Goal: Ask a question: Seek information or help from site administrators or community

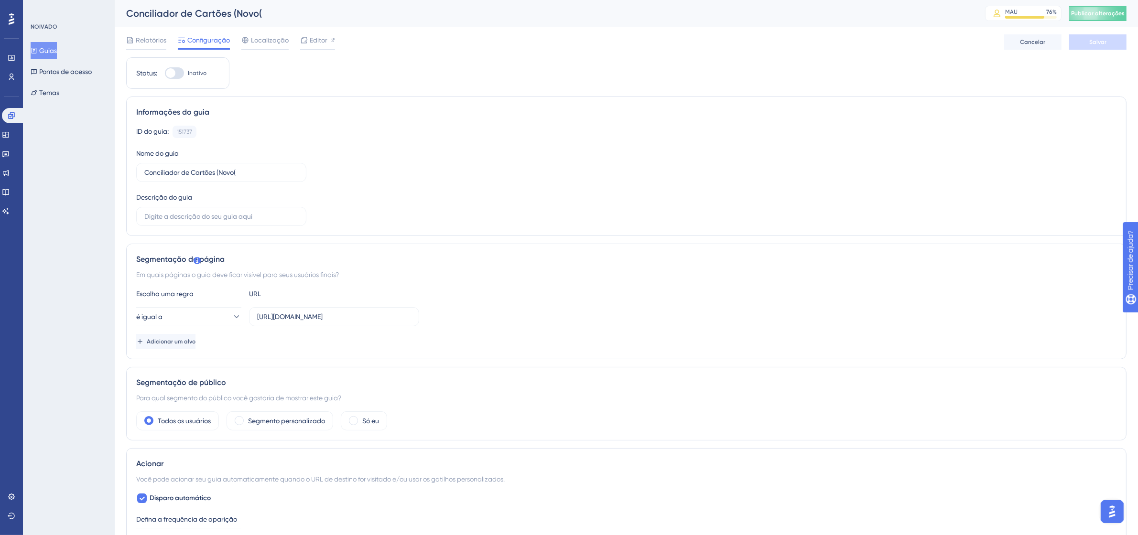
click at [178, 73] on div at bounding box center [174, 72] width 19 height 11
click at [165, 73] on input "Inativo" at bounding box center [164, 73] width 0 height 0
checkbox input "true"
click at [1099, 42] on font "Salvar" at bounding box center [1097, 42] width 17 height 7
click at [1110, 12] on button "Publicar alterações" at bounding box center [1097, 13] width 57 height 15
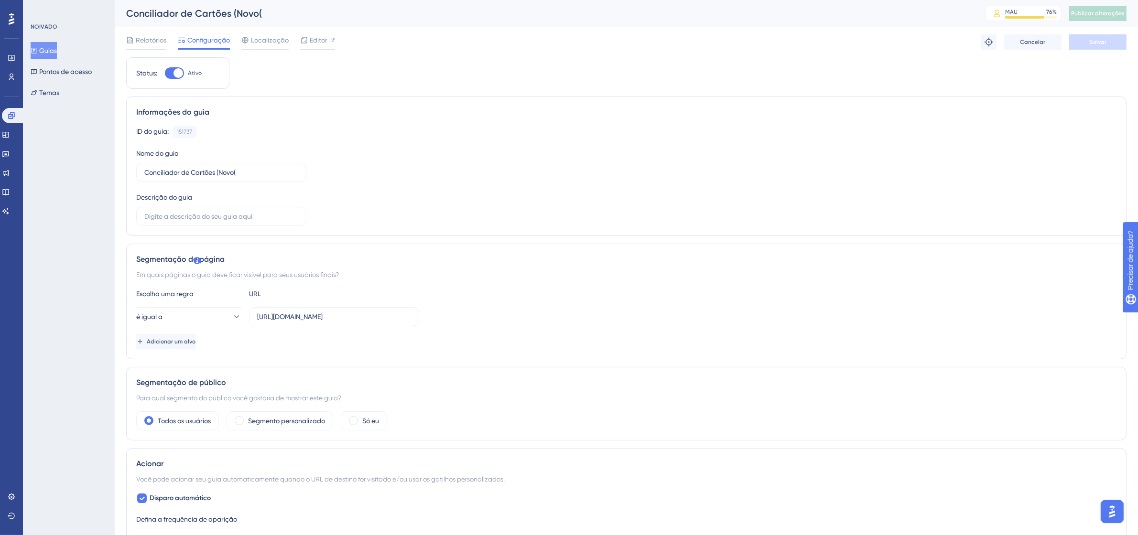
click at [52, 49] on font "Guias" at bounding box center [48, 51] width 18 height 8
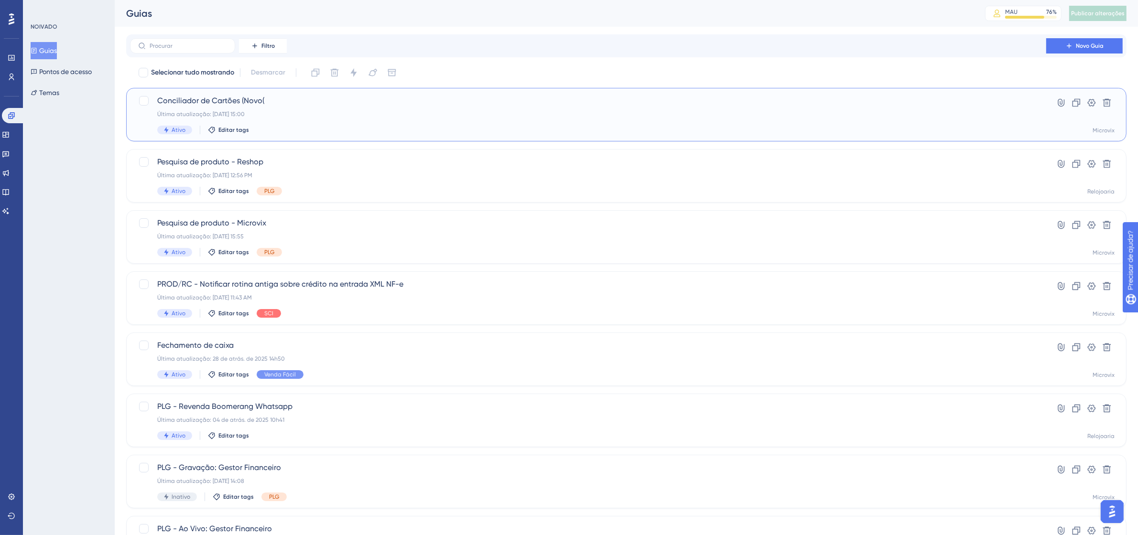
click at [251, 103] on font "Conciliador de Cartões (Novo(" at bounding box center [210, 100] width 107 height 9
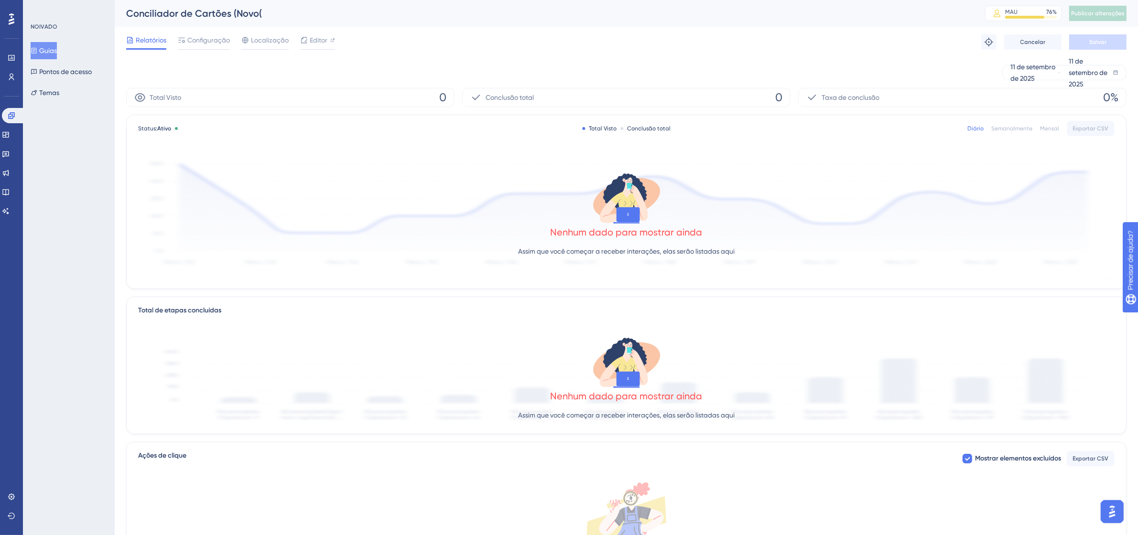
click at [56, 54] on font "Guias" at bounding box center [48, 51] width 18 height 8
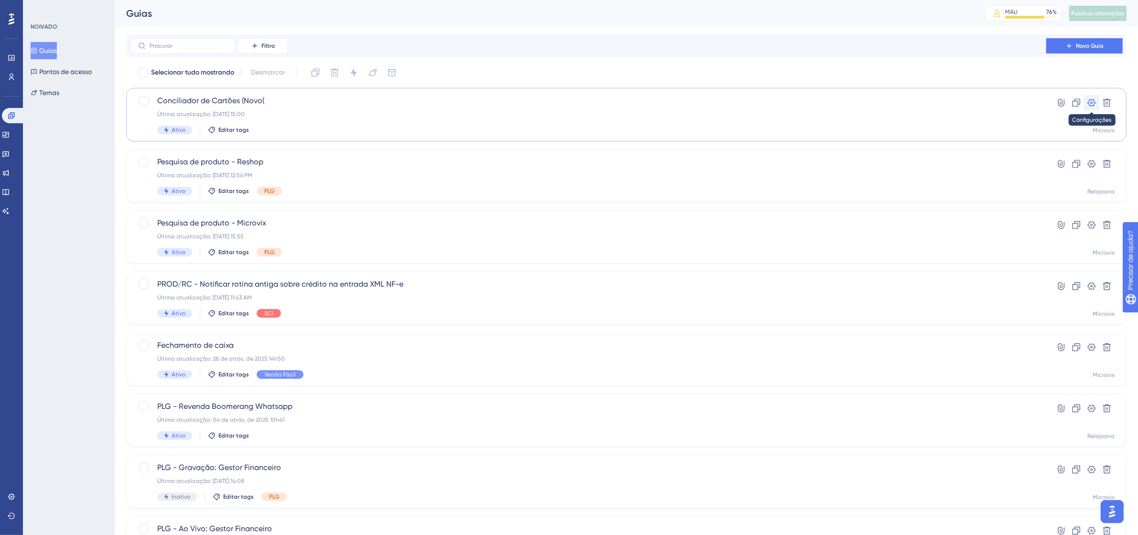
click at [1088, 100] on icon at bounding box center [1092, 103] width 10 height 10
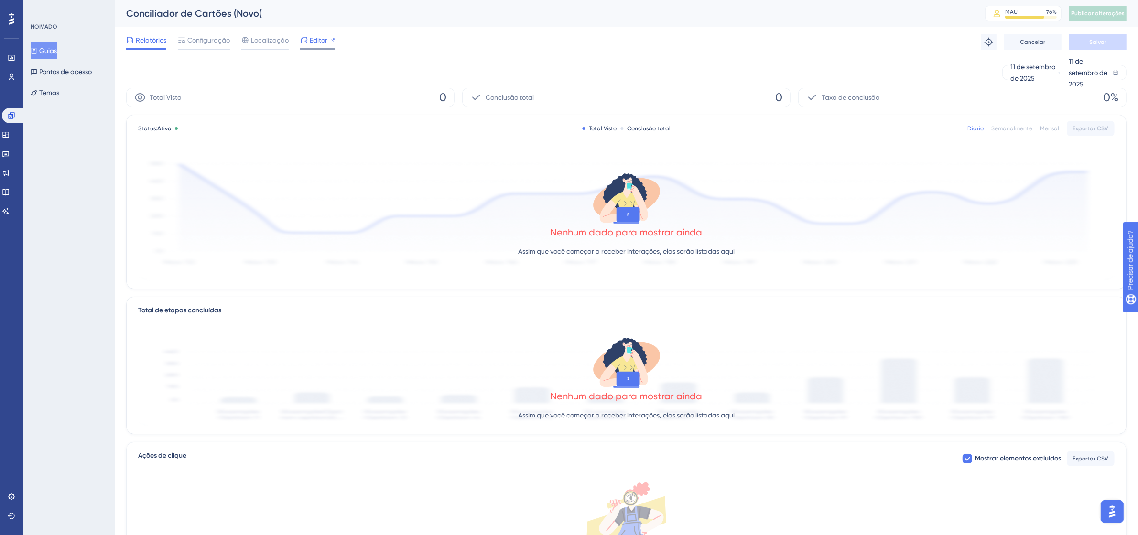
click at [322, 41] on font "Editor" at bounding box center [319, 40] width 18 height 8
click at [51, 49] on font "Guias" at bounding box center [48, 51] width 18 height 8
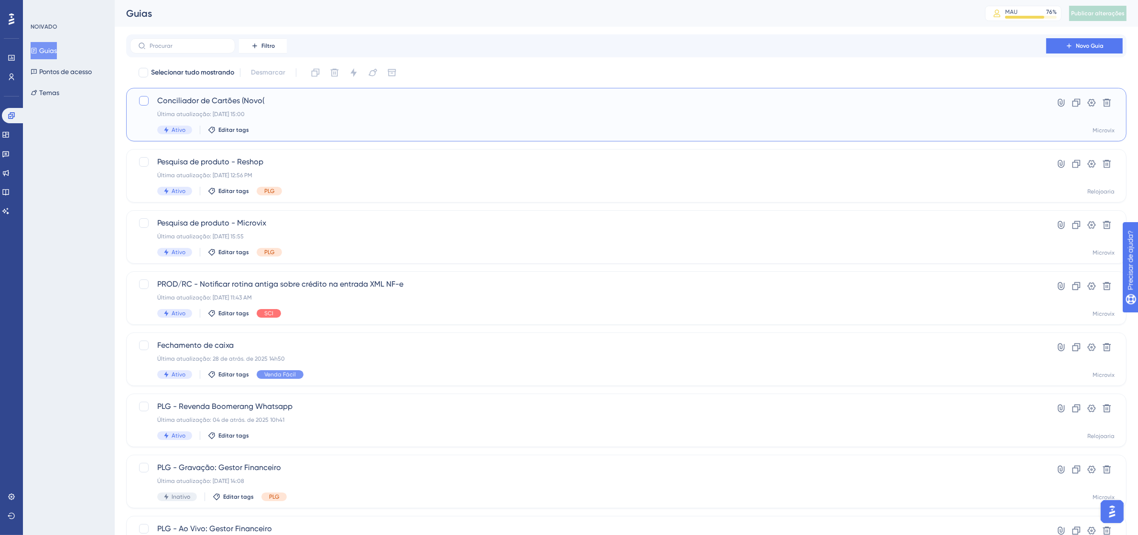
click at [141, 100] on div at bounding box center [144, 101] width 10 height 10
checkbox input "true"
drag, startPoint x: 294, startPoint y: 122, endPoint x: 281, endPoint y: 110, distance: 18.3
click at [281, 110] on div "Última atualização: 11 de set. de 2025 15:00" at bounding box center [588, 114] width 862 height 8
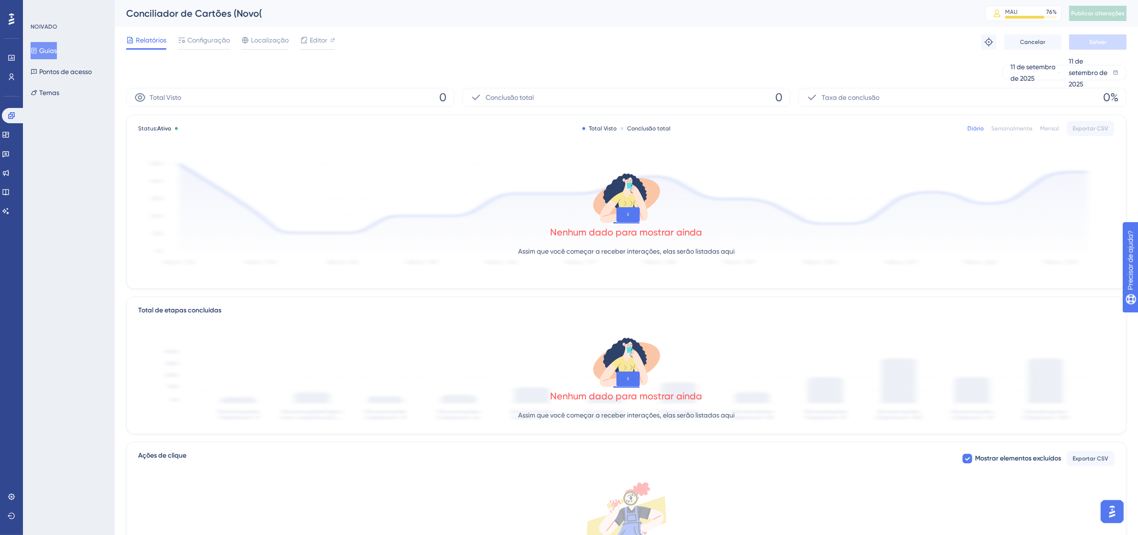
click at [48, 45] on font "Guias" at bounding box center [48, 50] width 18 height 11
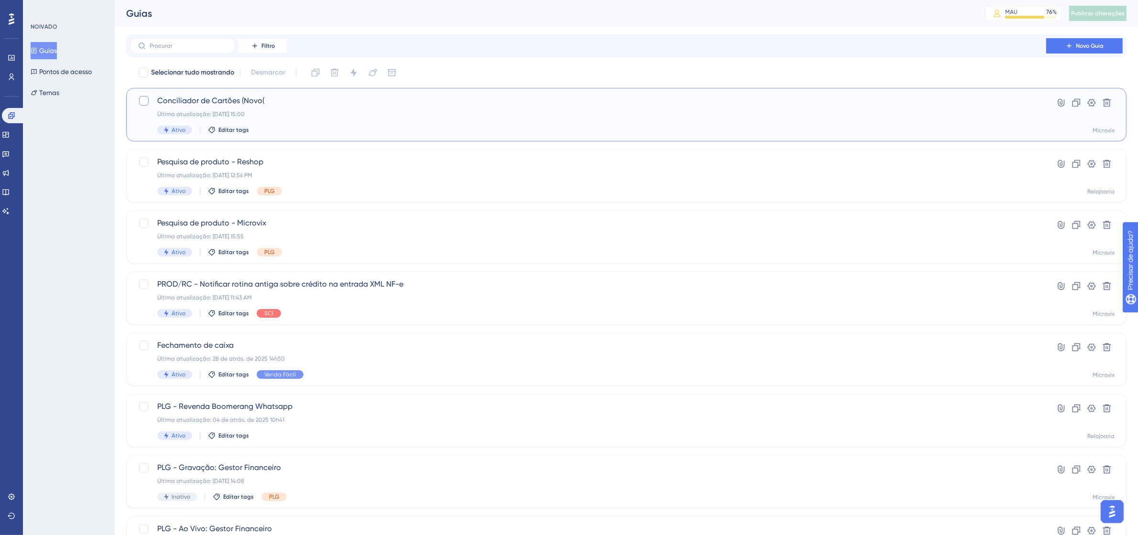
click at [144, 101] on div at bounding box center [144, 101] width 10 height 10
checkbox input "true"
click at [228, 126] on div "Ativo Editar tags" at bounding box center [588, 130] width 862 height 9
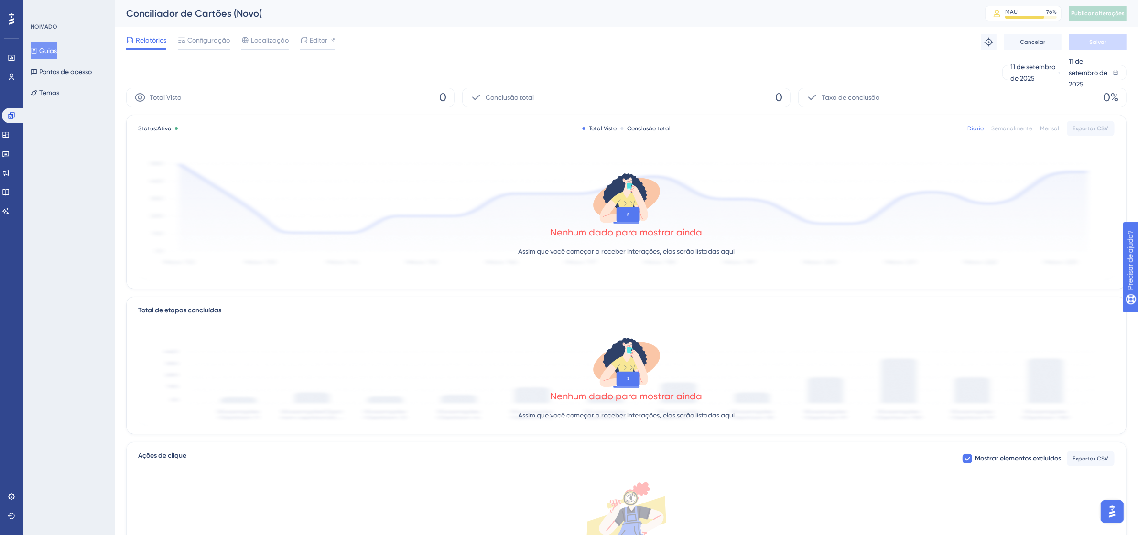
click at [57, 52] on font "Guias" at bounding box center [48, 51] width 18 height 8
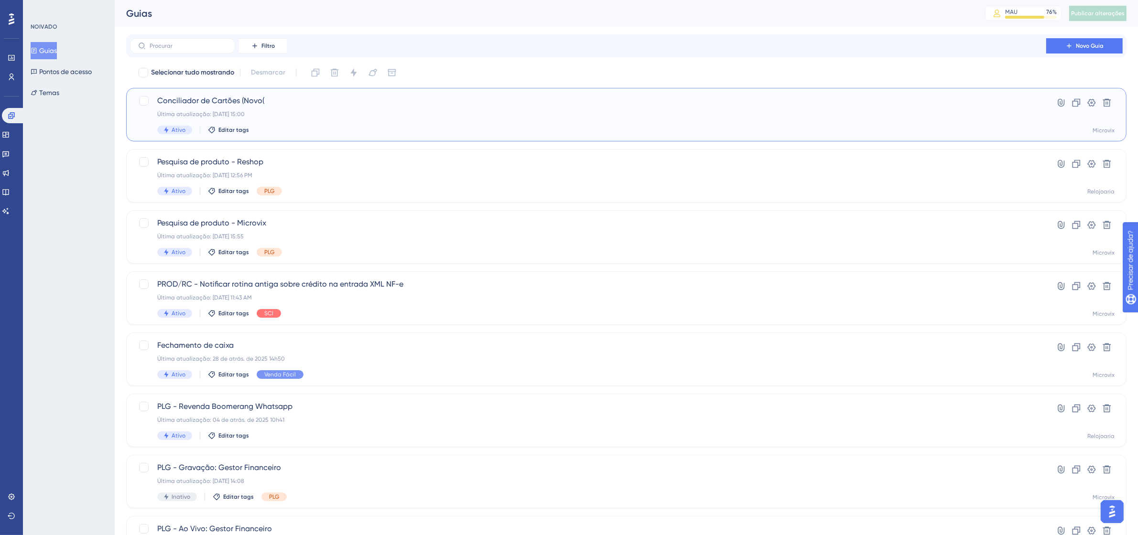
click at [175, 99] on font "Conciliador de Cartões (Novo(" at bounding box center [210, 100] width 107 height 9
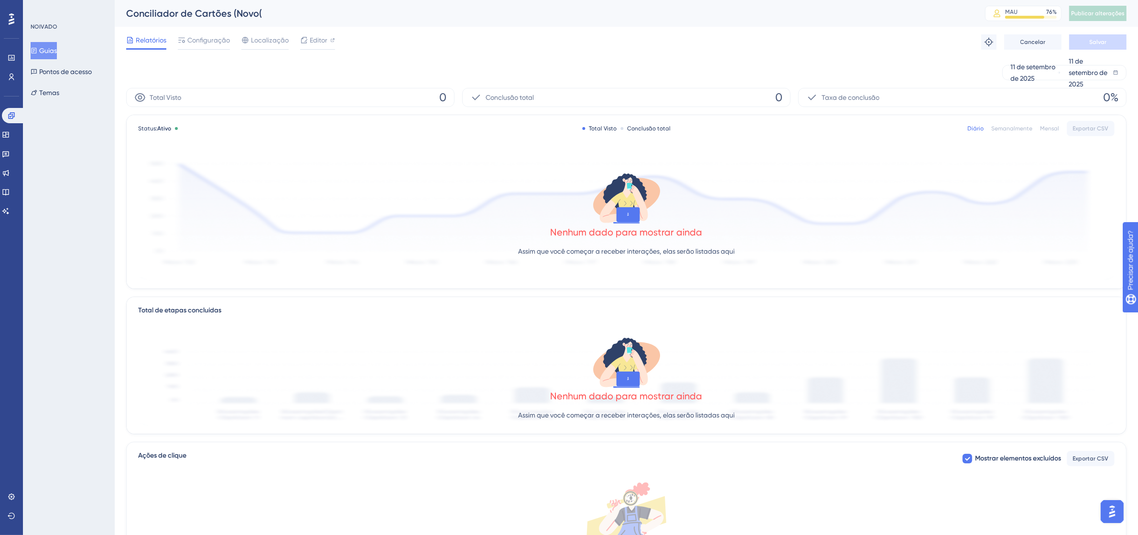
click at [50, 49] on font "Guias" at bounding box center [48, 51] width 18 height 8
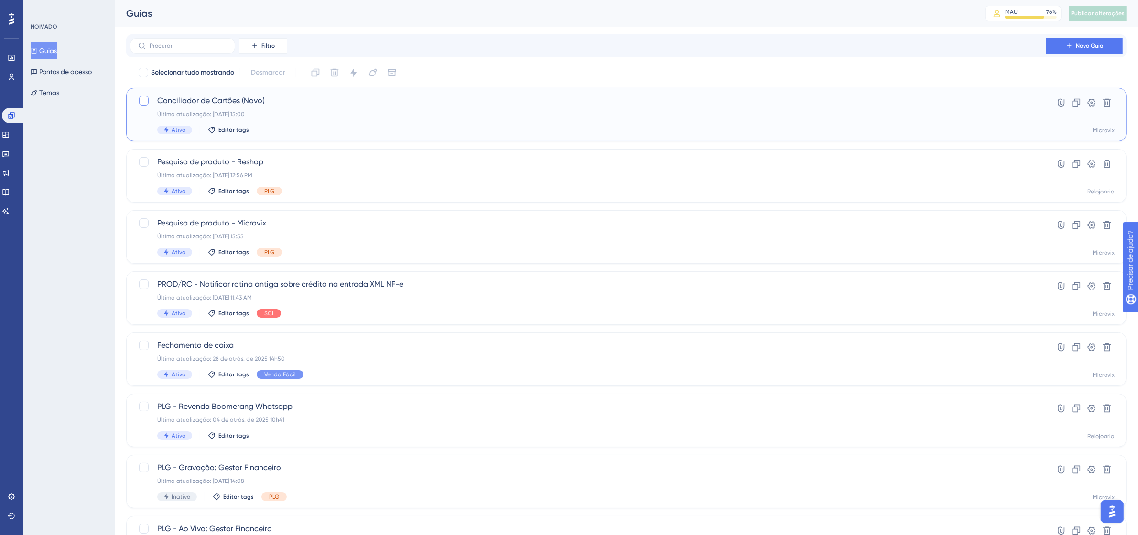
click at [146, 101] on div at bounding box center [144, 101] width 10 height 10
click at [146, 101] on icon at bounding box center [144, 101] width 6 height 8
checkbox input "false"
click at [1090, 99] on icon at bounding box center [1092, 103] width 8 height 8
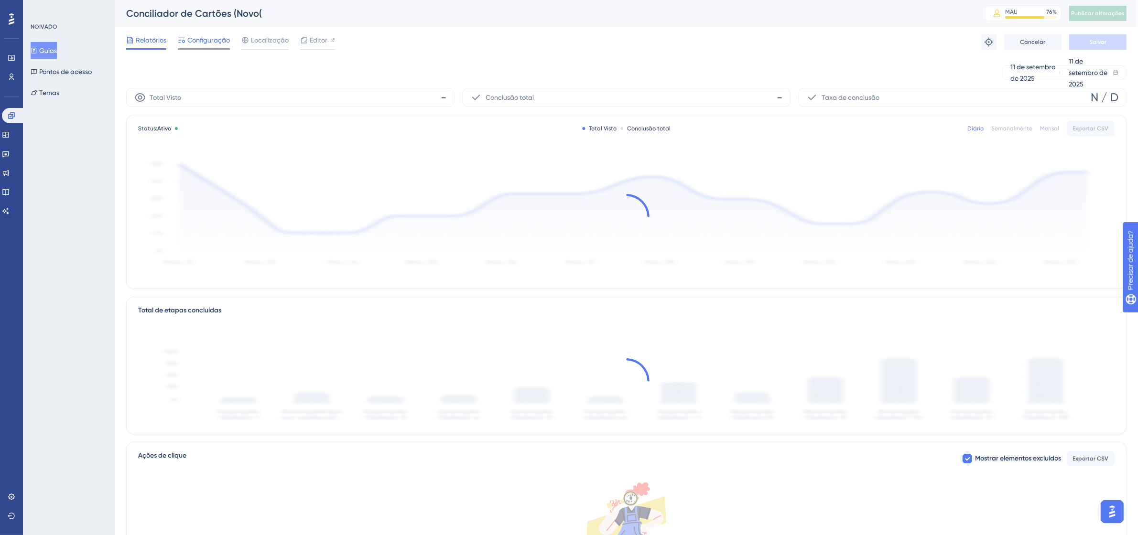
click at [214, 36] on font "Configuração" at bounding box center [208, 40] width 43 height 8
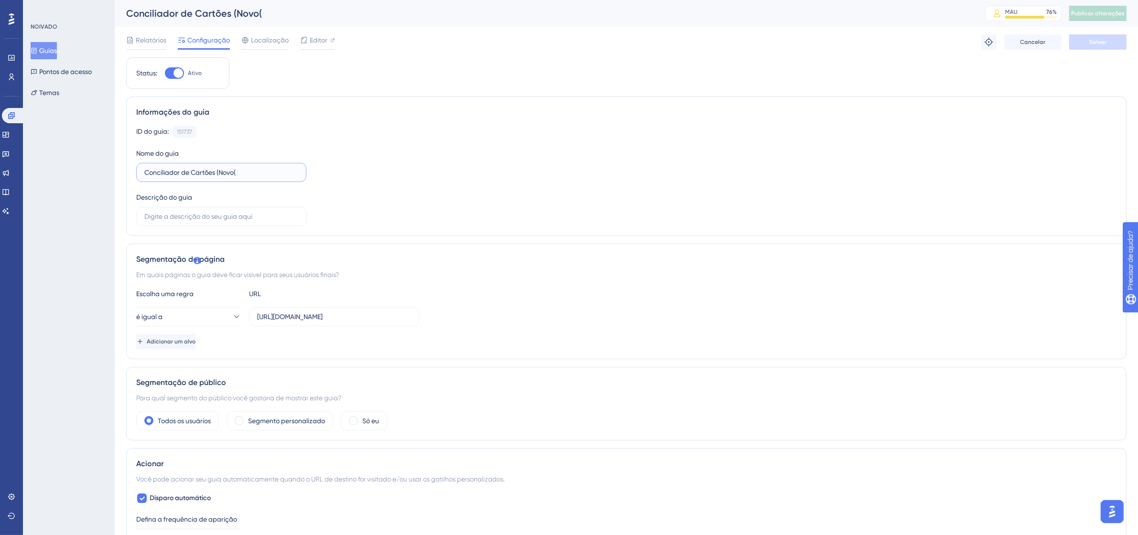
click at [253, 171] on input "Conciliador de Cartões (Novo(" at bounding box center [221, 172] width 154 height 11
type input "Conciliador de Cartões (Novo)"
click at [1096, 46] on button "Salvar" at bounding box center [1097, 41] width 57 height 15
click at [1124, 9] on button "Publicar alterações" at bounding box center [1097, 13] width 57 height 15
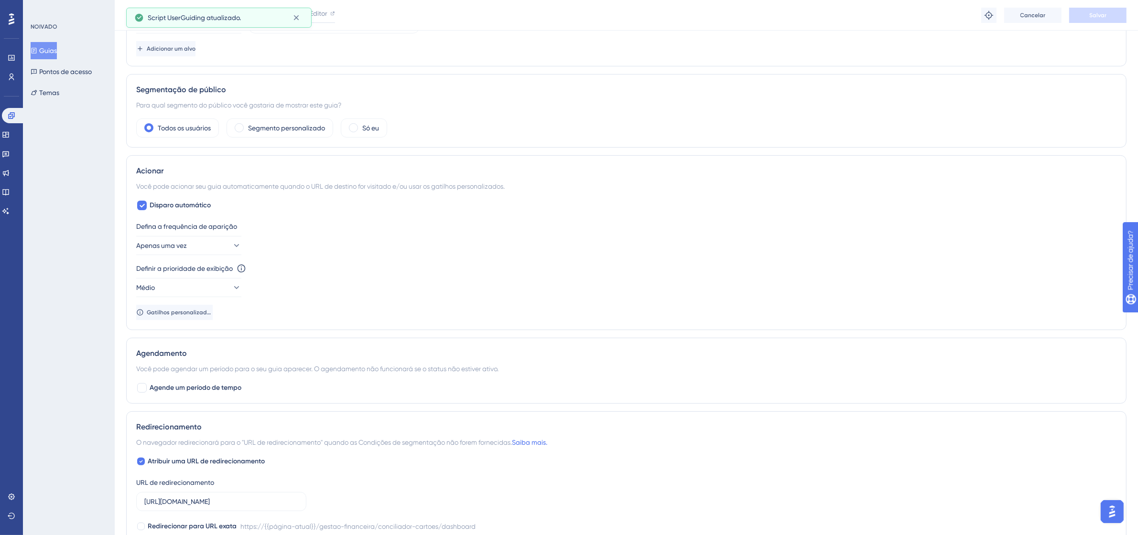
scroll to position [299, 0]
click at [208, 242] on button "Apenas uma vez" at bounding box center [188, 243] width 105 height 19
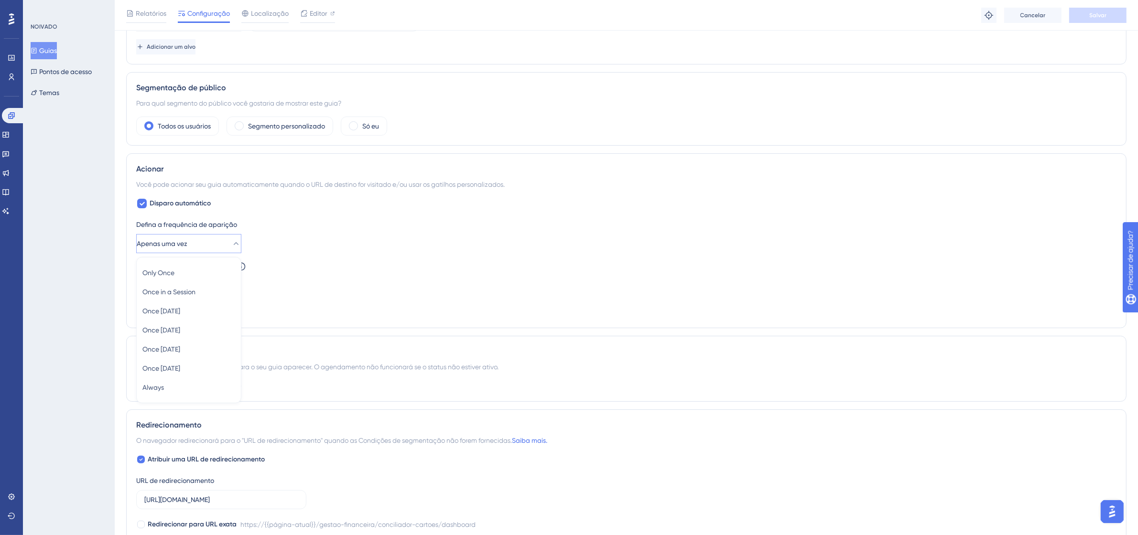
scroll to position [362, 0]
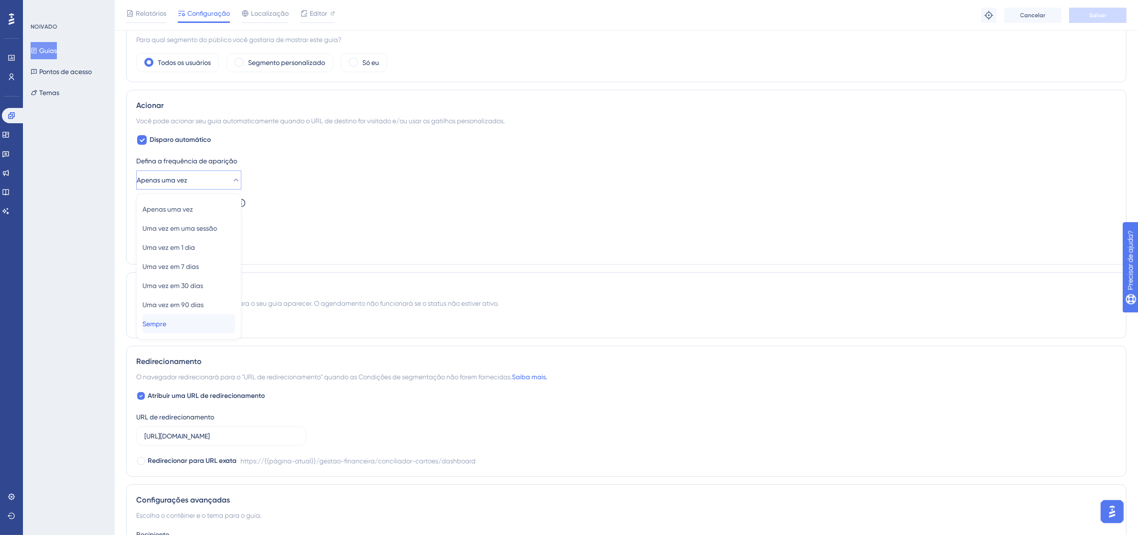
click at [181, 322] on div "Sempre Sempre" at bounding box center [188, 323] width 93 height 19
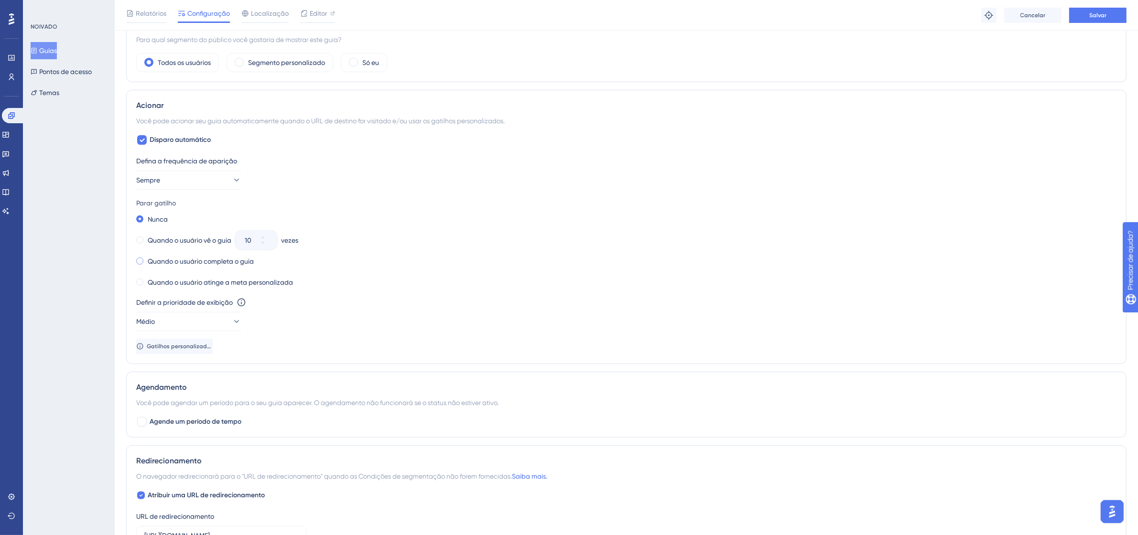
click at [164, 261] on font "Quando o usuário completa o guia" at bounding box center [201, 262] width 106 height 8
click at [154, 242] on font "Quando o usuário vê o guia" at bounding box center [190, 241] width 84 height 8
click at [271, 235] on icon at bounding box center [269, 238] width 6 height 6
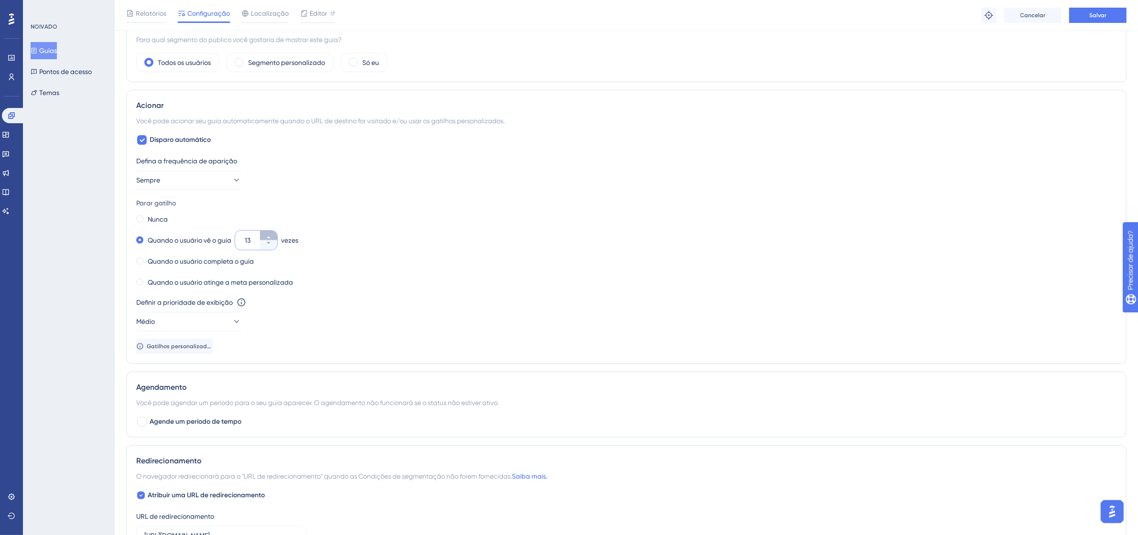
click at [271, 235] on icon at bounding box center [269, 238] width 6 height 6
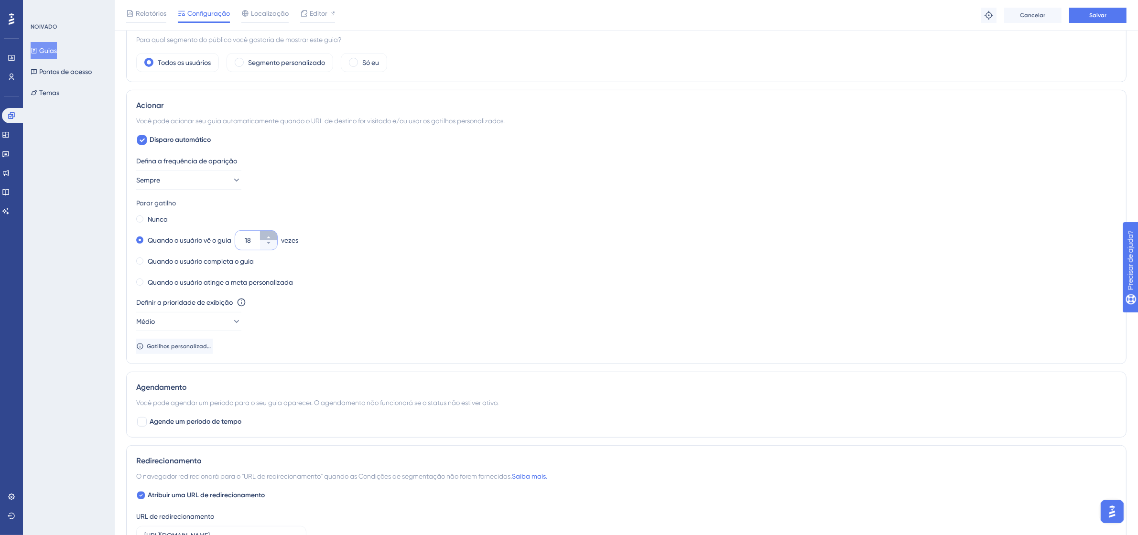
click at [271, 235] on icon at bounding box center [269, 238] width 6 height 6
click at [268, 244] on icon at bounding box center [269, 243] width 6 height 6
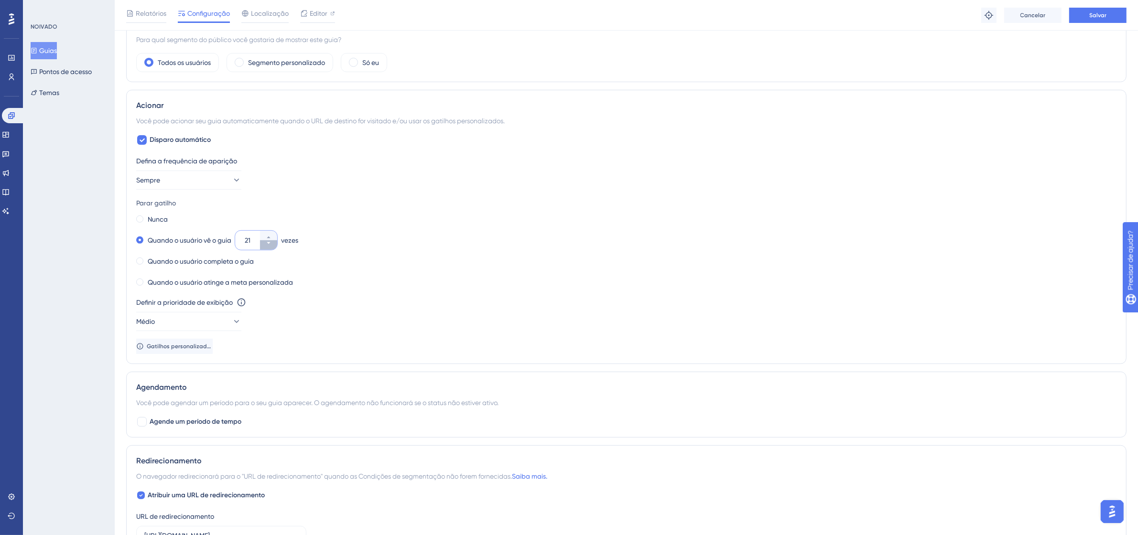
click at [268, 244] on icon at bounding box center [269, 243] width 6 height 6
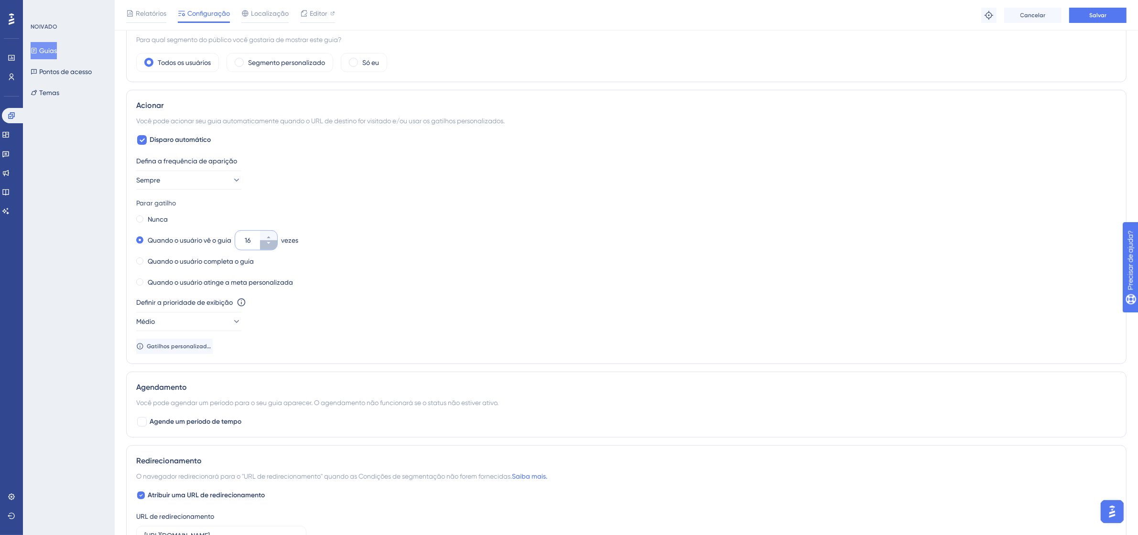
click at [268, 244] on icon at bounding box center [269, 243] width 6 height 6
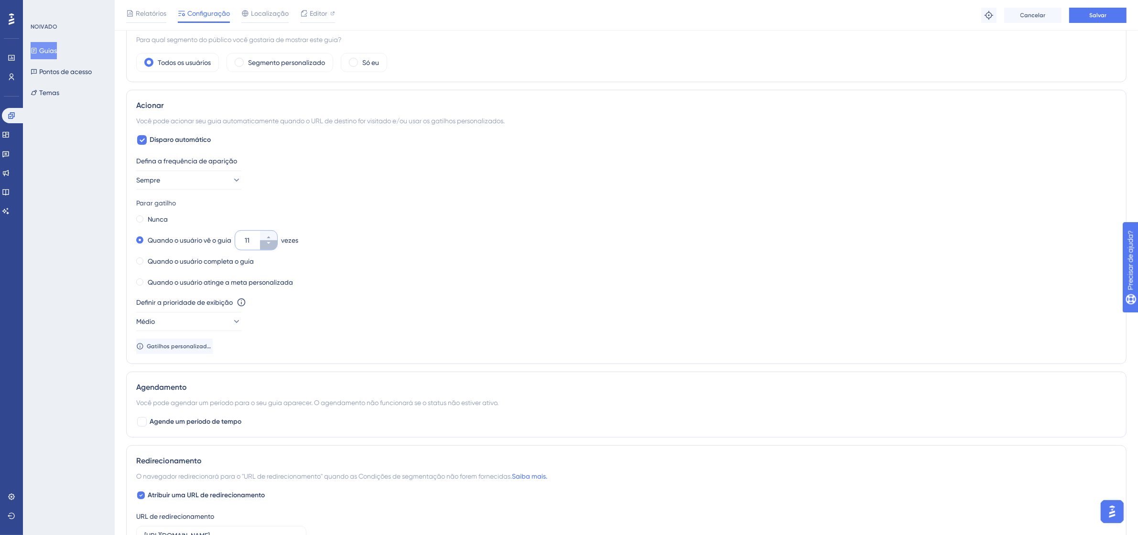
click at [268, 244] on icon at bounding box center [269, 243] width 6 height 6
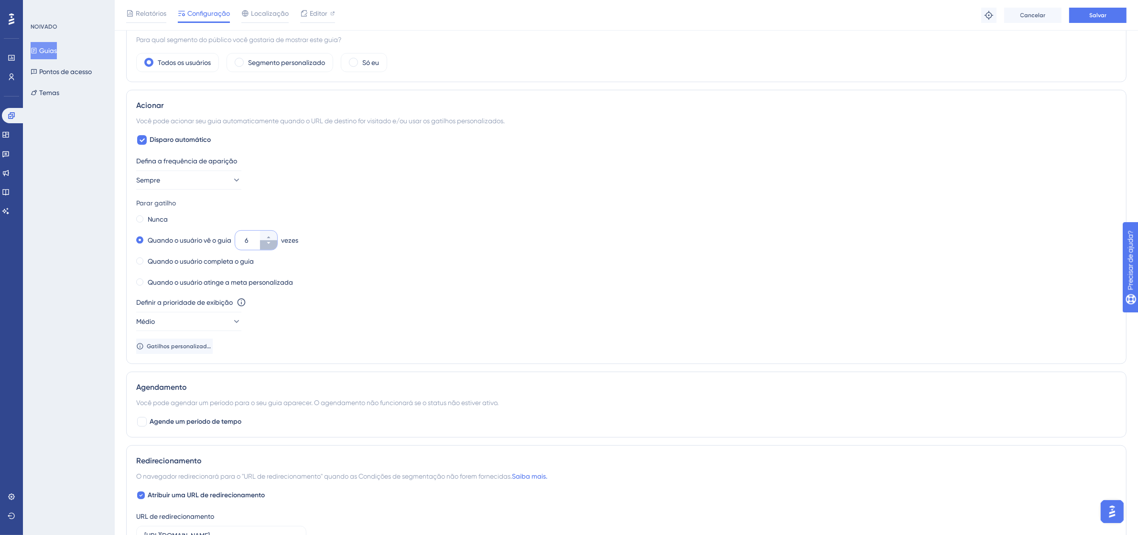
click at [268, 244] on icon at bounding box center [269, 243] width 6 height 6
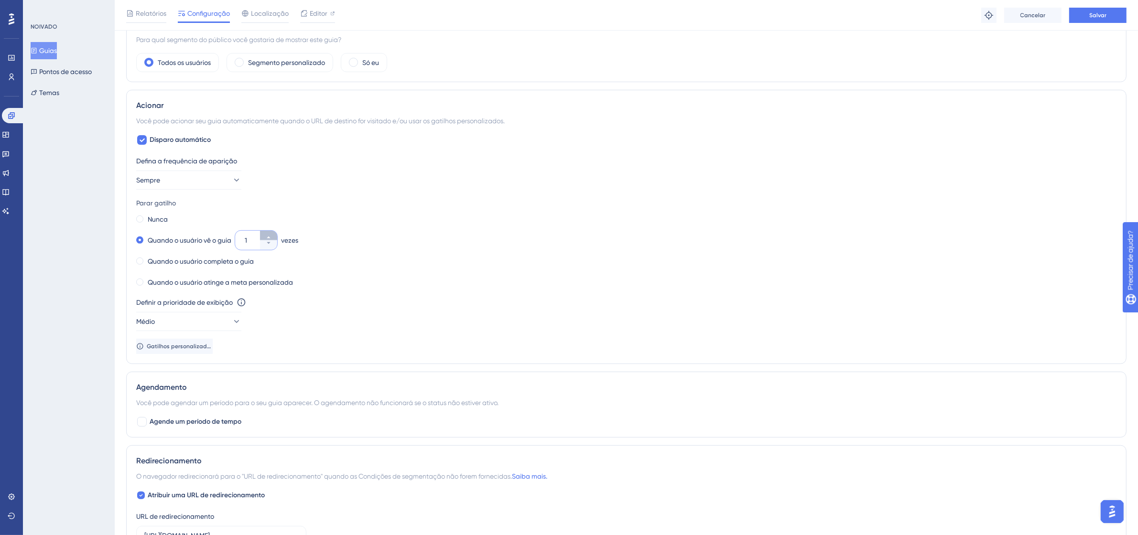
click at [271, 236] on icon at bounding box center [269, 238] width 6 height 6
type input "3"
click at [1109, 18] on button "Salvar" at bounding box center [1097, 15] width 57 height 15
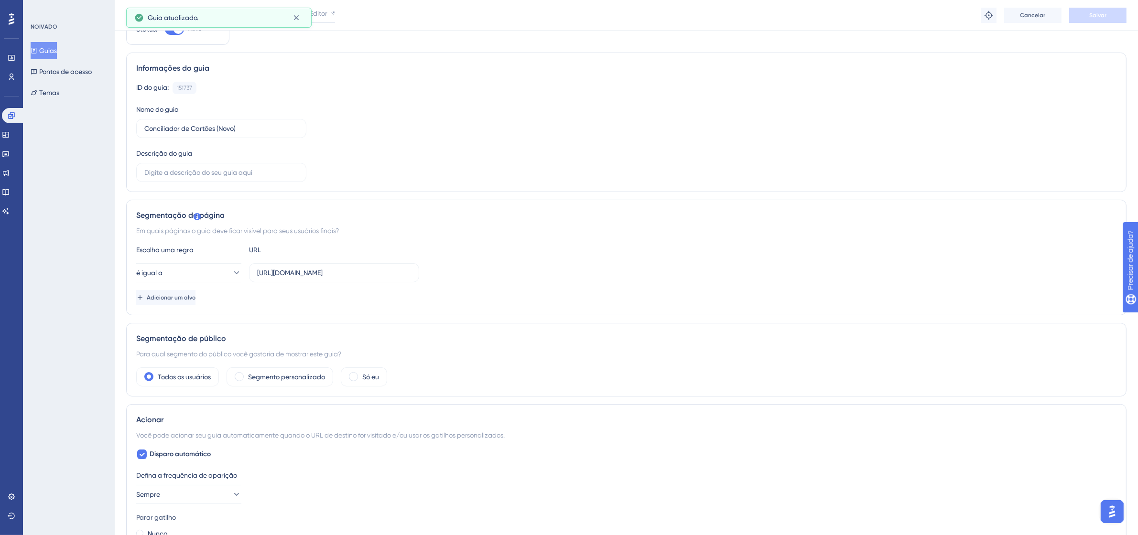
scroll to position [0, 0]
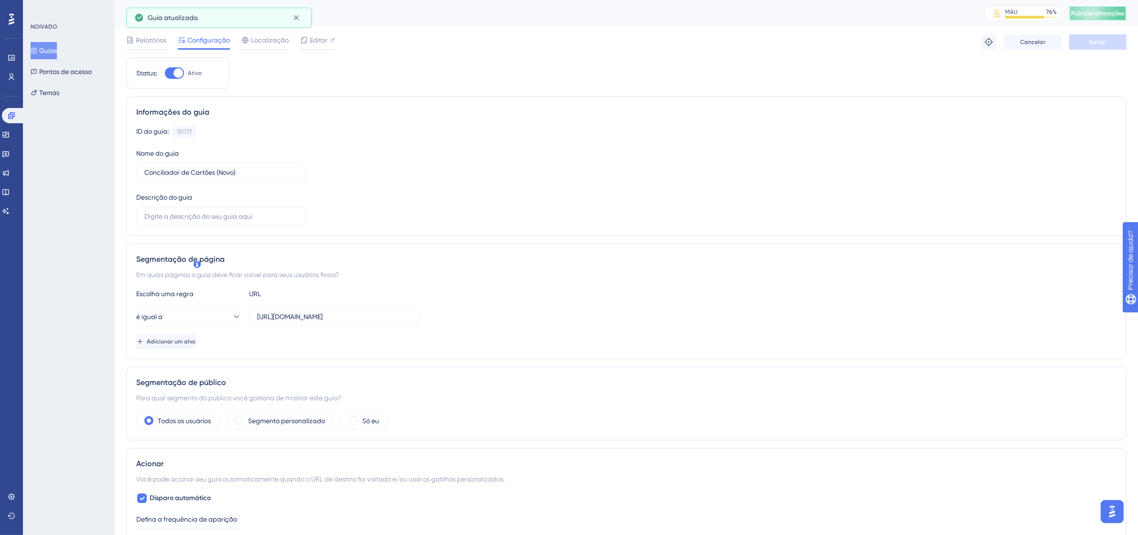
click at [1104, 8] on button "Publicar alterações" at bounding box center [1097, 13] width 57 height 15
click at [314, 37] on font "Editor" at bounding box center [319, 40] width 18 height 8
click at [368, 315] on input "https://9011-erpwebapp-exppagrec.microvix.com.br/gestao-financeira/conciliador-…" at bounding box center [334, 317] width 154 height 11
click at [352, 318] on input "https://9011-erpwebapp-exppagrec.microvix.com.br/gestao-financeira/conciliador-…" at bounding box center [334, 317] width 154 height 11
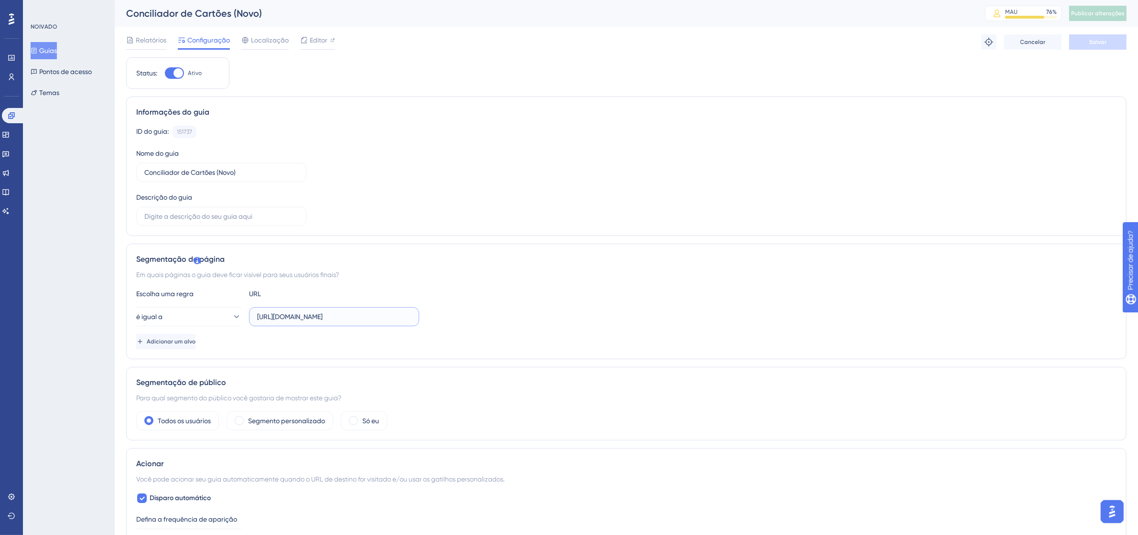
click at [352, 318] on input "https://9011-erpwebapp-exppagrec.microvix.com.br/gestao-financeira/conciliador-…" at bounding box center [334, 317] width 154 height 11
paste input "://linx-expclientes.microvix.com.br/Liliane/erp/gestor_web/webapp/abrir_pagina_…"
click at [1087, 41] on button "Salvar" at bounding box center [1097, 41] width 57 height 15
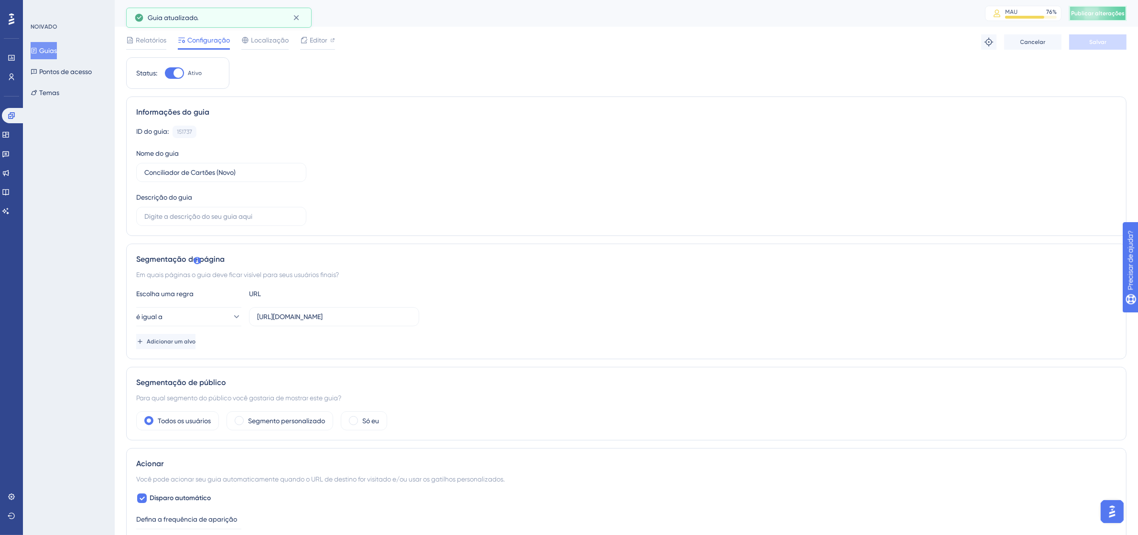
click at [1117, 13] on font "Publicar alterações" at bounding box center [1098, 13] width 54 height 7
click at [312, 41] on font "Editor" at bounding box center [319, 40] width 18 height 8
click at [330, 318] on input "http://linx-expclientes.microvix.com.br/Liliane/erp/gestor_web/webapp/abrir_pag…" at bounding box center [334, 317] width 154 height 11
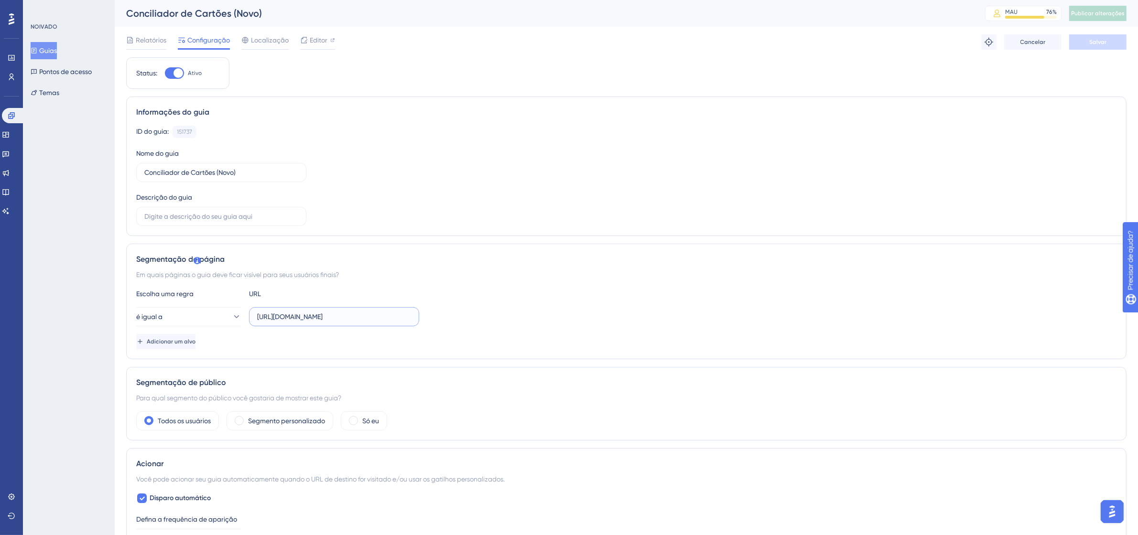
paste input "s://9011-erpwebapp-exppagrec.microvix.com.br/gestao-financeira/dashboard?auth="
type input "https://9011-erpwebapp-exppagrec.microvix.com.br/gestao-financeira/dashboard?au…"
click at [500, 331] on div "Escolha uma regra URL é igual a https://9011-erpwebapp-exppagrec.microvix.com.b…" at bounding box center [626, 318] width 980 height 61
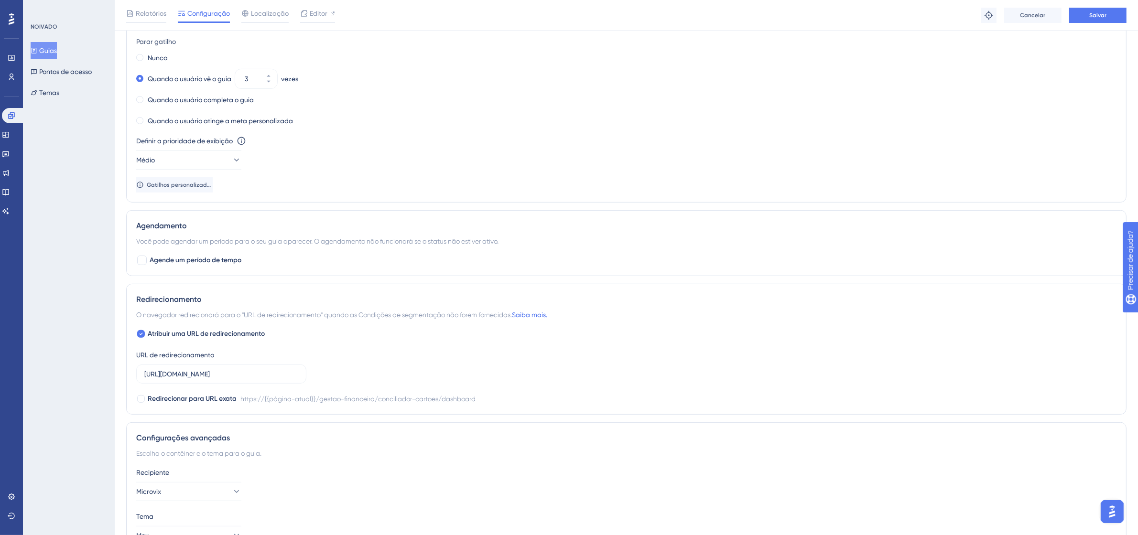
scroll to position [538, 0]
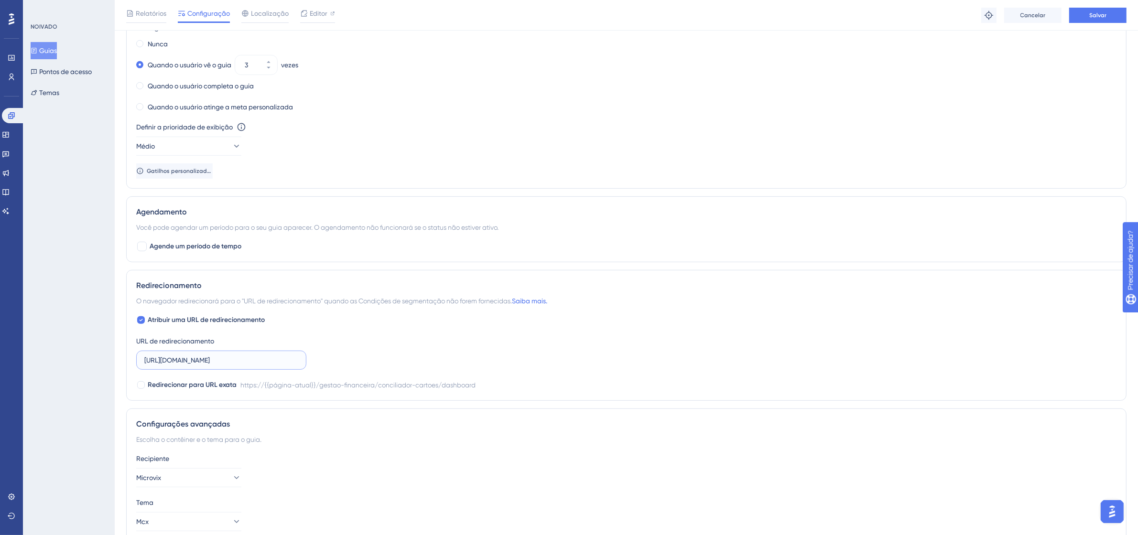
click at [267, 357] on input "https://9011-erpwebapp-exppagrec.microvix.com.br/gestao-financeira/conciliador-…" at bounding box center [221, 360] width 154 height 11
click at [179, 321] on font "Atribuir uma URL de redirecionamento" at bounding box center [206, 320] width 117 height 8
checkbox input "false"
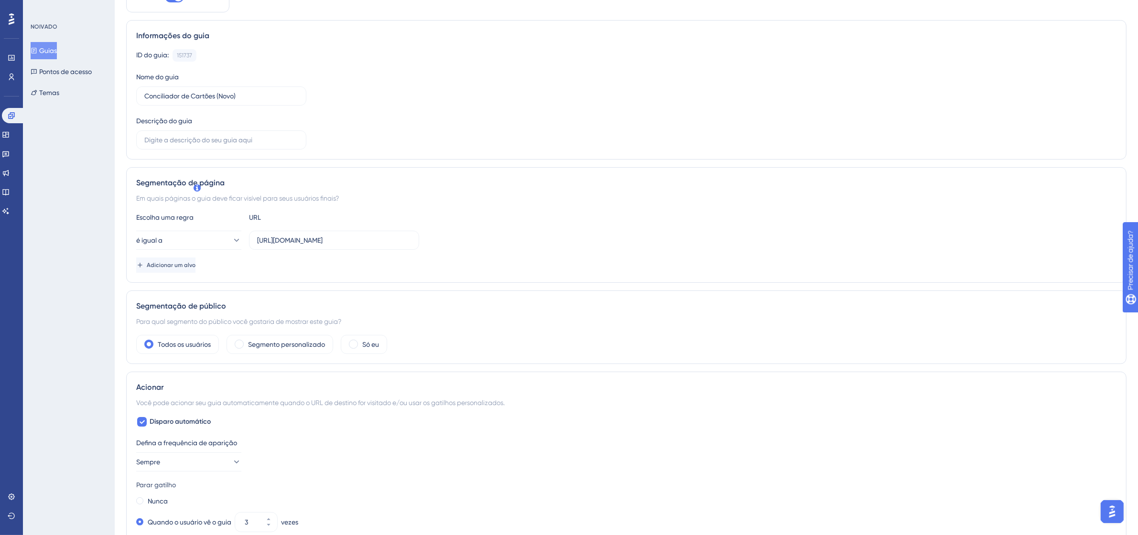
scroll to position [0, 0]
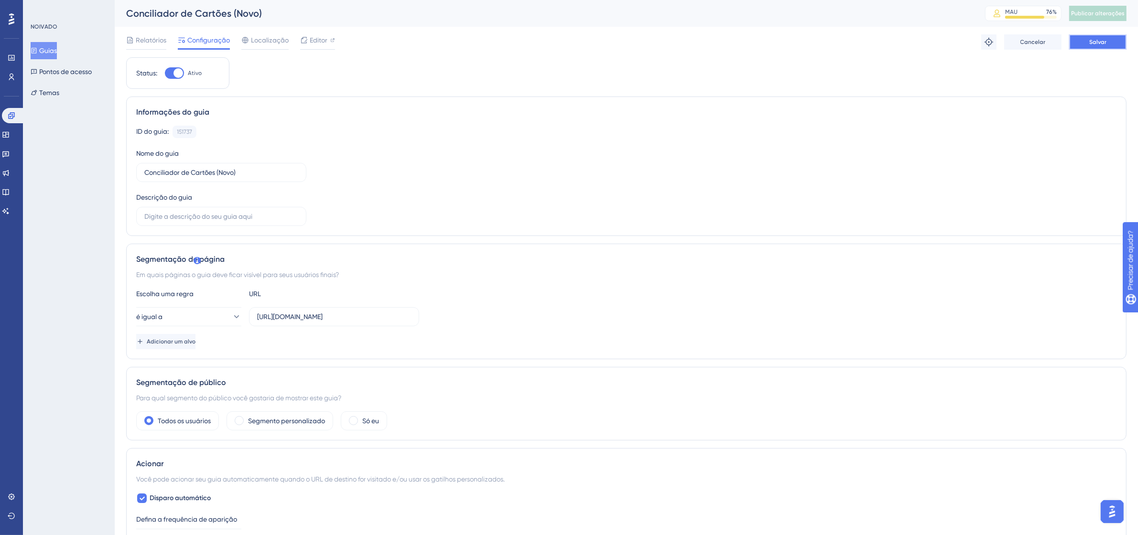
click at [1114, 45] on button "Salvar" at bounding box center [1097, 41] width 57 height 15
click at [1122, 10] on font "Publicar alterações" at bounding box center [1098, 13] width 54 height 7
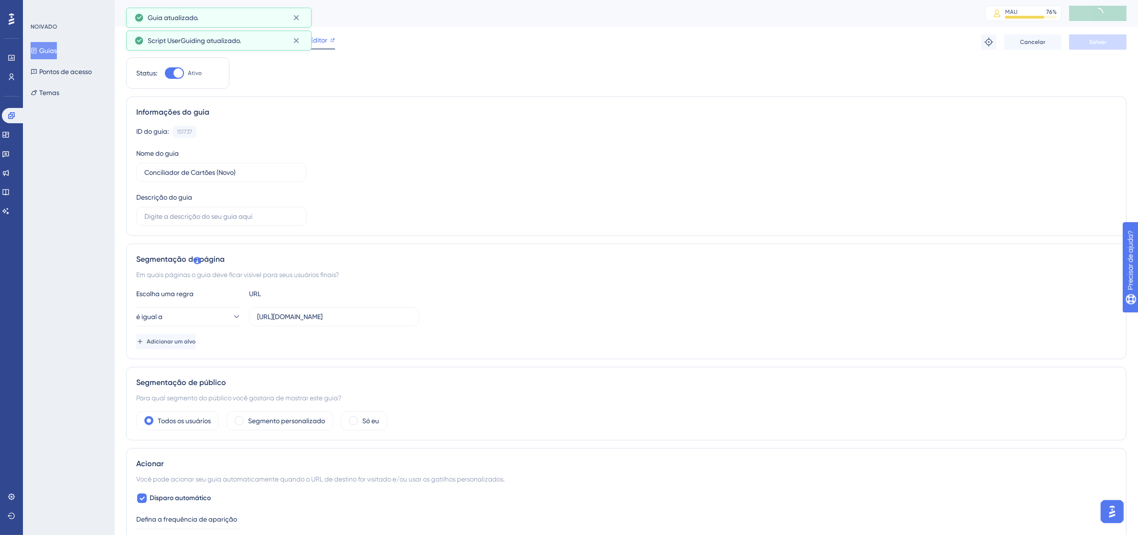
click at [328, 39] on div "Editor" at bounding box center [317, 39] width 35 height 11
click at [354, 318] on input "https://9011-erpwebapp-exppagrec.microvix.com.br/gestao-financeira/dashboard?au…" at bounding box center [334, 317] width 154 height 11
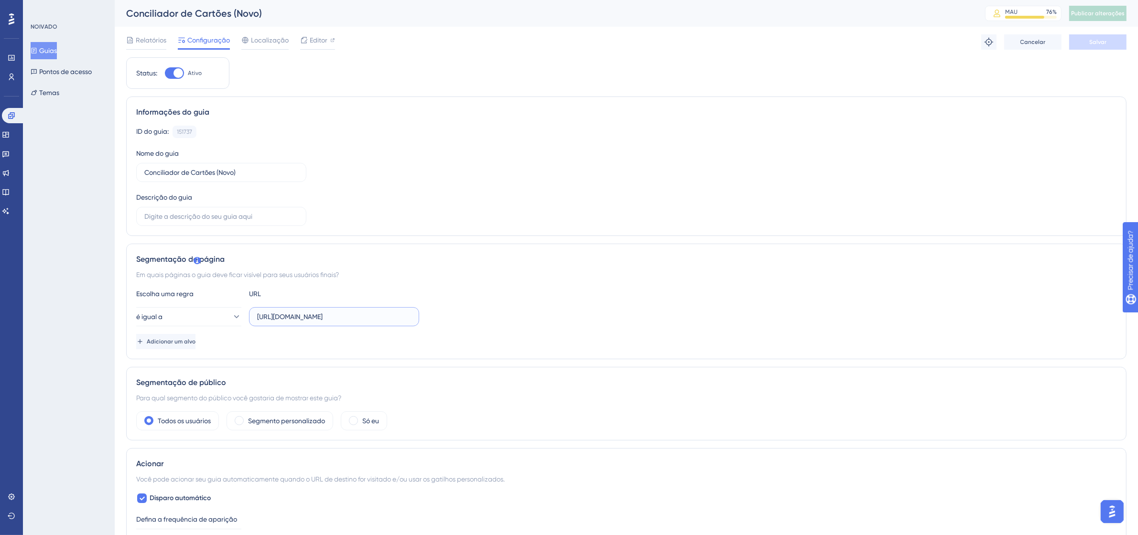
click at [354, 318] on input "https://9011-erpwebapp-exppagrec.microvix.com.br/gestao-financeira/dashboard?au…" at bounding box center [334, 317] width 154 height 11
paste input "calendario"
type input "https://9011-erpwebapp-exppagrec.microvix.com.br/gestao-financeira/calendario?a…"
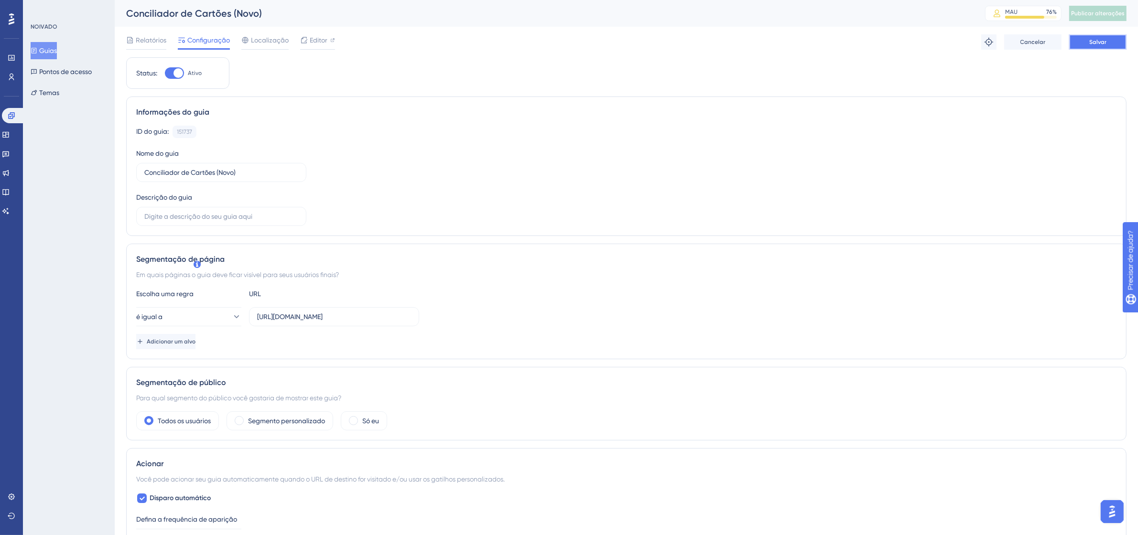
click at [1097, 40] on font "Salvar" at bounding box center [1097, 42] width 17 height 7
click at [1105, 11] on font "Publicar alterações" at bounding box center [1098, 13] width 54 height 7
click at [332, 317] on input "https://9011-erpwebapp-exppagrec.microvix.com.br/gestao-financeira/calendario?a…" at bounding box center [334, 317] width 154 height 11
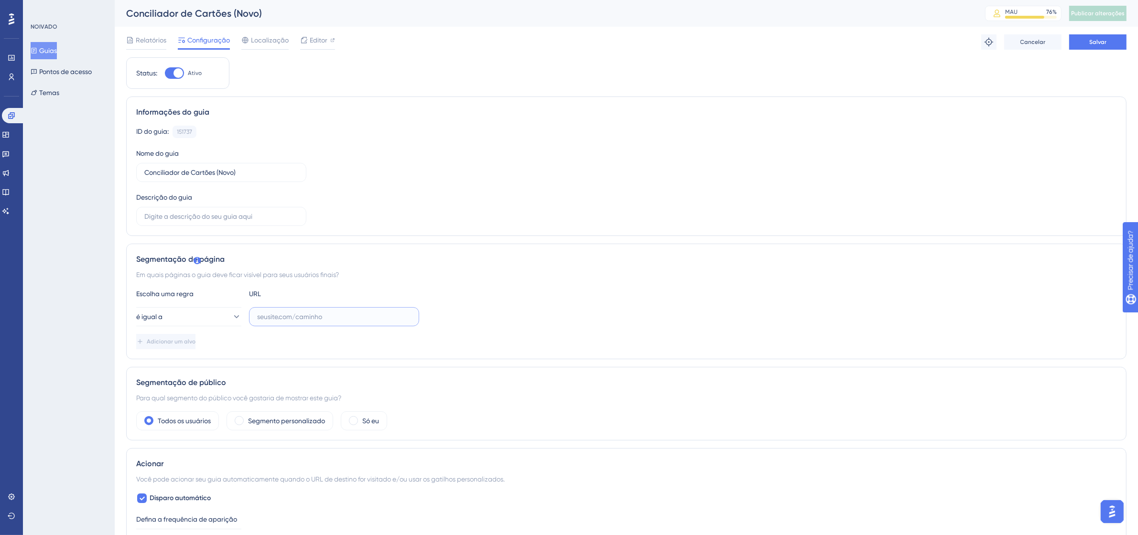
paste input "http://linx-expclientes.microvix.com.br/Liliane/erp/gestor_web/webapp/abrir_pag…"
click at [1112, 41] on button "Salvar" at bounding box center [1097, 41] width 57 height 15
click at [1110, 13] on button "Publish Changes" at bounding box center [1097, 13] width 57 height 15
click at [388, 316] on input "http://linx-expclientes.microvix.com.br/Liliane/erp/gestor_web/webapp/abrir_pag…" at bounding box center [334, 317] width 154 height 11
click at [363, 316] on input "http://linx-expclientes.microvix.com.br/Liliane/erp/gestor_web/webapp/abrir_pag…" at bounding box center [334, 317] width 154 height 11
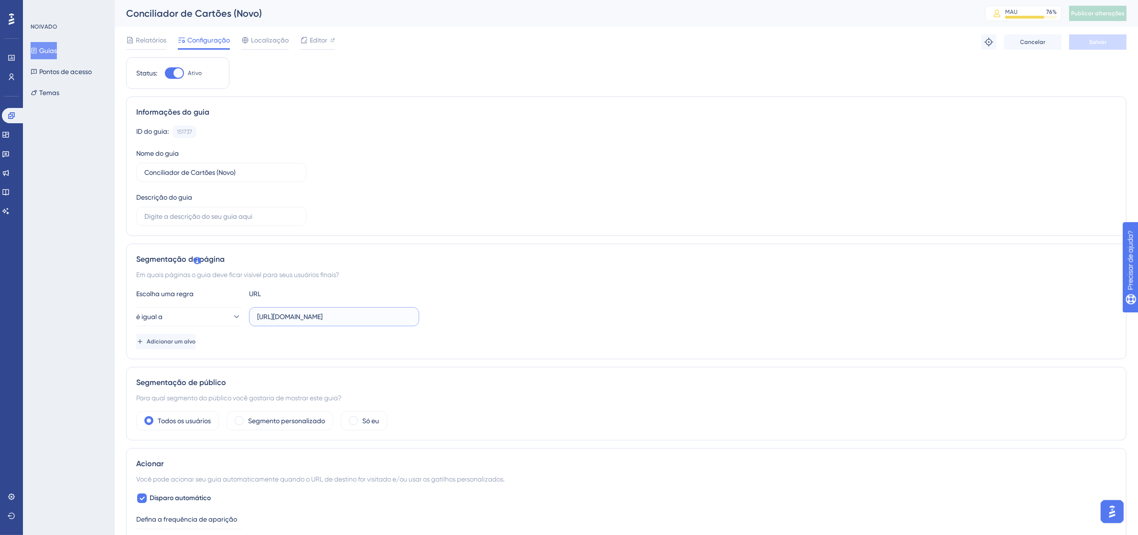
click at [363, 316] on input "http://linx-expclientes.microvix.com.br/Liliane/erp/gestor_web/webapp/abrir_pag…" at bounding box center [334, 317] width 154 height 11
paste input "s://9011-erpwebapp-exppagrec.microvix.com.br/gestao-financeira/dashboard"
type input "https://9011-erpwebapp-exppagrec.microvix.com.br/gestao-financeira/dashboard"
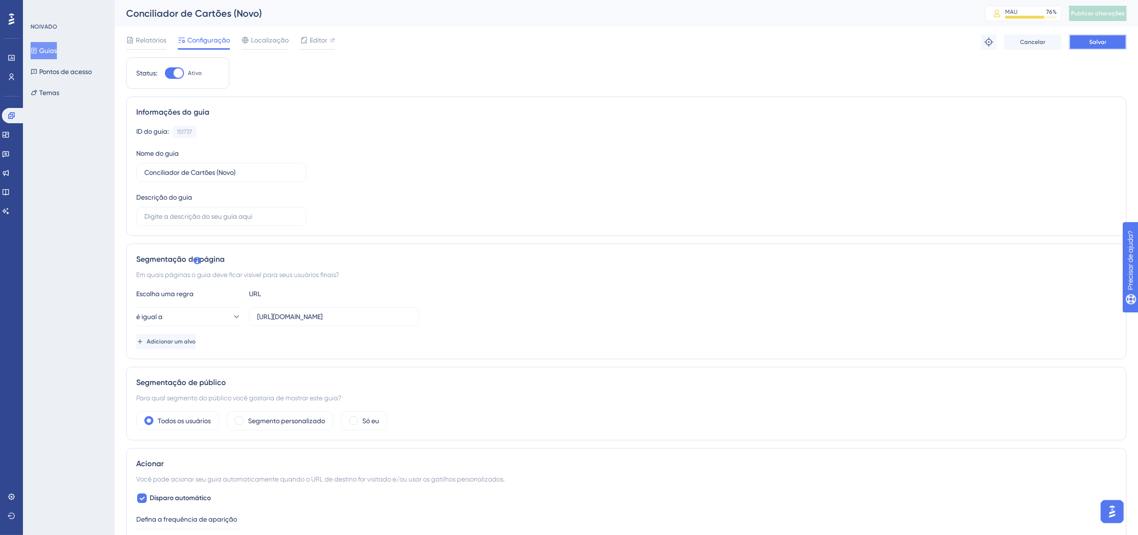
click at [1118, 42] on button "Salvar" at bounding box center [1097, 41] width 57 height 15
click at [1115, 12] on font "Publicar alterações" at bounding box center [1098, 13] width 54 height 7
click at [314, 37] on font "Editor" at bounding box center [319, 40] width 18 height 8
click at [178, 68] on div at bounding box center [174, 72] width 19 height 11
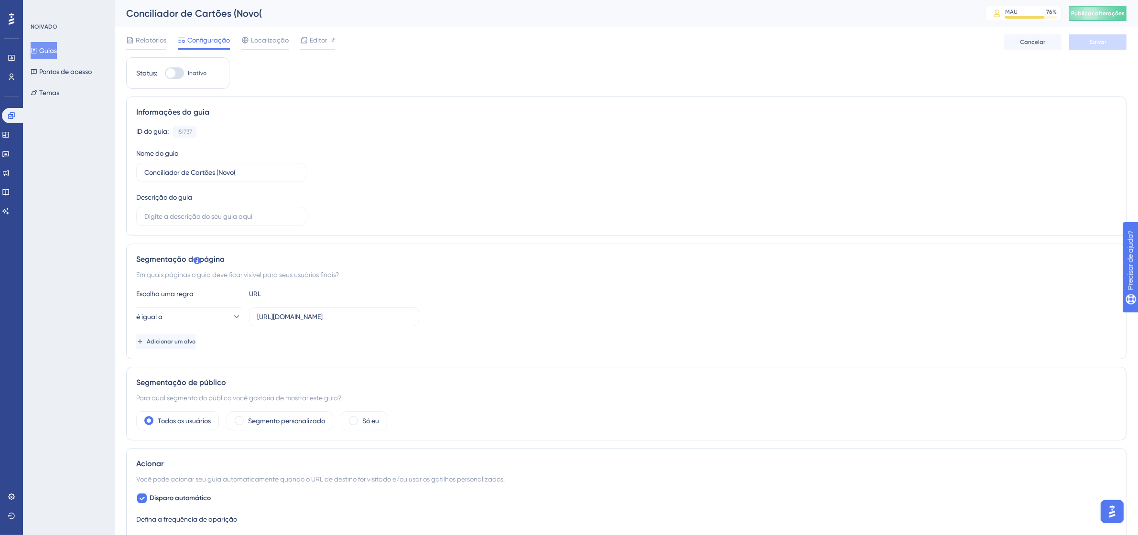
click at [165, 73] on input "Inativo" at bounding box center [164, 73] width 0 height 0
checkbox input "true"
click at [1093, 14] on font "Publicar alterações" at bounding box center [1098, 13] width 54 height 7
click at [1112, 44] on button "Salvar" at bounding box center [1097, 41] width 57 height 15
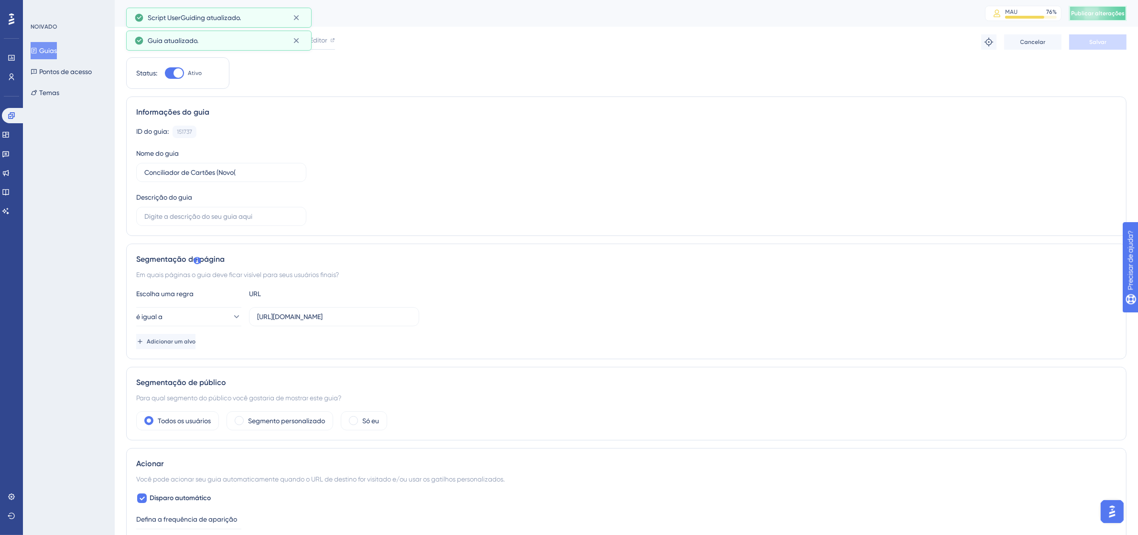
click at [1112, 17] on span "Publicar alterações" at bounding box center [1098, 14] width 54 height 8
click at [326, 37] on font "Editor" at bounding box center [319, 40] width 18 height 8
click at [333, 318] on input "https://9011-erpwebapp-exppagrec.microvix.com.br/gestao-financeira/dashboard" at bounding box center [334, 317] width 154 height 11
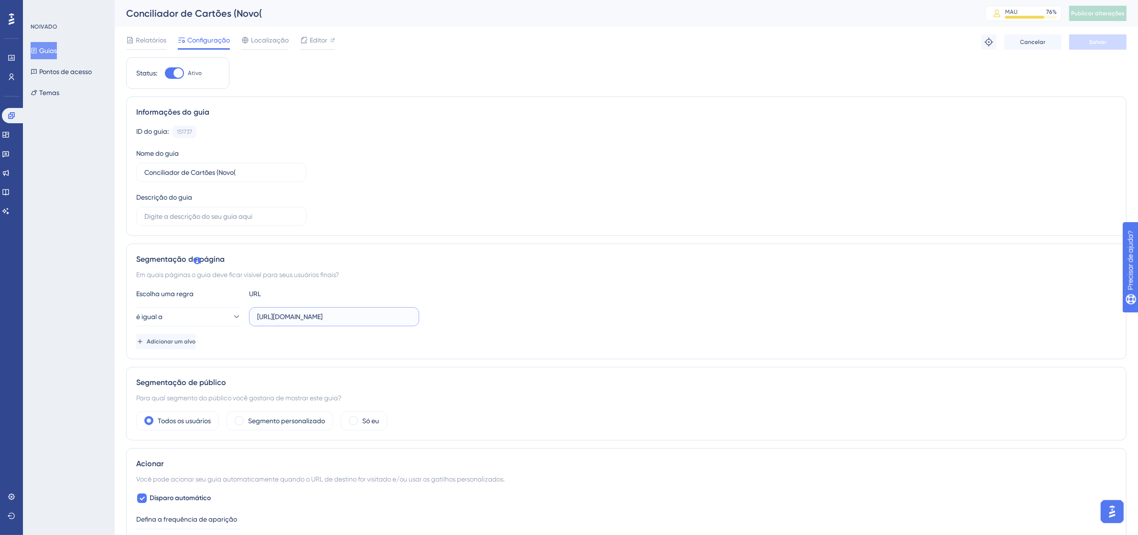
paste input "://linx-expclientes.microvix.com.br/Liliane/erp/gestor_web/webapp/abrir_pagina_…"
type input "http://linx-expclientes.microvix.com.br/Liliane/erp/gestor_web/webapp/abrir_pag…"
click at [1099, 43] on font "Salvar" at bounding box center [1097, 42] width 17 height 7
click at [1112, 9] on button "Publicar alterações" at bounding box center [1097, 13] width 57 height 15
click at [320, 34] on span "Editor" at bounding box center [319, 39] width 18 height 11
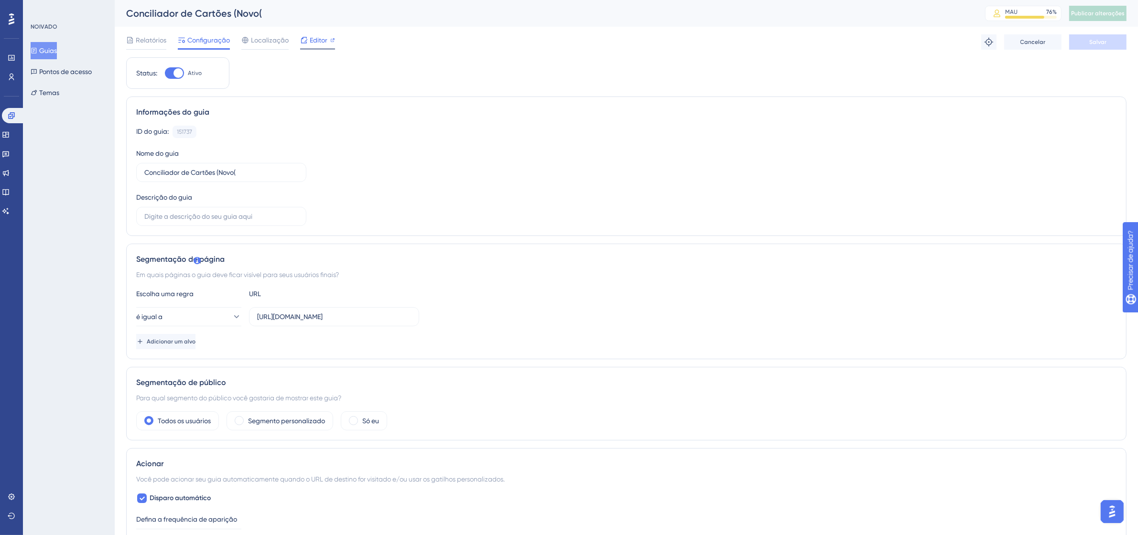
click at [307, 44] on div "Editor" at bounding box center [317, 39] width 35 height 11
click at [340, 314] on input "http://linx-expclientes.microvix.com.br/Liliane/erp/gestor_web/webapp/abrir_pag…" at bounding box center [334, 317] width 154 height 11
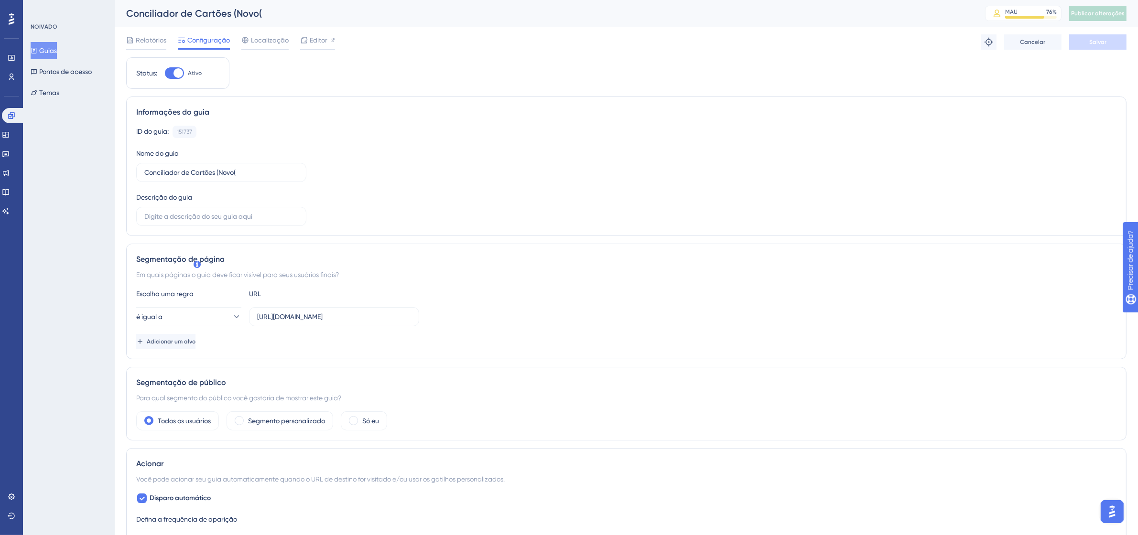
click at [915, 116] on div "Informações do guia" at bounding box center [626, 112] width 980 height 11
click at [254, 177] on input "Conciliador de Cartões (Novo(" at bounding box center [221, 172] width 154 height 11
type input "Conciliador de Cartões (Novo)"
click at [344, 318] on input "http://linx-expclientes.microvix.com.br/Liliane/erp/gestor_web/webapp/abrir_pag…" at bounding box center [334, 317] width 154 height 11
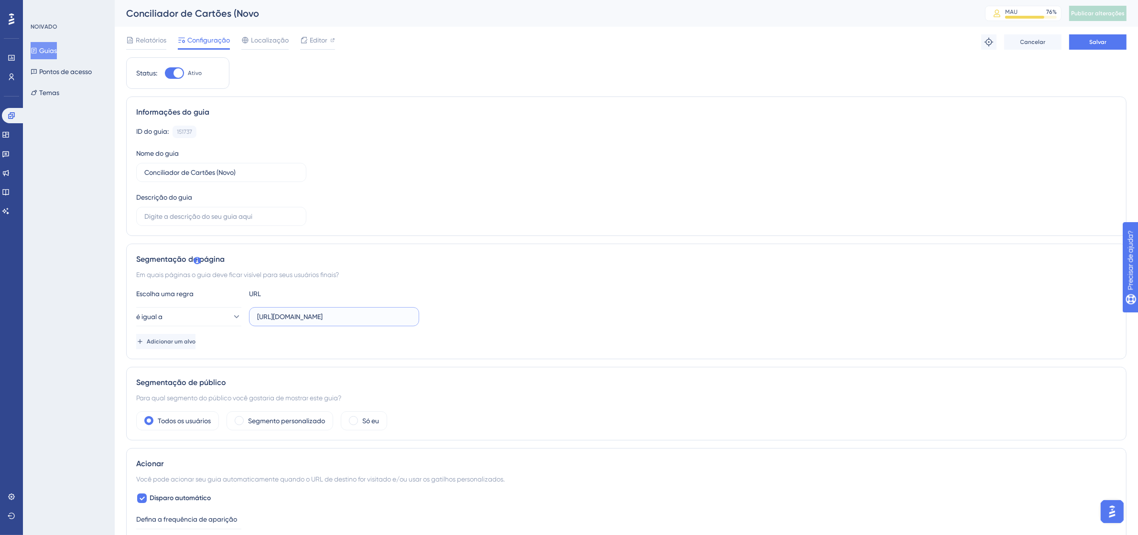
click at [344, 318] on input "http://linx-expclientes.microvix.com.br/Liliane/erp/gestor_web/webapp/abrir_pag…" at bounding box center [334, 317] width 154 height 11
click at [1112, 36] on button "Salvar" at bounding box center [1097, 41] width 57 height 15
click at [1118, 8] on button "Publicar alterações" at bounding box center [1097, 13] width 57 height 15
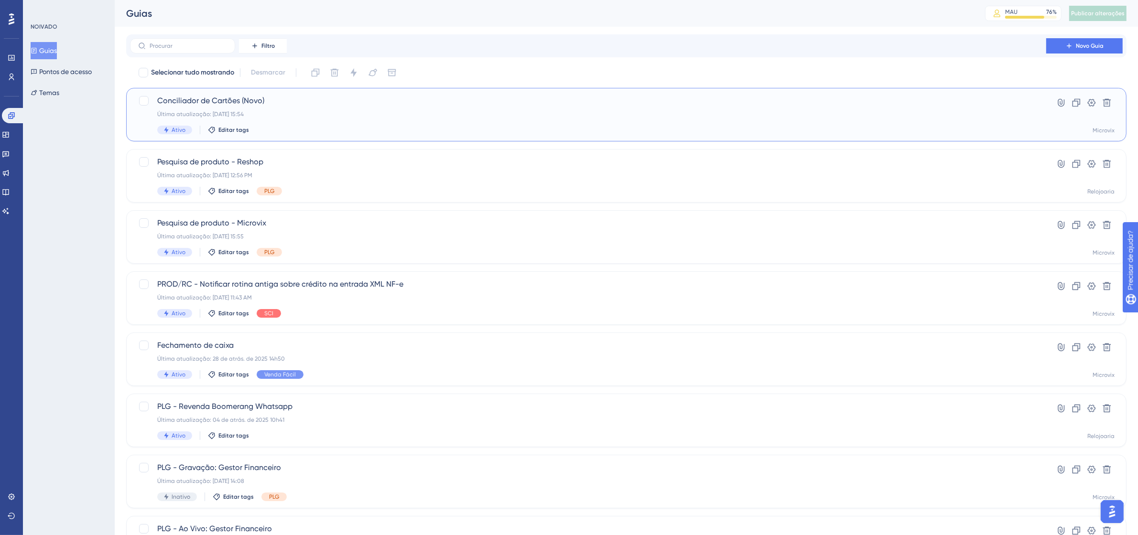
click at [408, 121] on div "Conciliador de Cartões (Novo) Última atualização: 11 de set. de 2025 15:54 Ativ…" at bounding box center [588, 114] width 862 height 39
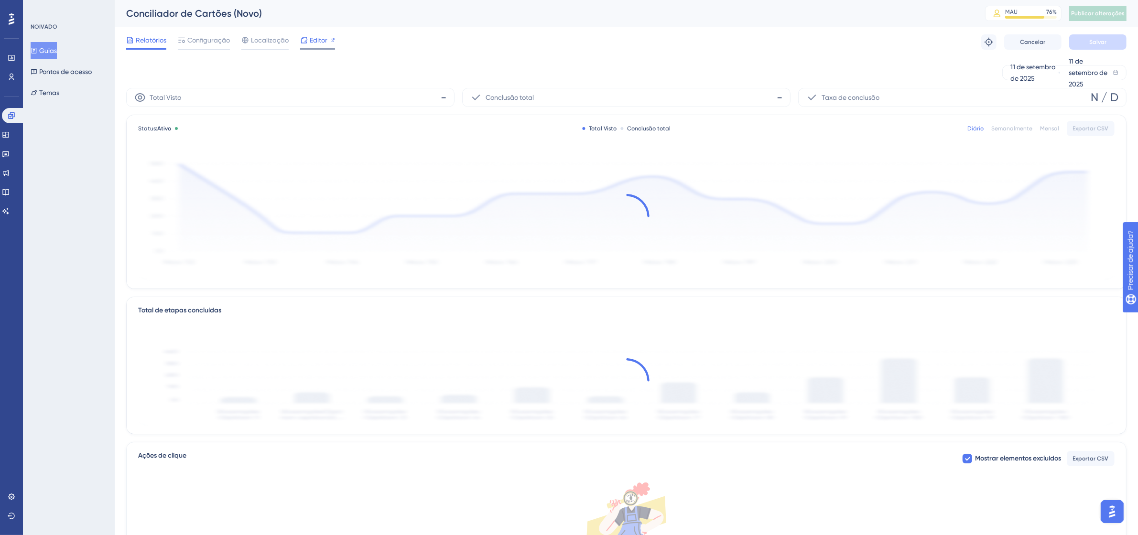
click at [312, 43] on font "Editor" at bounding box center [319, 40] width 18 height 8
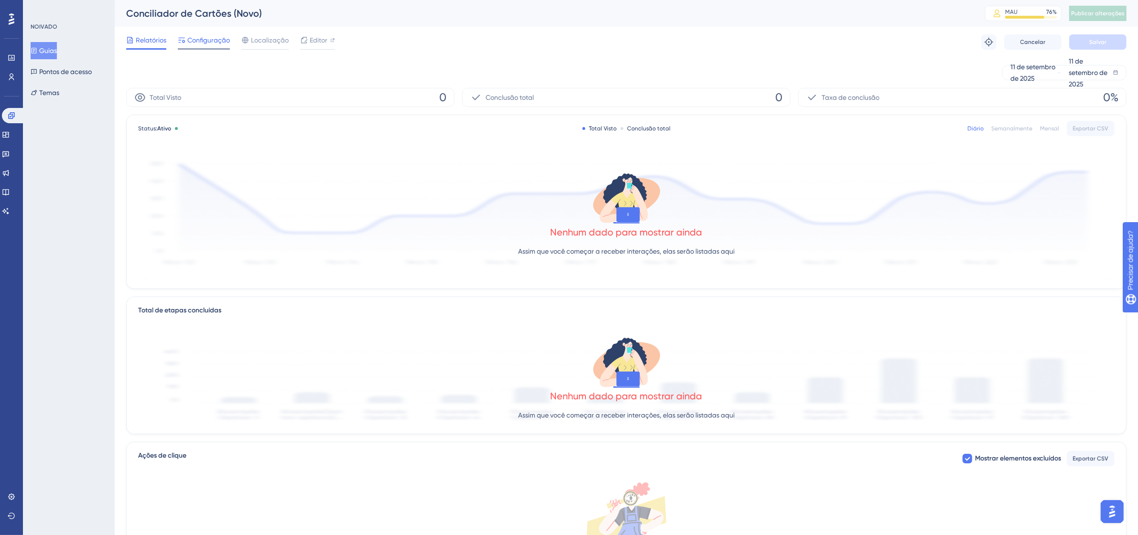
click at [217, 37] on font "Configuração" at bounding box center [208, 40] width 43 height 8
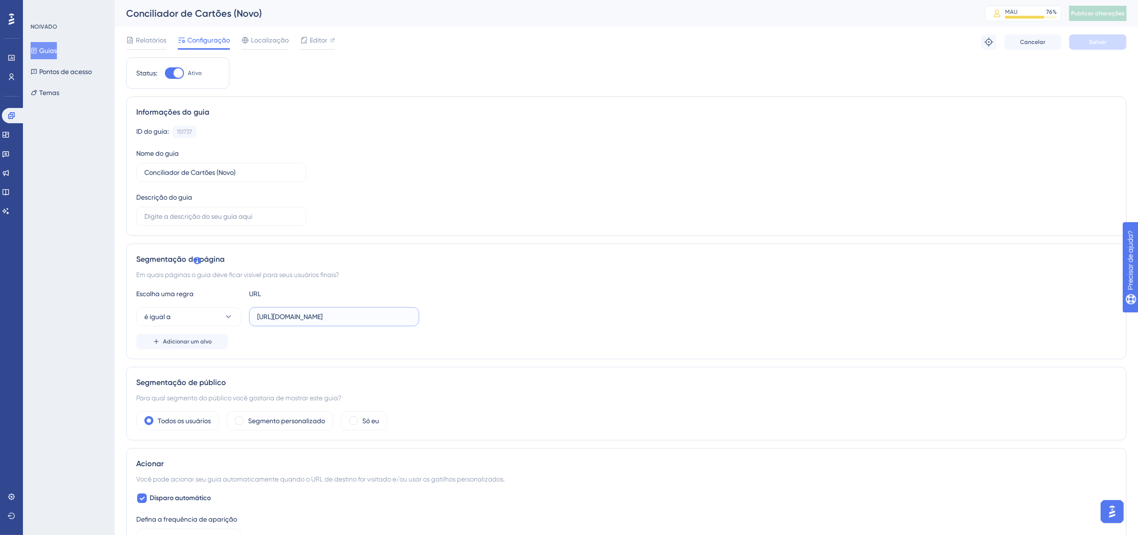
click at [330, 318] on input "http://linx-expclientes.microvix.com.br/Liliane/erp/gestor_web/webapp/abrir_pag…" at bounding box center [334, 317] width 154 height 11
paste input "http://linx-expclientes.microvix.com.br/Liliane/erp/gestor_web/webapp/abrir_pag…"
type input "http://linx-expclientes.microvix.com.br/Liliane/erp/gestor_web/webapp/abrir_pag…"
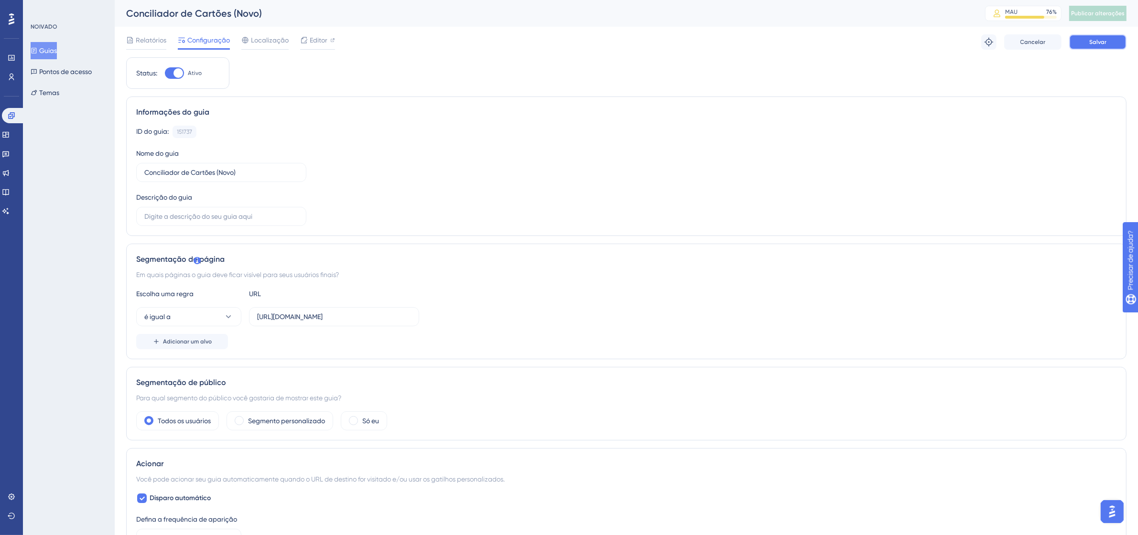
click at [1116, 44] on button "Salvar" at bounding box center [1097, 41] width 57 height 15
click at [1116, 13] on font "Publicar alterações" at bounding box center [1098, 13] width 54 height 7
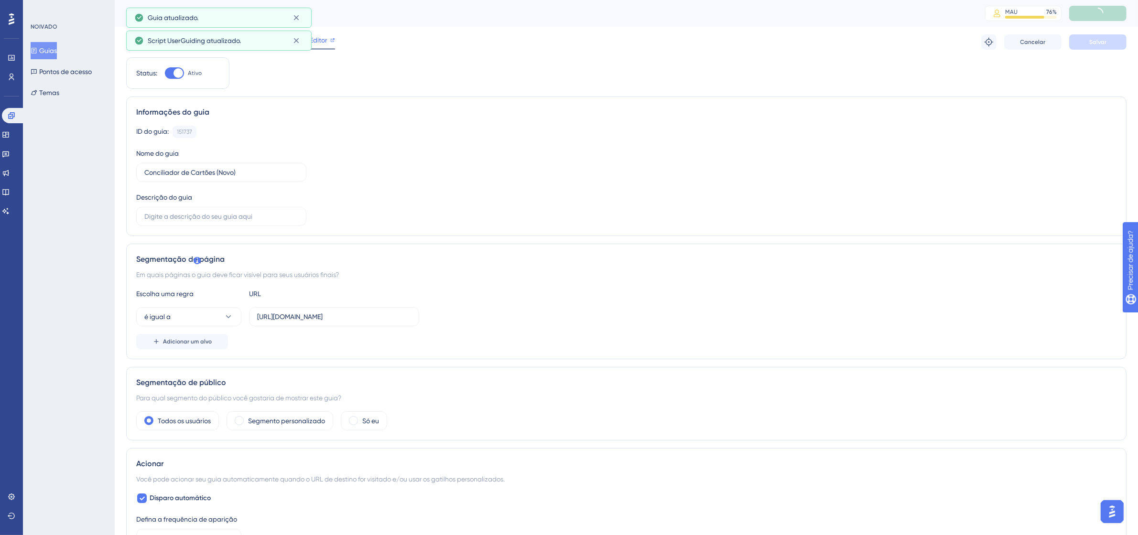
click at [319, 34] on span "Editor" at bounding box center [319, 39] width 18 height 11
click at [314, 318] on input "http://linx-expclientes.microvix.com.br/Liliane/erp/gestor_web/webapp/abrir_pag…" at bounding box center [334, 317] width 154 height 11
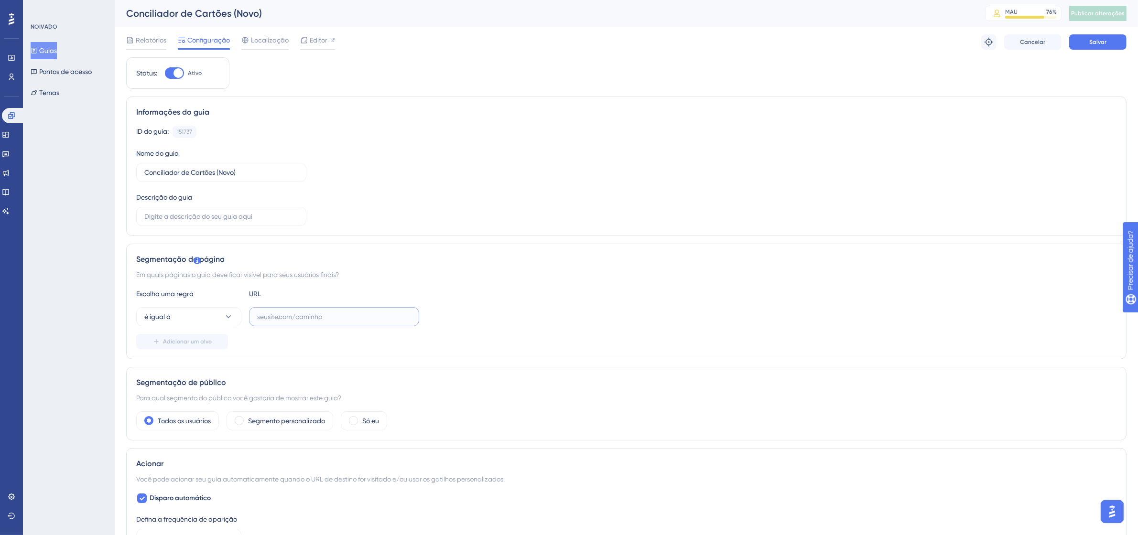
paste input "http://linx-expclientes.microvix.com.br/Liliane/erp/gestor_web/webapp/abrir_pag…"
type input "http://linx-expclientes.microvix.com.br/Liliane/erp/gestor_web/webapp/abrir_pag…"
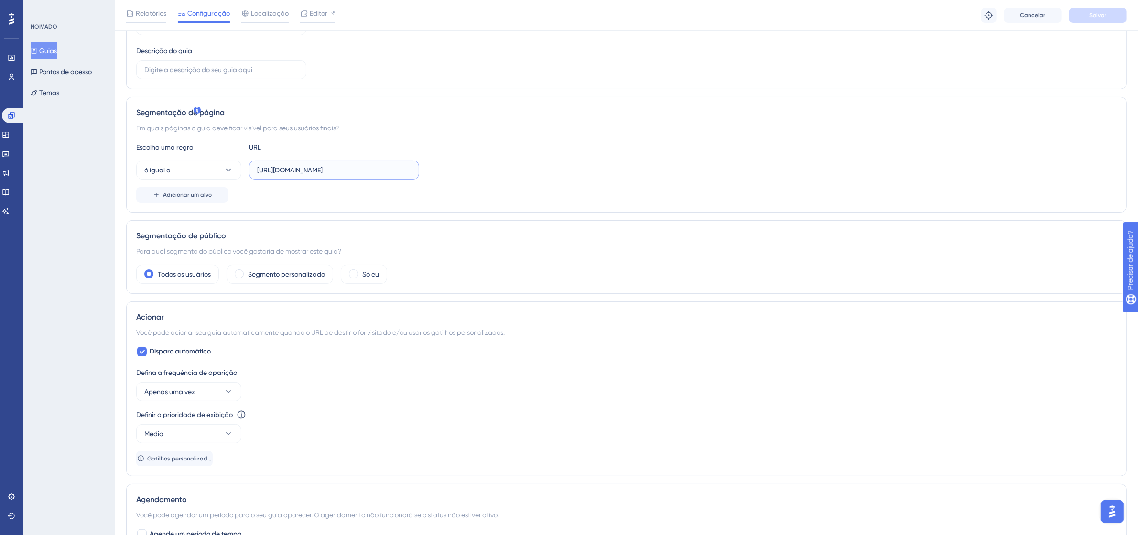
scroll to position [358, 0]
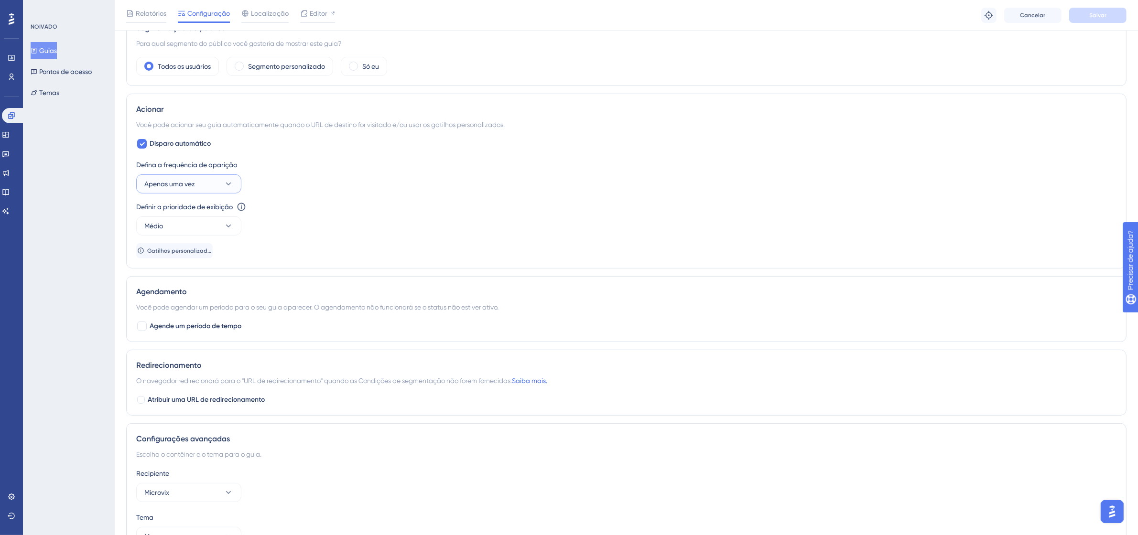
click at [216, 188] on button "Apenas uma vez" at bounding box center [188, 183] width 105 height 19
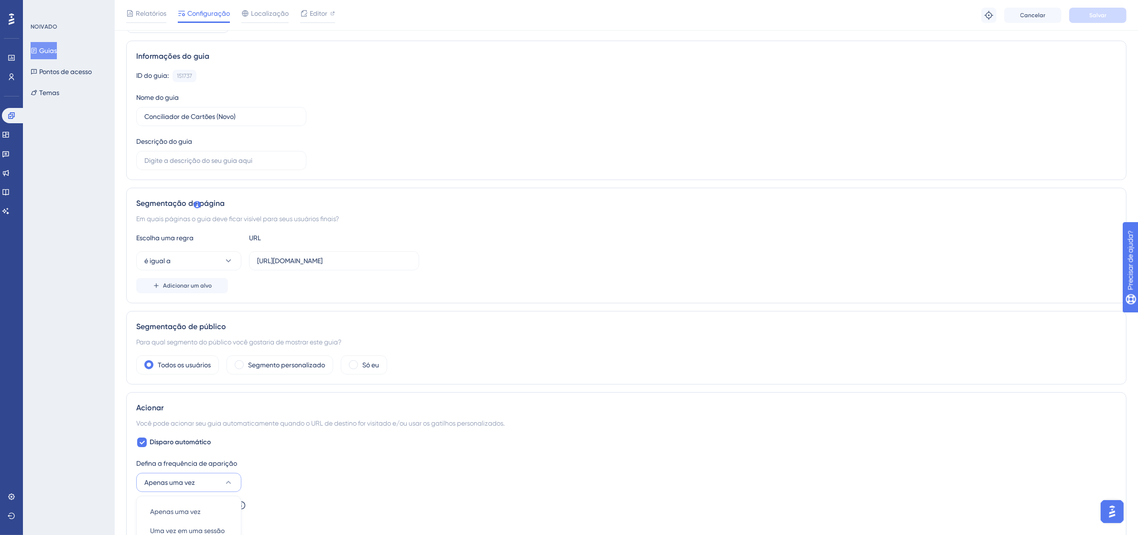
scroll to position [0, 0]
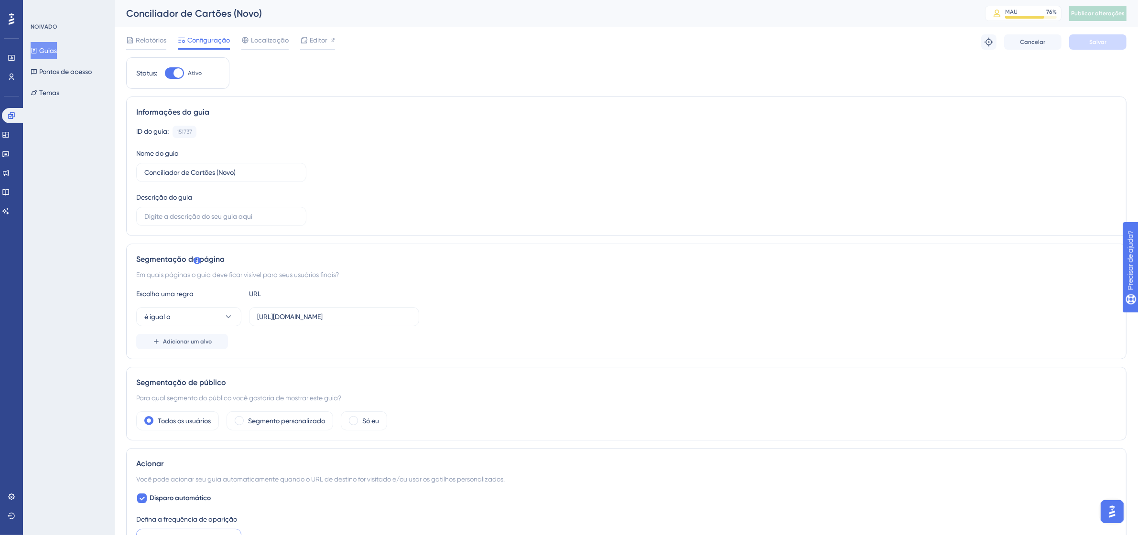
click at [922, 53] on div "Relatórios Configuração Localização Editor Solução de problemas Cancelar Salvar" at bounding box center [626, 42] width 1000 height 31
click at [172, 73] on div at bounding box center [174, 72] width 19 height 11
click at [165, 73] on input "Ativo" at bounding box center [164, 73] width 0 height 0
click at [184, 72] on div at bounding box center [174, 72] width 19 height 11
click at [165, 73] on input "Inactive" at bounding box center [164, 73] width 0 height 0
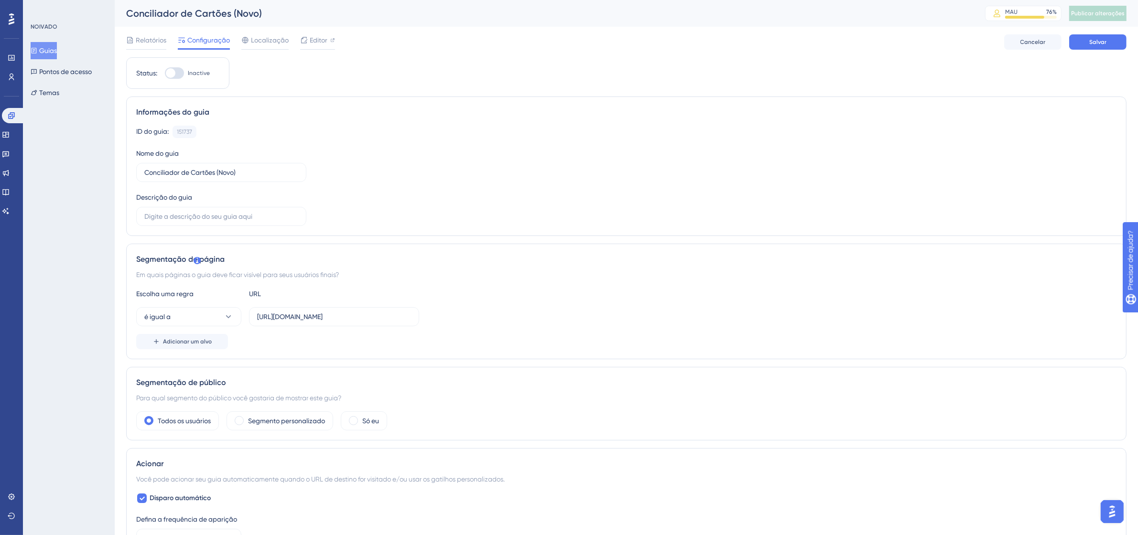
checkbox input "true"
click at [263, 39] on font "Localização" at bounding box center [270, 40] width 38 height 8
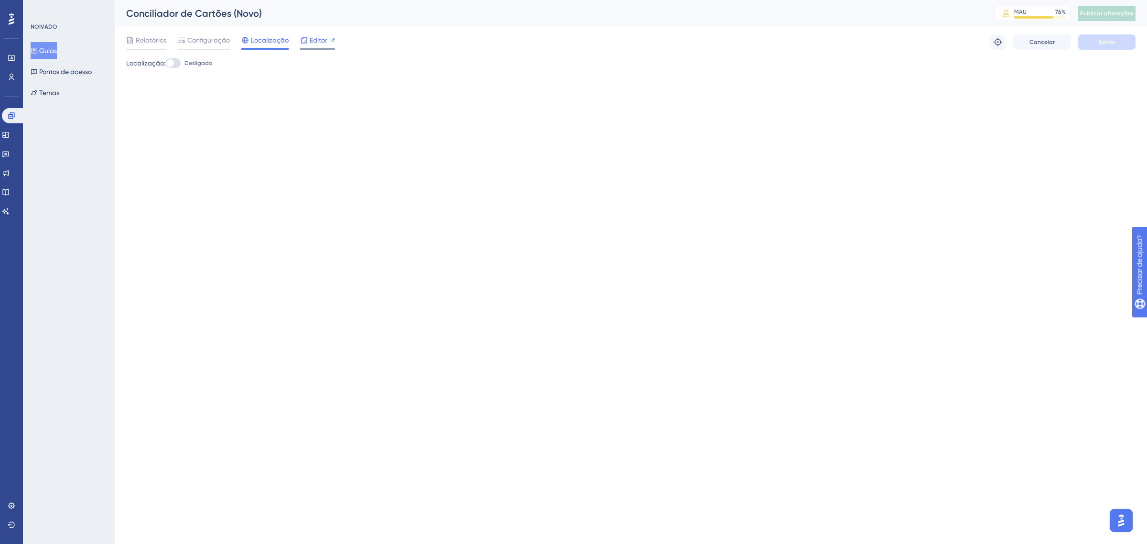
click at [306, 45] on div at bounding box center [304, 39] width 8 height 11
click at [201, 37] on font "Configuração" at bounding box center [208, 40] width 43 height 8
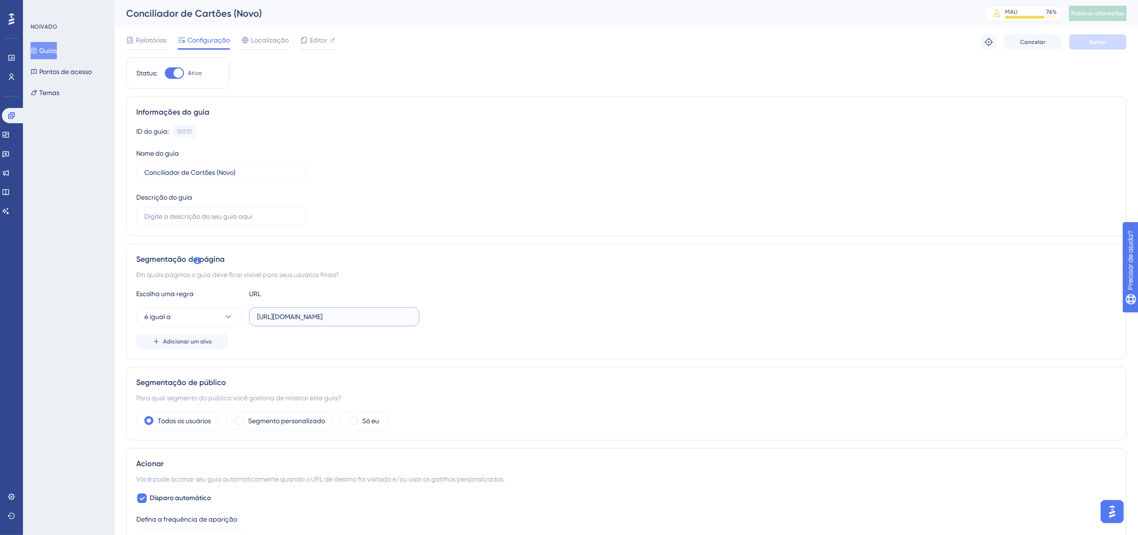
click at [321, 314] on input "http://linx-expclientes.microvix.com.br/Liliane/erp/gestor_web/webapp/abrir_pag…" at bounding box center [334, 317] width 154 height 11
click at [320, 314] on input "http://linx-expclientes.microvix.com.br/Liliane/erp/gestor_web/webapp/abrir_pag…" at bounding box center [334, 317] width 154 height 11
paste input "http://linx-expclientes.microvix.com.br/Liliane/erp/gestor_web/webapp/abrir_pag…"
type input "http://linx-expclientes.microvix.com.br/Liliane/erp/gestor_web/webapp/abrir_pag…"
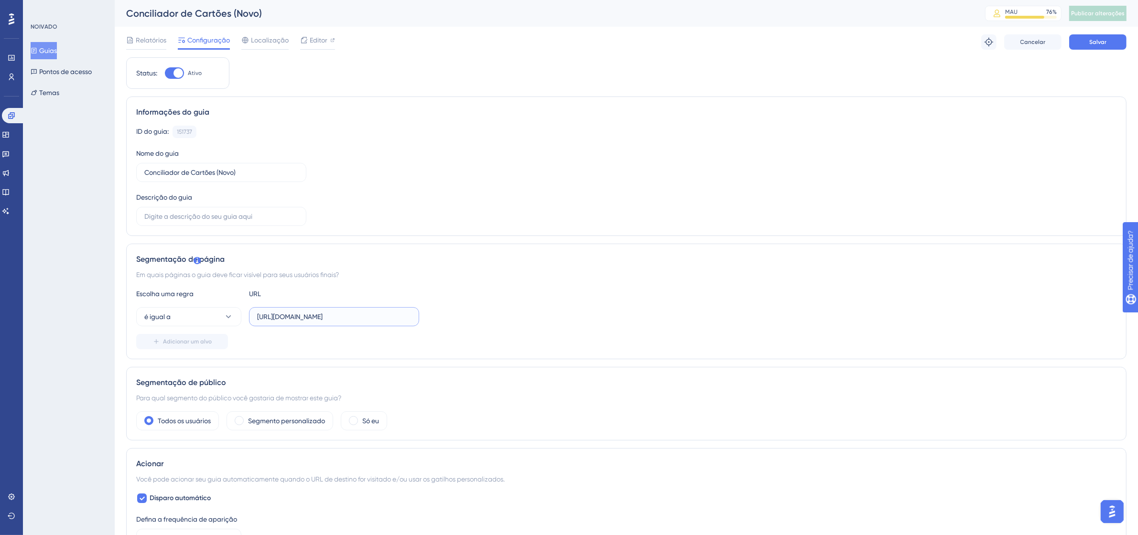
scroll to position [0, 757]
click at [517, 320] on div "é igual a http://linx-expclientes.microvix.com.br/Liliane/erp/gestor_web/webapp…" at bounding box center [626, 316] width 980 height 19
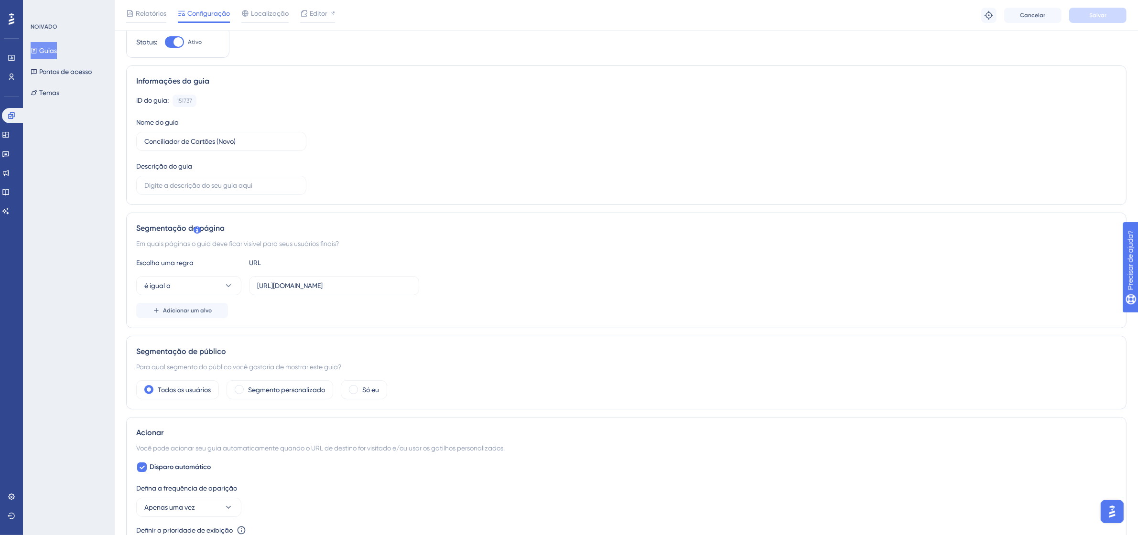
scroll to position [0, 0]
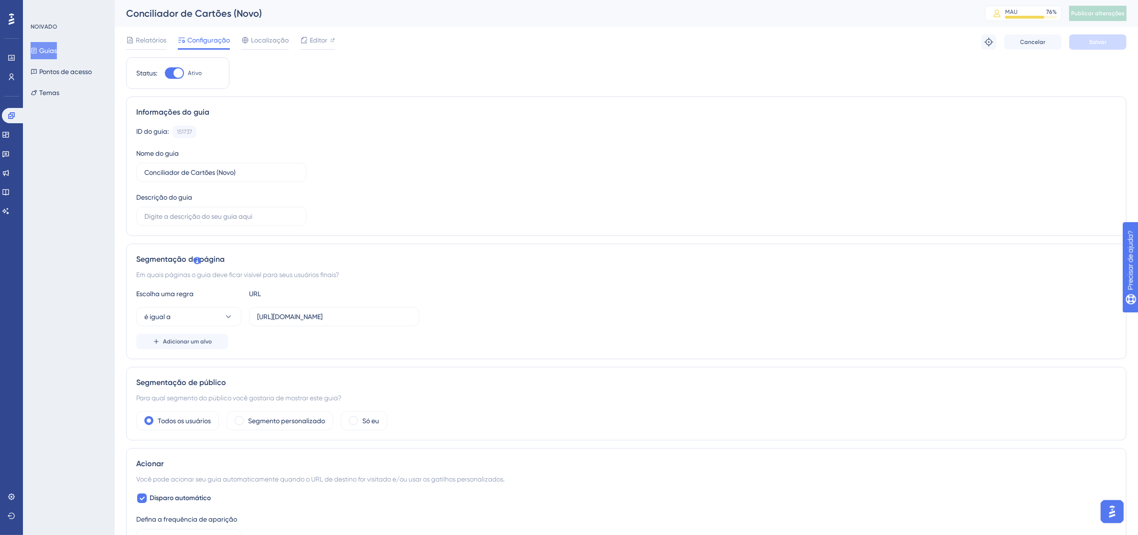
click at [302, 332] on div "Escolha uma regra URL é igual a http://linx-expclientes.microvix.com.br/Liliane…" at bounding box center [626, 318] width 980 height 61
click at [323, 315] on input "http://linx-expclientes.microvix.com.br/Liliane/erp/gestor_web/webapp/abrir_pag…" at bounding box center [334, 317] width 154 height 11
paste input "http://linx-expclientes.microvix.com.br/Liliane/erp/gestor_web/webapp/abrir_pag…"
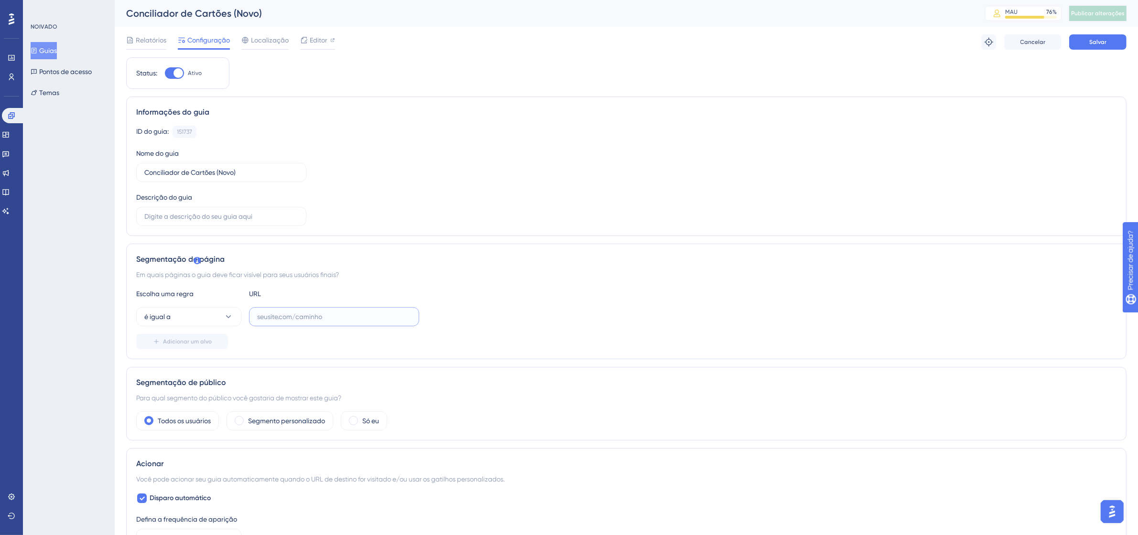
type input "http://linx-expclientes.microvix.com.br/Liliane/erp/gestor_web/webapp/abrir_pag…"
click at [220, 314] on button "é igual a" at bounding box center [188, 316] width 105 height 19
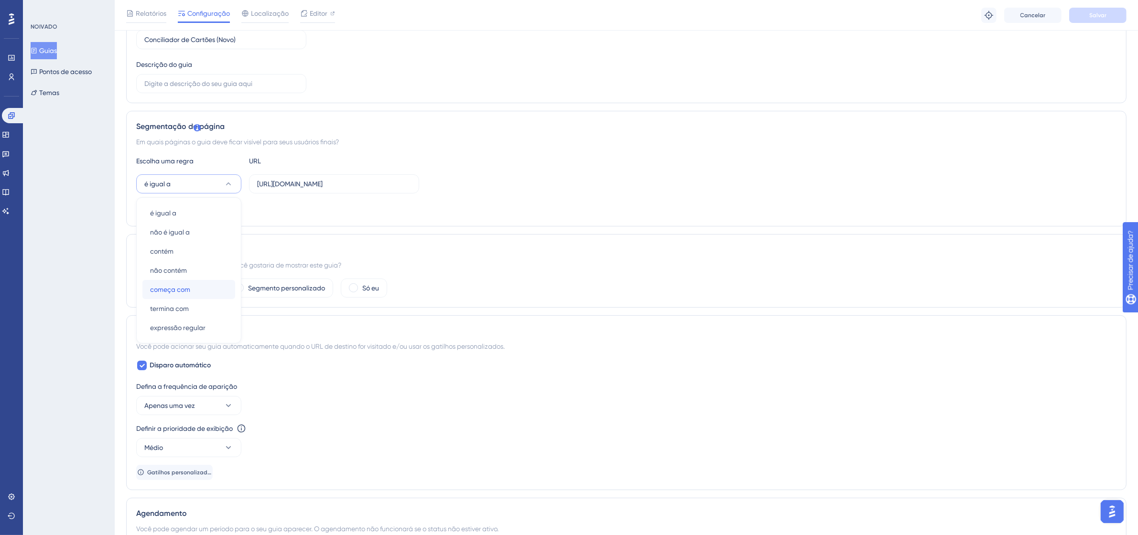
click at [201, 289] on div "começa com começa com" at bounding box center [188, 289] width 77 height 19
click at [1108, 18] on button "Salvar" at bounding box center [1097, 15] width 57 height 15
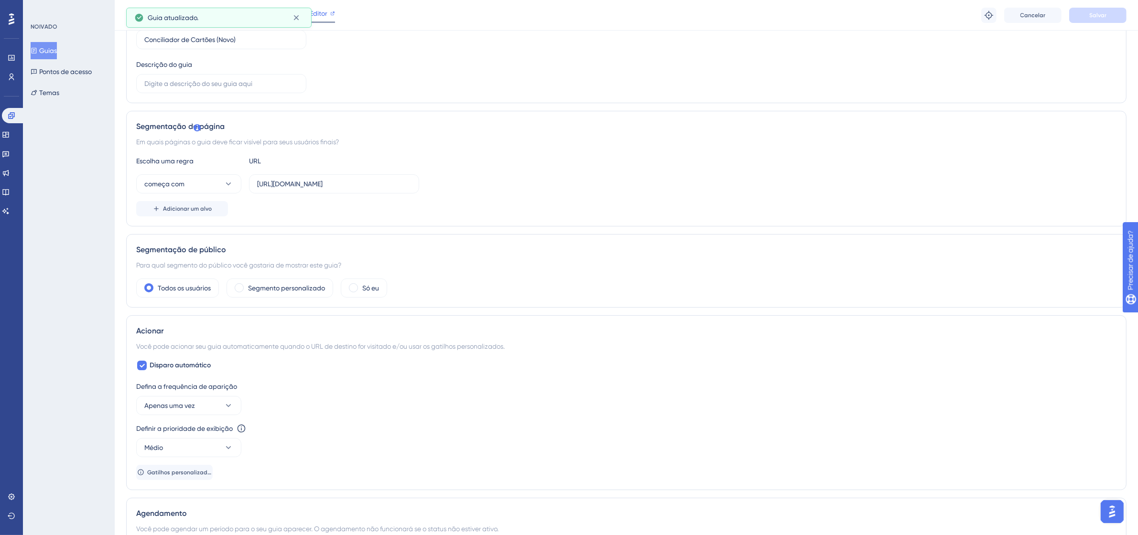
click at [315, 17] on font "Editor" at bounding box center [319, 14] width 18 height 8
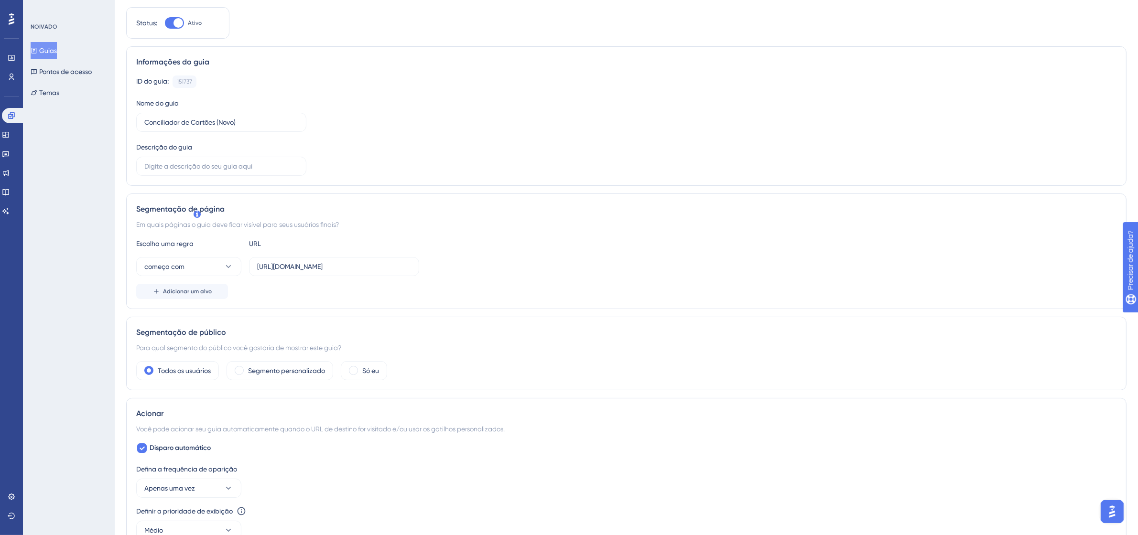
scroll to position [0, 0]
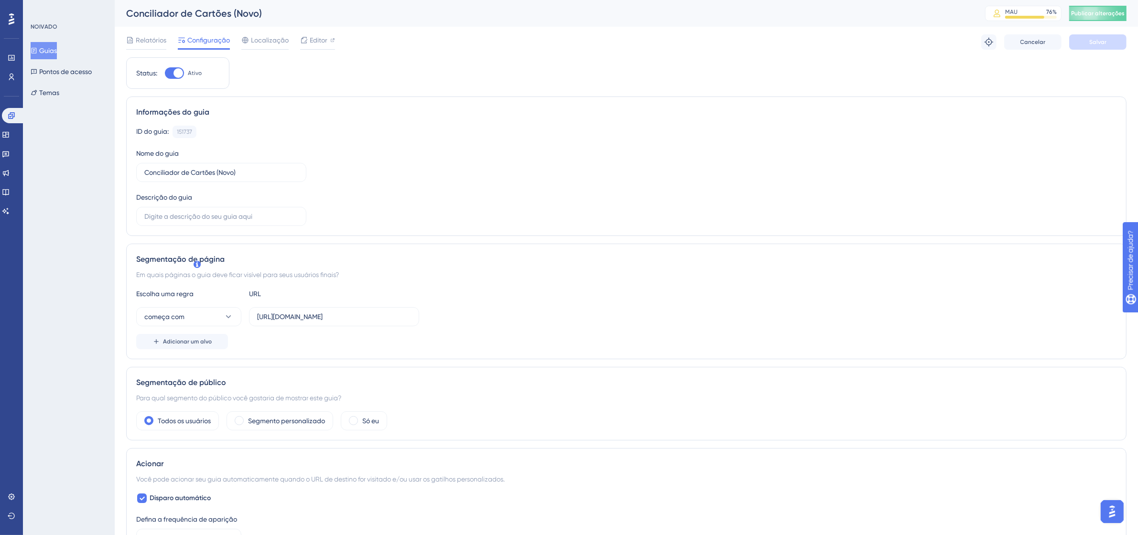
click at [55, 51] on font "Guias" at bounding box center [48, 51] width 18 height 8
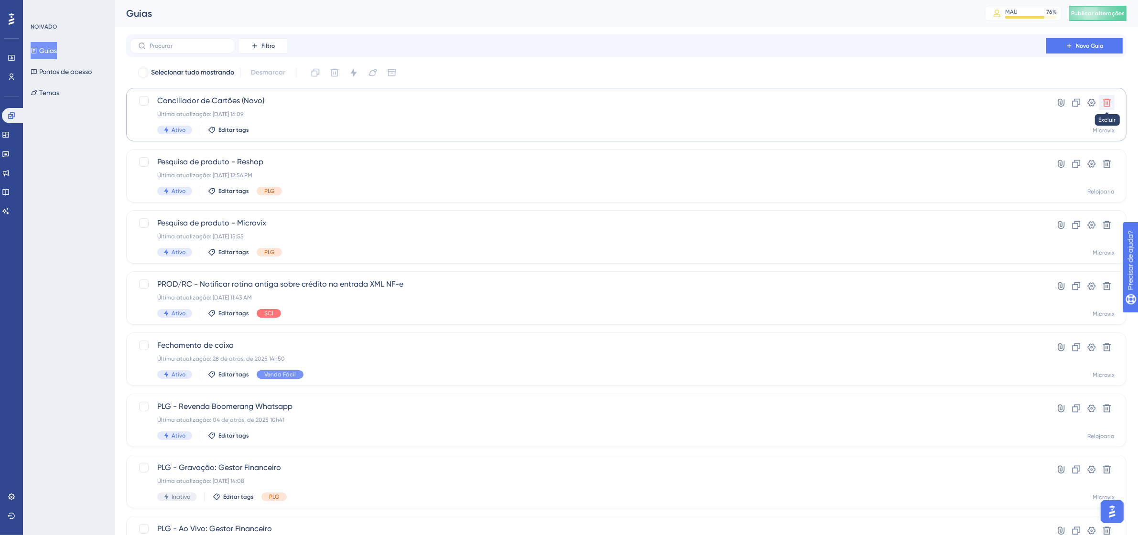
click at [1105, 96] on button at bounding box center [1106, 102] width 15 height 15
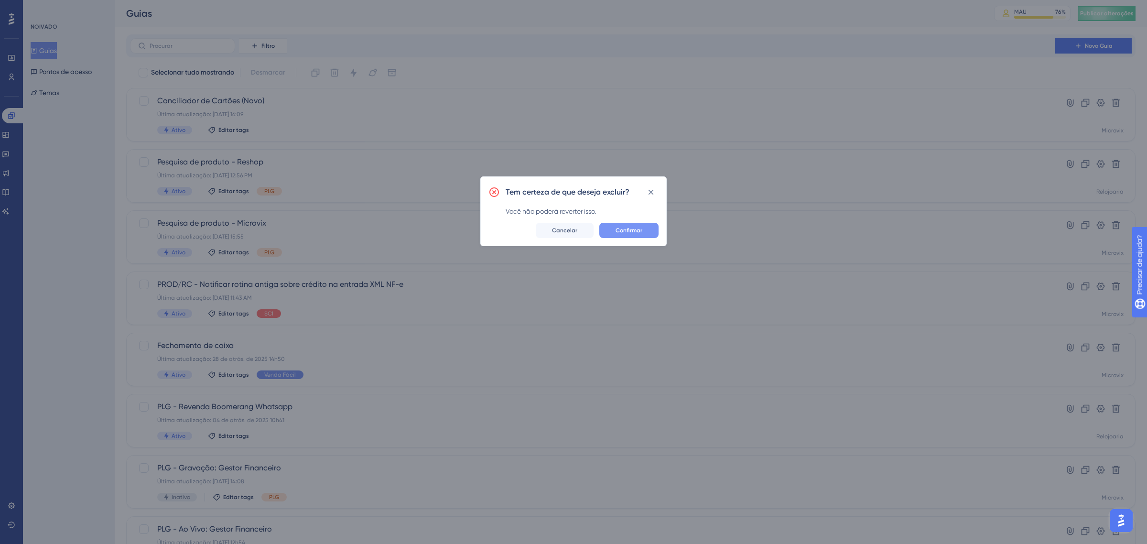
click at [637, 233] on font "Confirmar" at bounding box center [629, 230] width 27 height 7
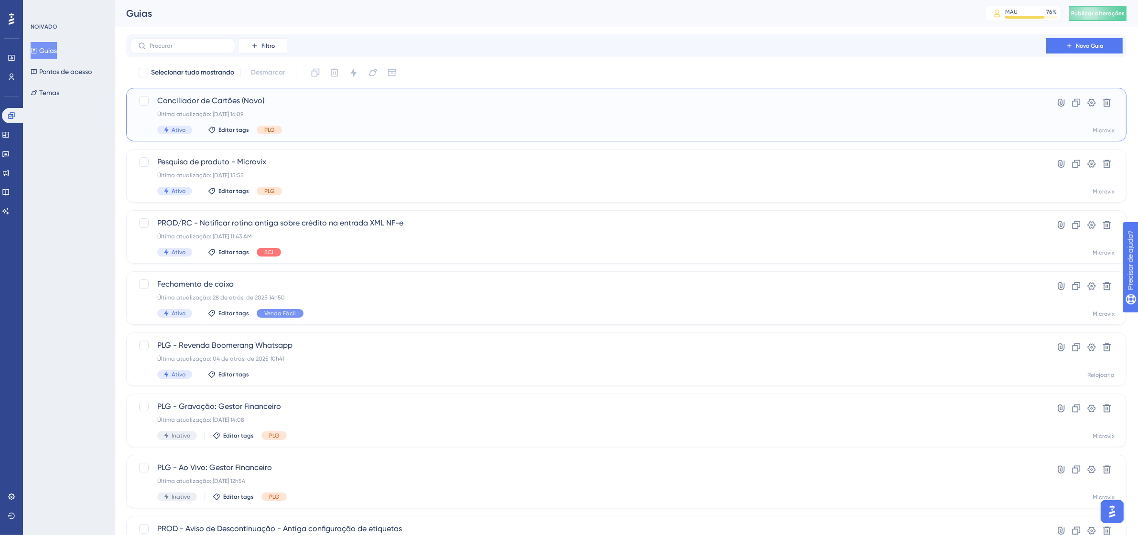
click at [333, 111] on div "Última atualização: 11 de set. de 2025 16:09" at bounding box center [588, 114] width 862 height 8
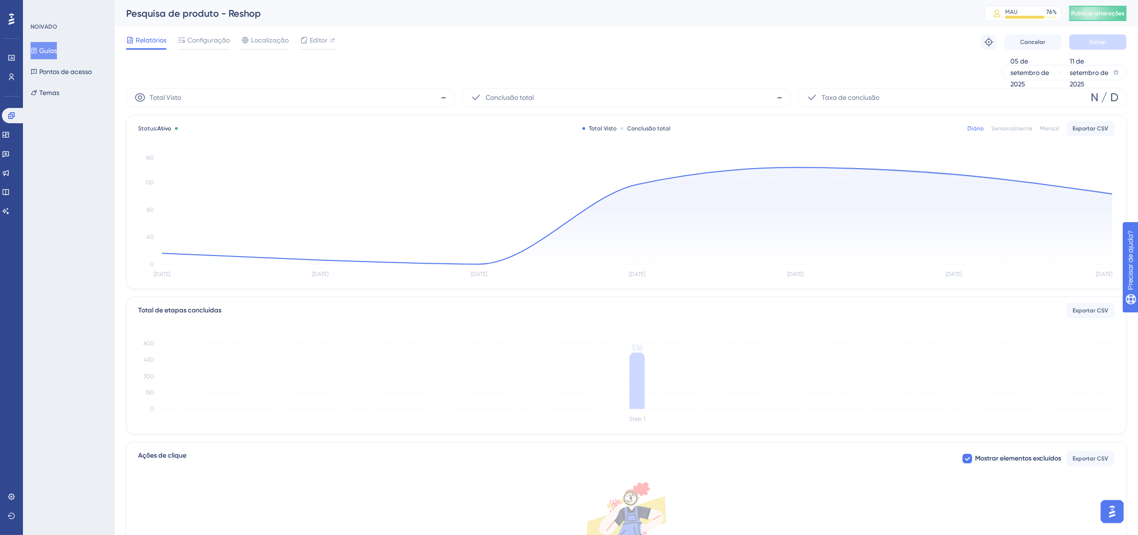
click at [56, 51] on font "Guias" at bounding box center [48, 51] width 18 height 8
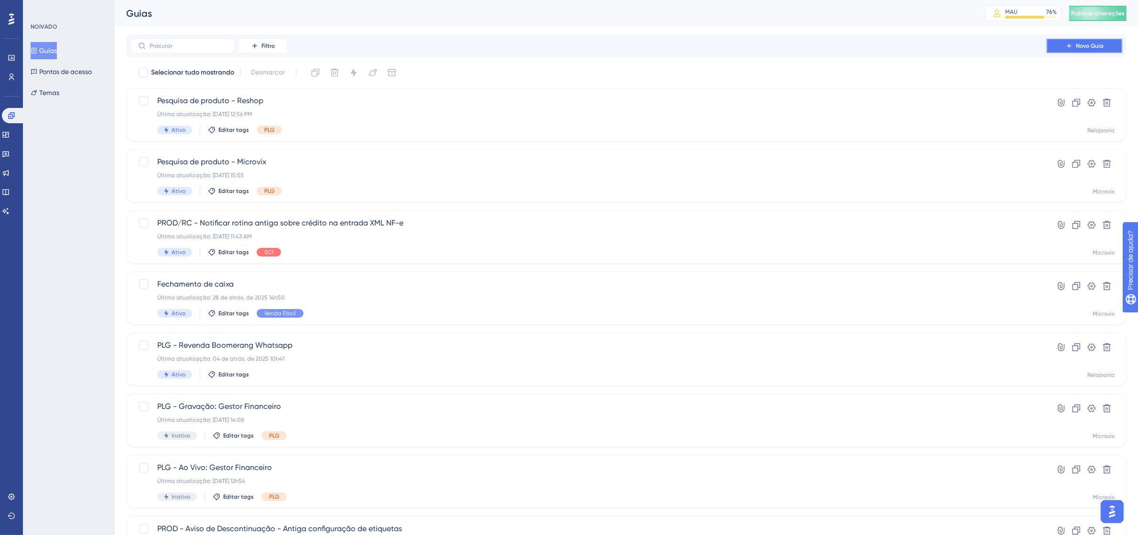
click at [1096, 49] on span "Novo Guia" at bounding box center [1090, 46] width 28 height 8
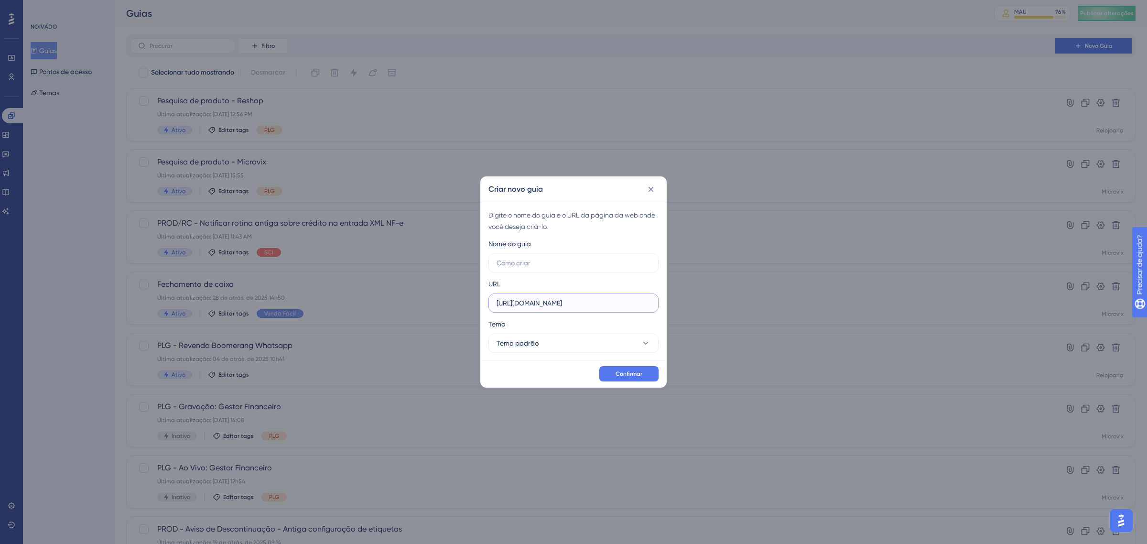
click at [557, 307] on input "https://linx-homologacao.microvix.com.br" at bounding box center [574, 303] width 154 height 11
paste input "http://linx-expclientes.microvix.com.br/Liliane/erp/v4/home/index.asp"
click at [594, 299] on input "http://linx-expclientes.microvix.com.br/Liliane/erp/v4/home/index.asp" at bounding box center [574, 303] width 154 height 11
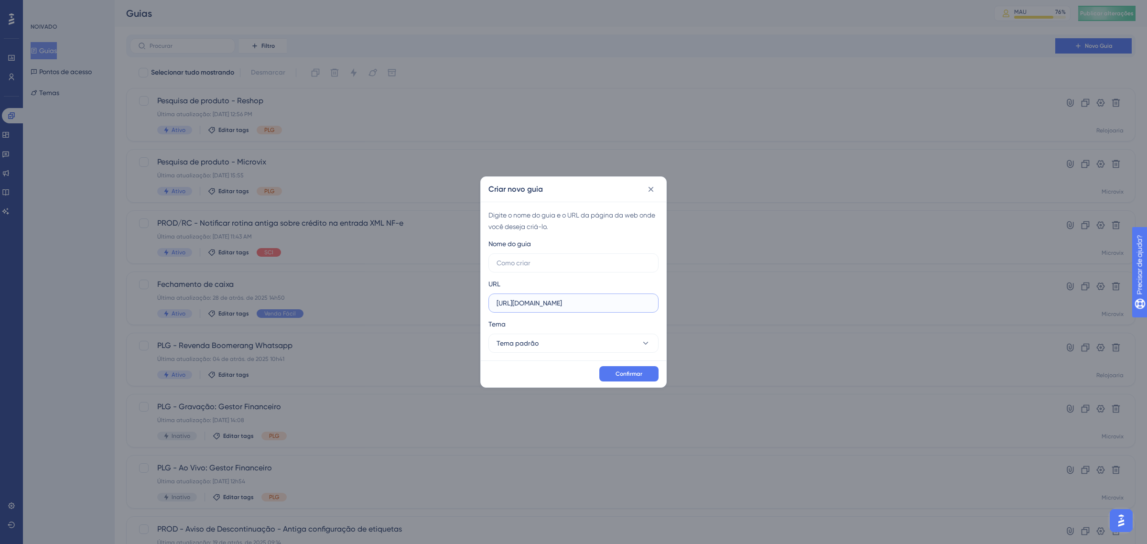
click at [594, 299] on input "http://linx-expclientes.microvix.com.br/Liliane/erp/v4/home/index.asp" at bounding box center [574, 303] width 154 height 11
paste input "gestor_web/webapp/abrir_pagina_externa_frame.asp?url=https%3A%2F%2F9011%2Derpwe…"
type input "[URL][DOMAIN_NAME]"
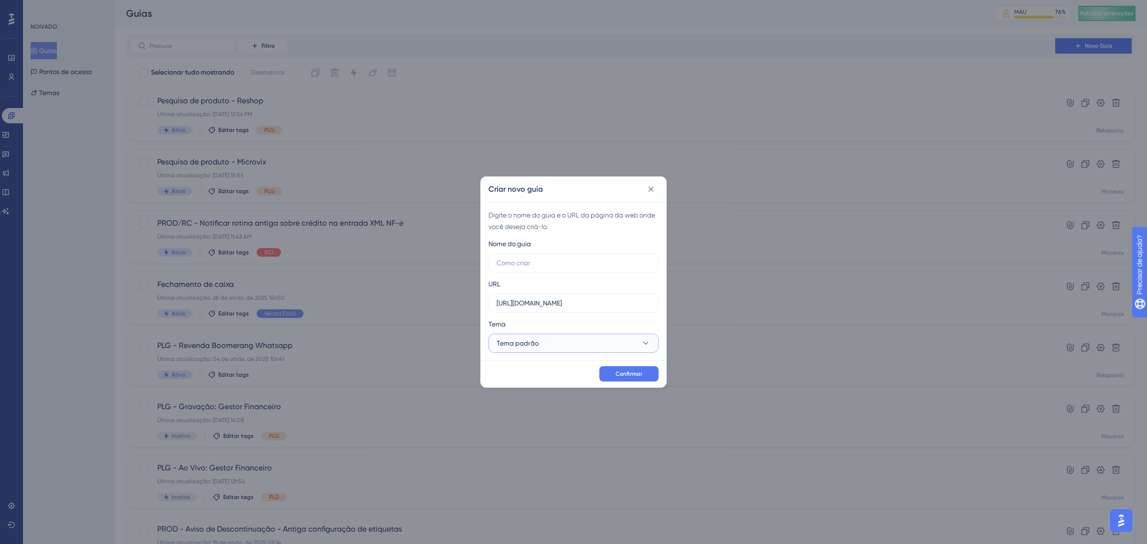
click at [571, 343] on button "Tema padrão" at bounding box center [573, 343] width 170 height 19
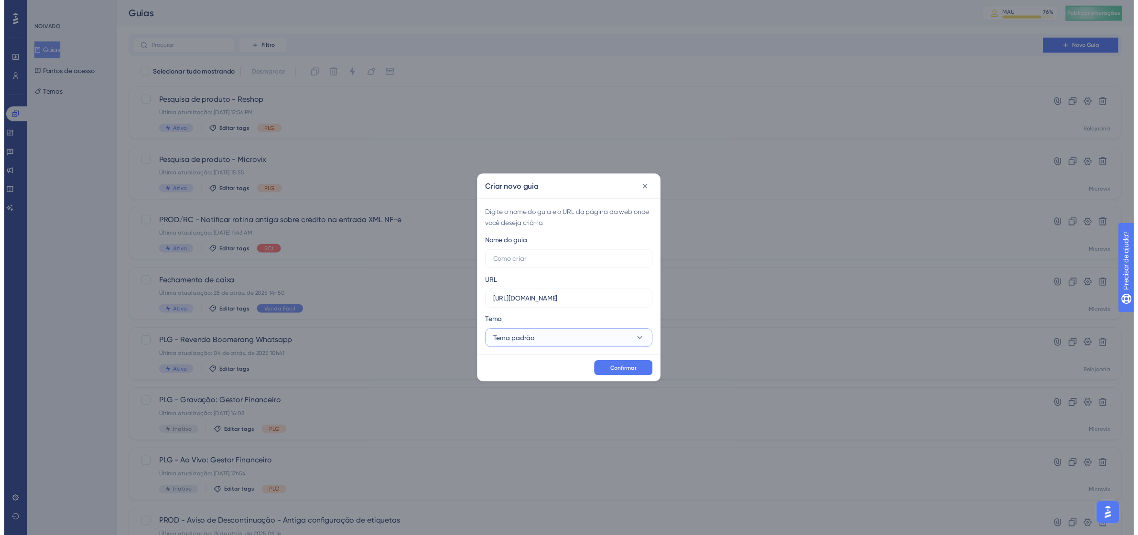
scroll to position [0, 0]
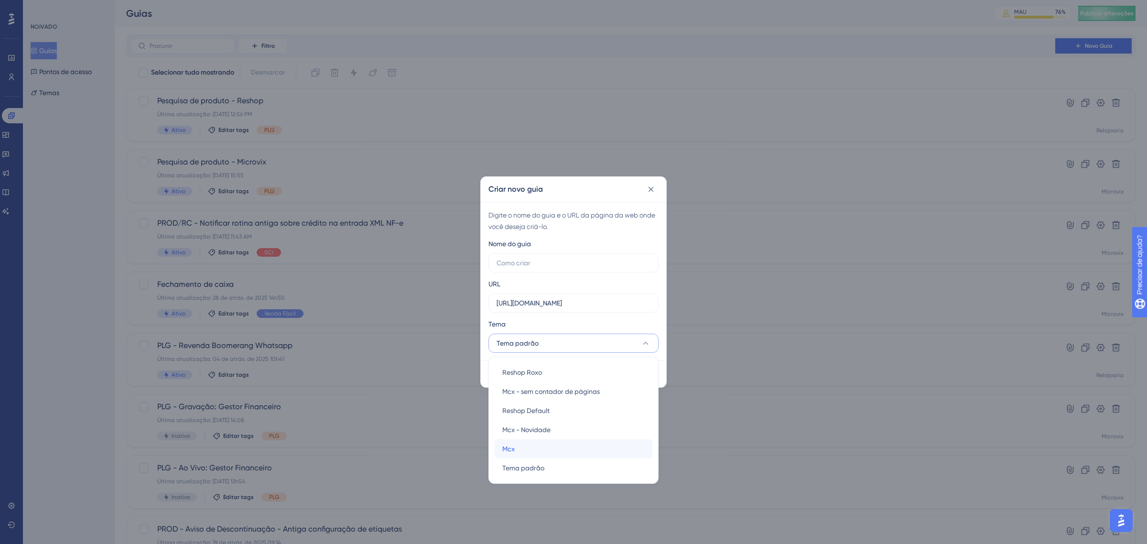
click at [567, 454] on div "Mcx Mcx" at bounding box center [573, 448] width 142 height 19
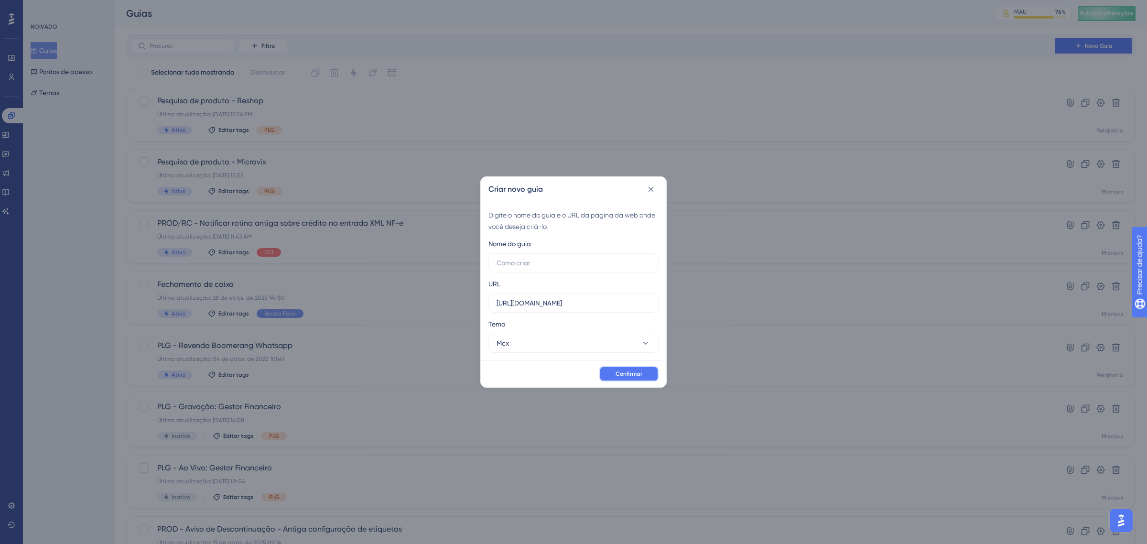
click at [643, 371] on button "Confirmar" at bounding box center [628, 373] width 59 height 15
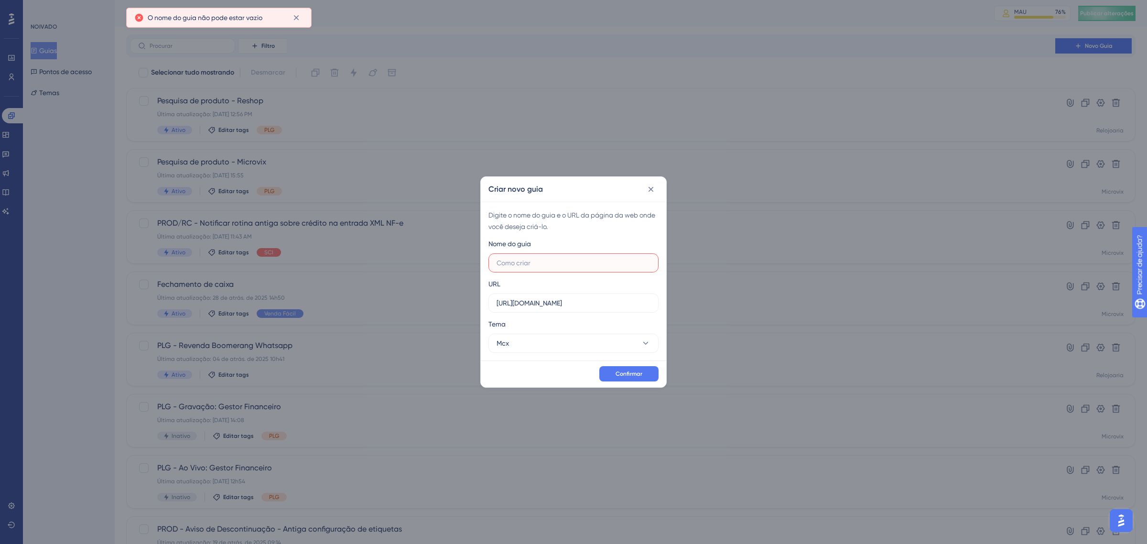
click at [529, 259] on input "text" at bounding box center [574, 263] width 154 height 11
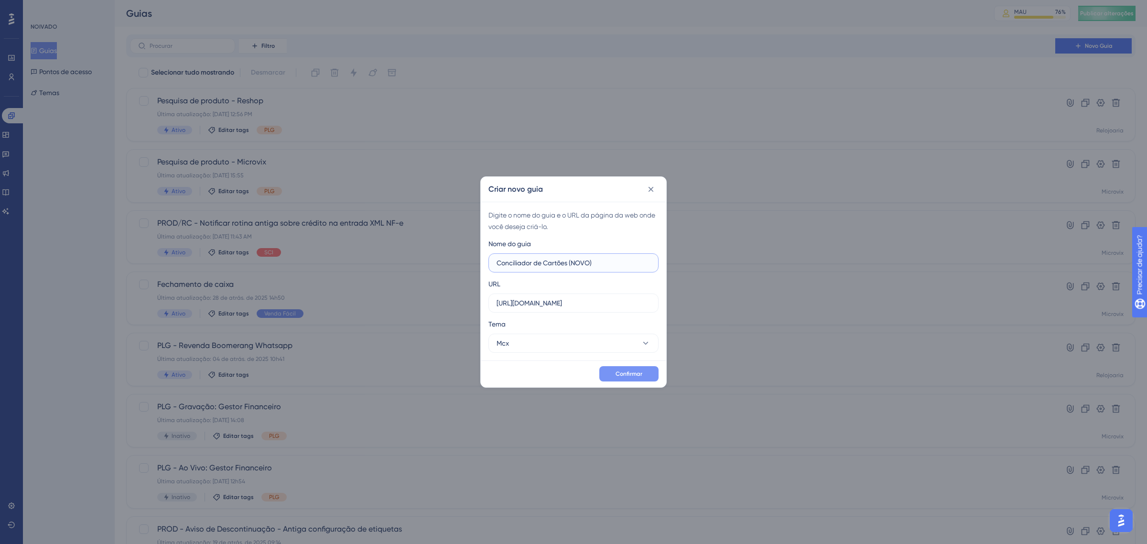
type input "Conciliador de Cartões (NOVO)"
click at [637, 374] on font "Confirmar" at bounding box center [629, 373] width 27 height 7
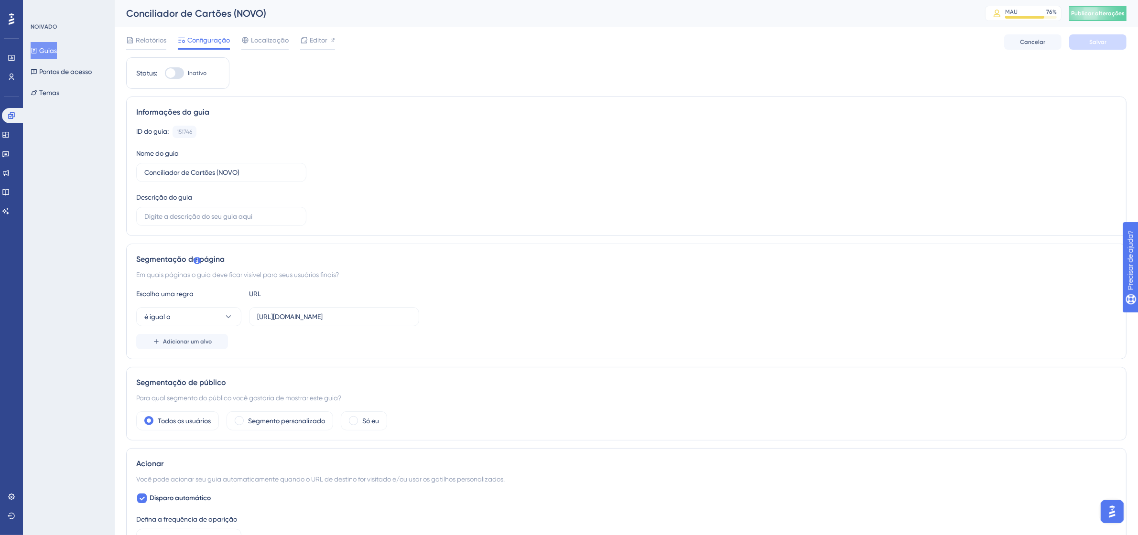
click at [179, 73] on div at bounding box center [174, 72] width 19 height 11
click at [165, 73] on input "Inativo" at bounding box center [164, 73] width 0 height 0
checkbox input "true"
click at [1105, 41] on font "Salvar" at bounding box center [1097, 42] width 17 height 7
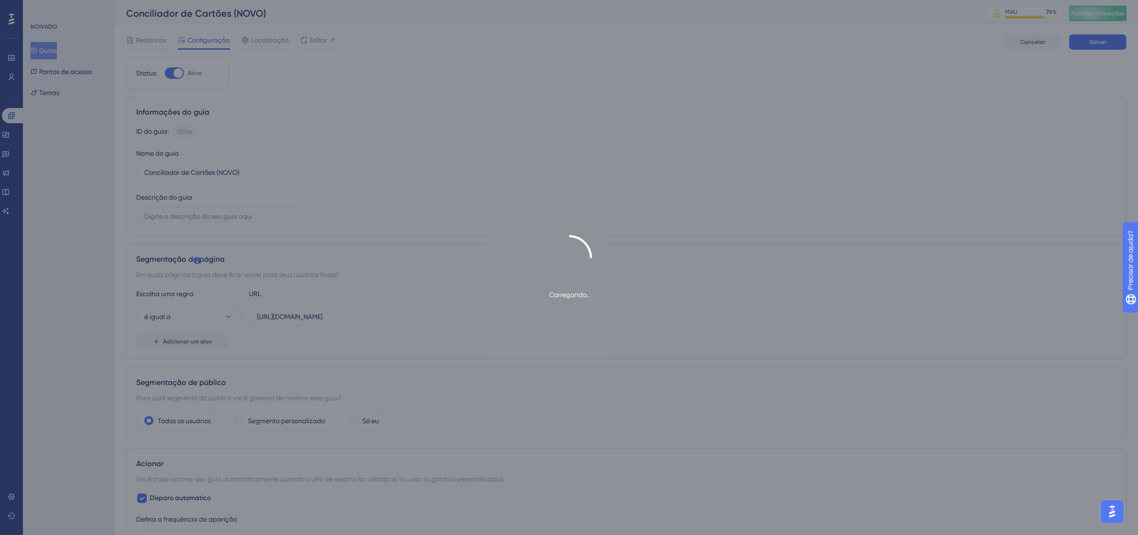
click at [598, 397] on div "Carregando..." at bounding box center [569, 267] width 1138 height 535
drag, startPoint x: 598, startPoint y: 397, endPoint x: 527, endPoint y: 137, distance: 269.7
click at [527, 137] on div "Carregando..." at bounding box center [569, 267] width 1138 height 535
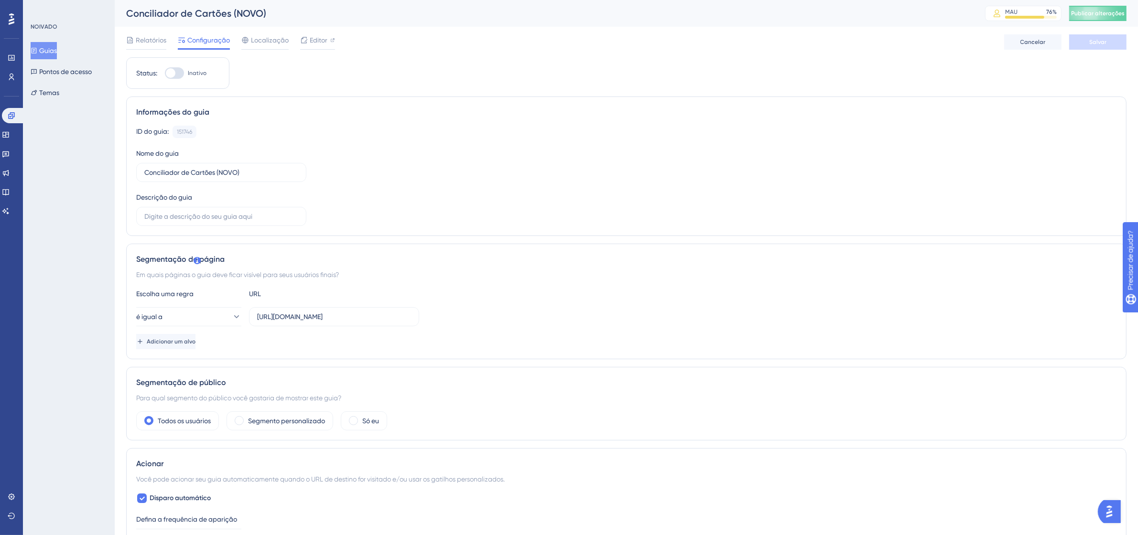
click at [177, 69] on div at bounding box center [174, 72] width 19 height 11
click at [165, 73] on input "Inativo" at bounding box center [164, 73] width 0 height 0
checkbox input "true"
click at [1114, 43] on button "Salvar" at bounding box center [1097, 41] width 57 height 15
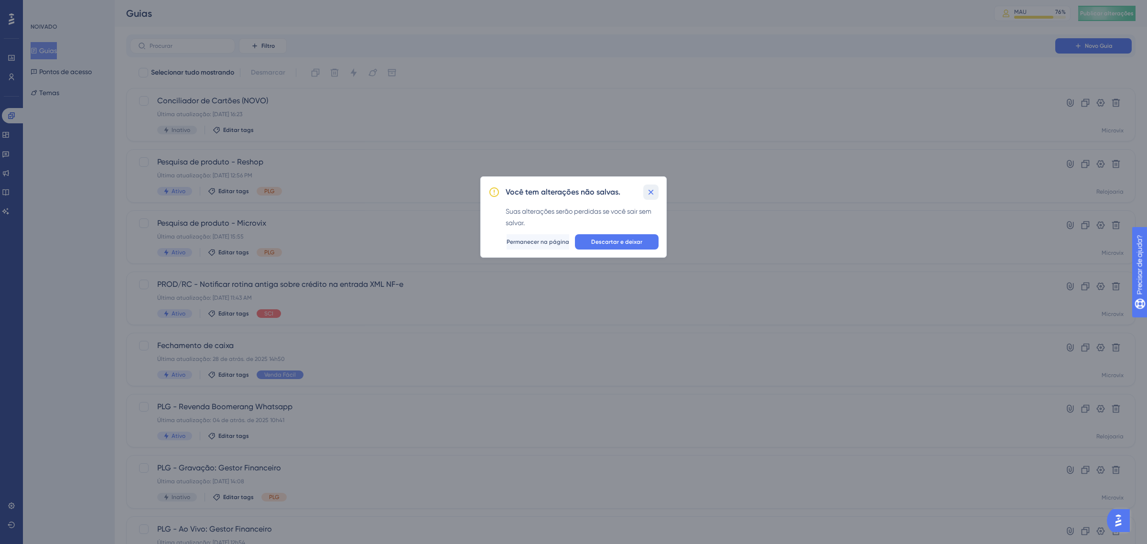
click at [649, 197] on icon at bounding box center [651, 192] width 10 height 10
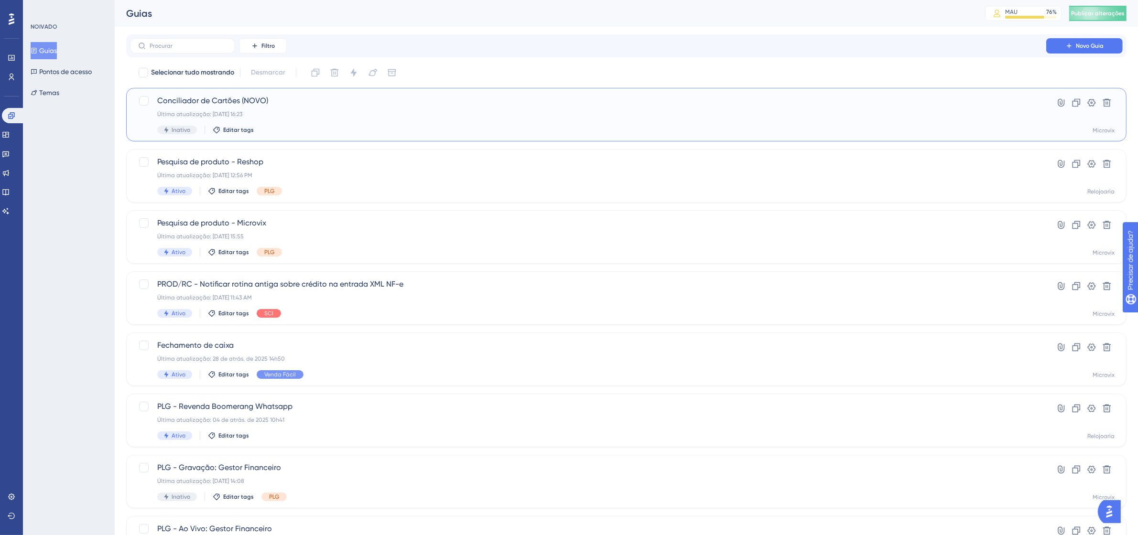
click at [183, 130] on font "Inativo" at bounding box center [181, 130] width 19 height 7
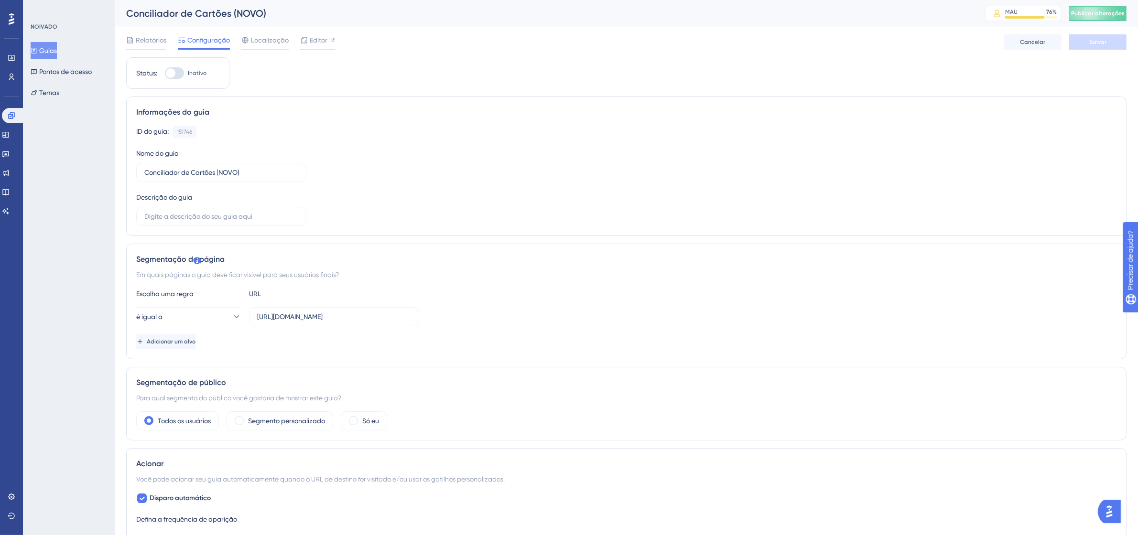
click at [180, 70] on div at bounding box center [174, 72] width 19 height 11
click at [165, 73] on input "Inativo" at bounding box center [164, 73] width 0 height 0
checkbox input "true"
click at [1103, 46] on button "Salvar" at bounding box center [1097, 41] width 57 height 15
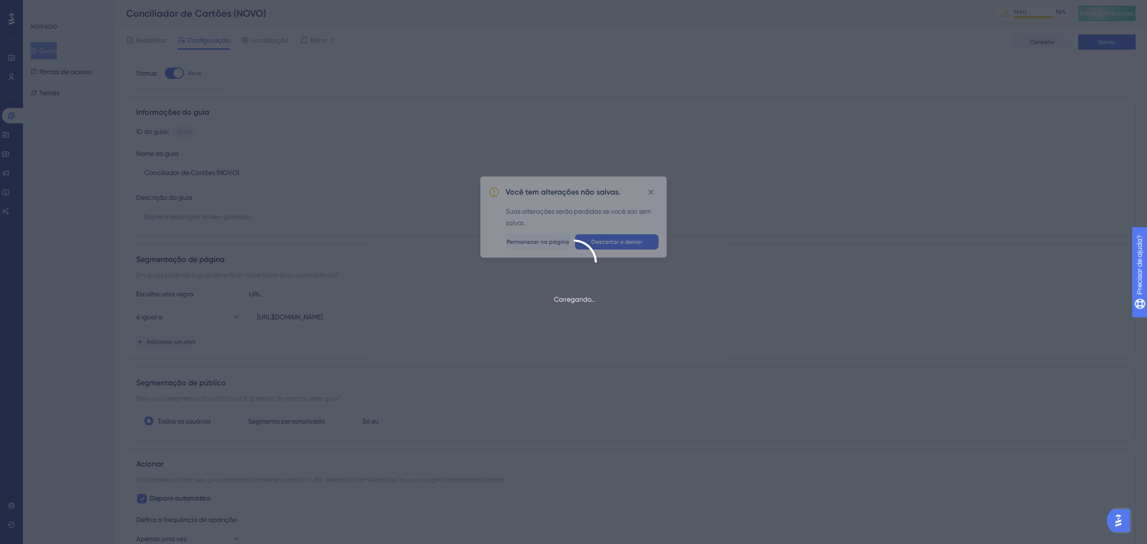
click at [374, 108] on div "Carregando..." at bounding box center [573, 272] width 1147 height 544
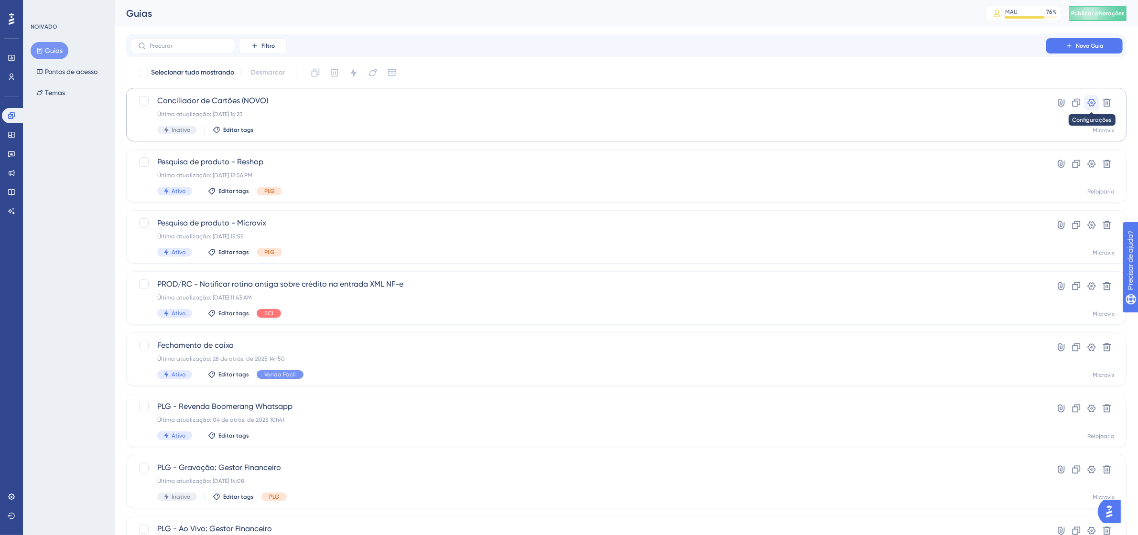
click at [1091, 103] on icon at bounding box center [1092, 103] width 10 height 10
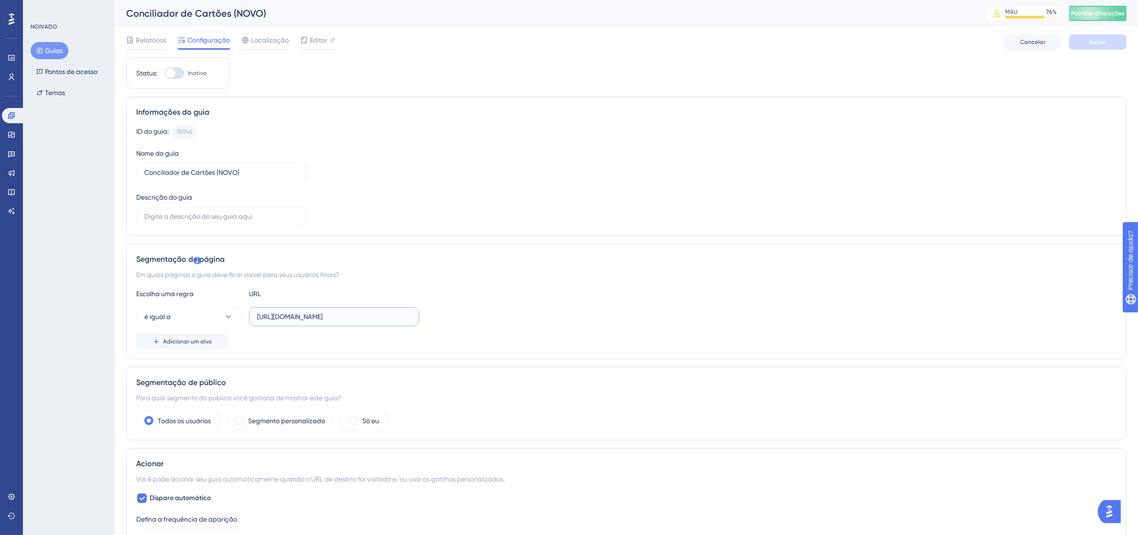
click at [365, 316] on input "[URL][DOMAIN_NAME]" at bounding box center [334, 317] width 154 height 11
click at [514, 311] on div "é igual a [URL][DOMAIN_NAME]" at bounding box center [626, 316] width 980 height 19
click at [180, 70] on div at bounding box center [174, 72] width 19 height 11
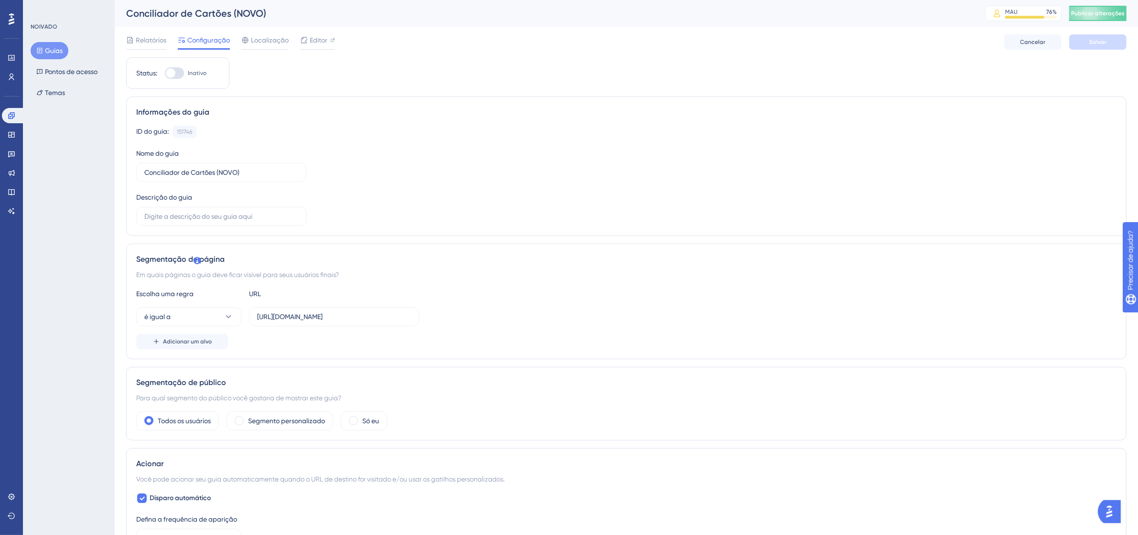
click at [165, 73] on input "Inativo" at bounding box center [164, 73] width 0 height 0
checkbox input "true"
click at [1124, 43] on button "Salvar" at bounding box center [1097, 41] width 57 height 15
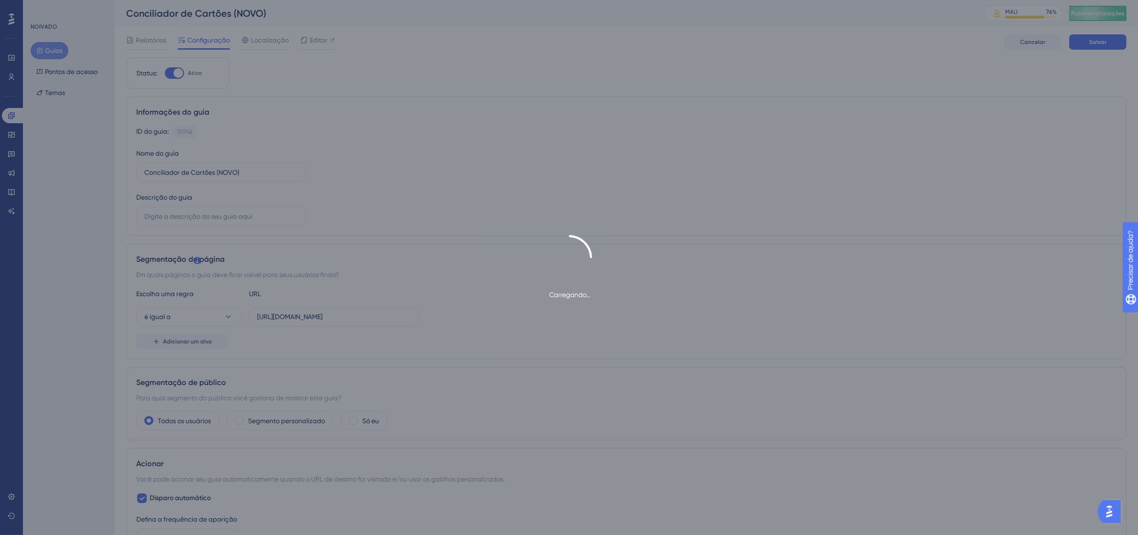
click at [1097, 88] on div "Carregando..." at bounding box center [569, 267] width 1138 height 535
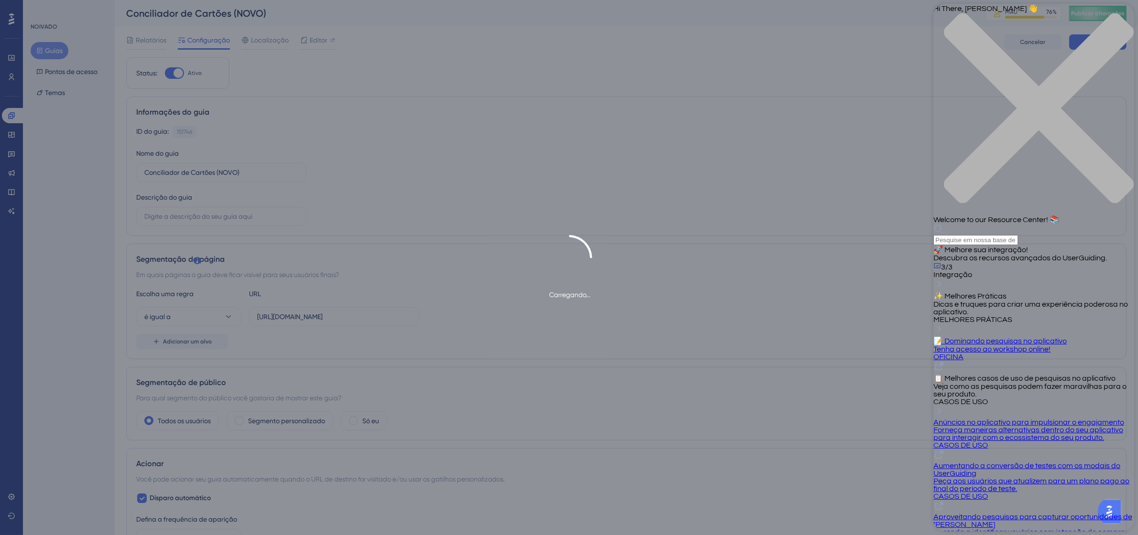
click at [1123, 17] on div "close resource center" at bounding box center [1033, 114] width 201 height 202
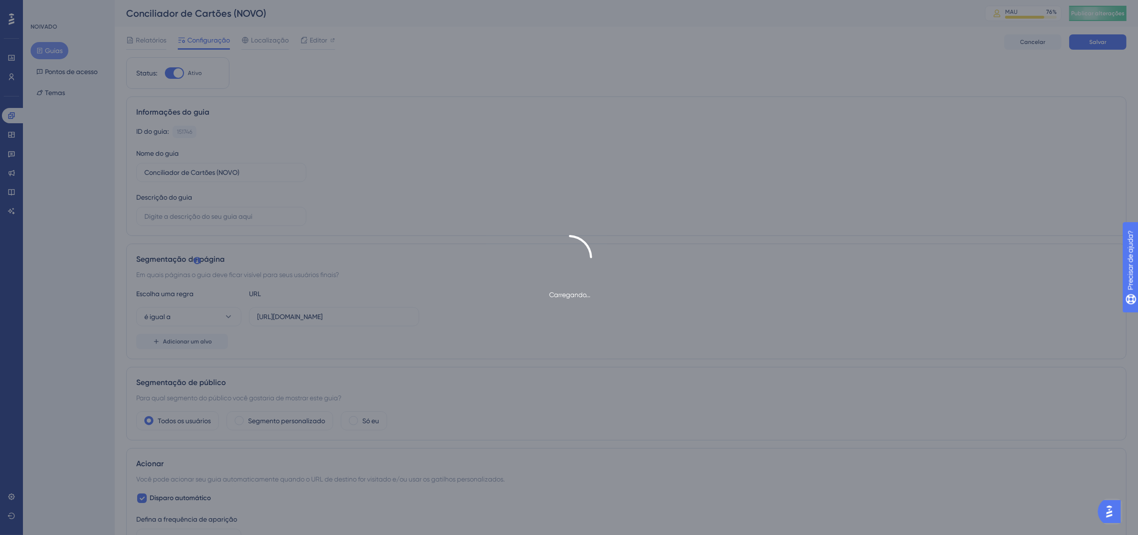
click at [1111, 506] on img "Abra o iniciador do Assistente de IA" at bounding box center [1108, 511] width 17 height 17
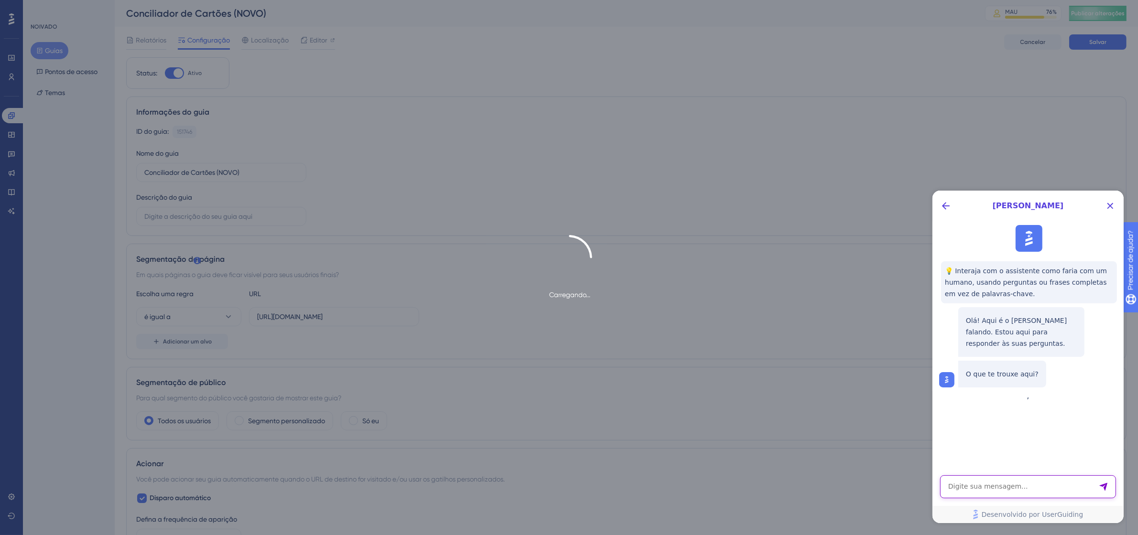
click at [987, 487] on textarea "Entrada de texto do assistente de IA" at bounding box center [1028, 486] width 176 height 23
type textarea "ola"
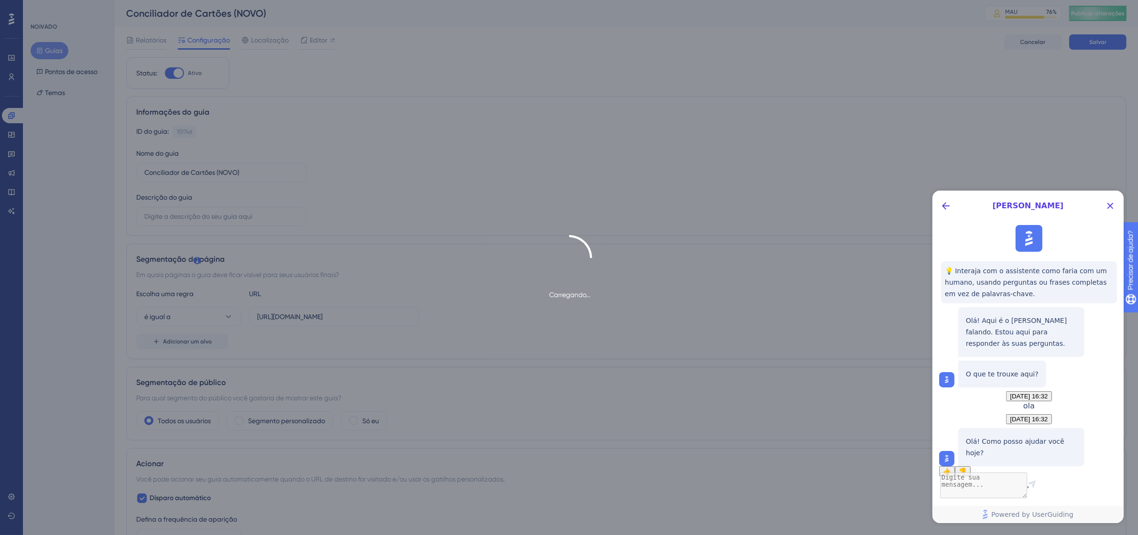
scroll to position [49, 0]
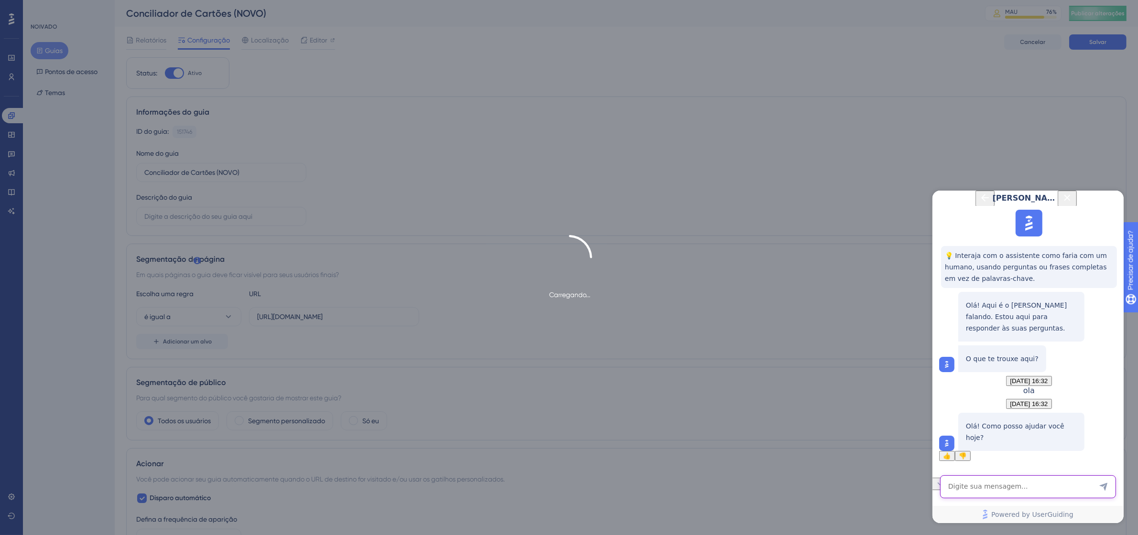
click at [959, 486] on textarea "AI Assistant Text Input" at bounding box center [1028, 486] width 176 height 23
type textarea "gostaria de falar com suporte"
click at [1056, 538] on button "Fale com uma pessoa" at bounding box center [1021, 543] width 70 height 10
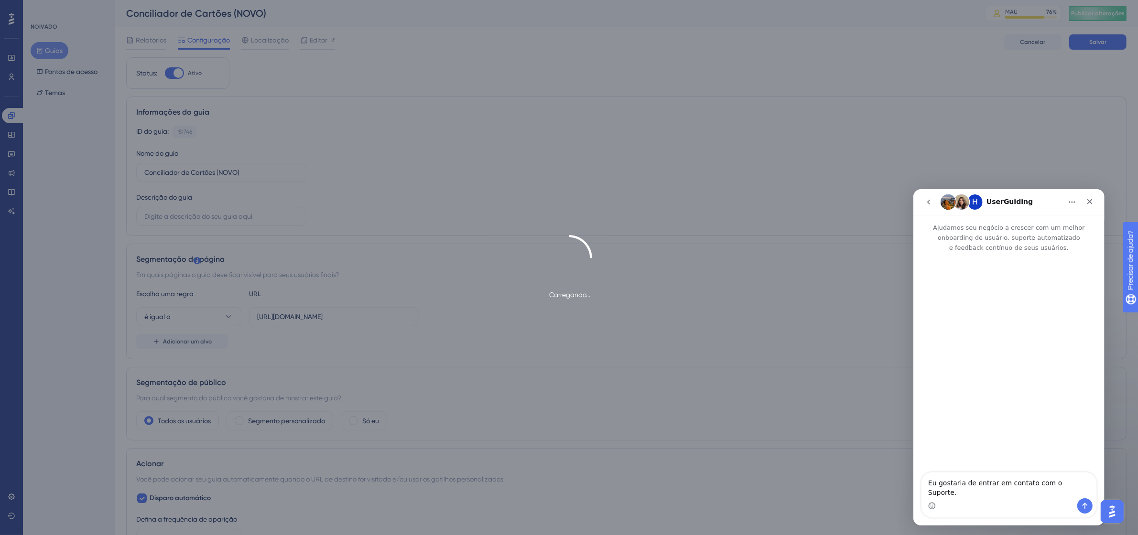
scroll to position [0, 0]
click at [962, 202] on img "Mensageiro da Intercom" at bounding box center [960, 201] width 15 height 15
click at [1002, 202] on font "Guia do Usuário" at bounding box center [1016, 201] width 60 height 8
click at [1083, 518] on div "Eu gostaria de entrar em contato com o Suporte. Eu gostaria de entrar em contat…" at bounding box center [1008, 499] width 191 height 54
click at [1083, 503] on icon "Enviar mensagem…" at bounding box center [1084, 506] width 5 height 6
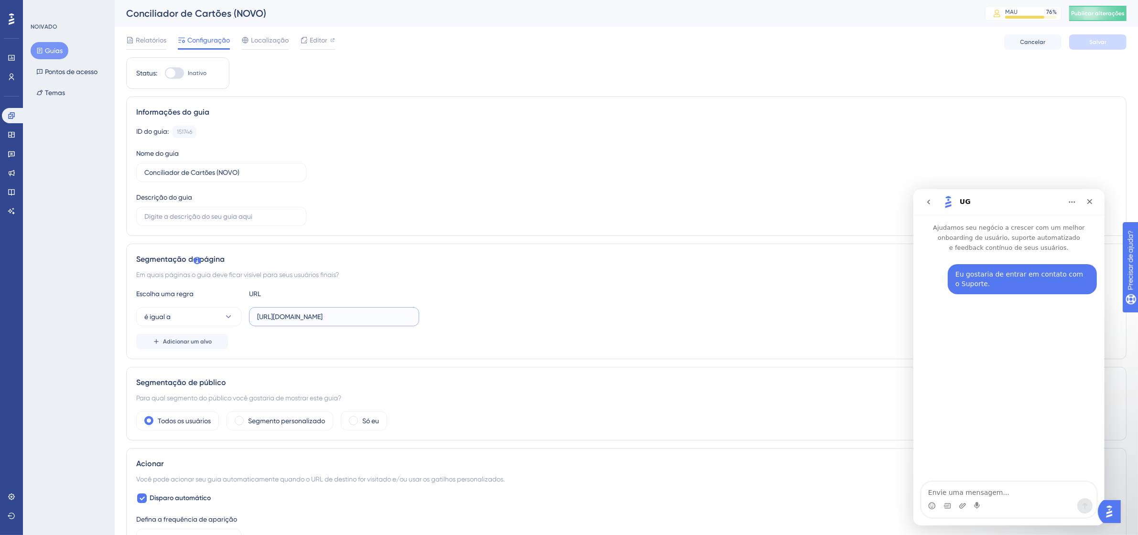
click at [347, 321] on input "[URL][DOMAIN_NAME]" at bounding box center [334, 317] width 154 height 11
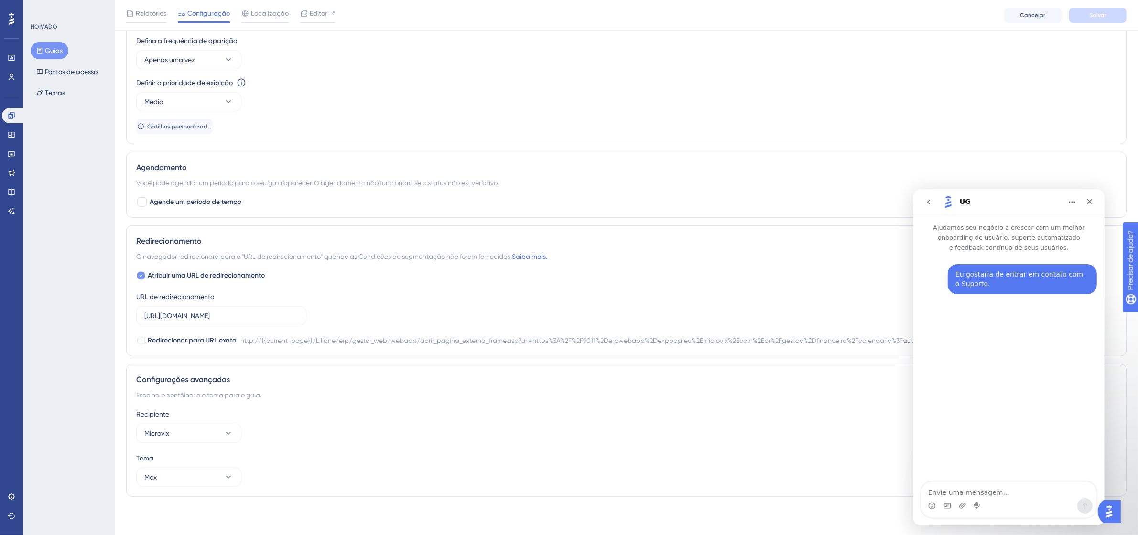
click at [247, 280] on span "Atribuir uma URL de redirecionamento" at bounding box center [206, 275] width 117 height 11
checkbox input "false"
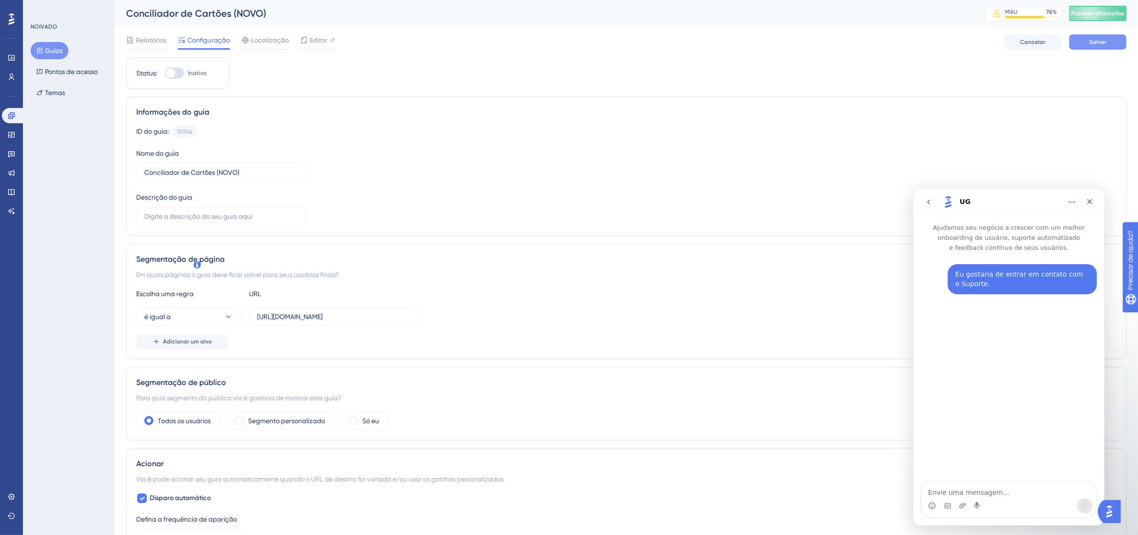
click at [1109, 46] on button "Salvar" at bounding box center [1097, 41] width 57 height 15
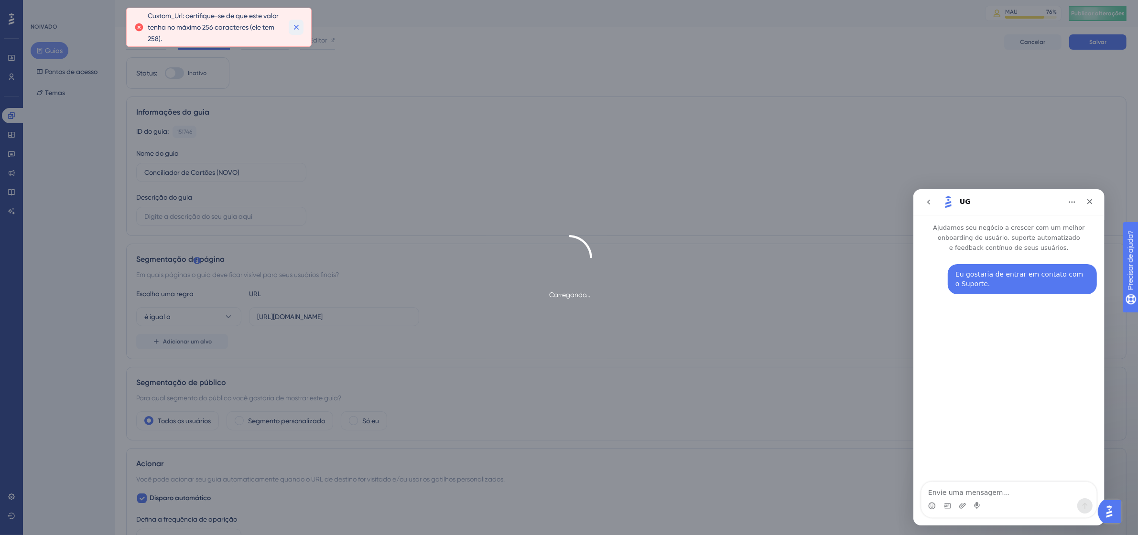
click at [293, 28] on icon at bounding box center [297, 27] width 10 height 10
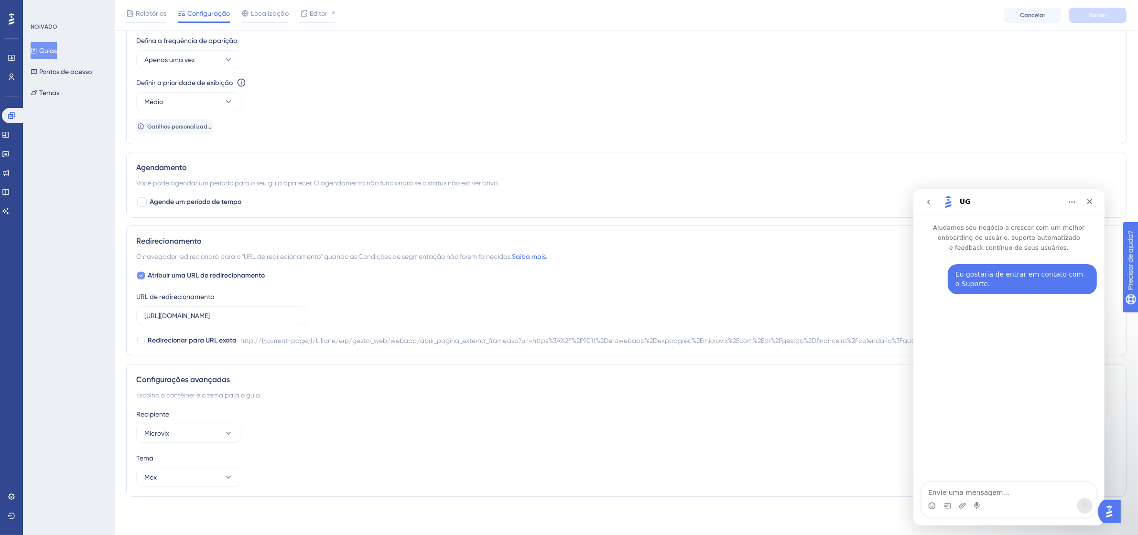
click at [192, 277] on font "Atribuir uma URL de redirecionamento" at bounding box center [206, 275] width 117 height 8
checkbox input "false"
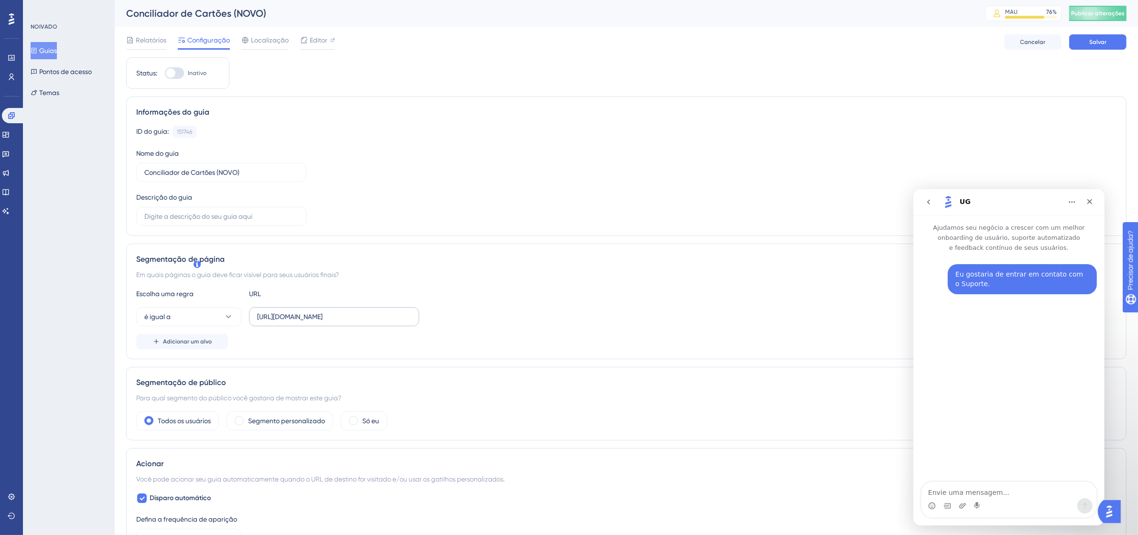
click at [328, 309] on label "[URL][DOMAIN_NAME]" at bounding box center [334, 316] width 170 height 19
click at [328, 312] on input "[URL][DOMAIN_NAME]" at bounding box center [334, 317] width 154 height 11
click at [328, 309] on label "[URL][DOMAIN_NAME]" at bounding box center [334, 316] width 170 height 19
click at [328, 312] on input "[URL][DOMAIN_NAME]" at bounding box center [334, 317] width 154 height 11
click at [328, 309] on label "[URL][DOMAIN_NAME]" at bounding box center [334, 316] width 170 height 19
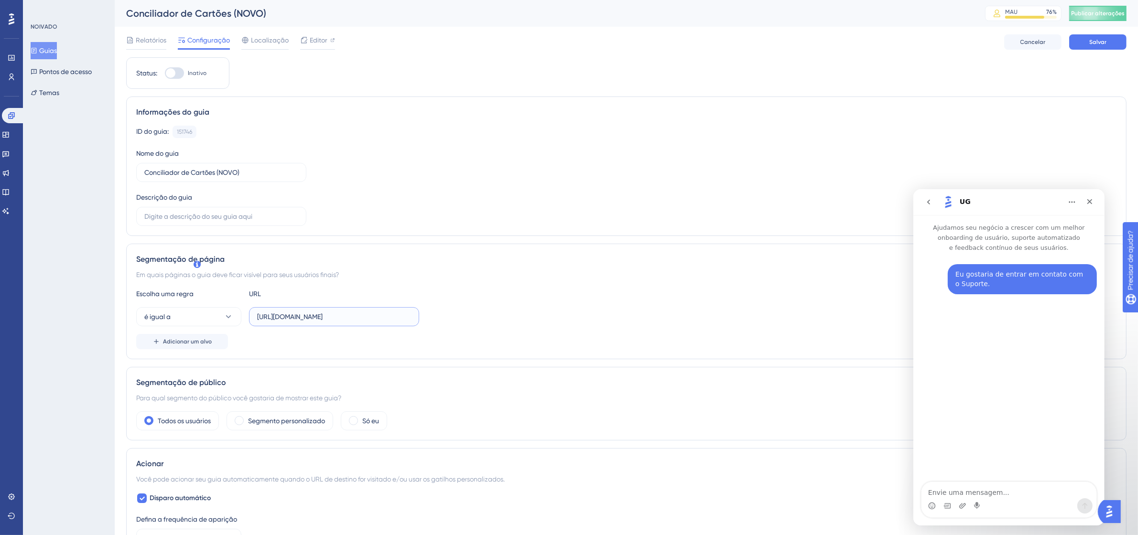
click at [328, 312] on input "[URL][DOMAIN_NAME]" at bounding box center [334, 317] width 154 height 11
click at [326, 314] on input "[URL][DOMAIN_NAME]" at bounding box center [334, 317] width 154 height 11
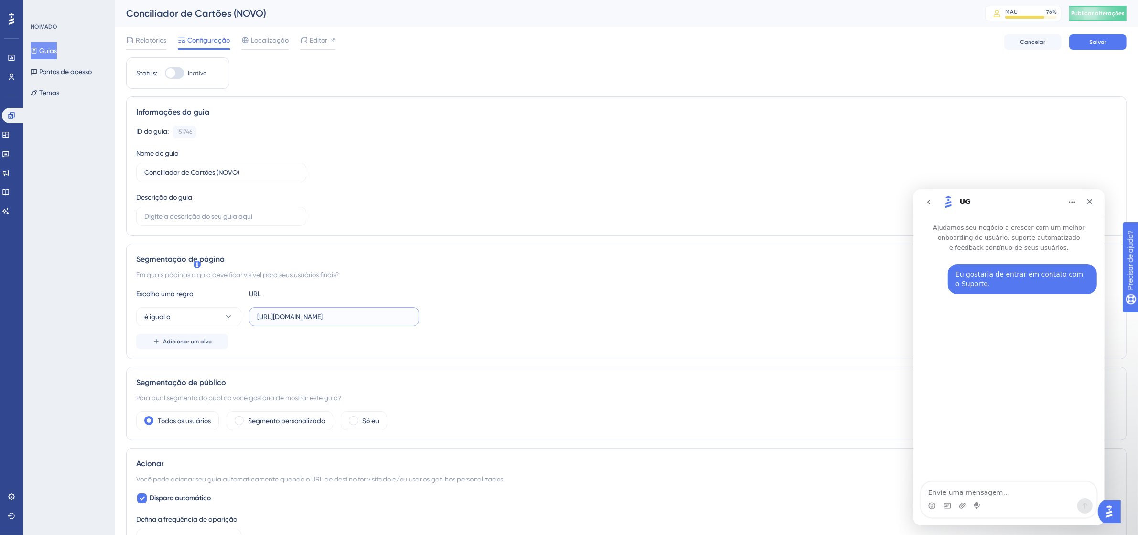
click at [326, 314] on input "[URL][DOMAIN_NAME]" at bounding box center [334, 317] width 154 height 11
paste input "v4/home/index.asp"
type input "[URL][DOMAIN_NAME]"
click at [1098, 44] on span "Salvar" at bounding box center [1097, 42] width 17 height 8
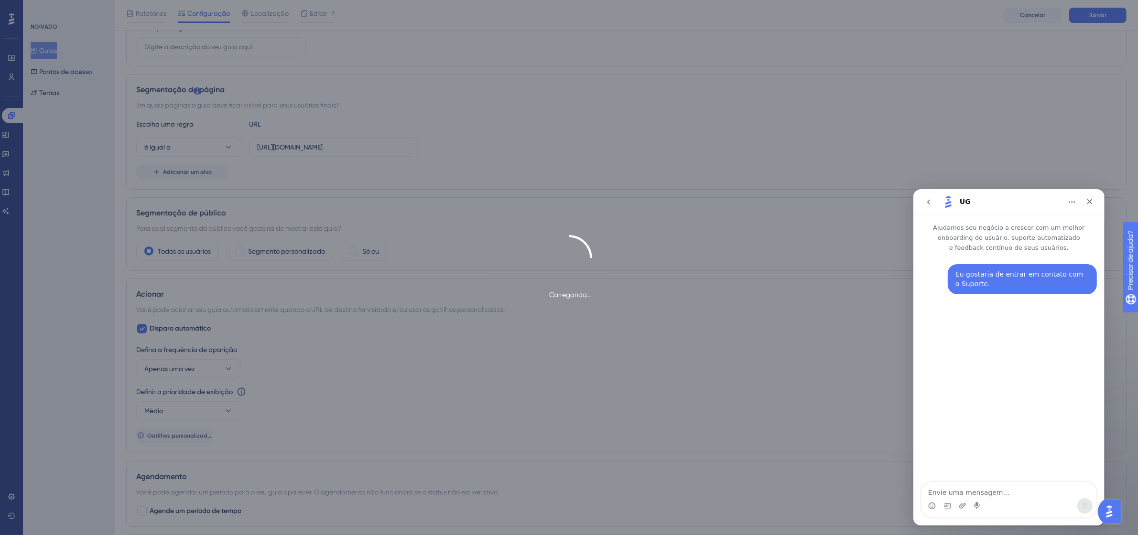
scroll to position [0, 0]
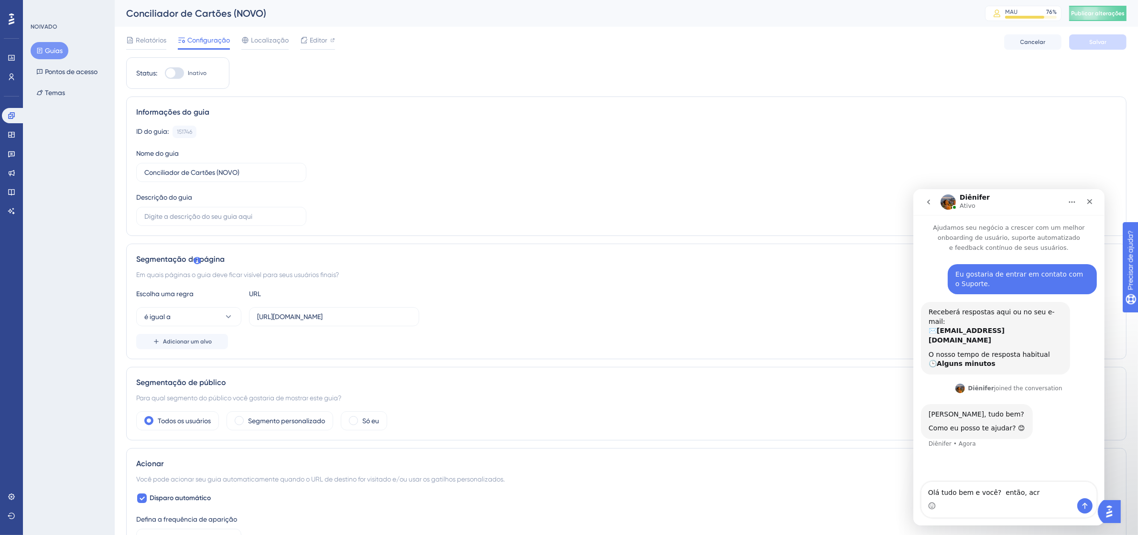
type textarea "Olá tudo bem e você? então, [GEOGRAPHIC_DATA]"
click at [182, 74] on div at bounding box center [174, 72] width 19 height 11
click at [165, 74] on input "Inativo" at bounding box center [164, 73] width 0 height 0
checkbox input "true"
click at [1086, 38] on button "Salvar" at bounding box center [1097, 41] width 57 height 15
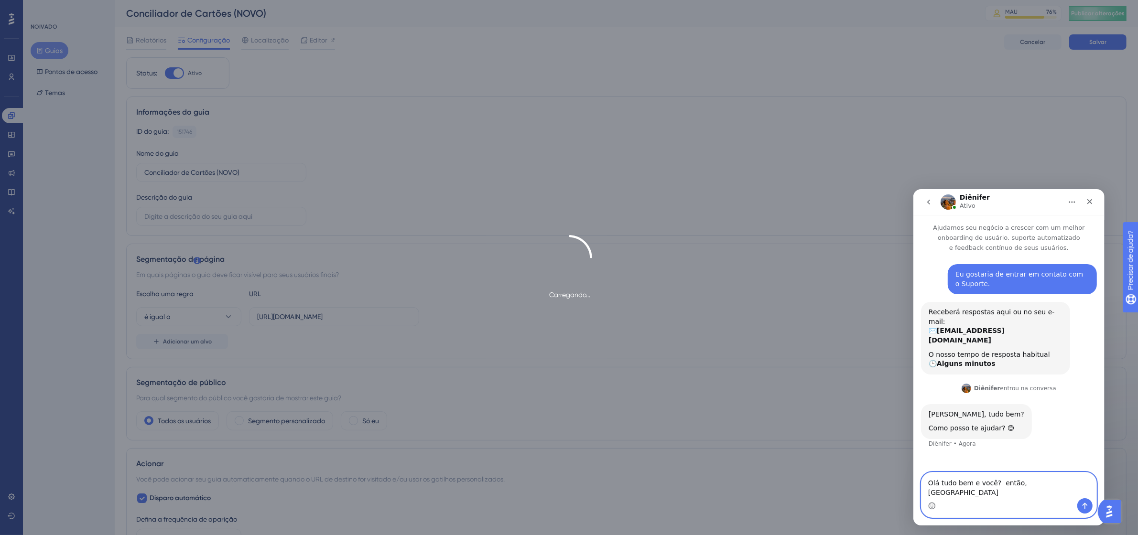
click at [1058, 496] on textarea "Olá tudo bem e você? então, [GEOGRAPHIC_DATA]" at bounding box center [1008, 485] width 175 height 26
type textarea "Olá tudo bem e você? então, acredito que a plataforma esteja com algum erro est…"
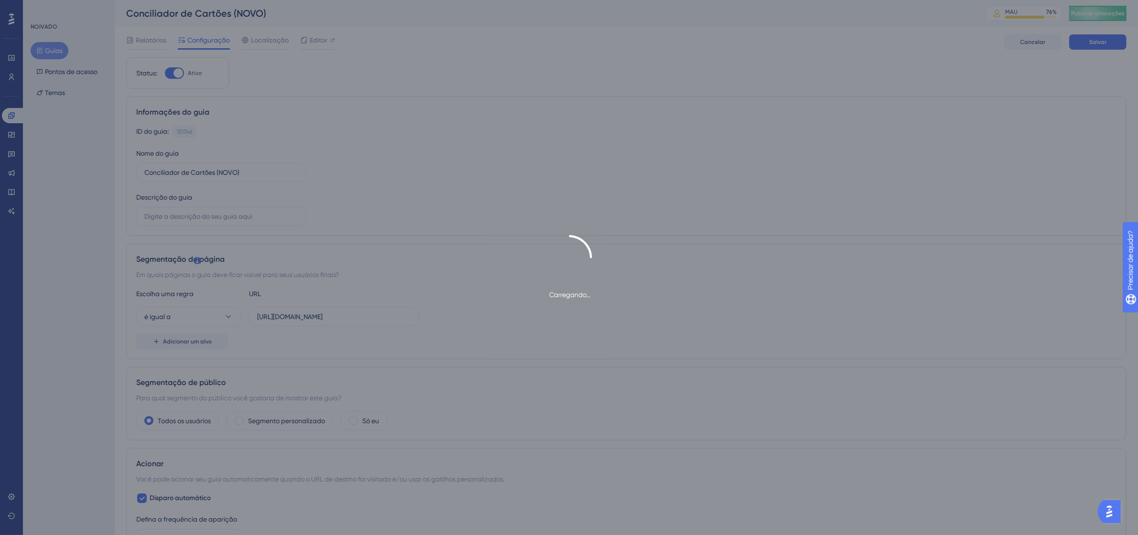
click at [1111, 513] on img "Abra o iniciador do Assistente de IA" at bounding box center [1108, 511] width 17 height 17
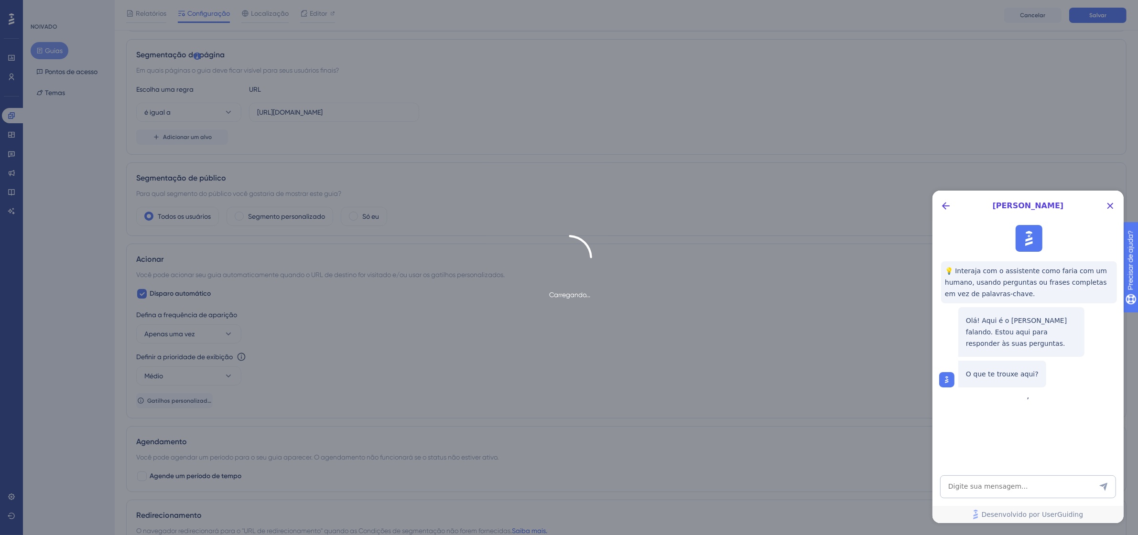
scroll to position [179, 0]
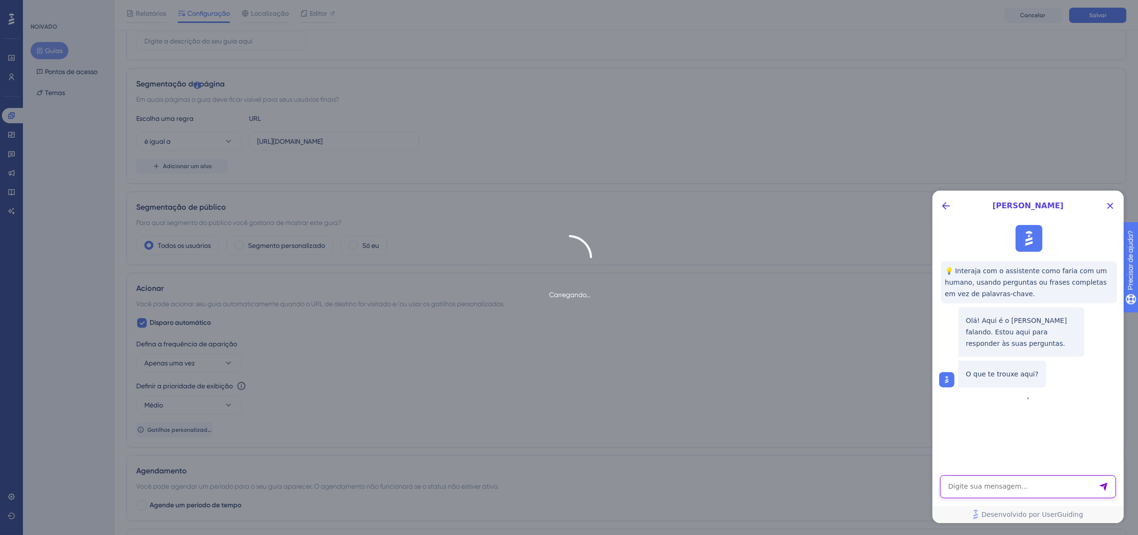
click at [1011, 488] on textarea "Entrada de texto do assistente de IA" at bounding box center [1028, 486] width 176 height 23
type textarea "o"
click at [995, 484] on textarea "Entrada de texto do assistente de IA" at bounding box center [1028, 486] width 176 height 23
type textarea "falar com uma peessoa"
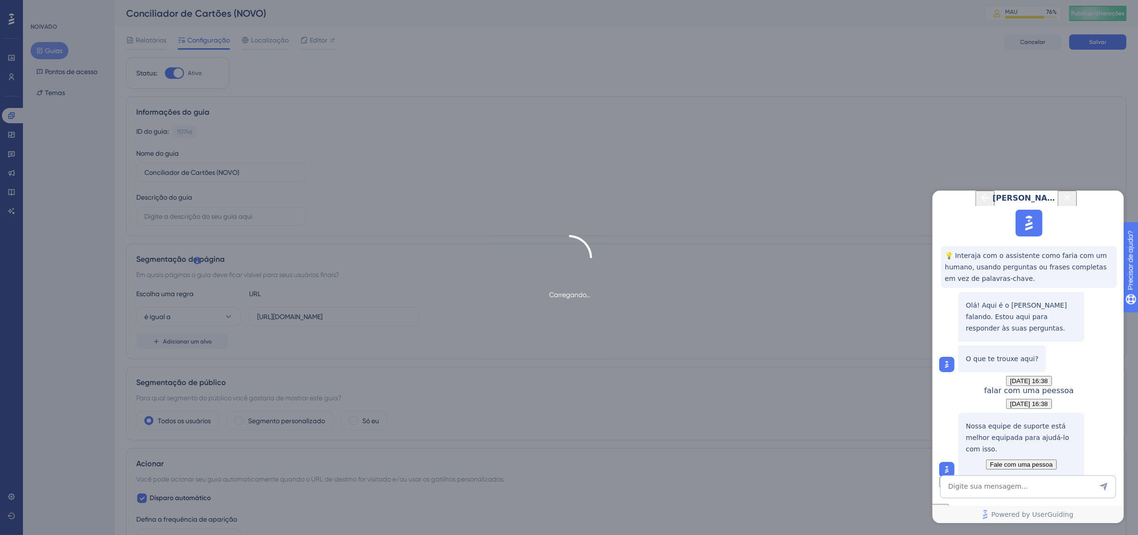
scroll to position [85, 0]
click at [1036, 461] on span "Fale com uma pessoa" at bounding box center [1020, 464] width 63 height 7
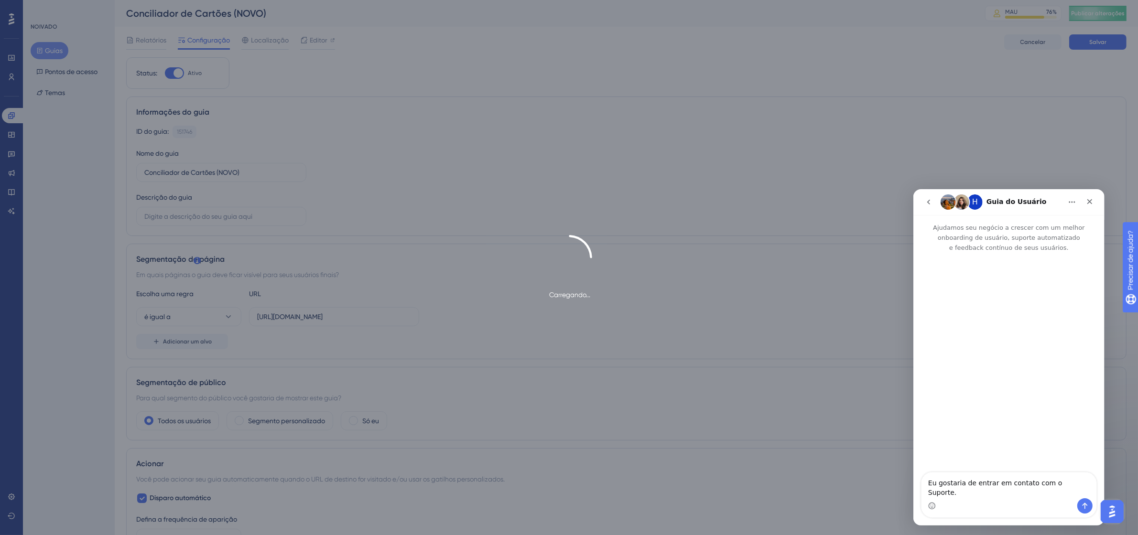
scroll to position [0, 0]
click at [1086, 505] on icon "Enviar mensagem…" at bounding box center [1085, 506] width 8 height 8
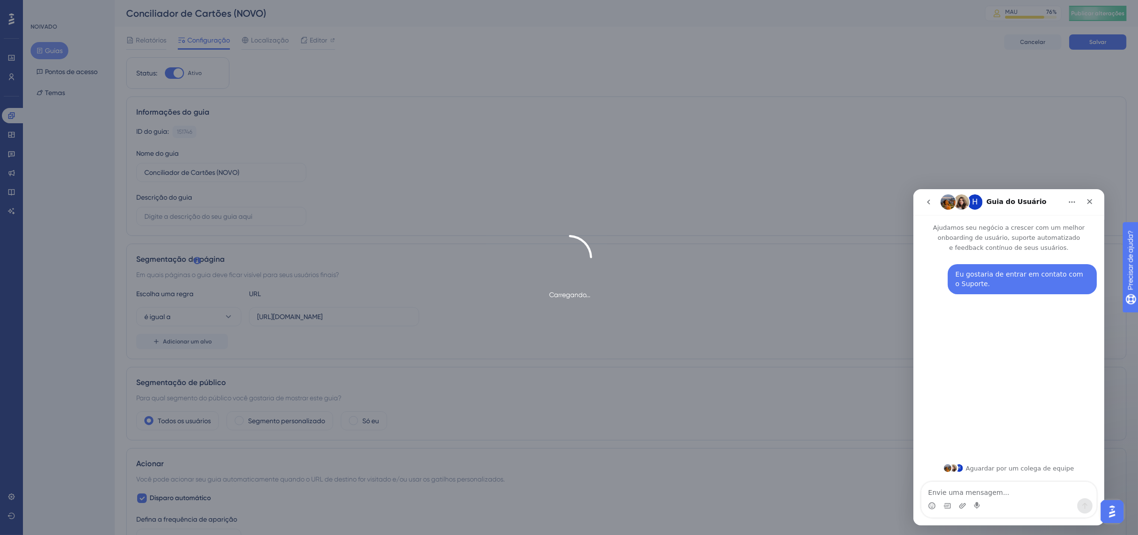
click at [1017, 491] on textarea "Envie uma mensagem..." at bounding box center [1008, 490] width 175 height 16
click at [957, 486] on textarea "Envie uma mensagem..." at bounding box center [1008, 490] width 175 height 16
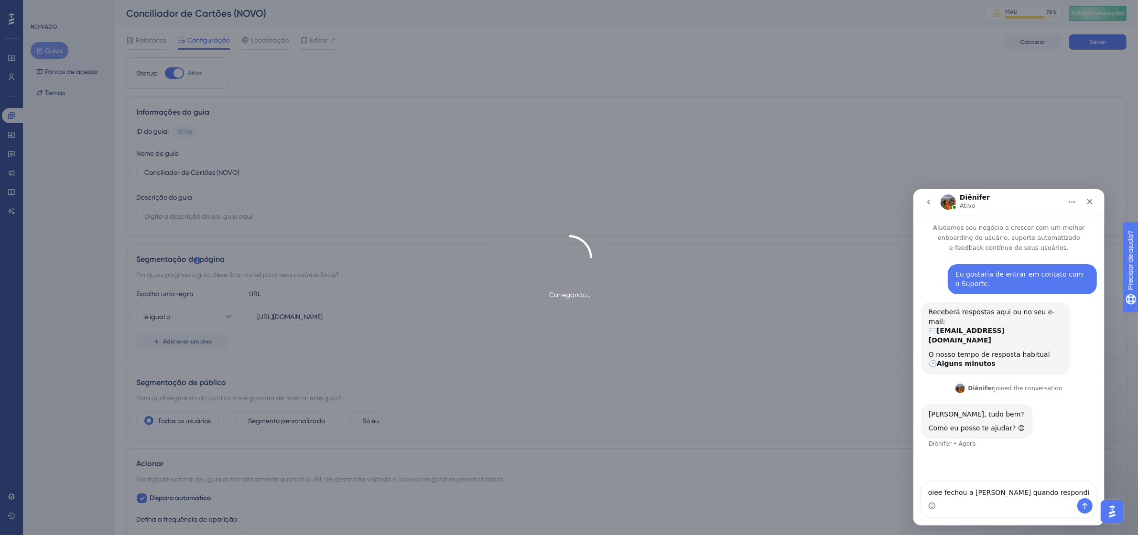
type textarea "oiee fechou a [PERSON_NAME] quando respondi"
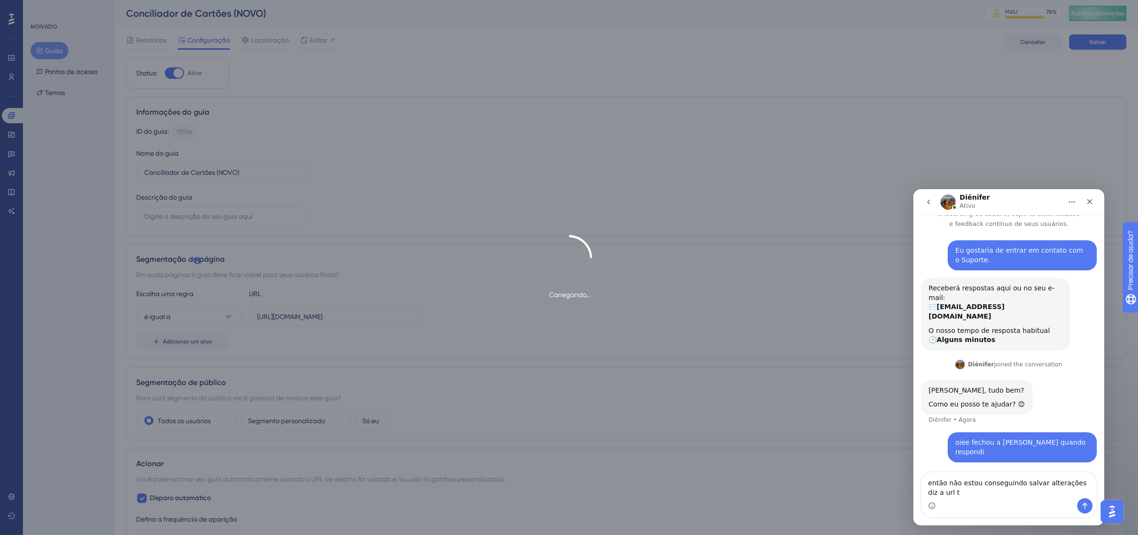
scroll to position [33, 0]
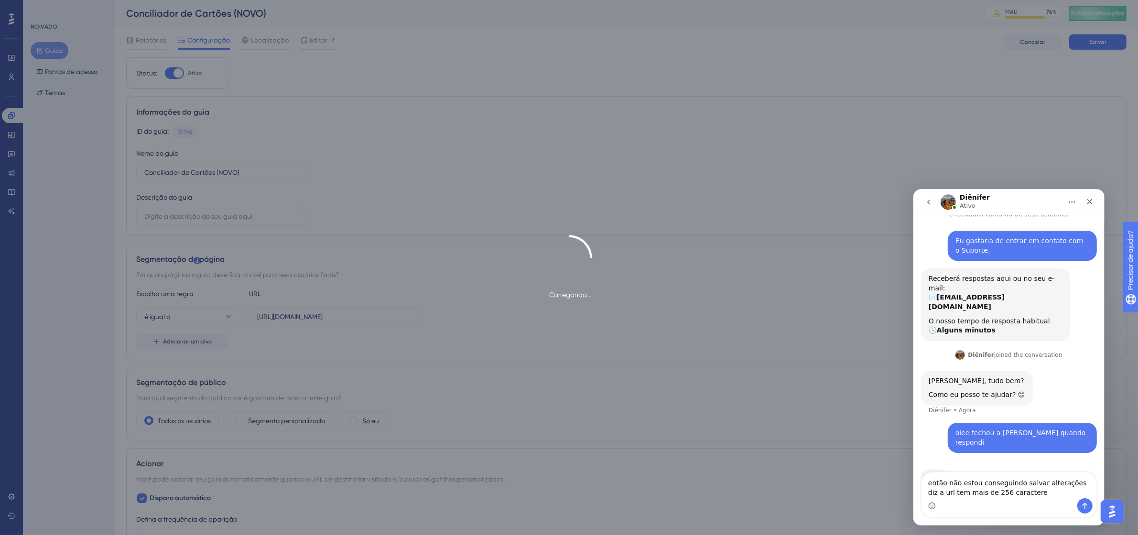
type textarea "então não estou conseguindo salvar alterações diz a url tem mais de 256 caracte…"
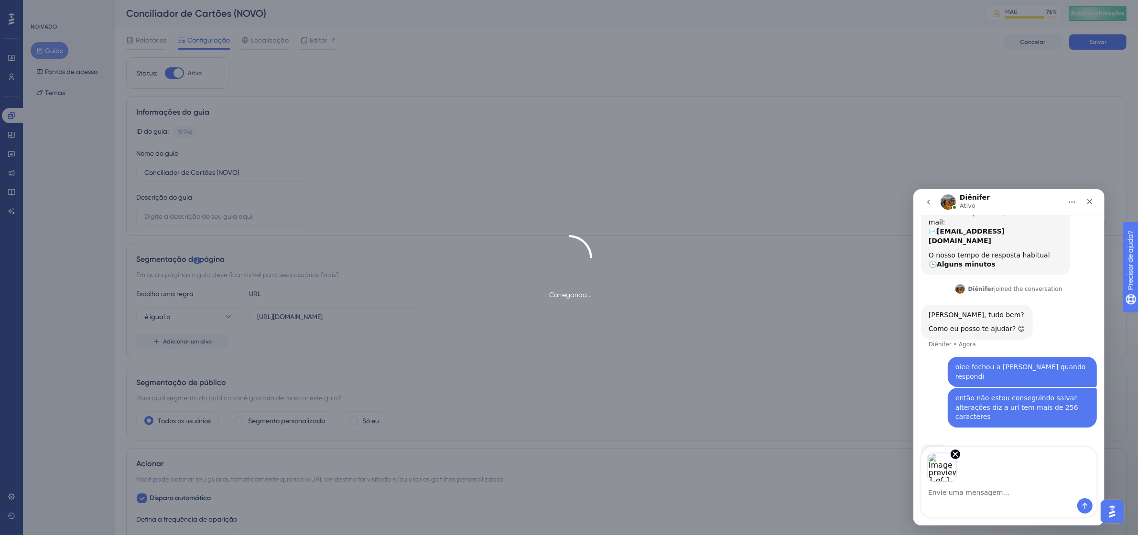
scroll to position [99, 0]
click at [1084, 500] on button "Enviar mensagem…" at bounding box center [1084, 505] width 15 height 15
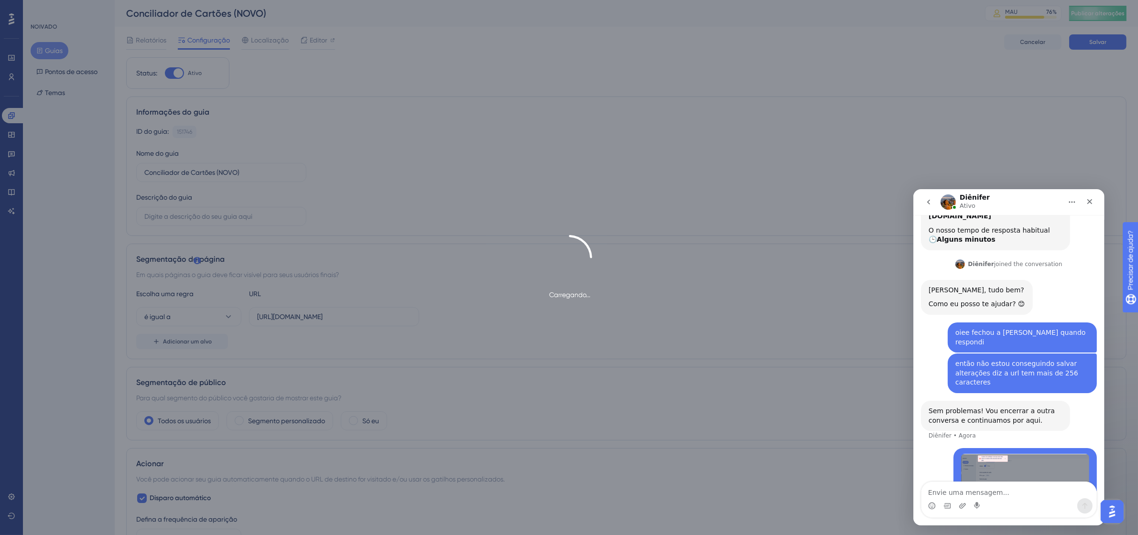
click at [975, 491] on textarea "Envie uma mensagem..." at bounding box center [1008, 490] width 175 height 16
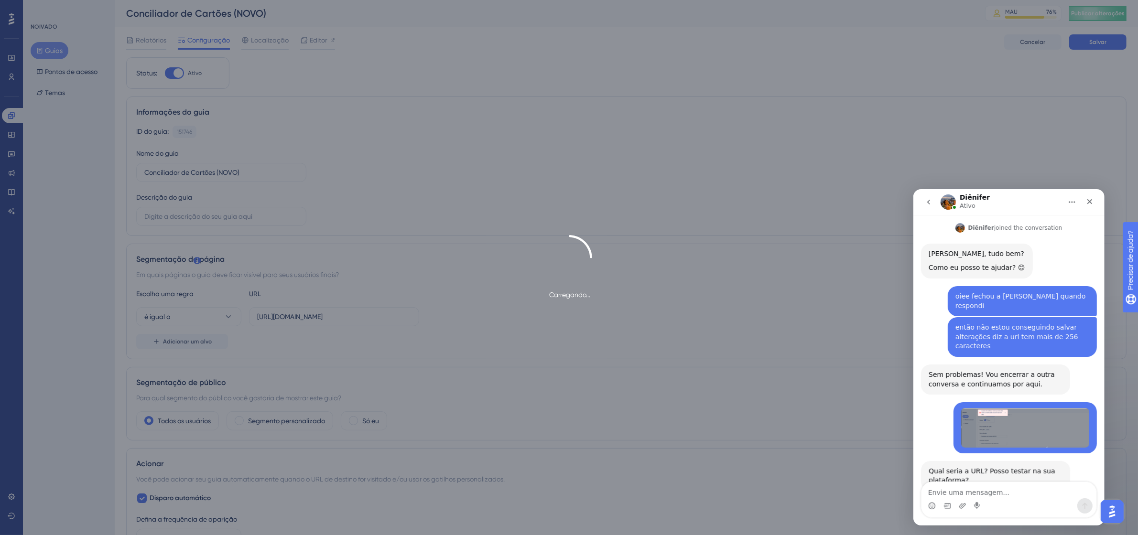
scroll to position [162, 0]
click at [1016, 489] on textarea "Envie uma mensagem..." at bounding box center [1008, 490] width 175 height 16
paste textarea "[URL][DOMAIN_NAME]"
type textarea "[URL][DOMAIN_NAME]"
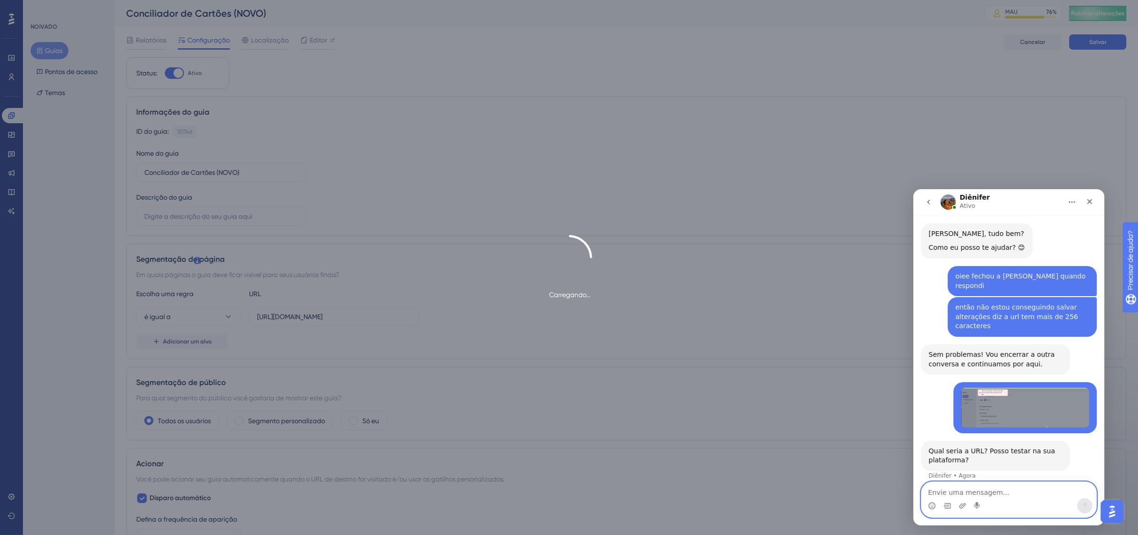
scroll to position [209, 0]
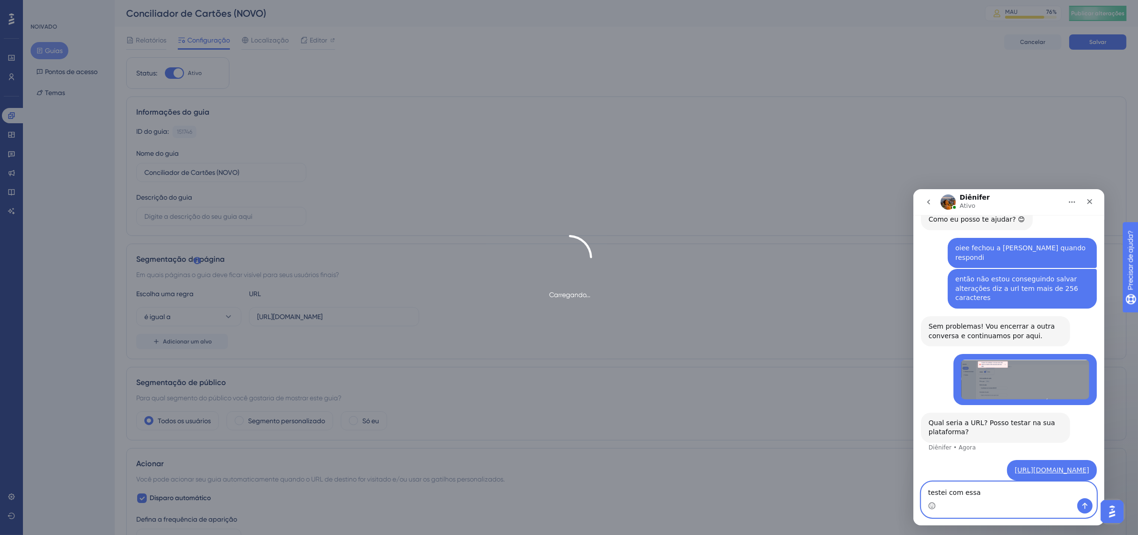
type textarea "testei com essa"
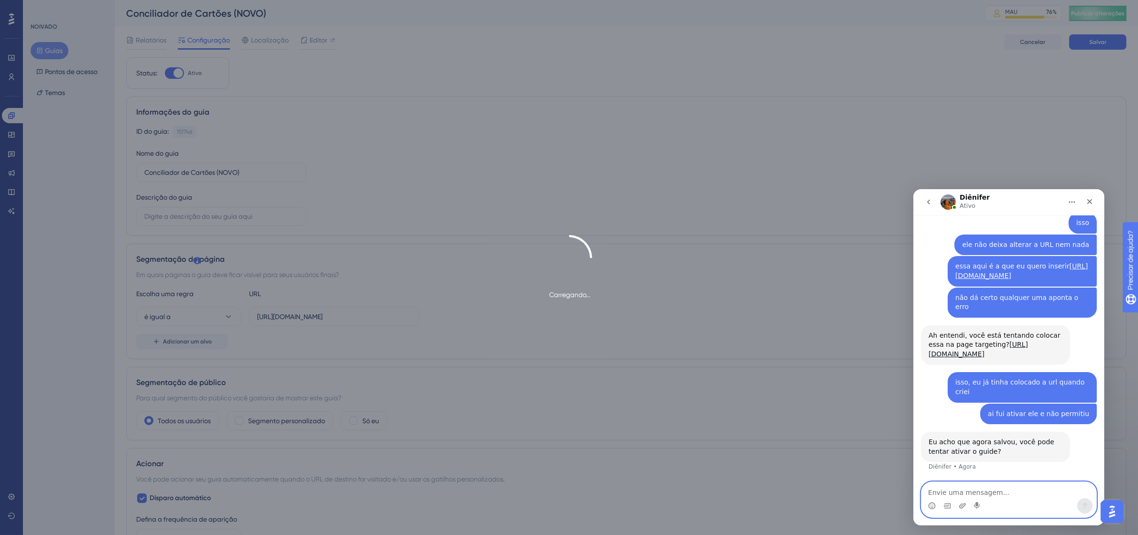
scroll to position [650, 0]
click at [608, 68] on div "Carregando..." at bounding box center [569, 267] width 1138 height 535
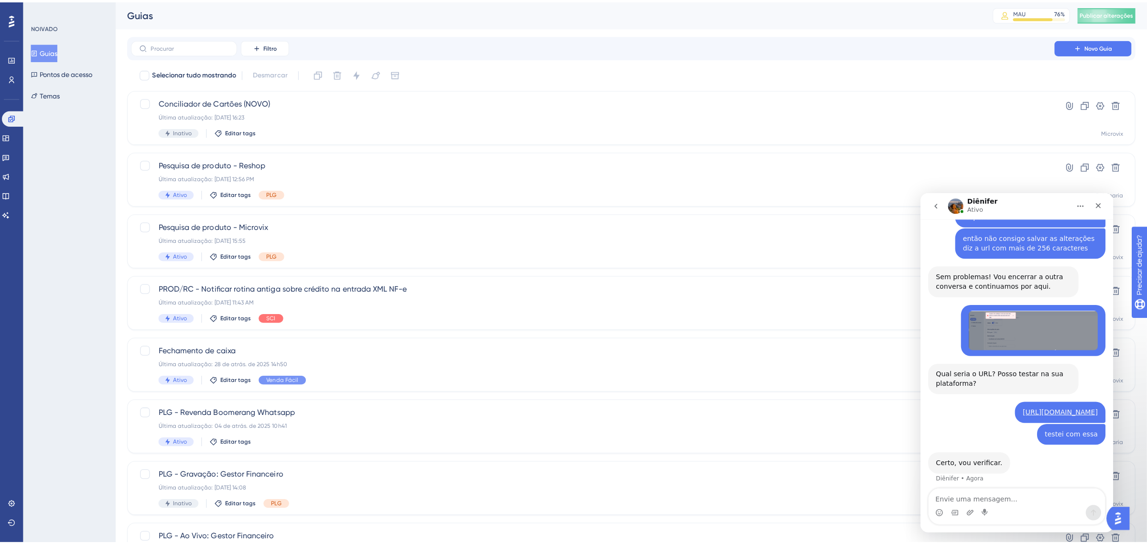
scroll to position [249, 0]
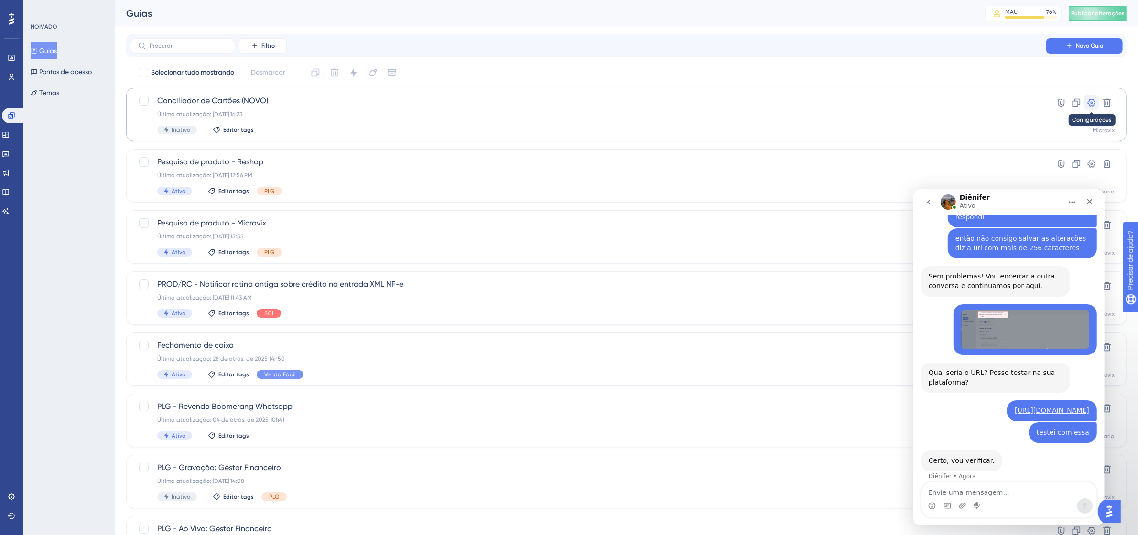
click at [1089, 105] on icon at bounding box center [1092, 103] width 8 height 8
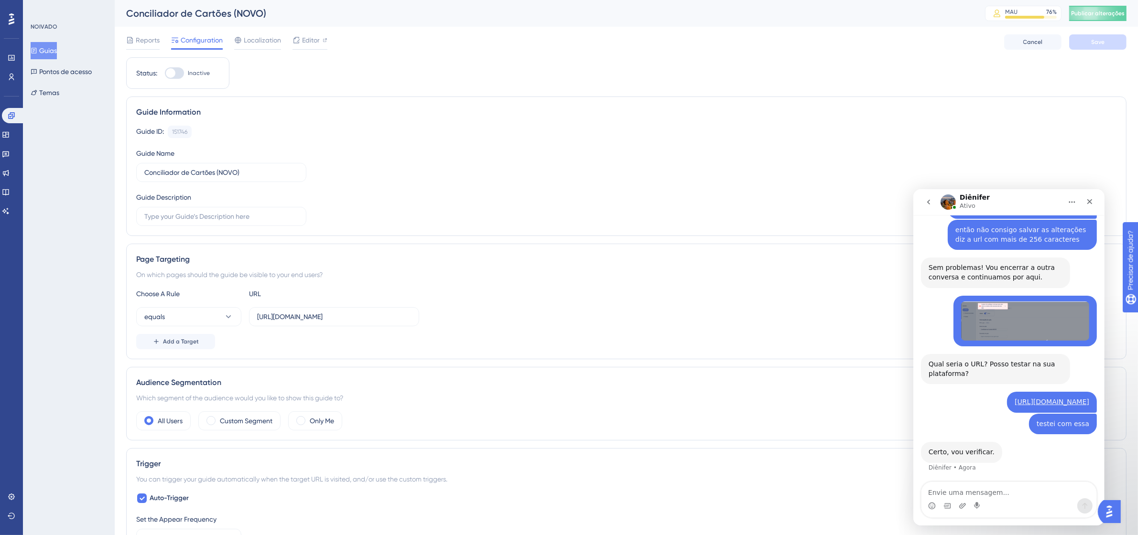
scroll to position [287, 0]
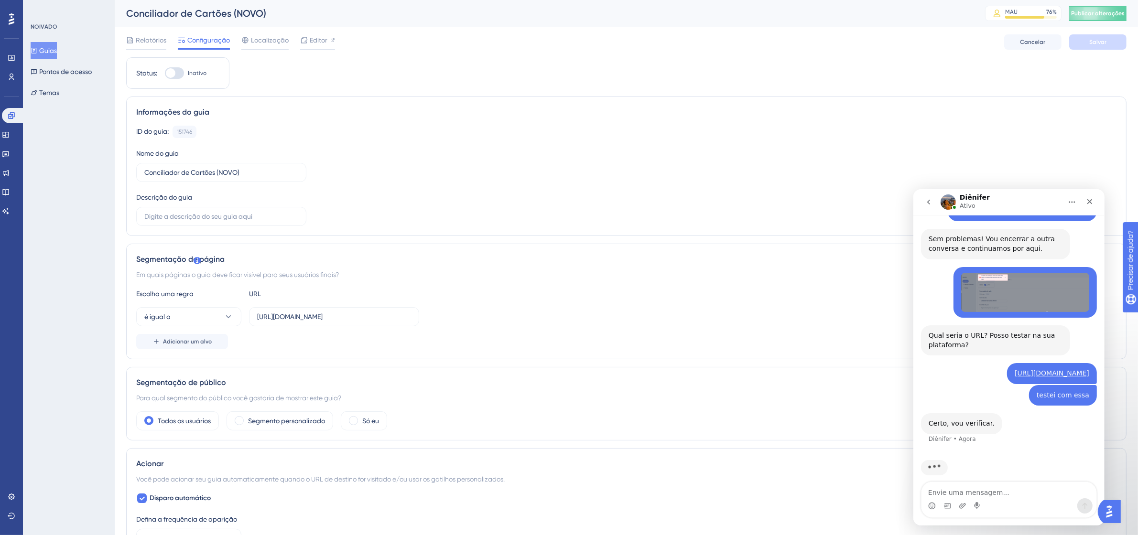
click at [185, 68] on label "Inativo" at bounding box center [186, 72] width 42 height 11
click at [165, 73] on input "Inativo" at bounding box center [164, 73] width 0 height 0
checkbox input "true"
click at [1091, 41] on font "Salvar" at bounding box center [1097, 42] width 17 height 7
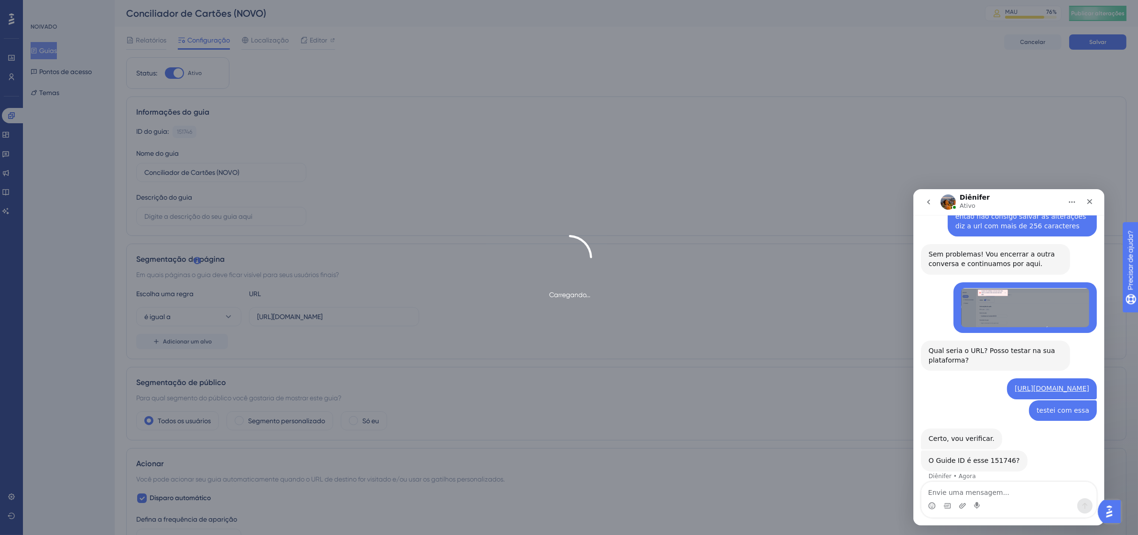
scroll to position [271, 0]
click at [980, 487] on textarea "Envie uma mensagem..." at bounding box center [1008, 490] width 175 height 16
type textarea "isso"
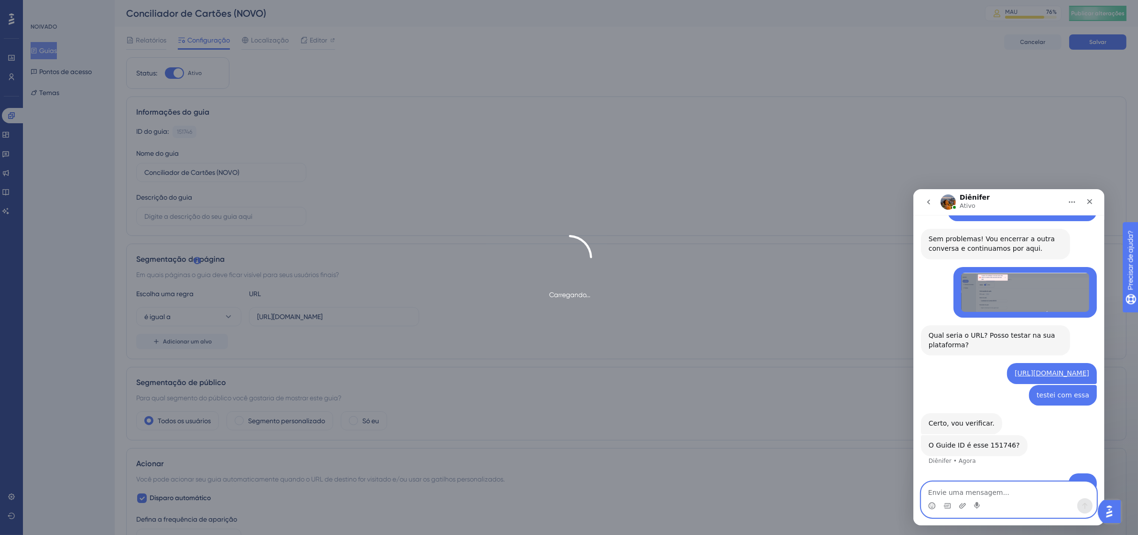
scroll to position [300, 0]
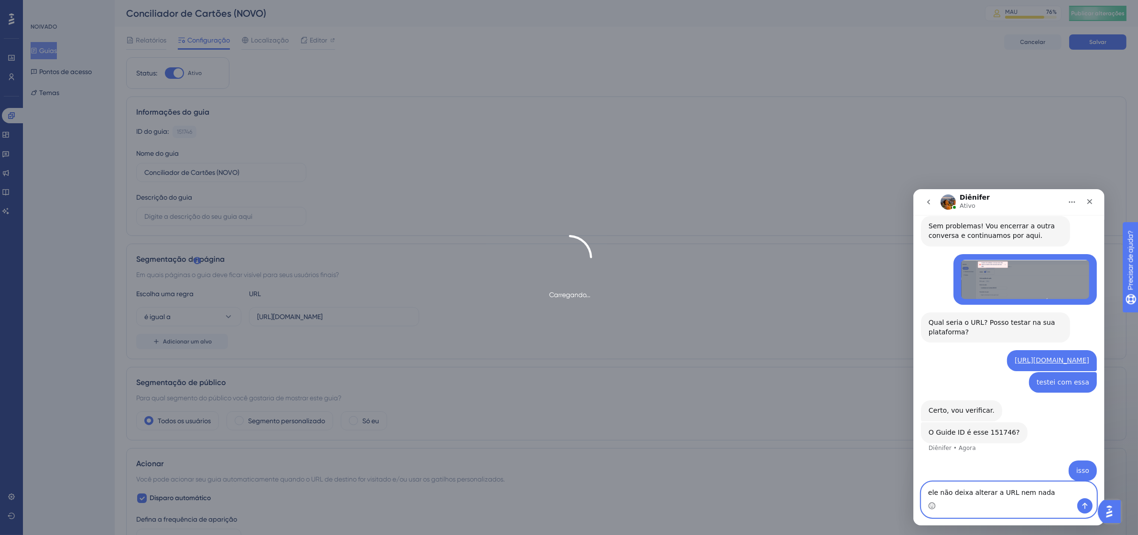
type textarea "ele não deixa alterar a URL nem nada"
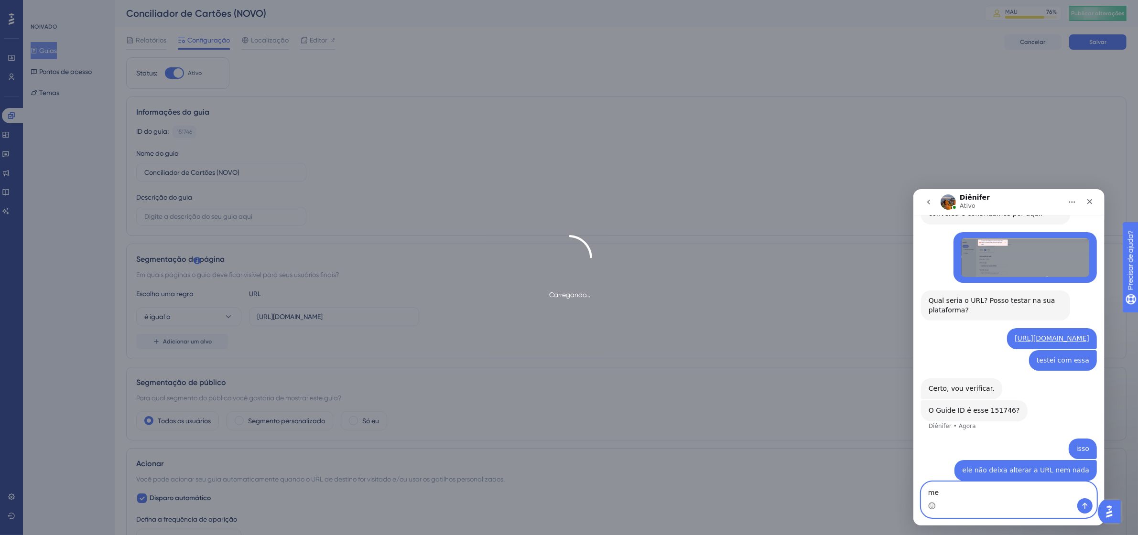
type textarea "m"
click at [1010, 492] on textarea "Envie uma mensagem..." at bounding box center [1008, 490] width 175 height 16
paste textarea "[URL][DOMAIN_NAME]"
type textarea "essa aqui é a que eu quero inserir http://linx-expclientes.microvix.com.br/Lili…"
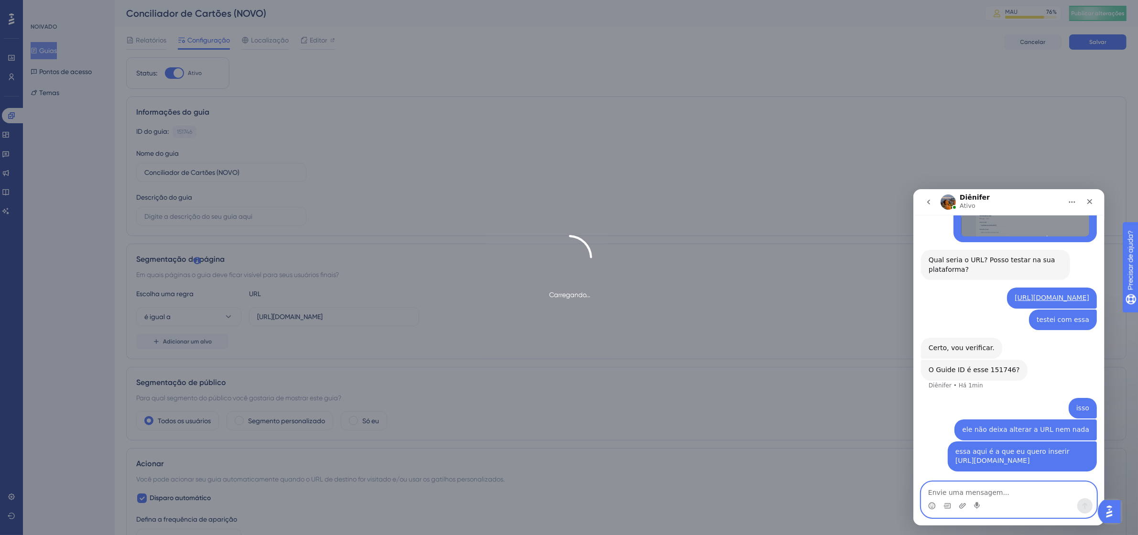
scroll to position [418, 0]
type textarea "não dá certo qualquer uma aponta o erro"
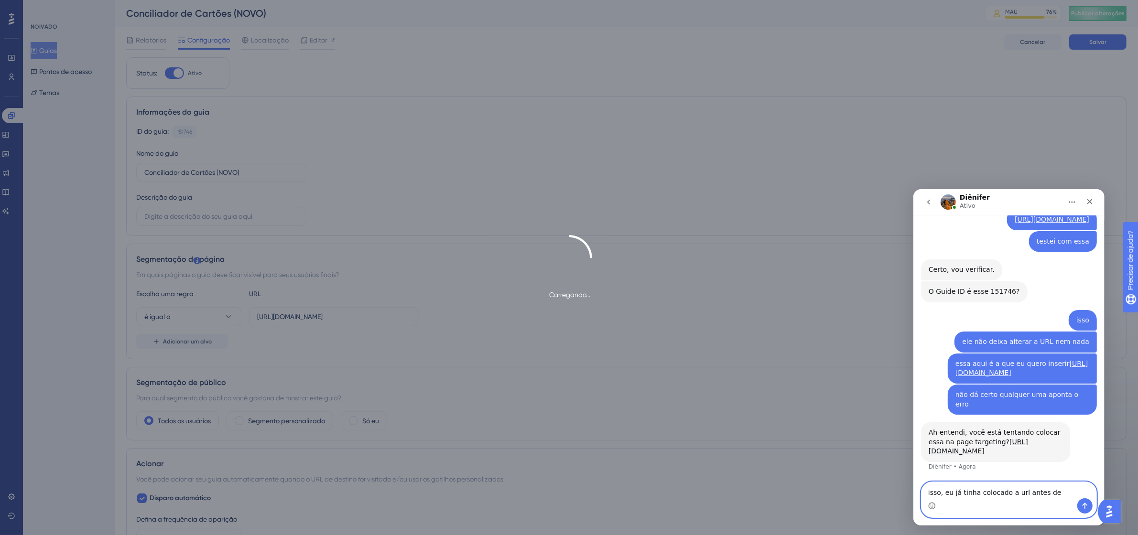
scroll to position [589, 0]
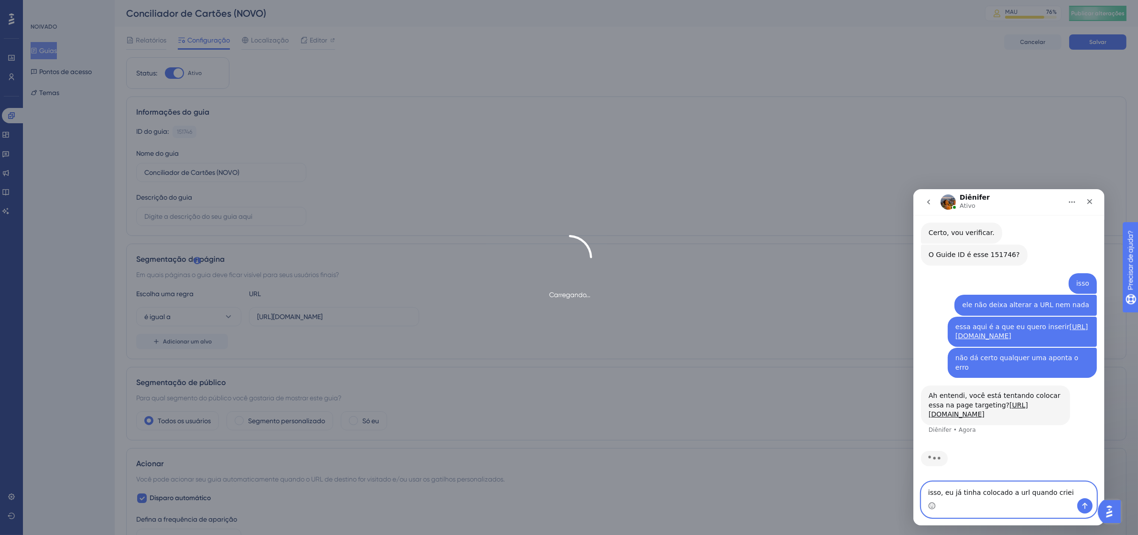
type textarea "isso, eu já tinha colocado a url quando criei"
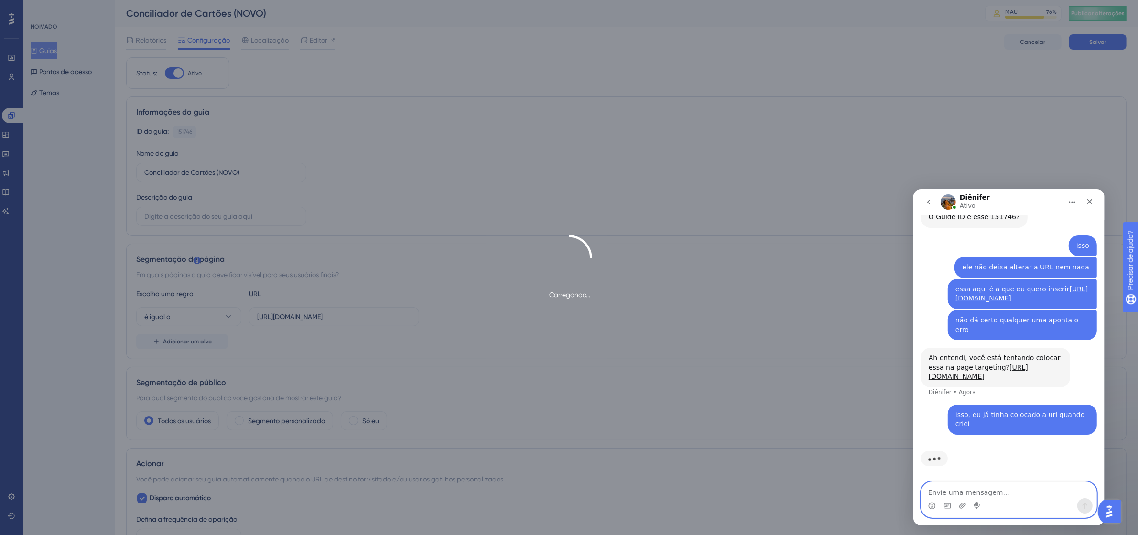
scroll to position [618, 0]
type textarea "ai fui ativar ele e não permitiu"
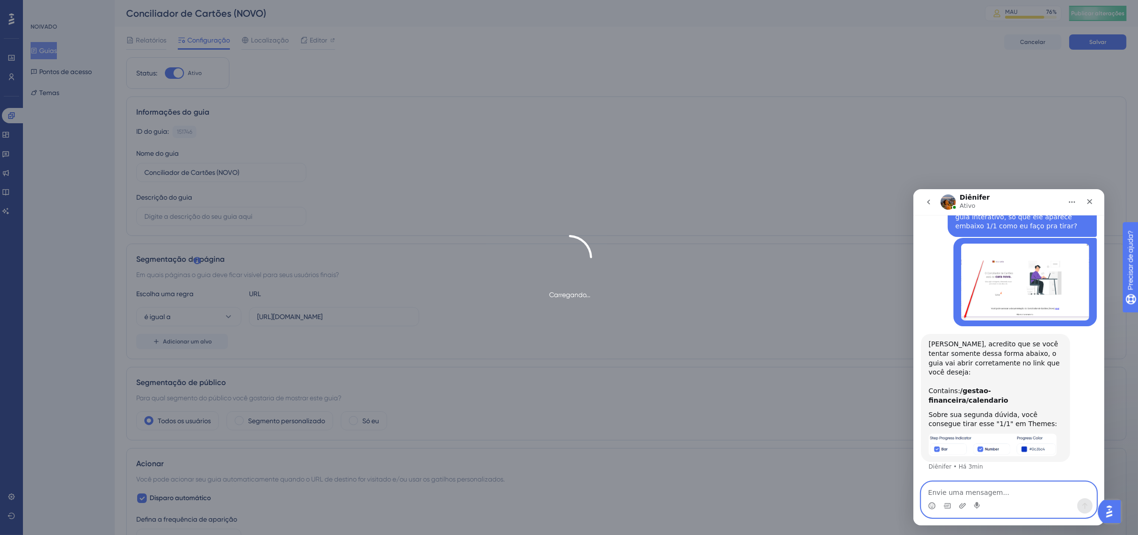
scroll to position [1195, 0]
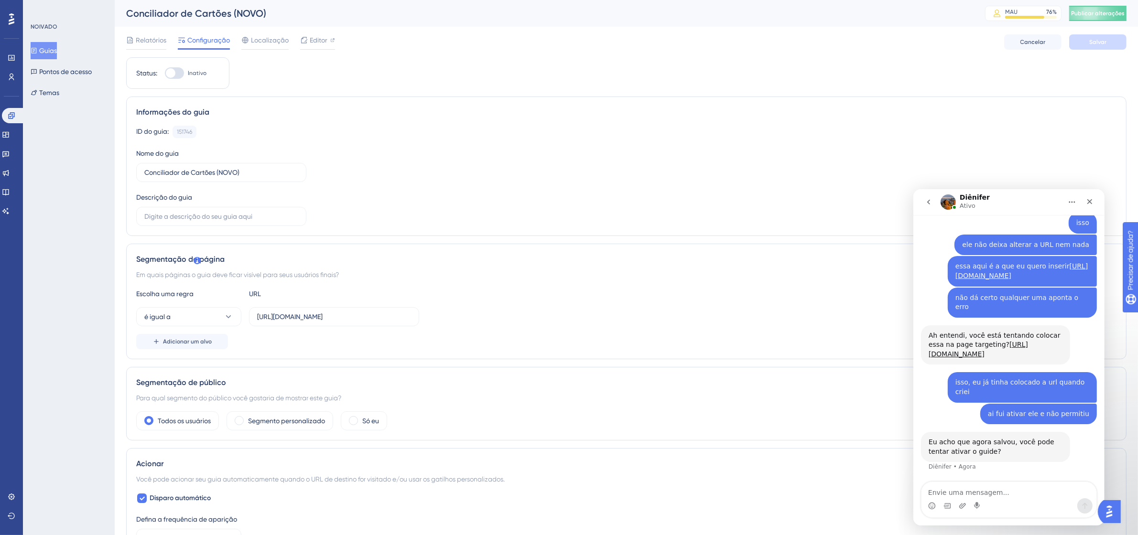
scroll to position [650, 0]
click at [180, 72] on div at bounding box center [174, 72] width 19 height 11
click at [165, 73] on input "Inativo" at bounding box center [164, 73] width 0 height 0
checkbox input "true"
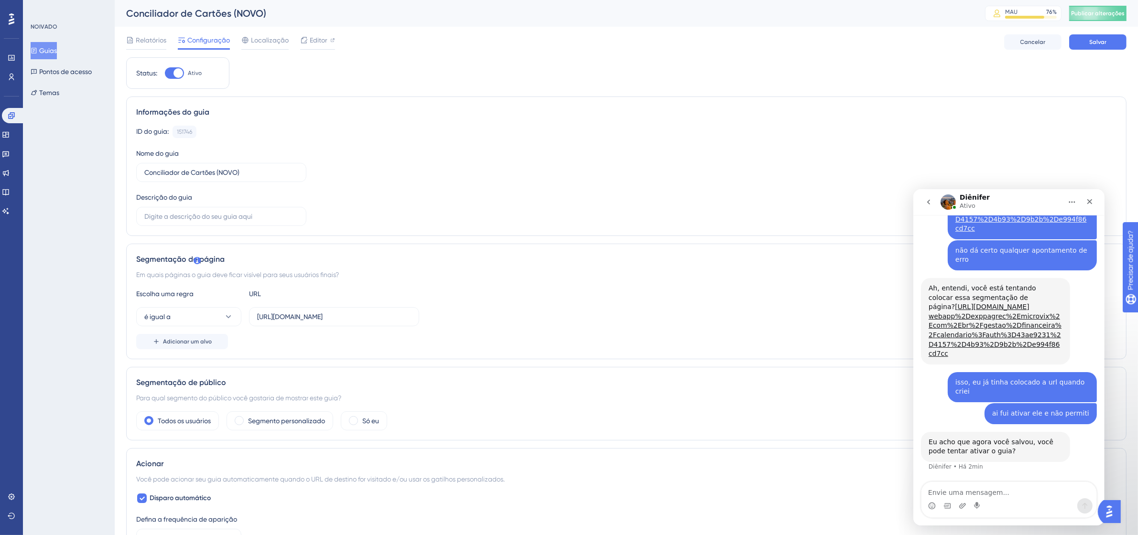
scroll to position [622, 0]
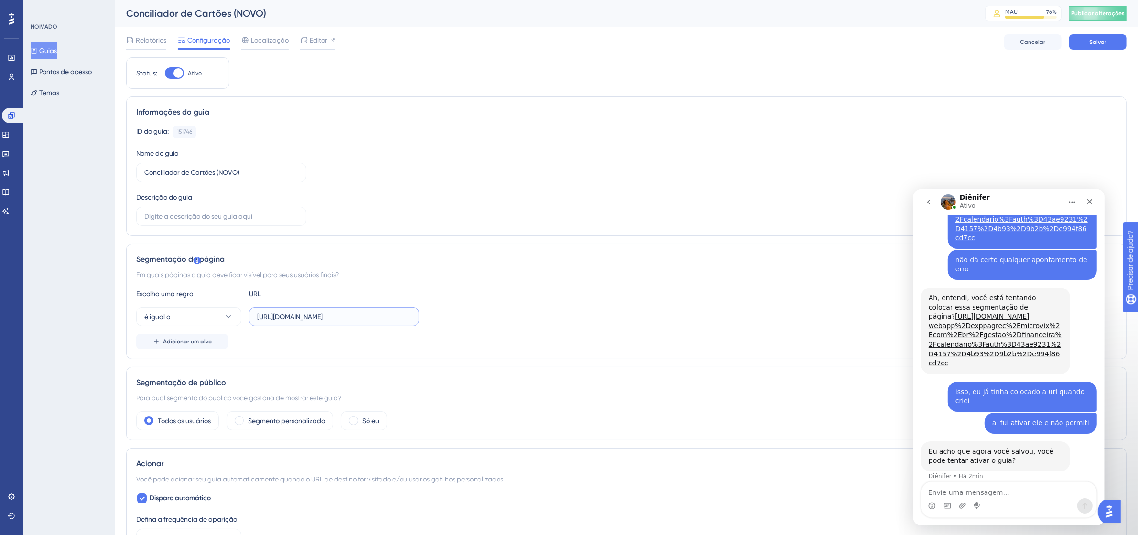
click at [369, 314] on input "[URL][DOMAIN_NAME]" at bounding box center [334, 317] width 154 height 11
click at [394, 314] on input "[URL][DOMAIN_NAME]" at bounding box center [334, 317] width 154 height 11
click at [1084, 44] on button "Salvar" at bounding box center [1097, 41] width 57 height 15
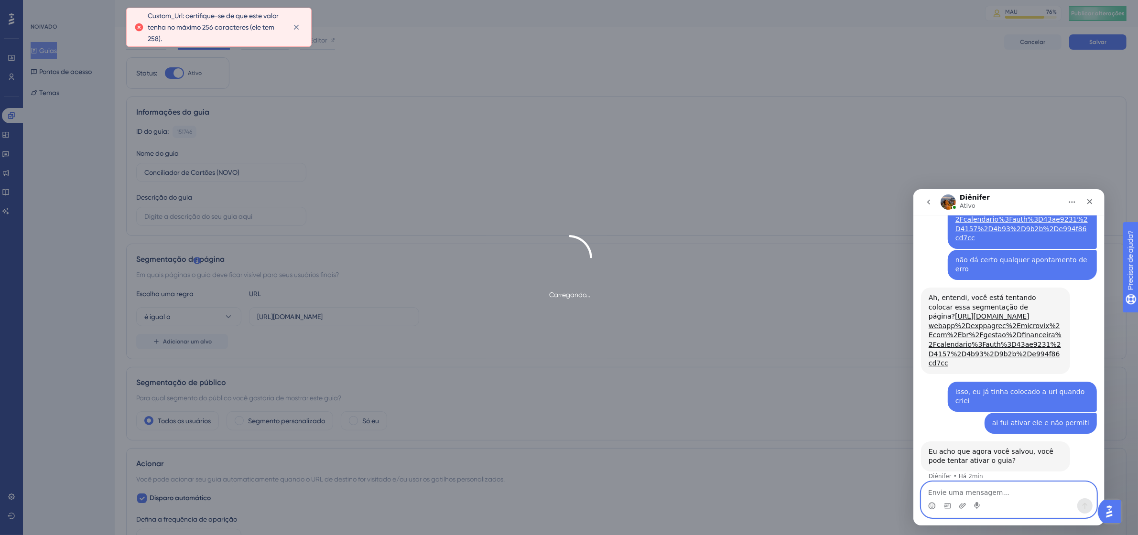
click at [981, 487] on textarea "Envie uma mensagem..." at bounding box center [1008, 490] width 175 height 16
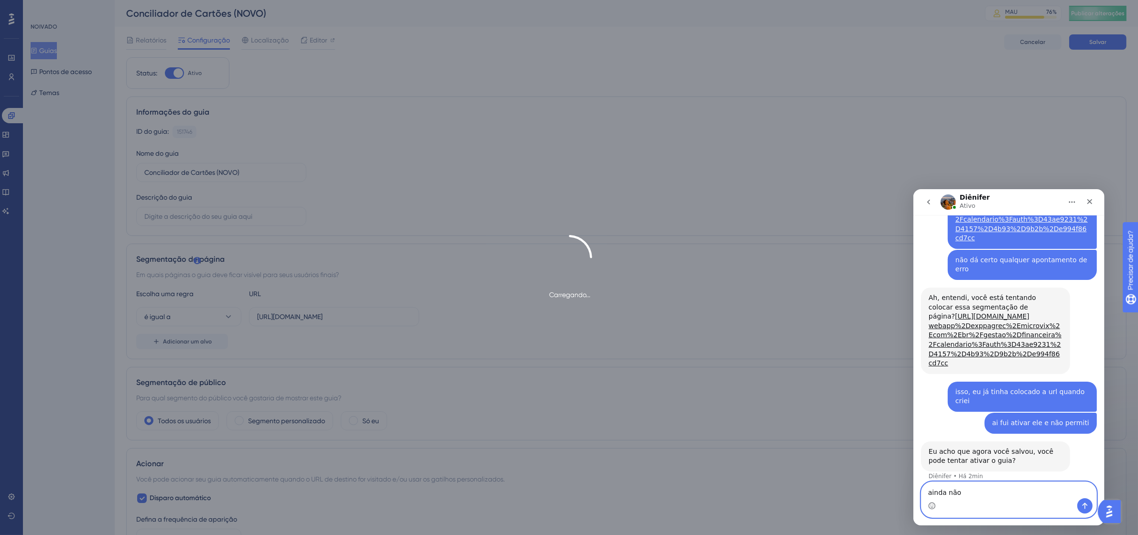
type textarea "ainda não"
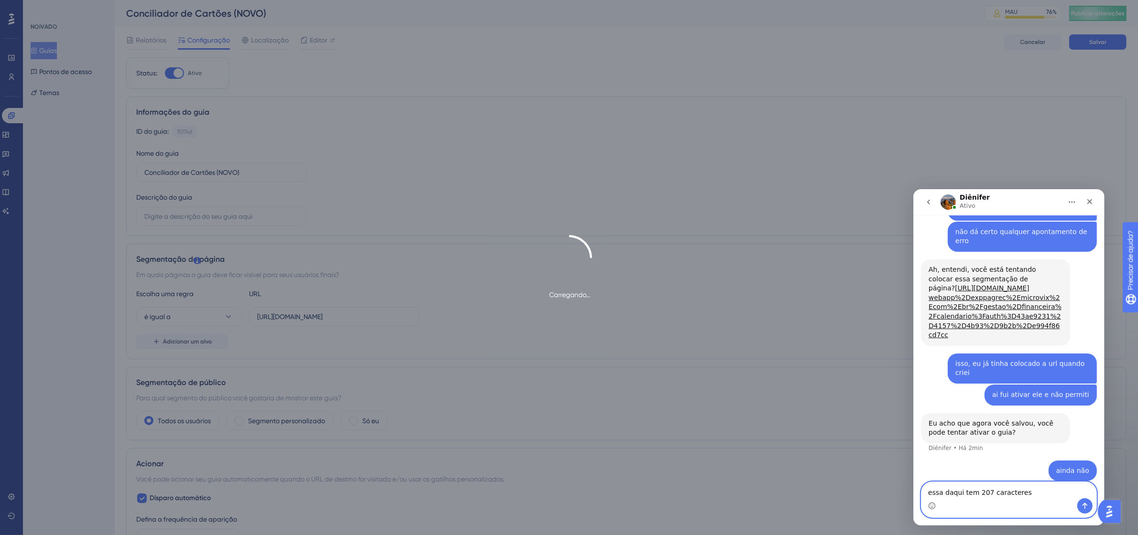
paste textarea "[URL][DOMAIN_NAME]"
type textarea "essa daqui tem 207 caracteres [URL][DOMAIN_NAME]"
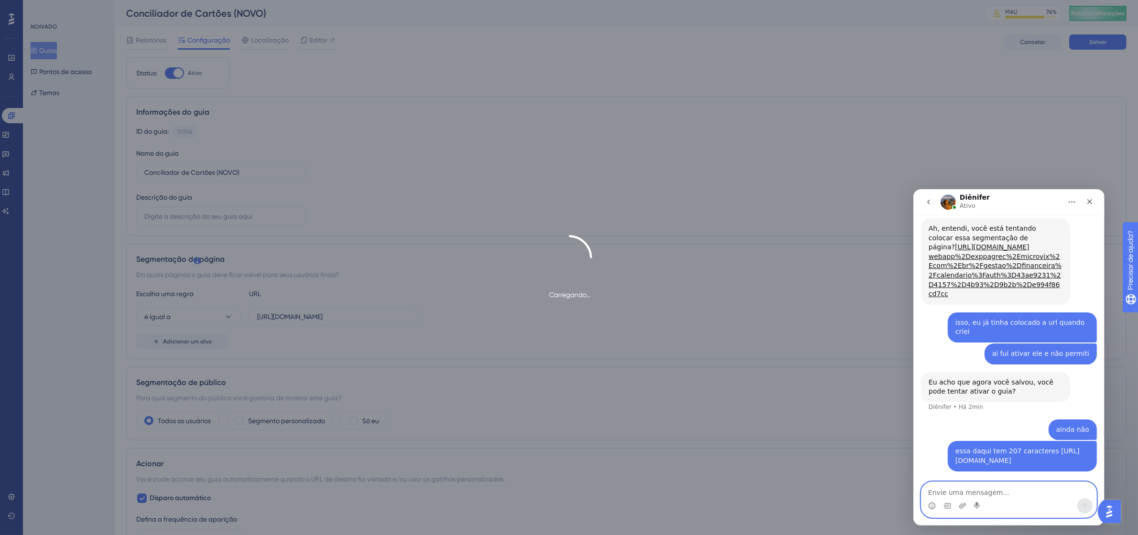
scroll to position [747, 0]
type textarea "é a que eu quero colocar e não deixa nem salvar"
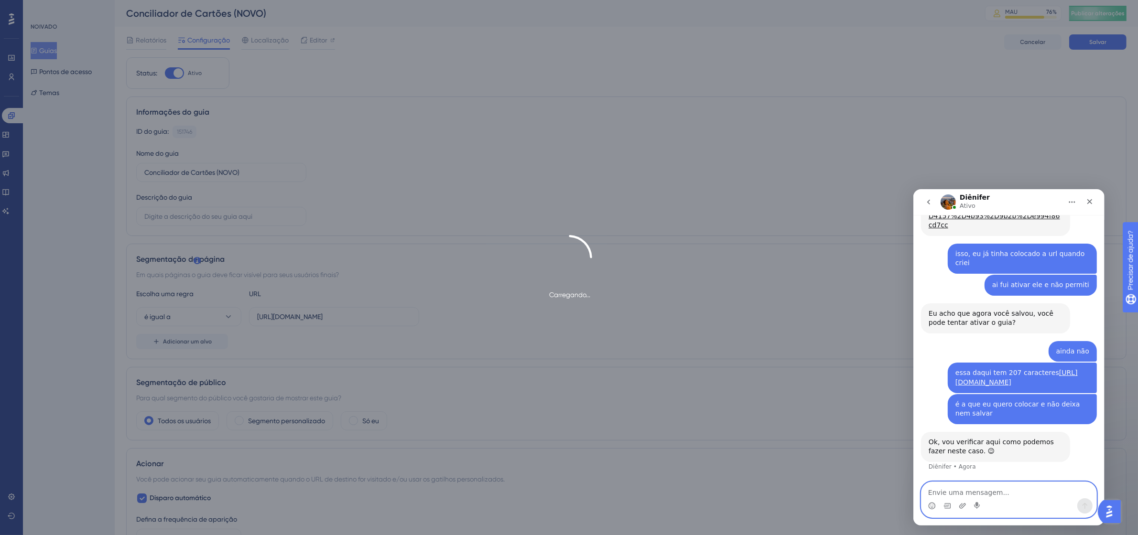
scroll to position [816, 0]
type textarea "tá bem"
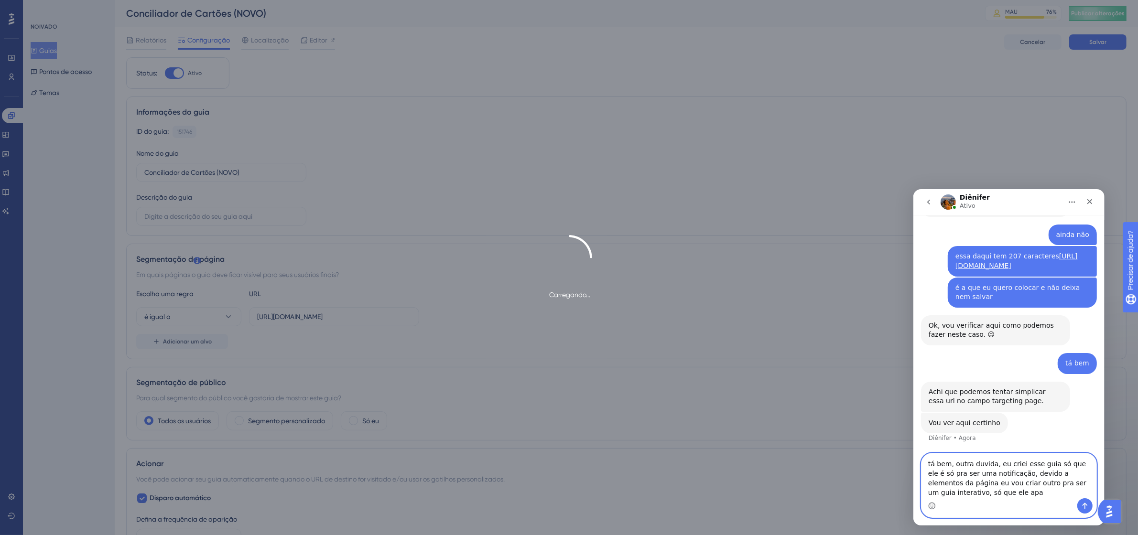
scroll to position [933, 0]
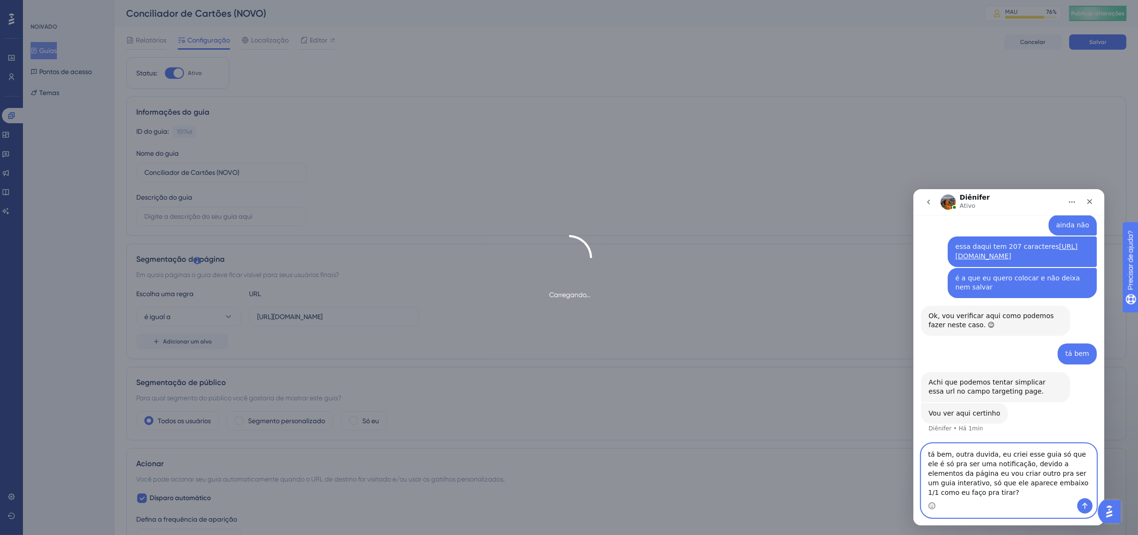
type textarea "tá bem, outra duvida, eu criei esse guia só que ele é só pra ser uma notificaçã…"
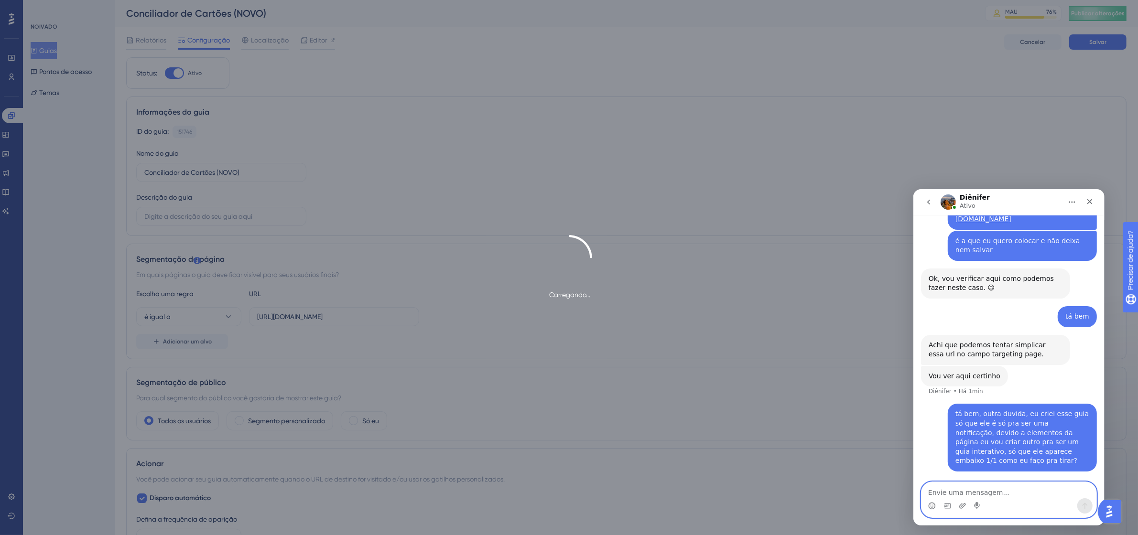
scroll to position [970, 0]
click at [1011, 493] on textarea "Envie uma mensagem..." at bounding box center [1008, 490] width 175 height 16
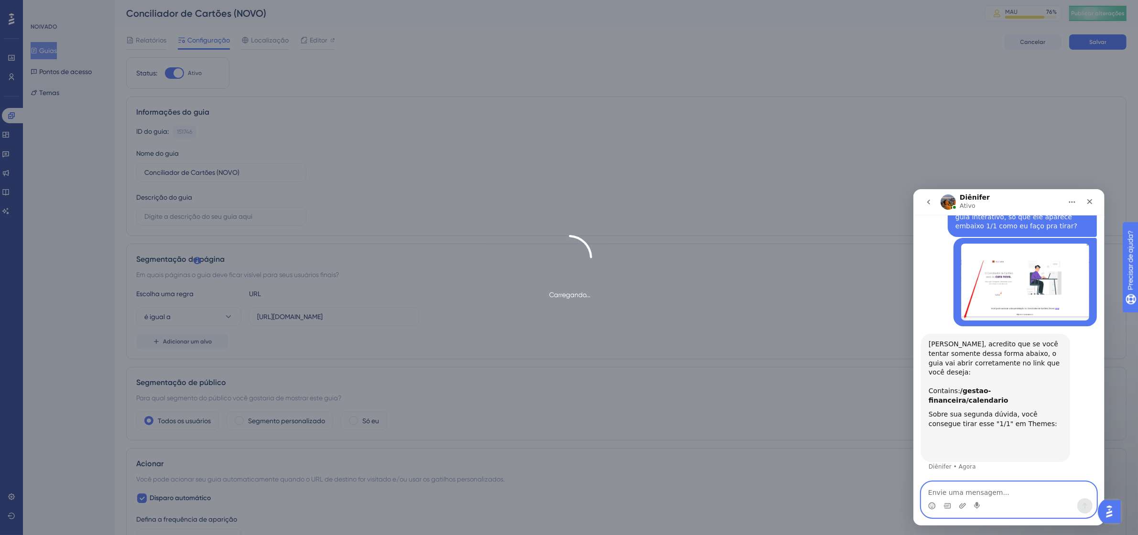
scroll to position [1177, 0]
click at [969, 487] on textarea "Envie uma mensagem..." at bounding box center [1008, 490] width 175 height 16
type textarea "então mas ele estava abrindo"
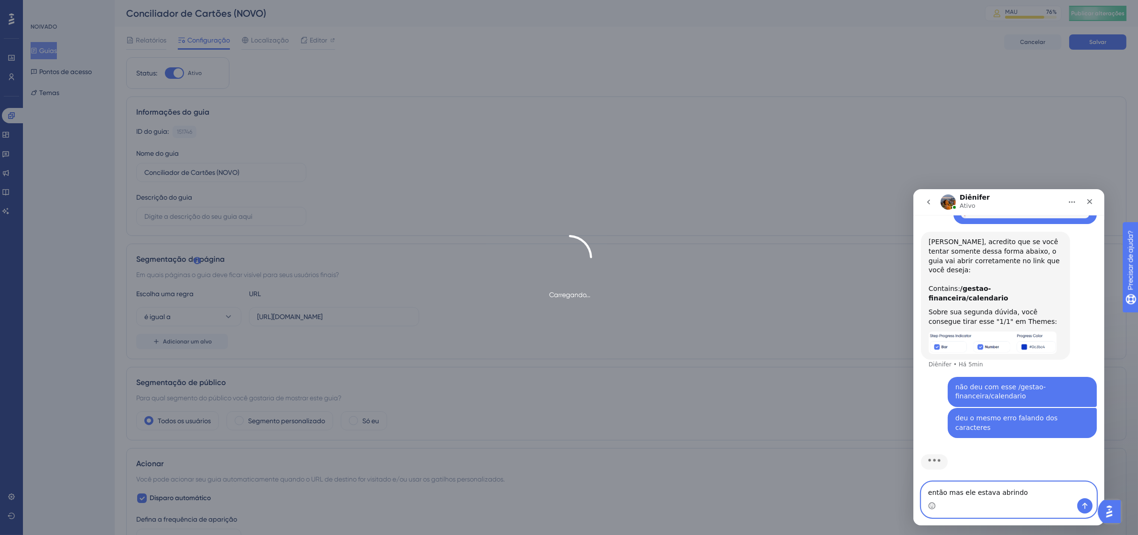
scroll to position [1273, 0]
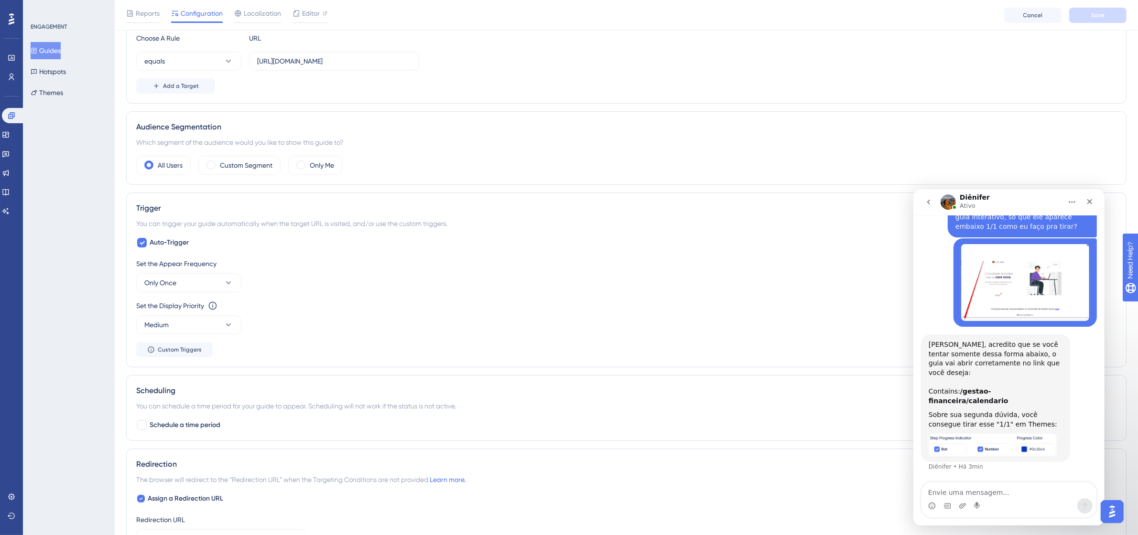
scroll to position [299, 0]
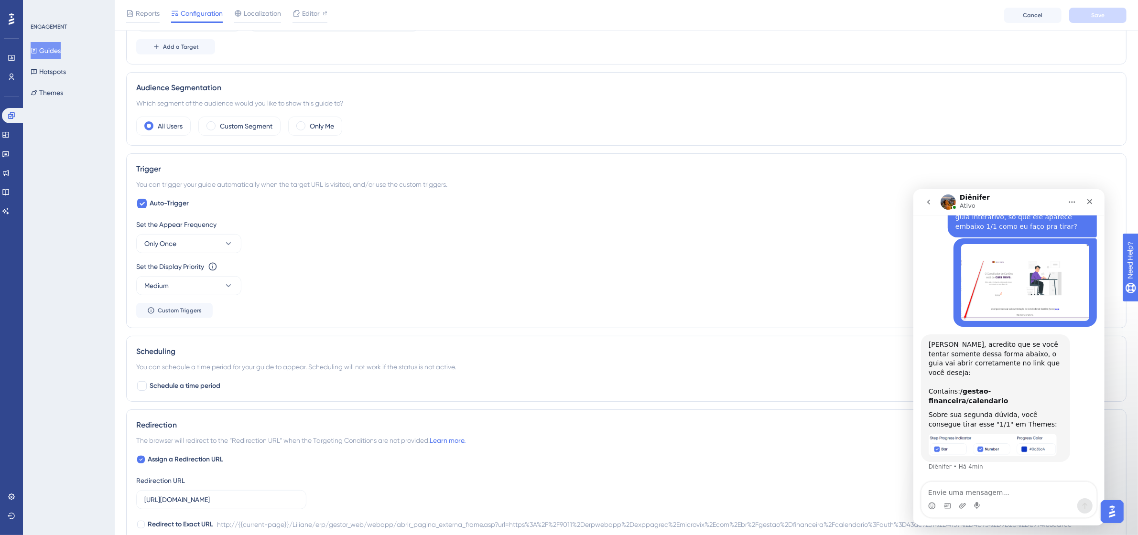
click at [429, 295] on div "Set the Display Priority This option will set the display priority between auto…" at bounding box center [626, 278] width 980 height 34
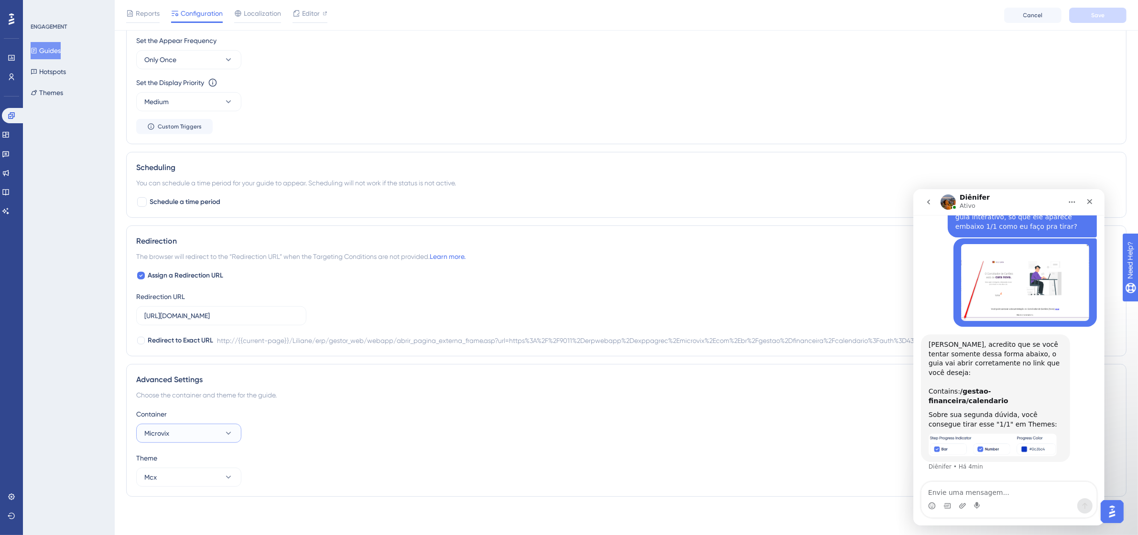
click at [181, 426] on button "Microvix" at bounding box center [188, 433] width 105 height 19
click at [1008, 398] on b "/gestao-financeira/calendario" at bounding box center [968, 395] width 80 height 17
drag, startPoint x: 957, startPoint y: 400, endPoint x: 1057, endPoint y: 402, distance: 99.4
click at [1057, 402] on div "Contains: /gestao-financeira/calendario" at bounding box center [995, 396] width 134 height 19
copy b "/gestao-financeira/calendario"
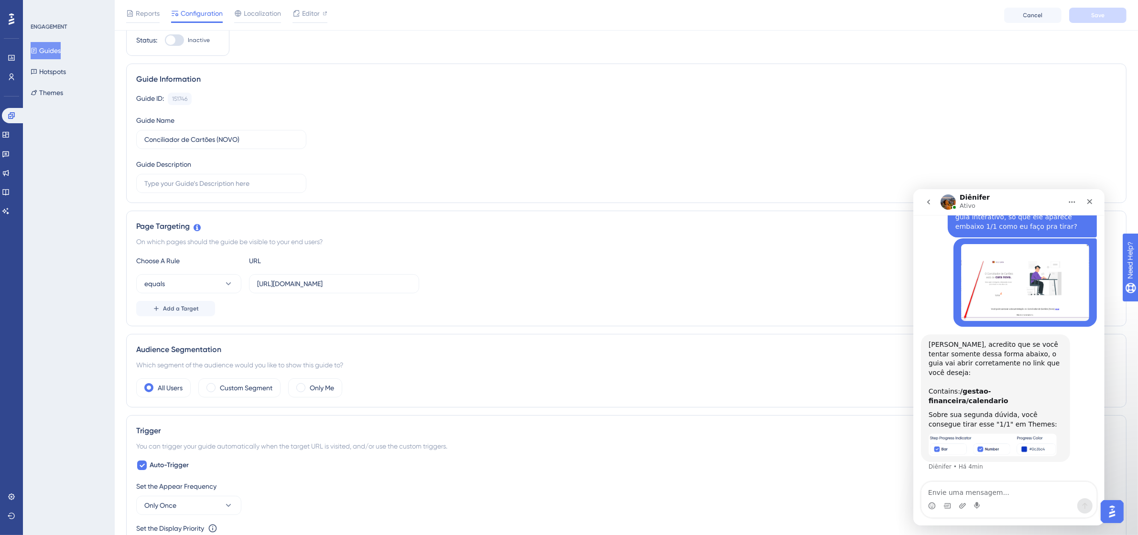
scroll to position [0, 0]
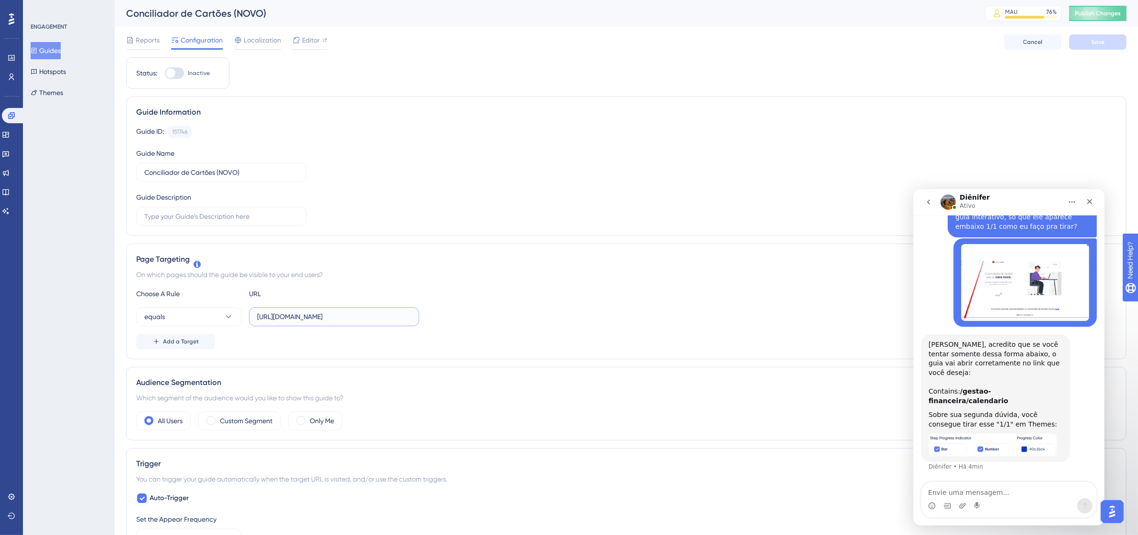
click at [348, 318] on input "[URL][DOMAIN_NAME]" at bounding box center [334, 317] width 154 height 11
click at [197, 318] on button "equals" at bounding box center [188, 316] width 105 height 19
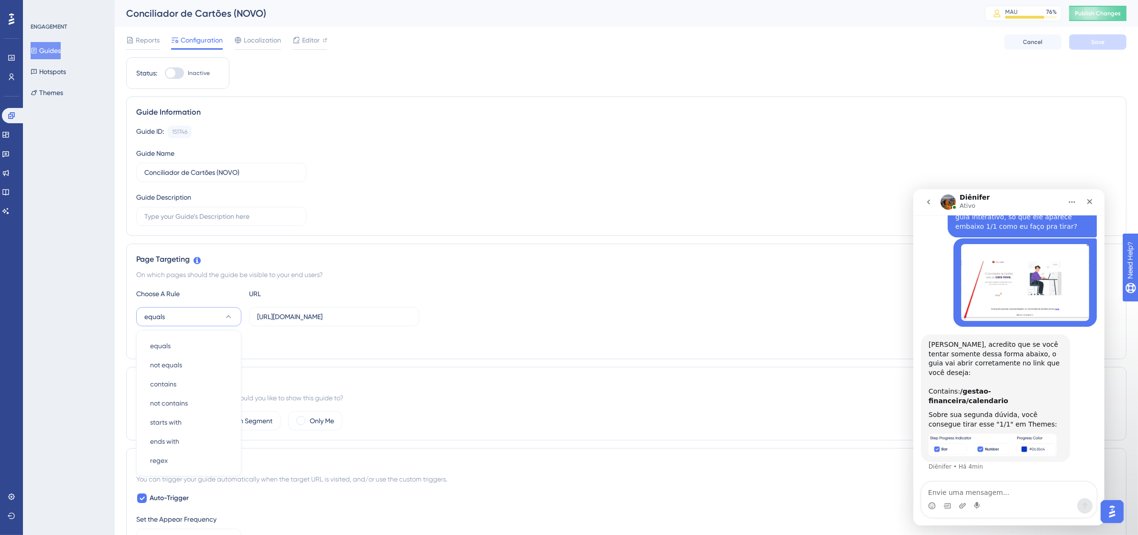
scroll to position [137, 0]
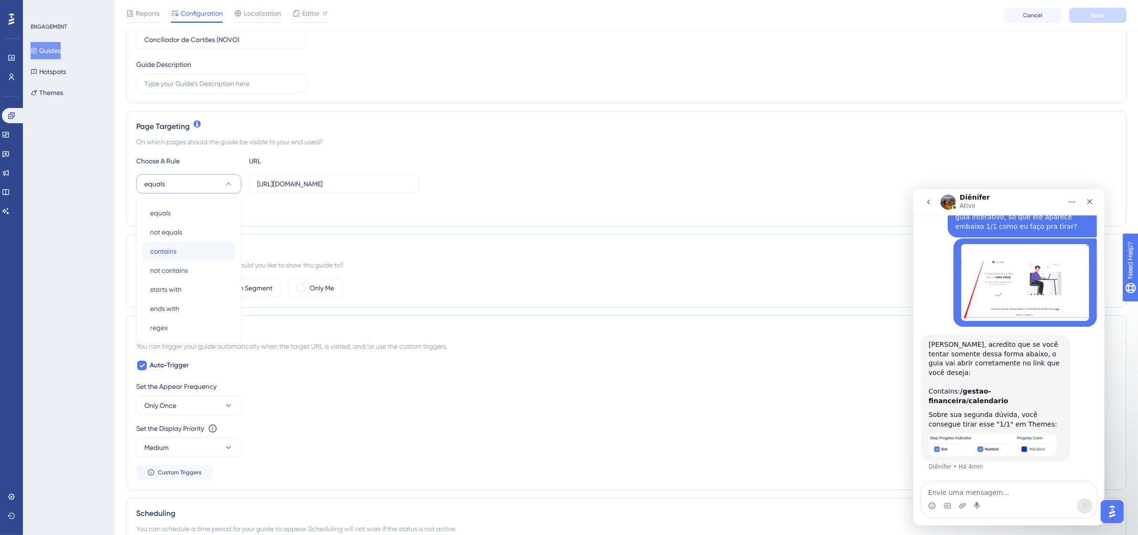
click at [199, 254] on div "contains contains" at bounding box center [188, 251] width 77 height 19
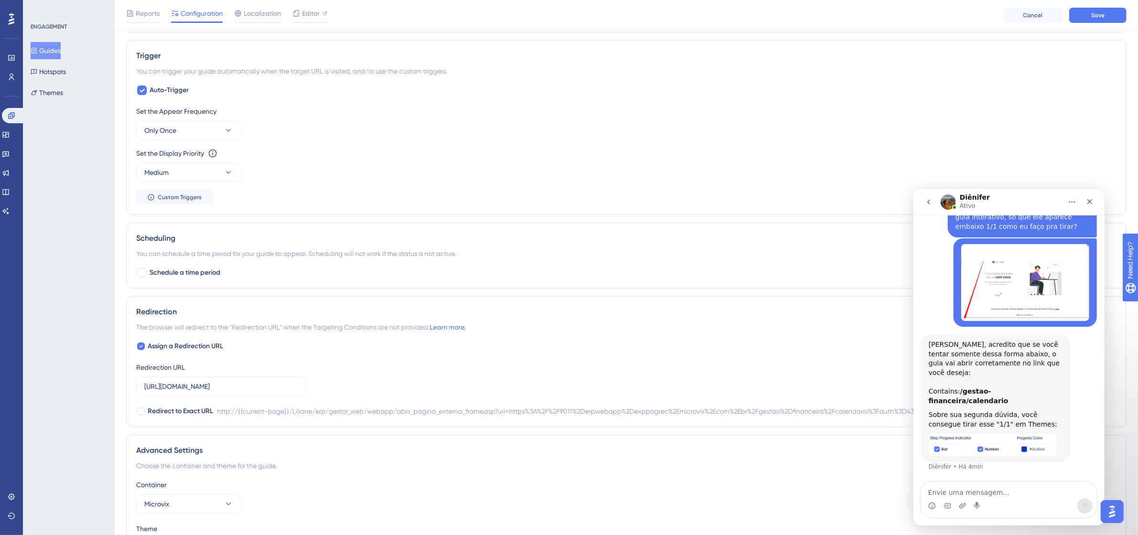
scroll to position [435, 0]
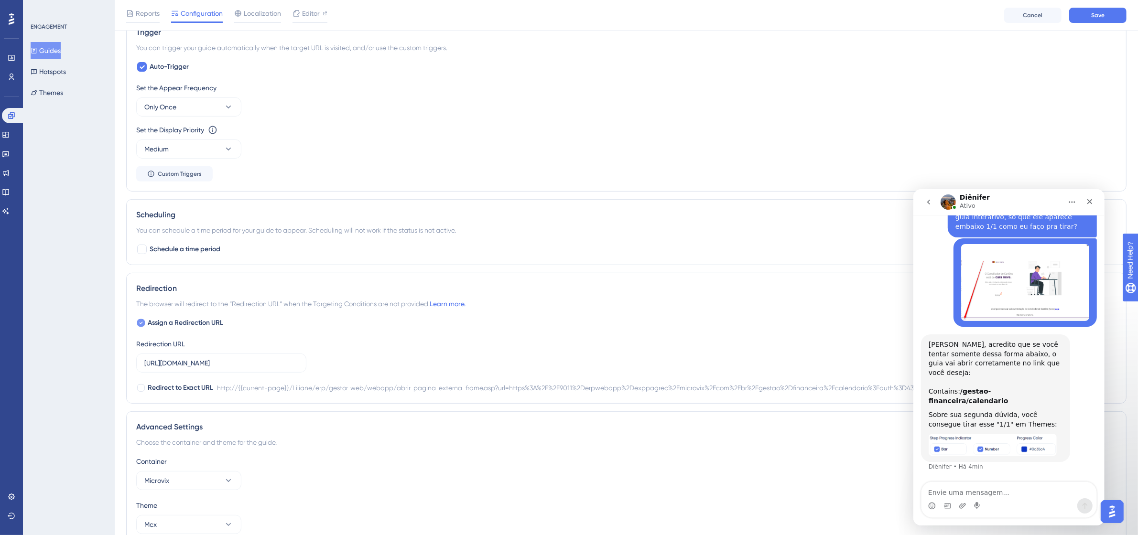
click at [137, 325] on div at bounding box center [141, 323] width 8 height 8
checkbox input "false"
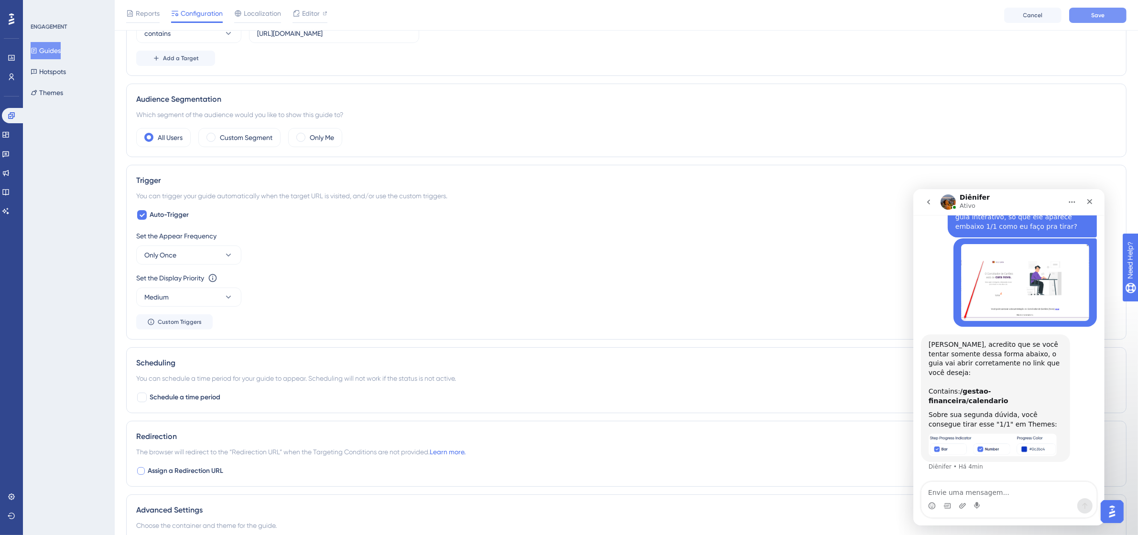
scroll to position [121, 0]
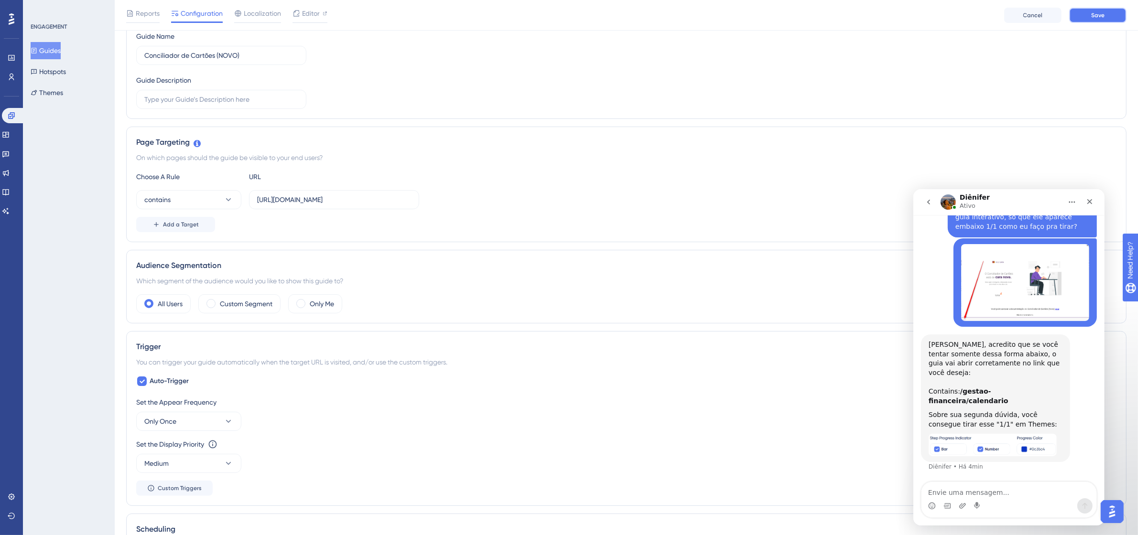
click at [1108, 13] on button "Save" at bounding box center [1097, 15] width 57 height 15
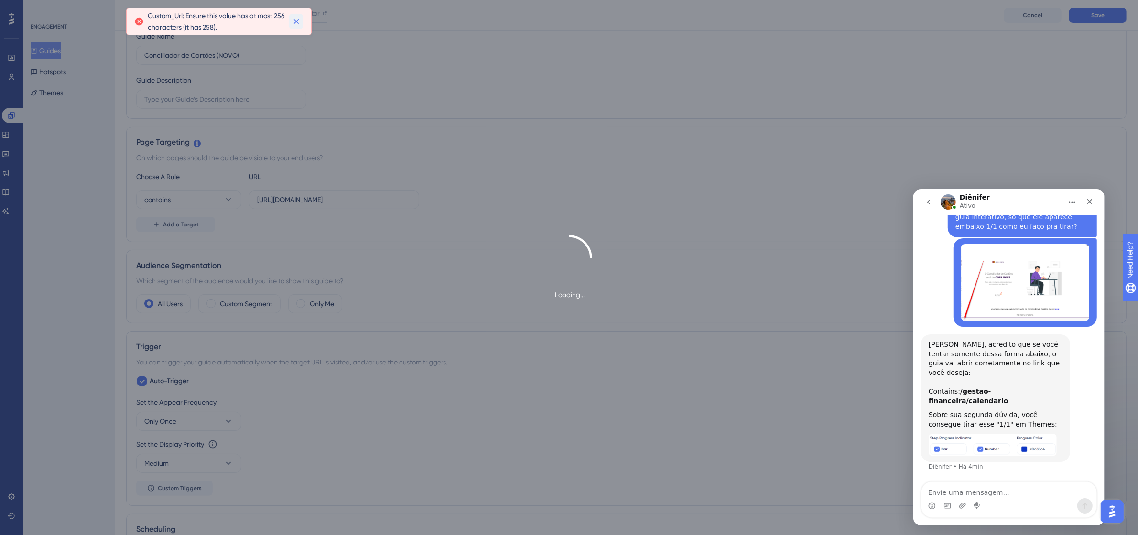
click at [295, 20] on icon at bounding box center [297, 22] width 10 height 10
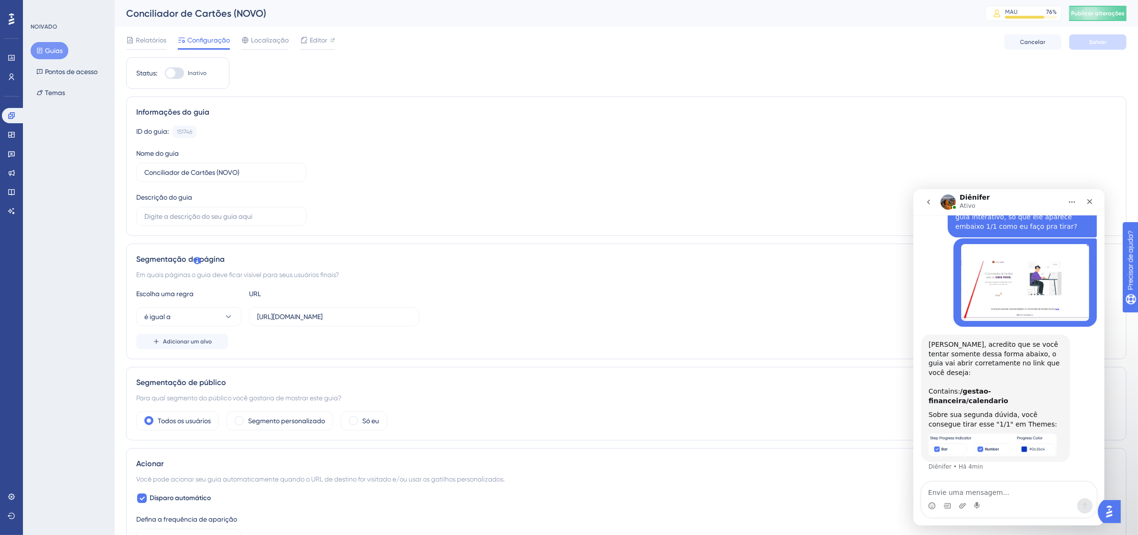
click at [173, 69] on div at bounding box center [171, 73] width 10 height 10
click at [165, 73] on input "Inativo" at bounding box center [164, 73] width 0 height 0
checkbox input "true"
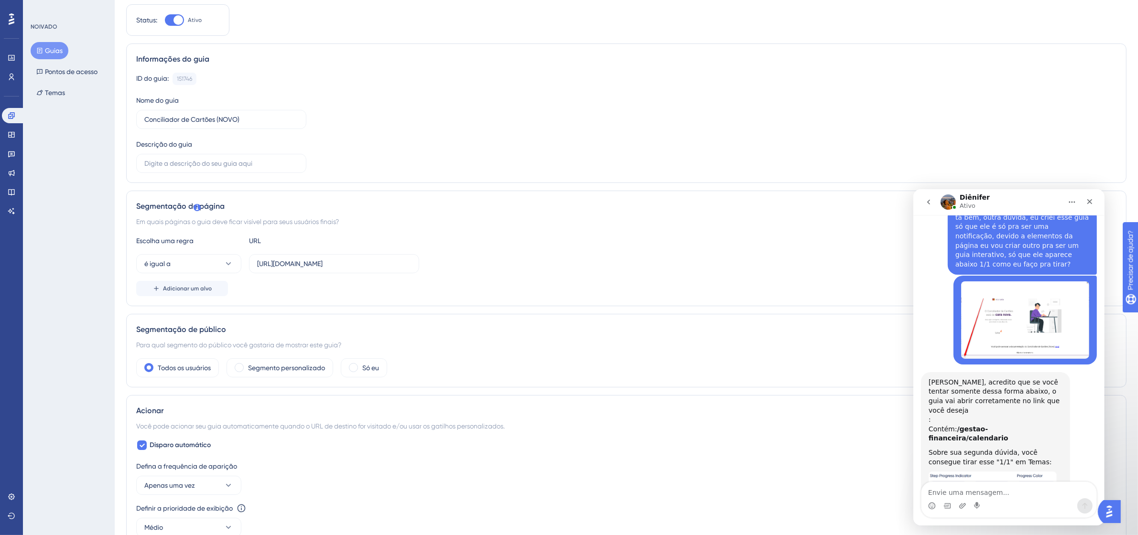
scroll to position [119, 0]
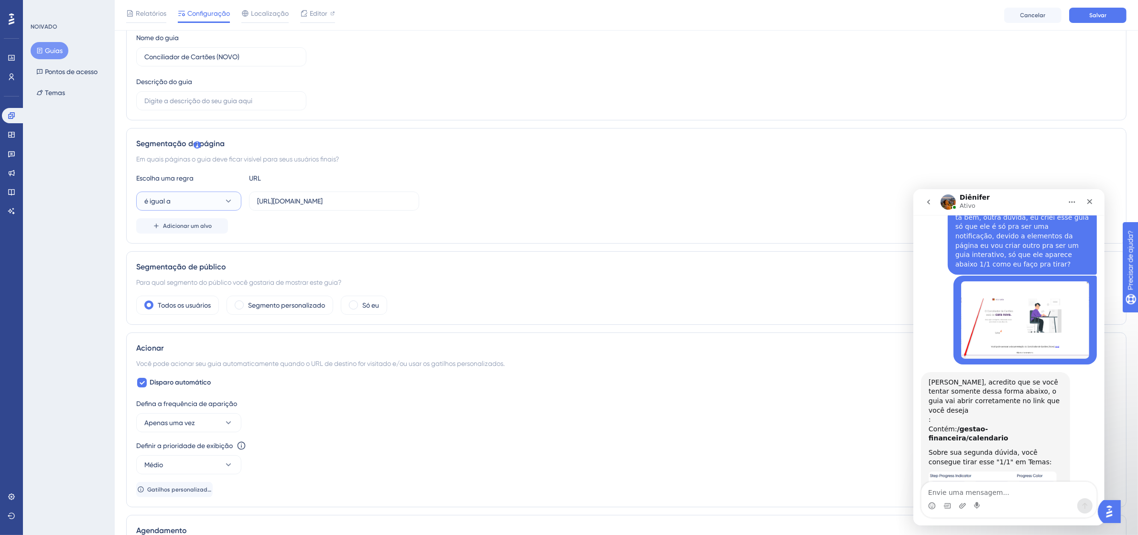
click at [209, 207] on button "é igual a" at bounding box center [188, 201] width 105 height 19
click at [190, 263] on div "contém contém" at bounding box center [188, 268] width 77 height 19
click at [283, 200] on input "[URL][DOMAIN_NAME]" at bounding box center [334, 201] width 154 height 11
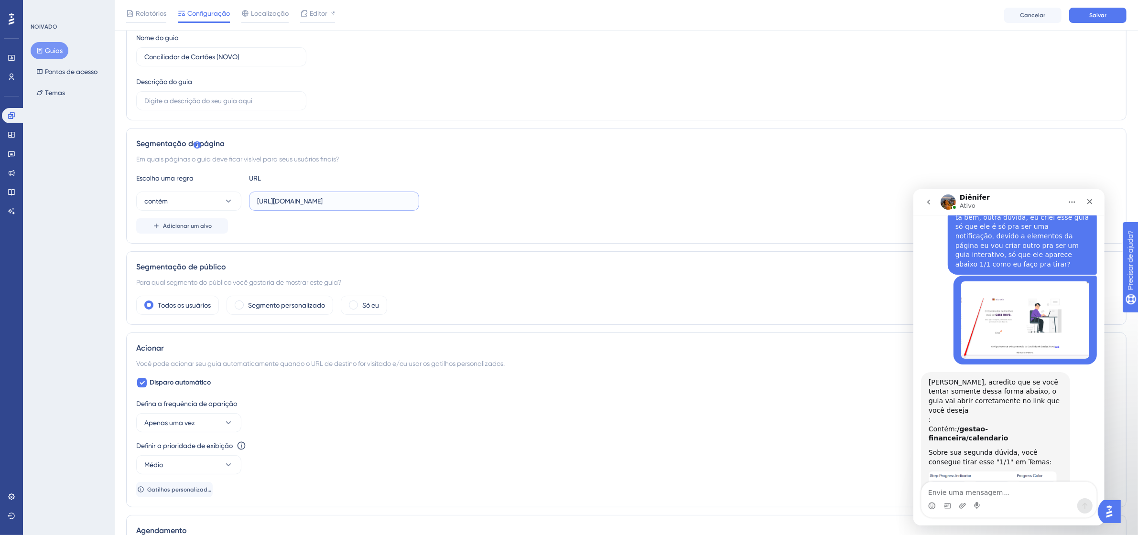
paste input "/gestao-financeira/calendario"
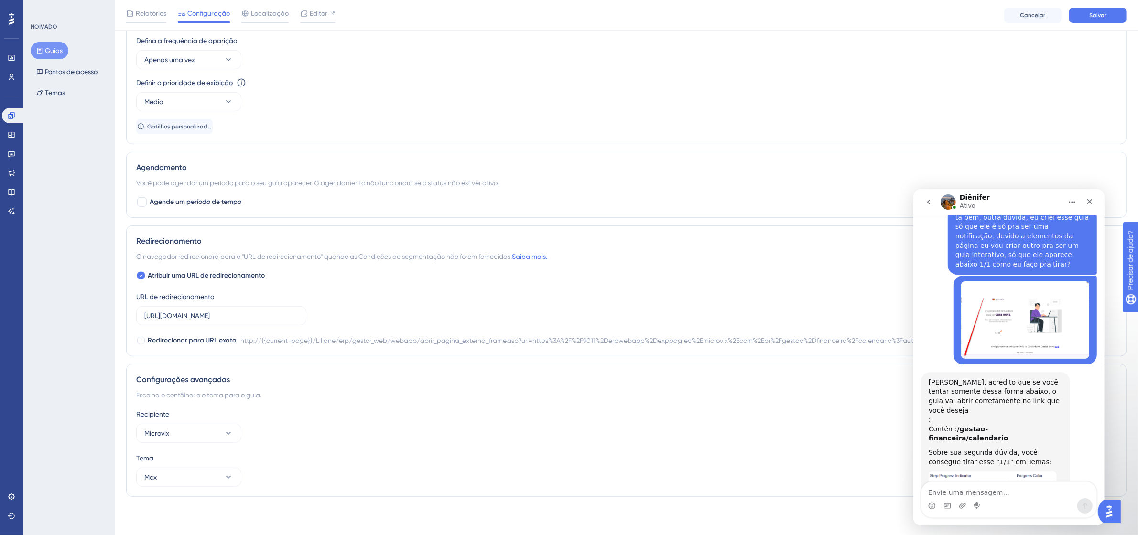
scroll to position [485, 0]
type input "/gestao-financeira/calendario"
click at [142, 272] on icon at bounding box center [141, 276] width 4 height 8
checkbox input "false"
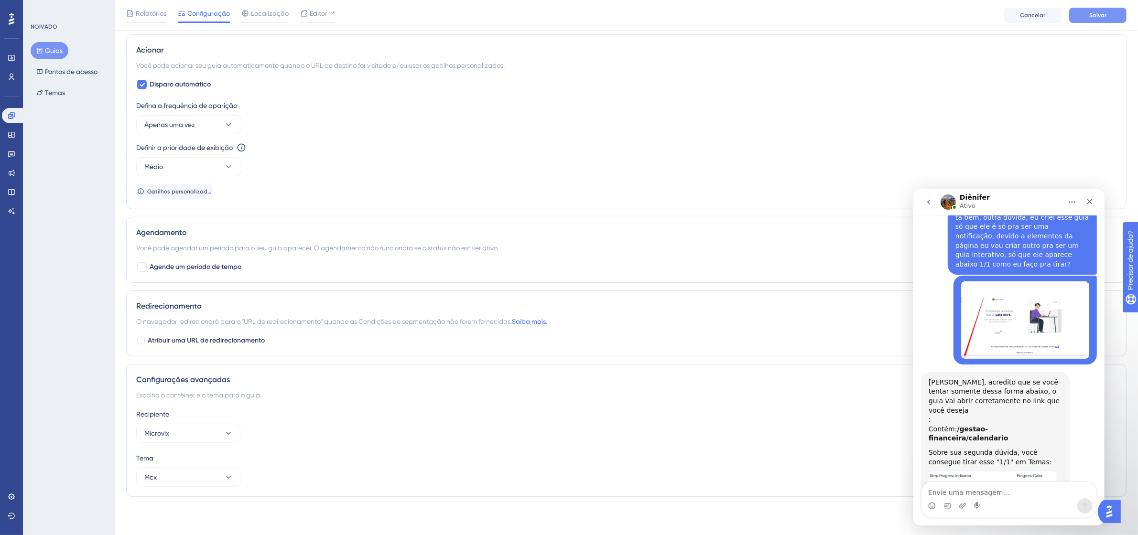
click at [1106, 12] on button "Salvar" at bounding box center [1097, 15] width 57 height 15
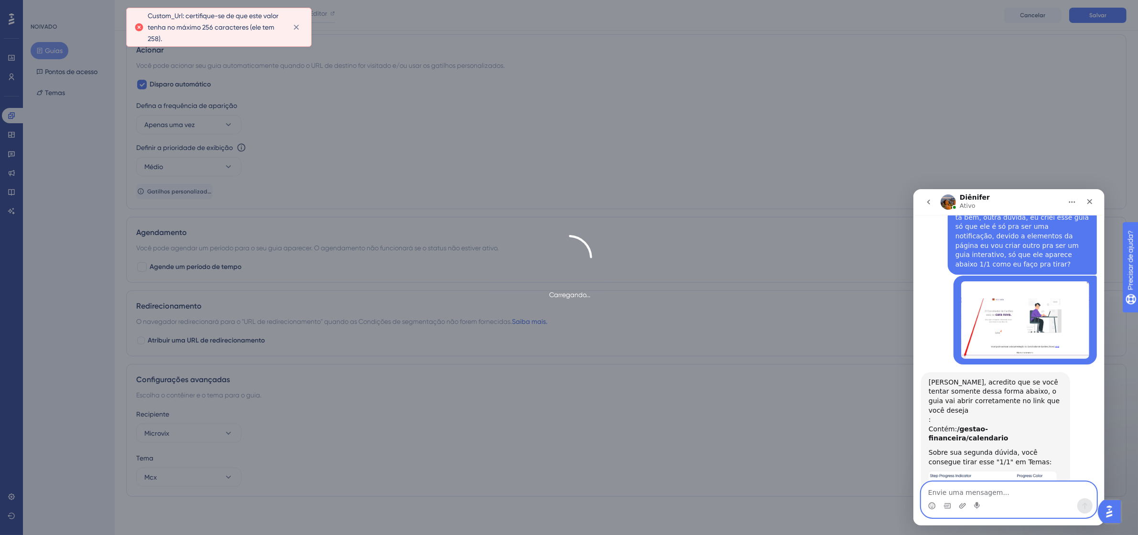
click at [997, 495] on textarea "Envie uma mensagem..." at bounding box center [1008, 490] width 175 height 16
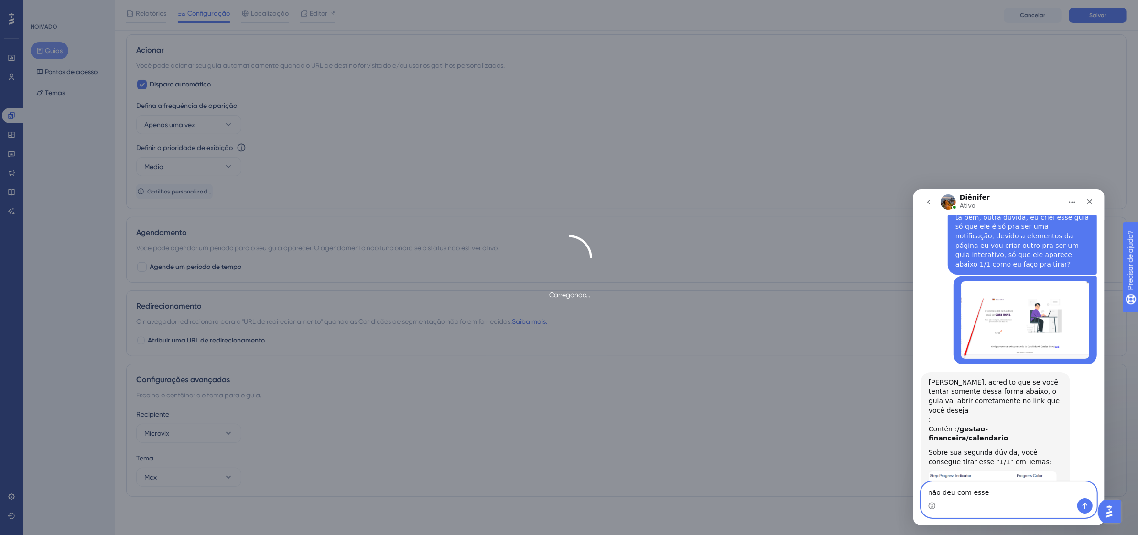
paste textarea "/gestao-financeira/calendario"
type textarea "não deu com esse /gestao-financeira/calendario"
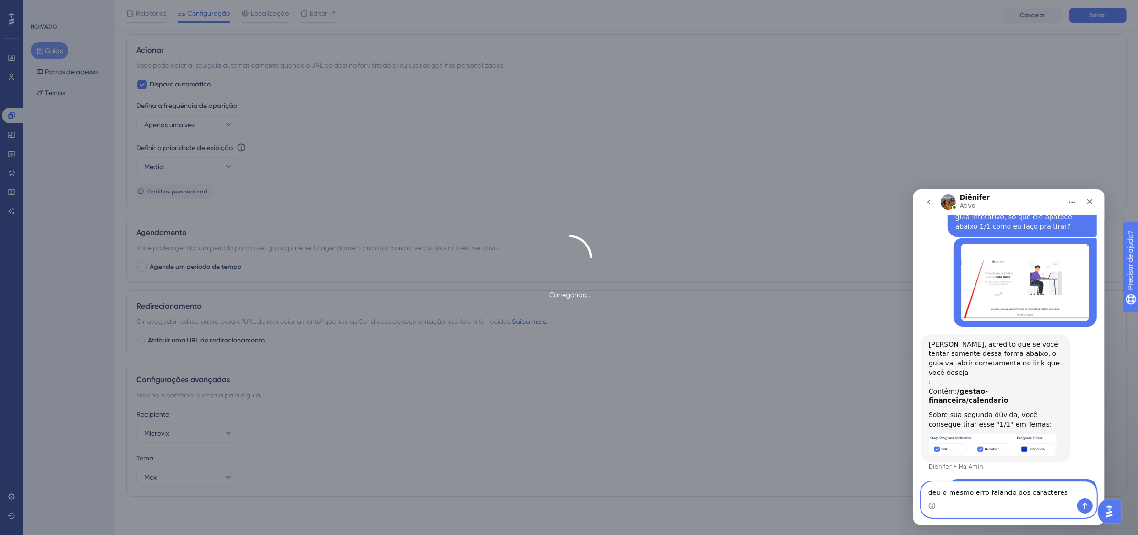
type textarea "deu o mesmo erro falando dos caracteres"
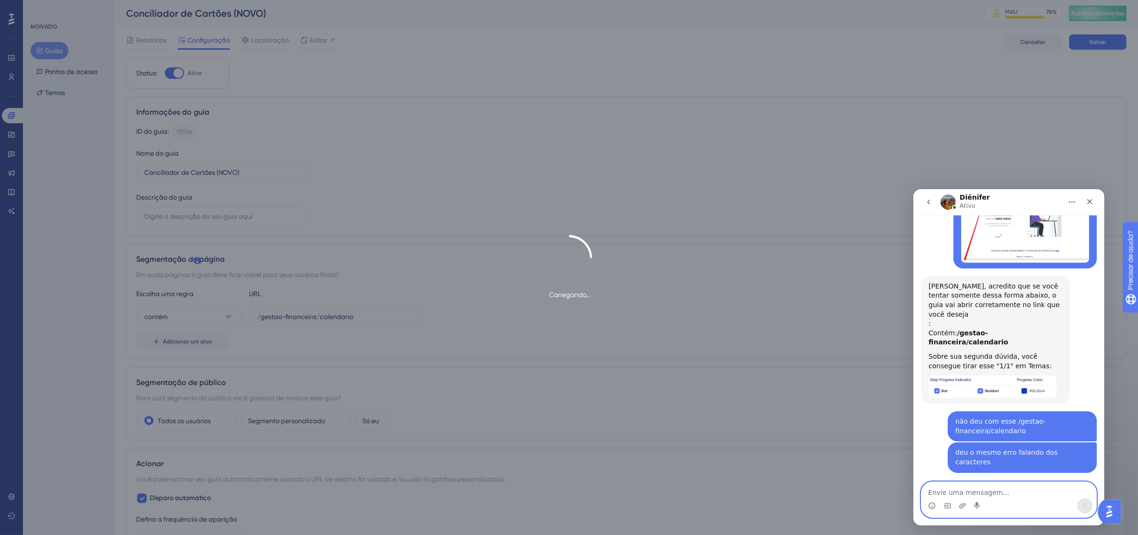
scroll to position [1281, 0]
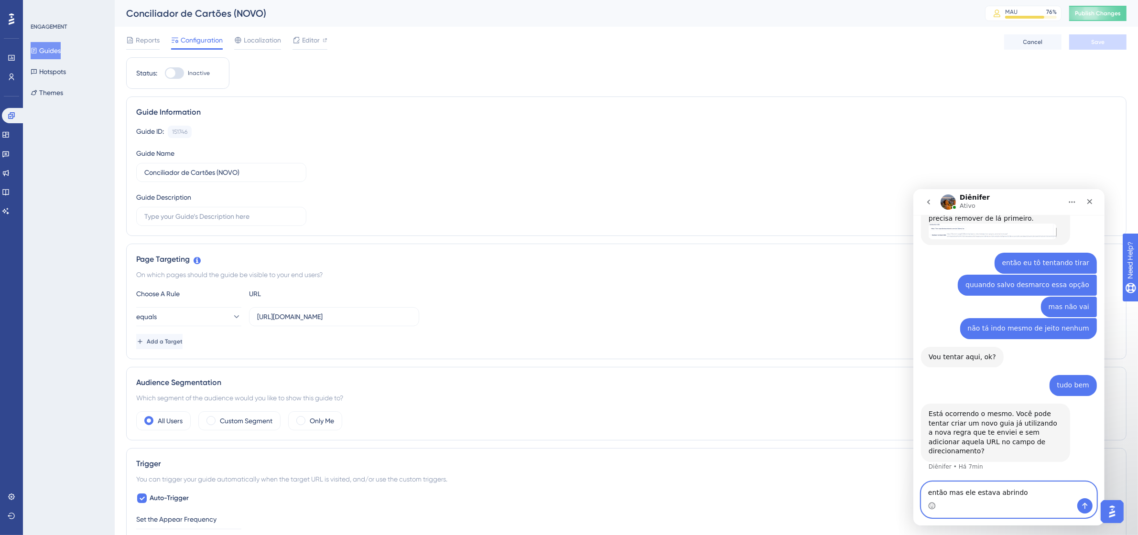
scroll to position [1541, 0]
type textarea "e"
type textarea "Certo, vou testar"
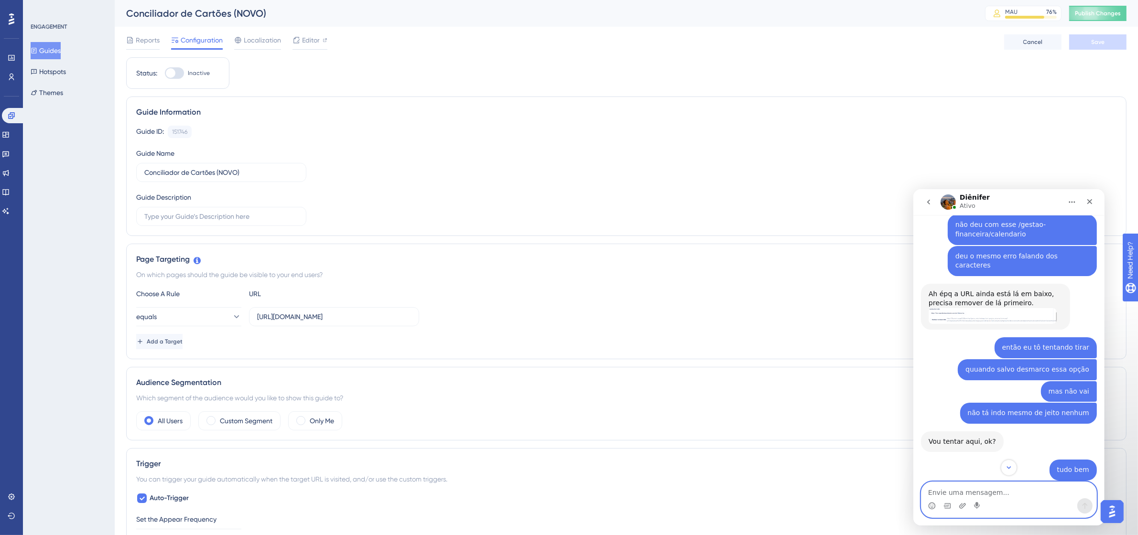
scroll to position [1306, 0]
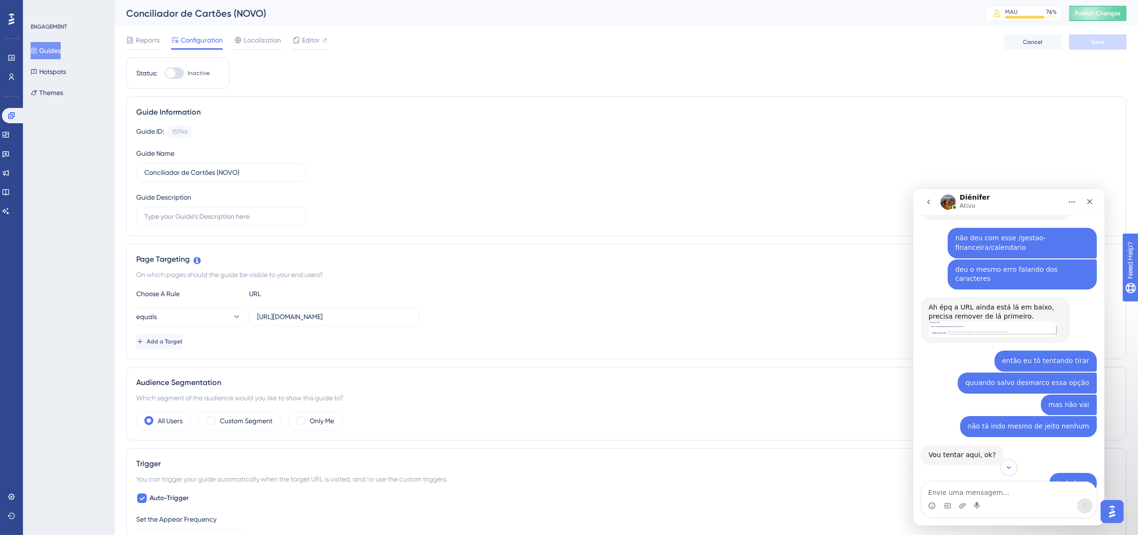
click at [968, 214] on img "Diênifer diz…" at bounding box center [992, 203] width 128 height 22
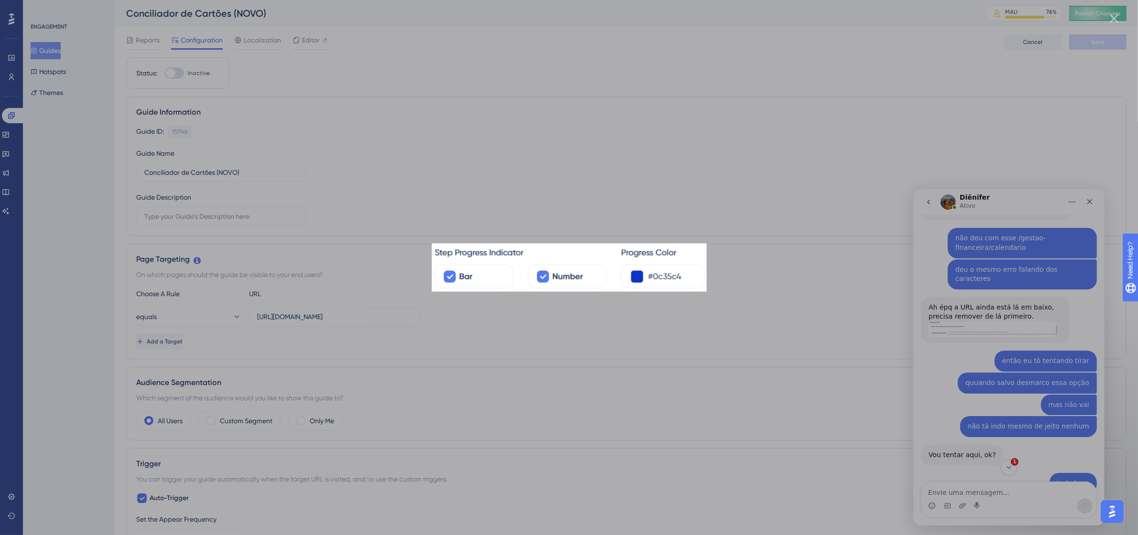
click at [760, 286] on div "Messenger da Intercom" at bounding box center [569, 267] width 1138 height 535
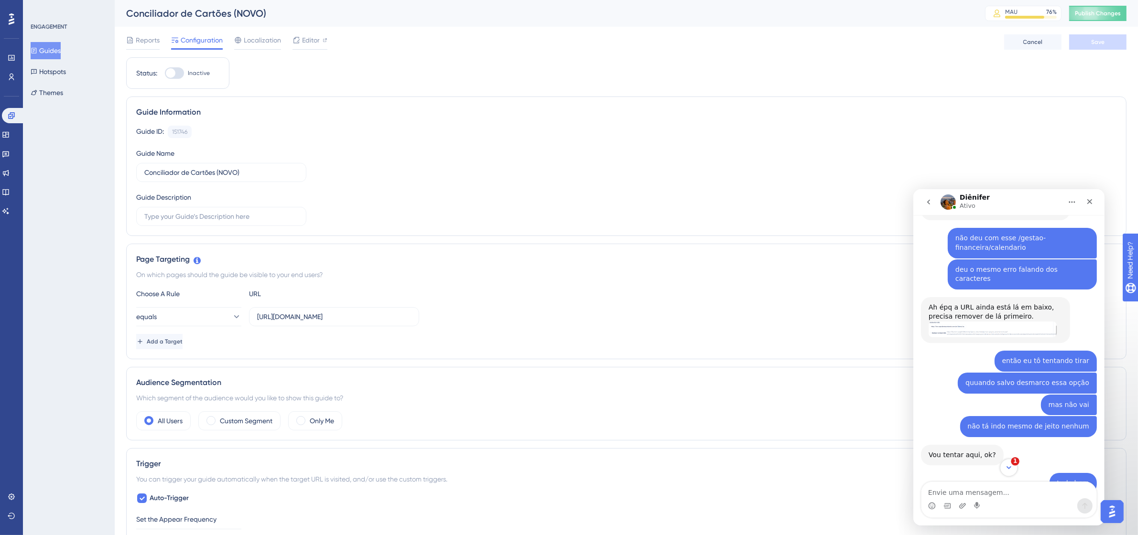
click at [1011, 467] on icon "Scroll to bottom" at bounding box center [1008, 467] width 9 height 9
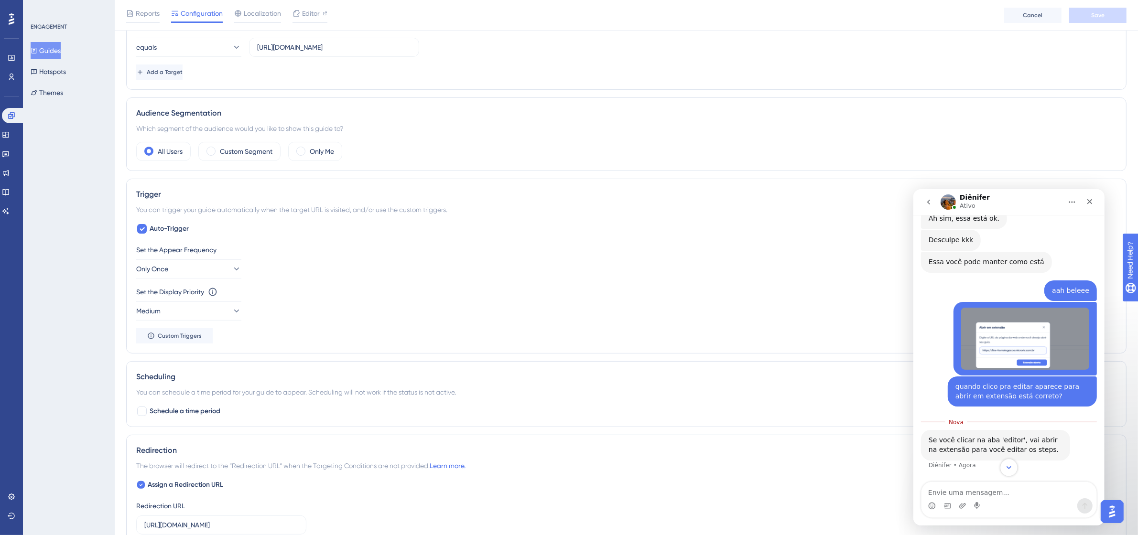
scroll to position [299, 0]
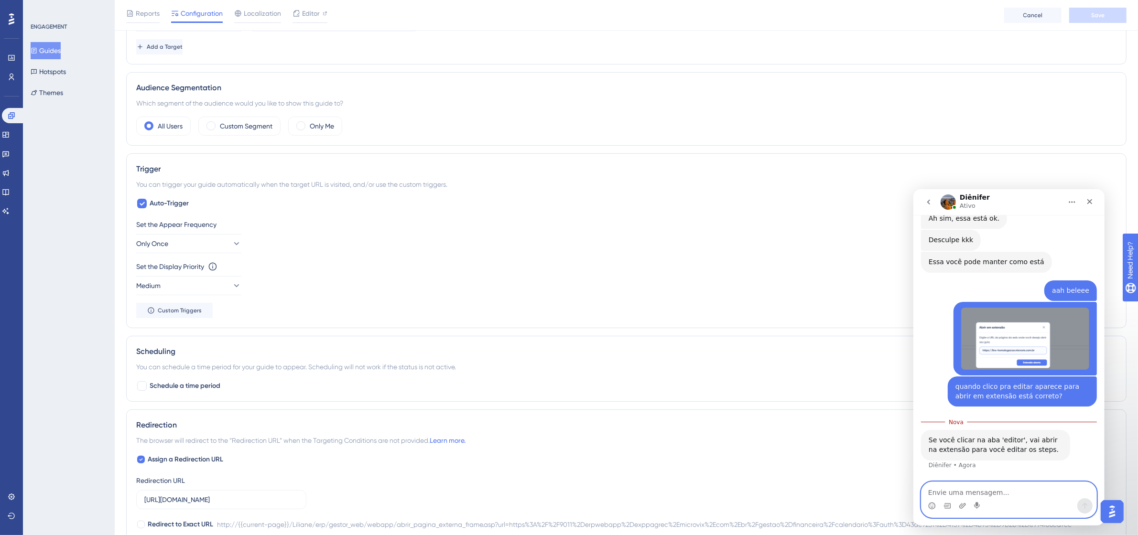
click at [1012, 494] on textarea "Envie uma mensagem..." at bounding box center [1008, 490] width 175 height 16
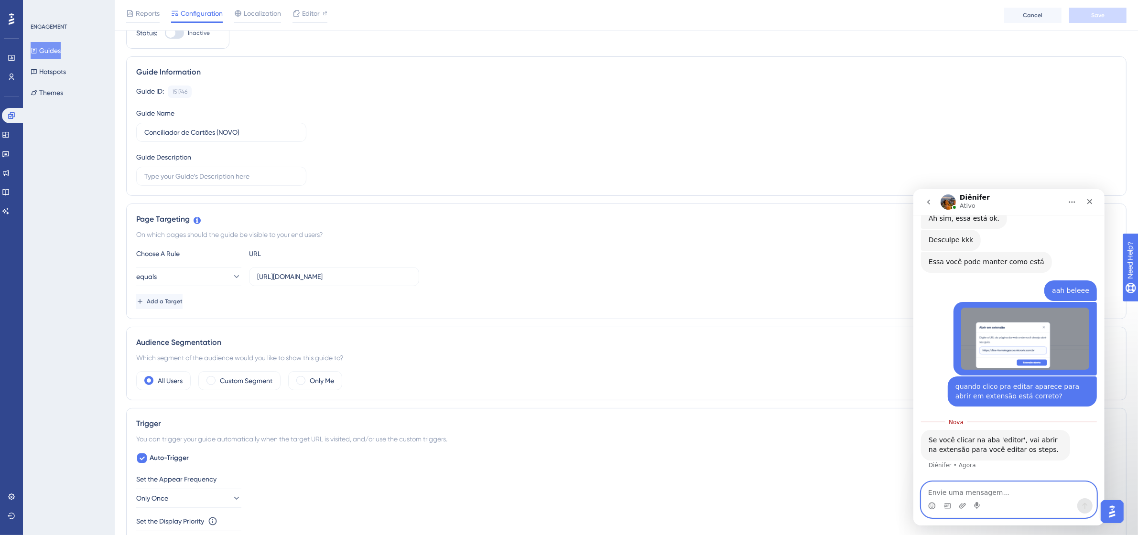
scroll to position [0, 0]
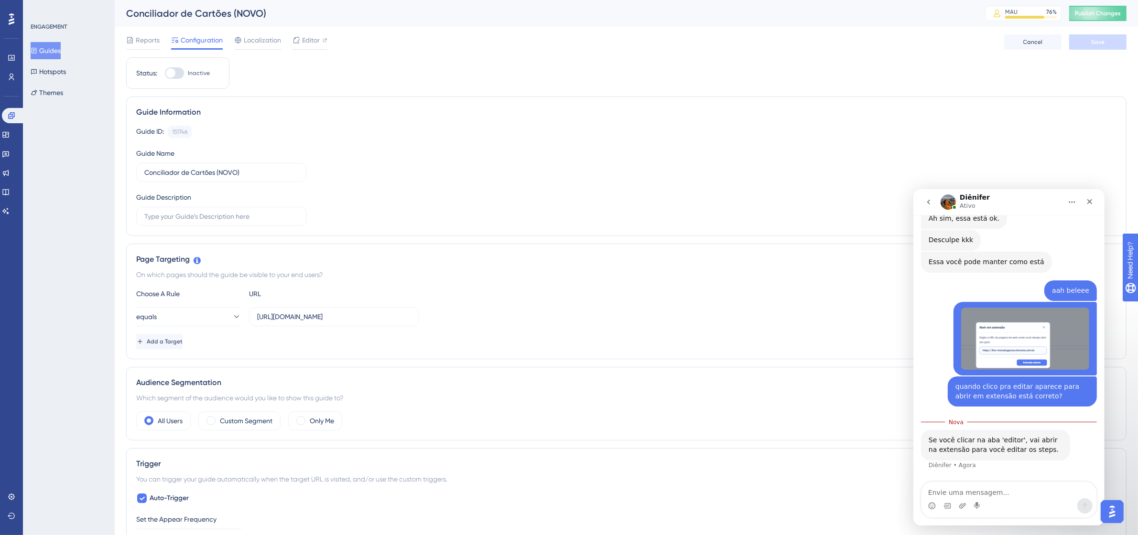
click at [179, 73] on div at bounding box center [174, 72] width 19 height 11
click at [165, 73] on input "Inactive" at bounding box center [164, 73] width 0 height 0
checkbox input "true"
click at [56, 46] on button "Guides" at bounding box center [46, 50] width 30 height 17
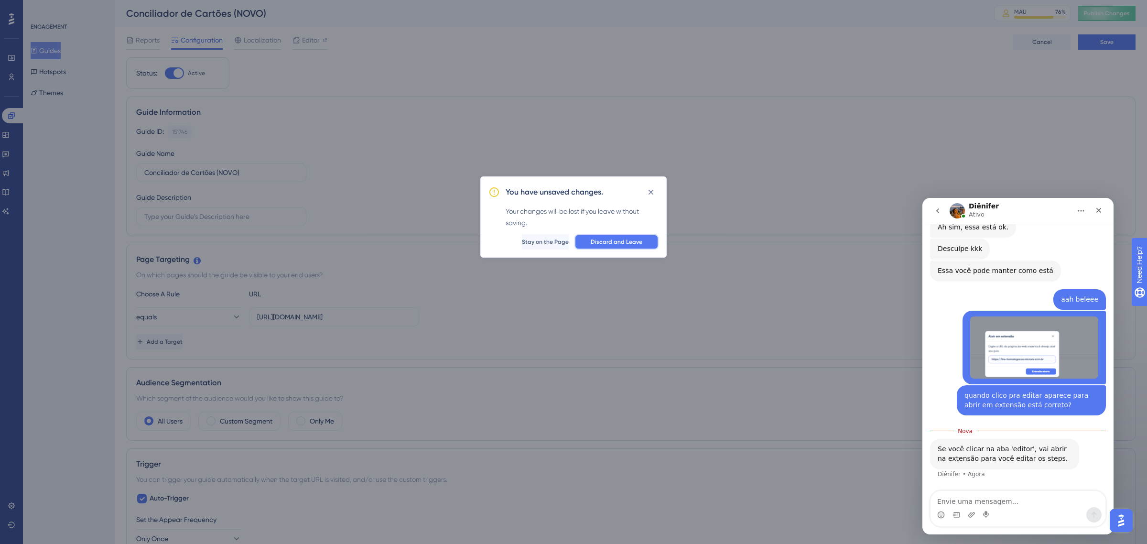
click at [607, 238] on span "Discard and Leave" at bounding box center [617, 242] width 52 height 8
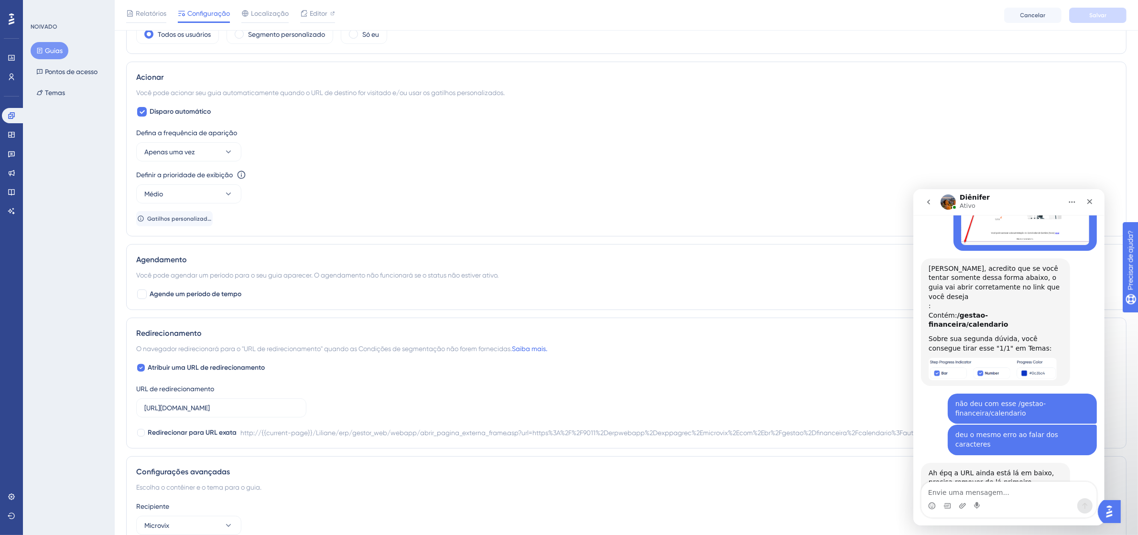
scroll to position [478, 0]
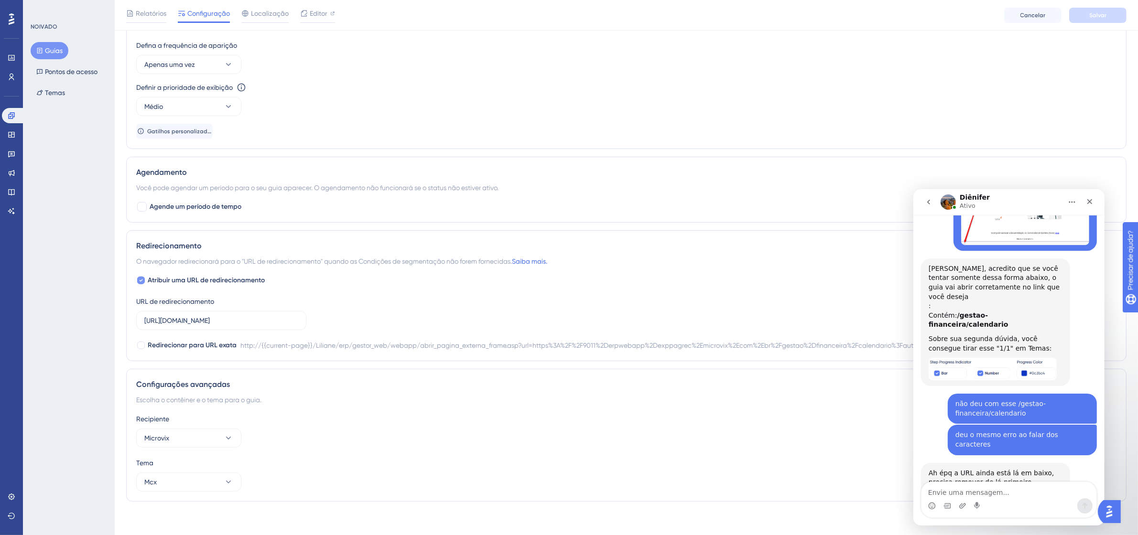
click at [178, 283] on font "Atribuir uma URL de redirecionamento" at bounding box center [206, 280] width 117 height 8
checkbox input "false"
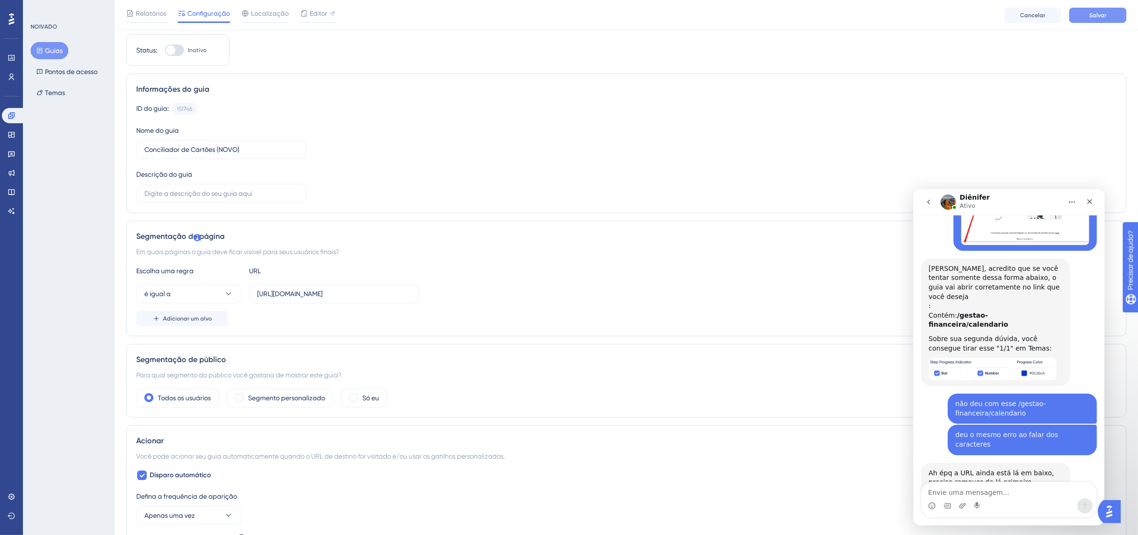
scroll to position [0, 0]
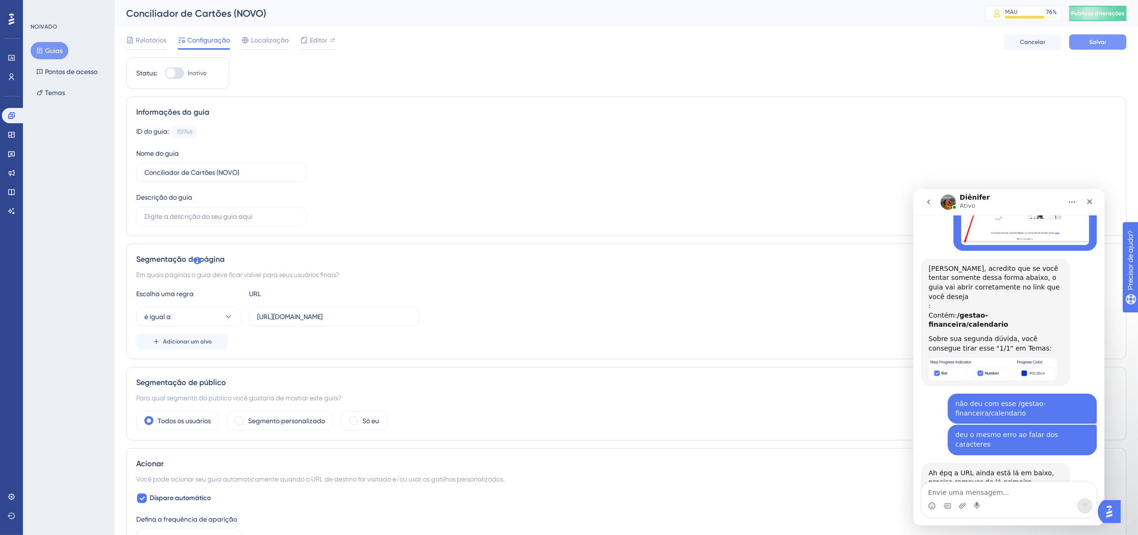
click at [1106, 47] on button "Salvar" at bounding box center [1097, 41] width 57 height 15
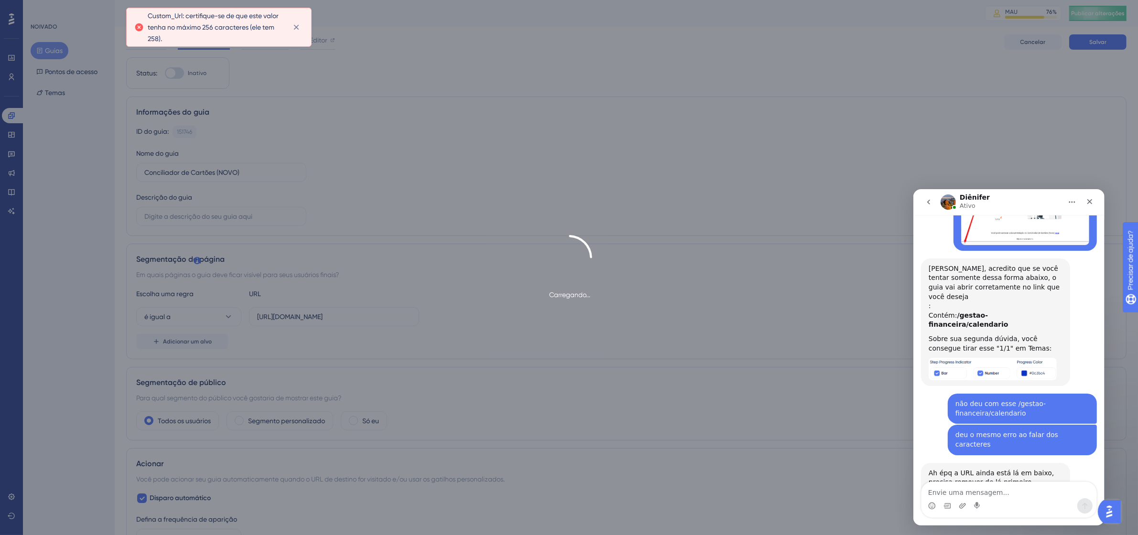
click at [1014, 487] on img "Diênifer diz…" at bounding box center [992, 495] width 128 height 16
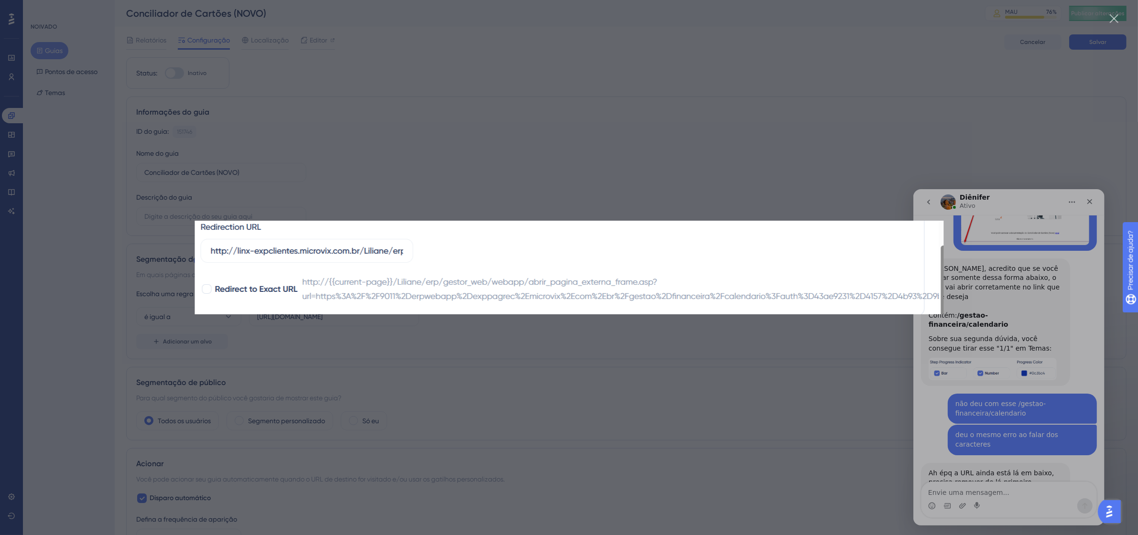
click at [1115, 15] on div "Fechar" at bounding box center [1114, 18] width 9 height 9
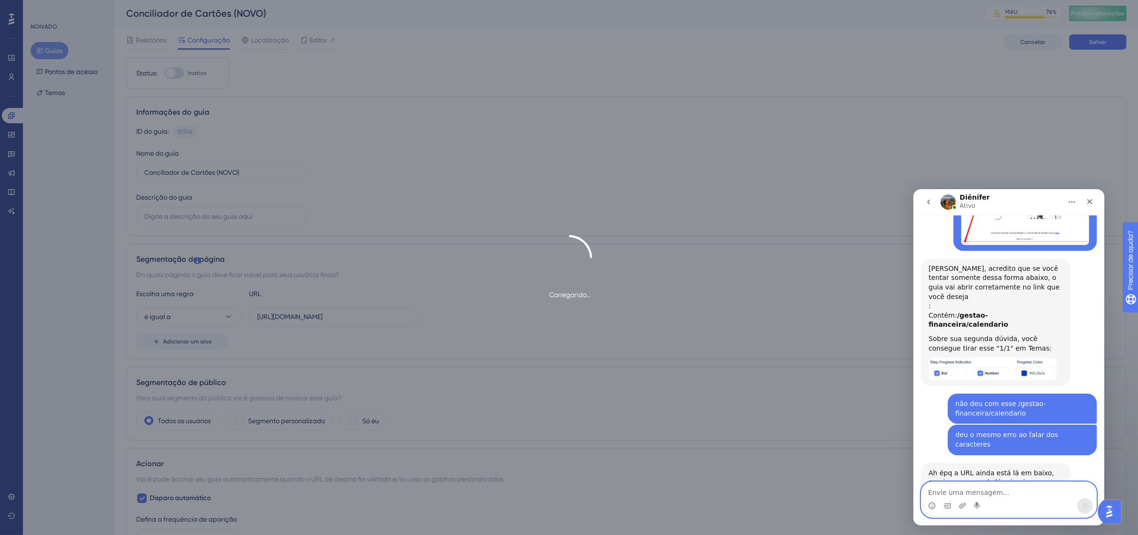
click at [995, 493] on textarea "Envie uma mensagem..." at bounding box center [1008, 490] width 175 height 16
type textarea "e"
type textarea "então eu tô tentando tirar"
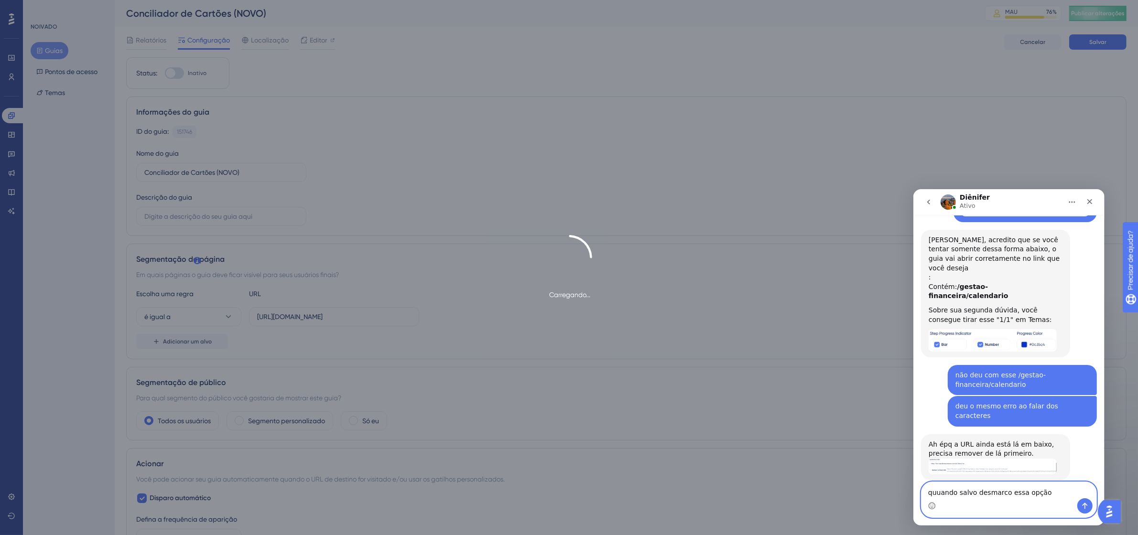
type textarea "quuando salvo desmarco essa opção"
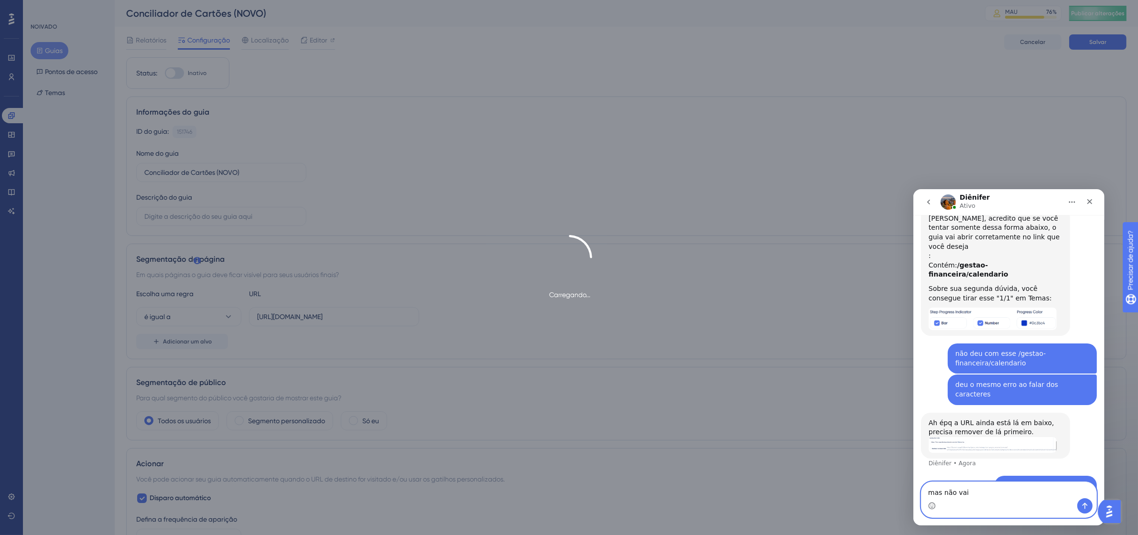
type textarea "mas não vai"
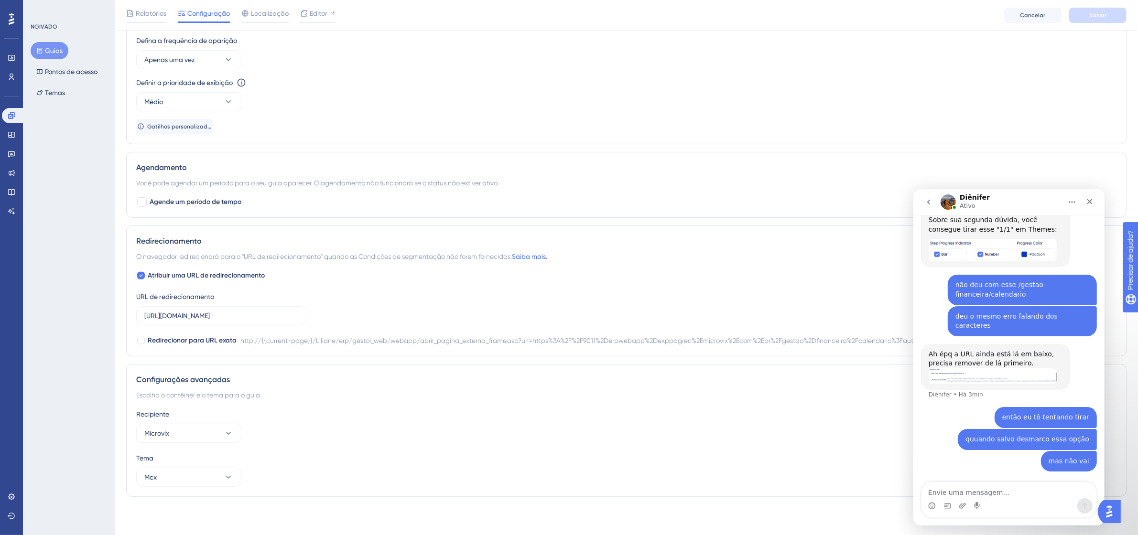
scroll to position [1353, 0]
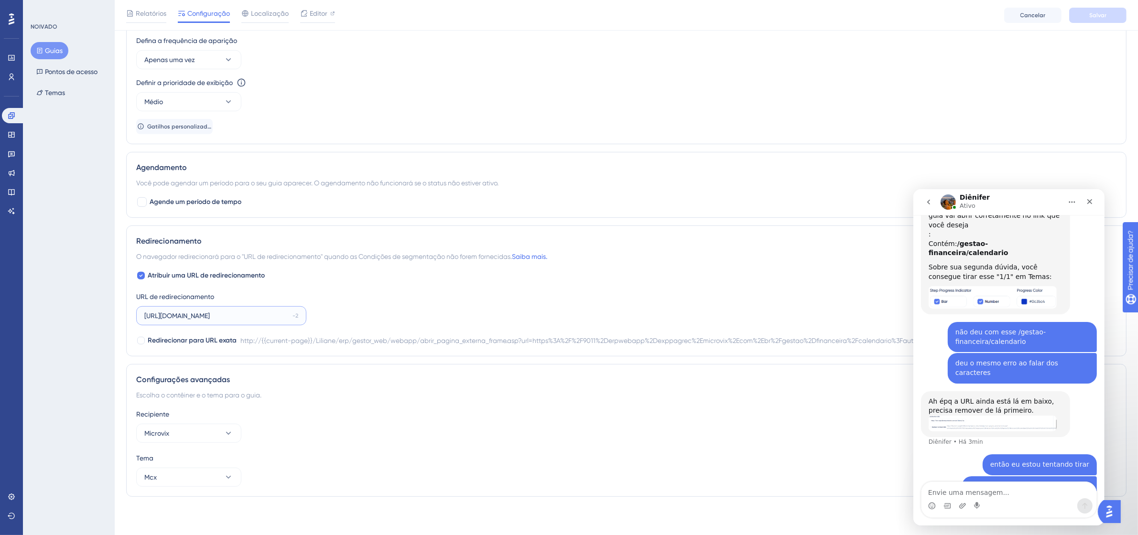
click at [250, 314] on input "[URL][DOMAIN_NAME]" at bounding box center [216, 316] width 144 height 11
click at [151, 275] on font "Atribuir uma URL de redirecionamento" at bounding box center [206, 275] width 117 height 8
checkbox input "false"
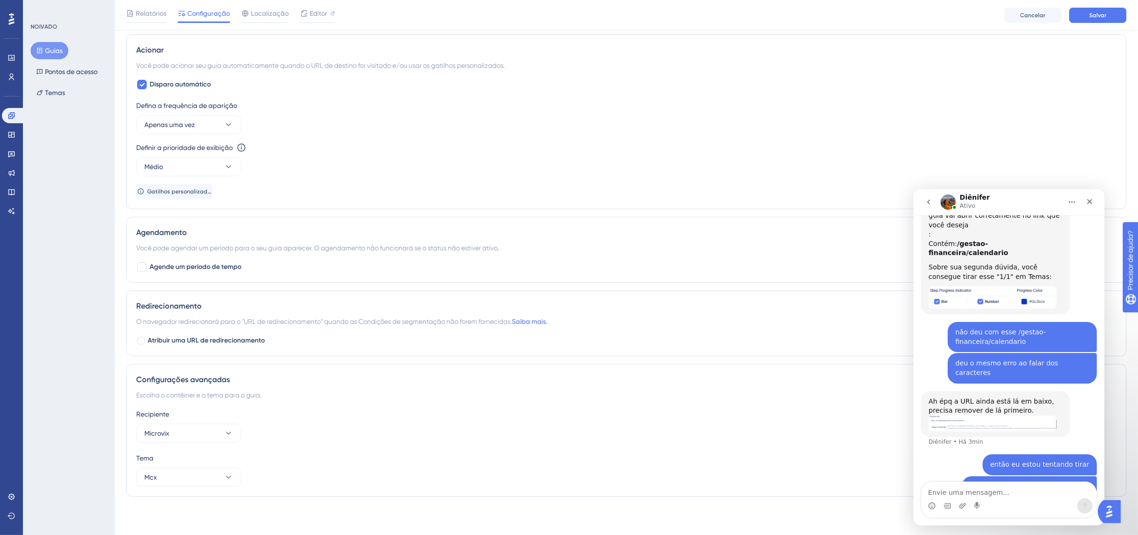
scroll to position [121, 0]
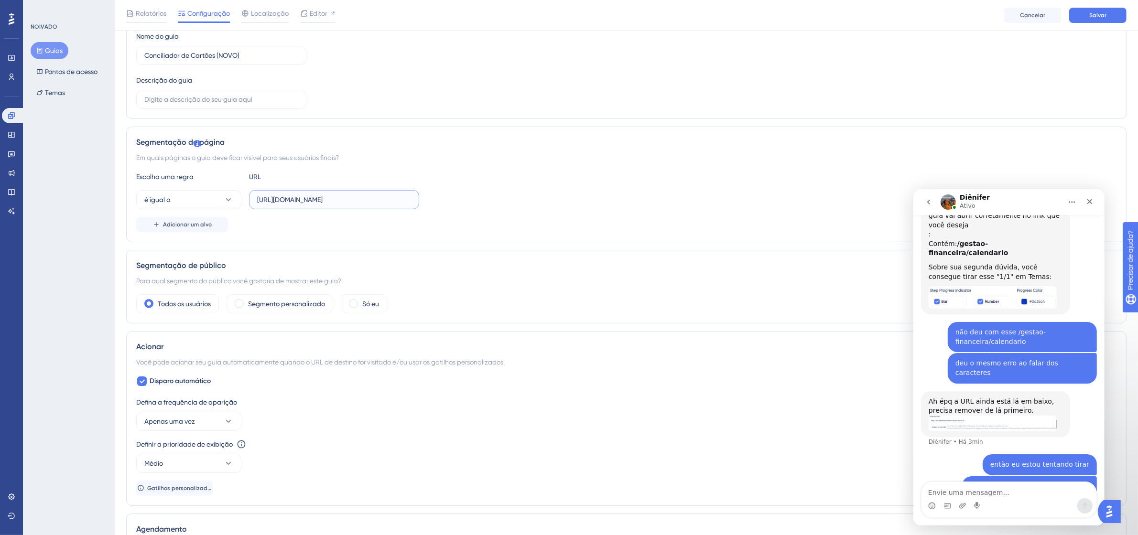
click at [303, 201] on input "[URL][DOMAIN_NAME]" at bounding box center [334, 200] width 154 height 11
paste input "/gestao-financeira/calendario"
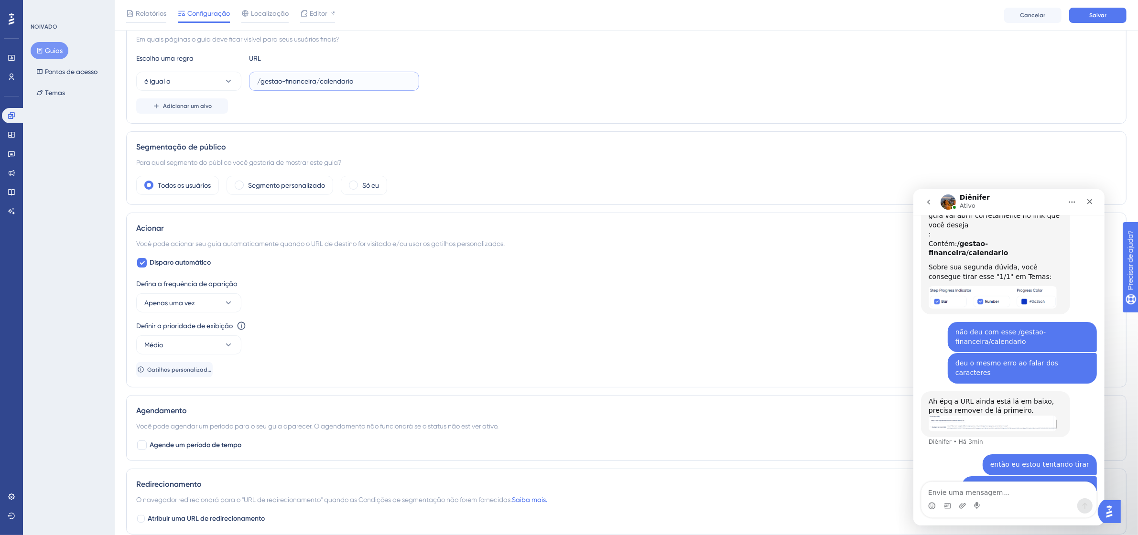
scroll to position [420, 0]
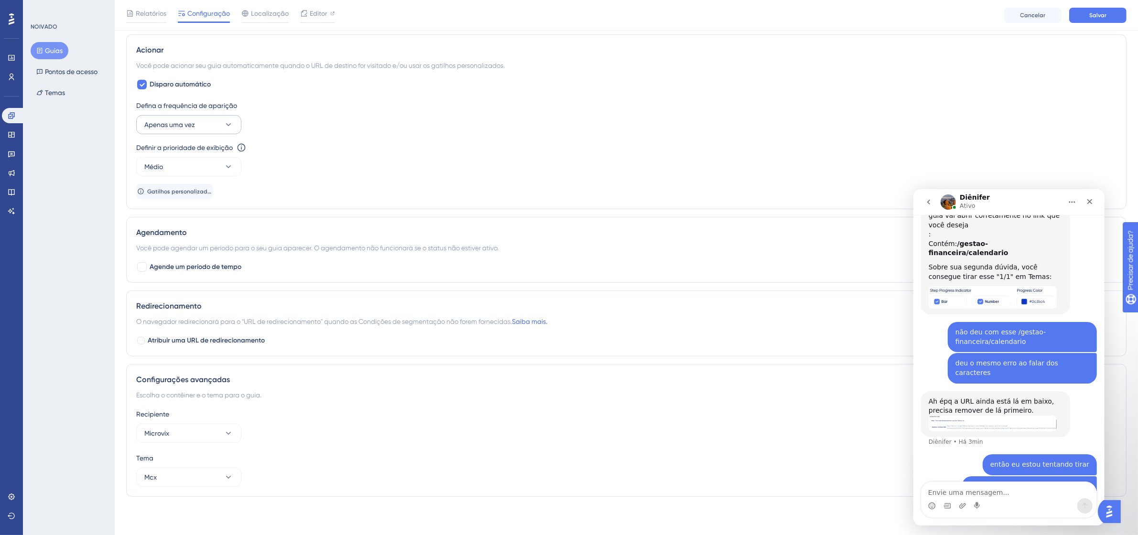
type input "/gestao-financeira/calendario"
click at [204, 125] on button "Apenas uma vez" at bounding box center [188, 124] width 105 height 19
click at [177, 268] on div "Sempre Sempre" at bounding box center [188, 268] width 77 height 19
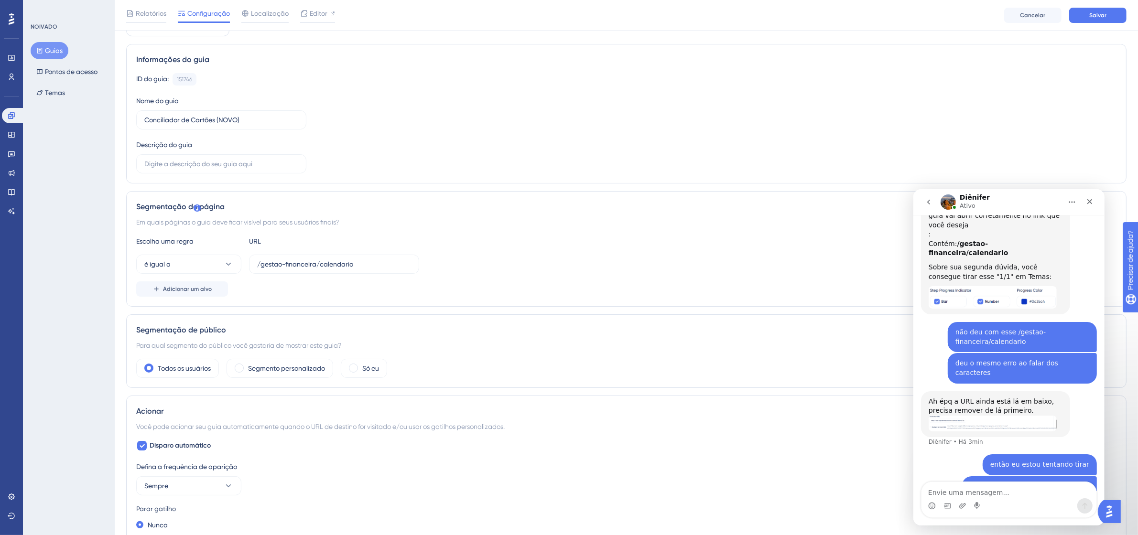
scroll to position [0, 0]
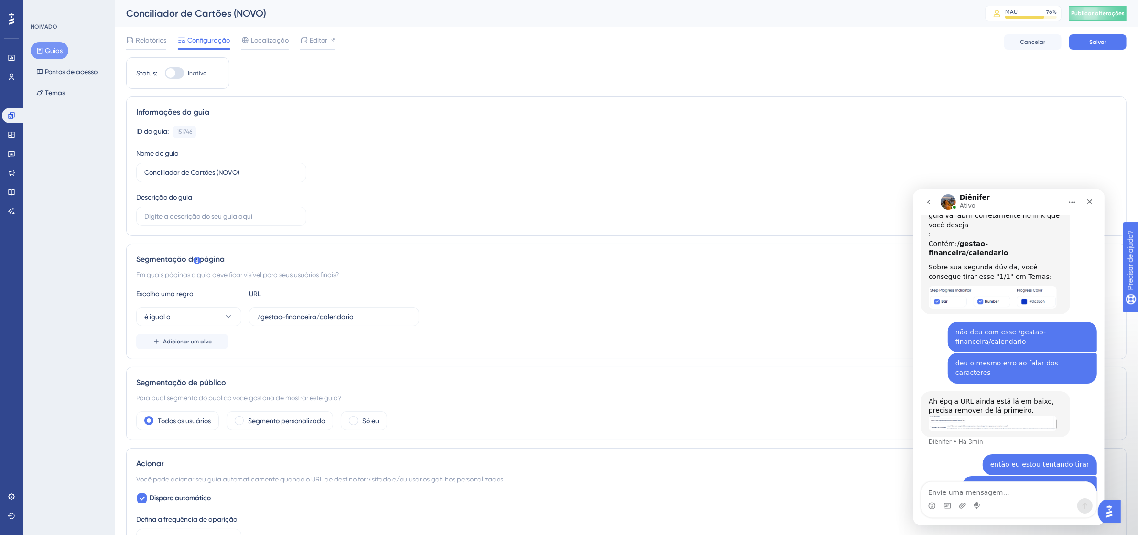
click at [177, 71] on div at bounding box center [174, 72] width 19 height 11
click at [165, 73] on input "Inativo" at bounding box center [164, 73] width 0 height 0
checkbox input "true"
click at [1115, 34] on button "Salvar" at bounding box center [1097, 41] width 57 height 15
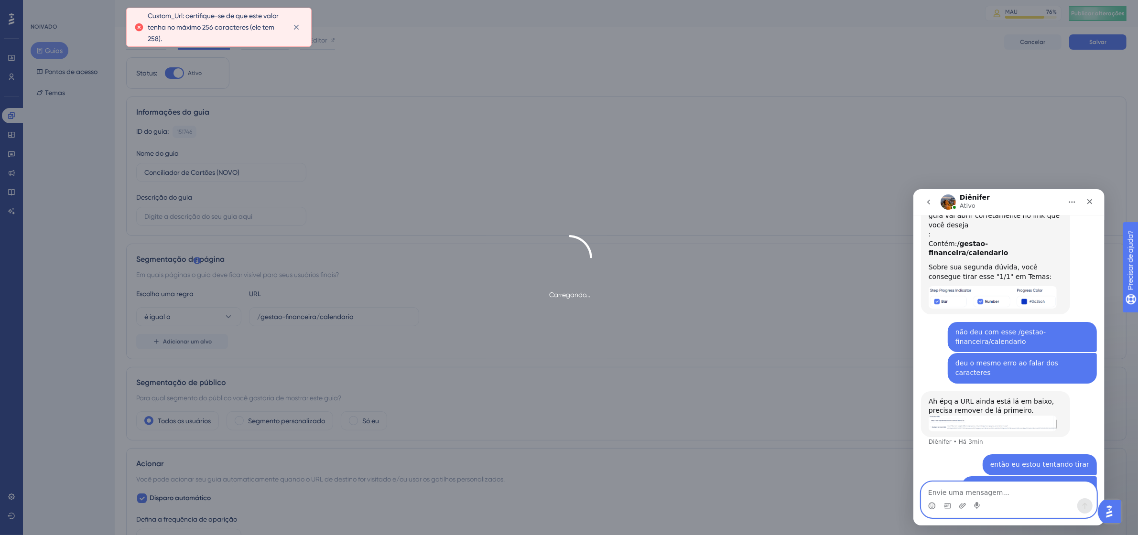
click at [980, 490] on textarea "Envie uma mensagem..." at bounding box center [1008, 490] width 175 height 16
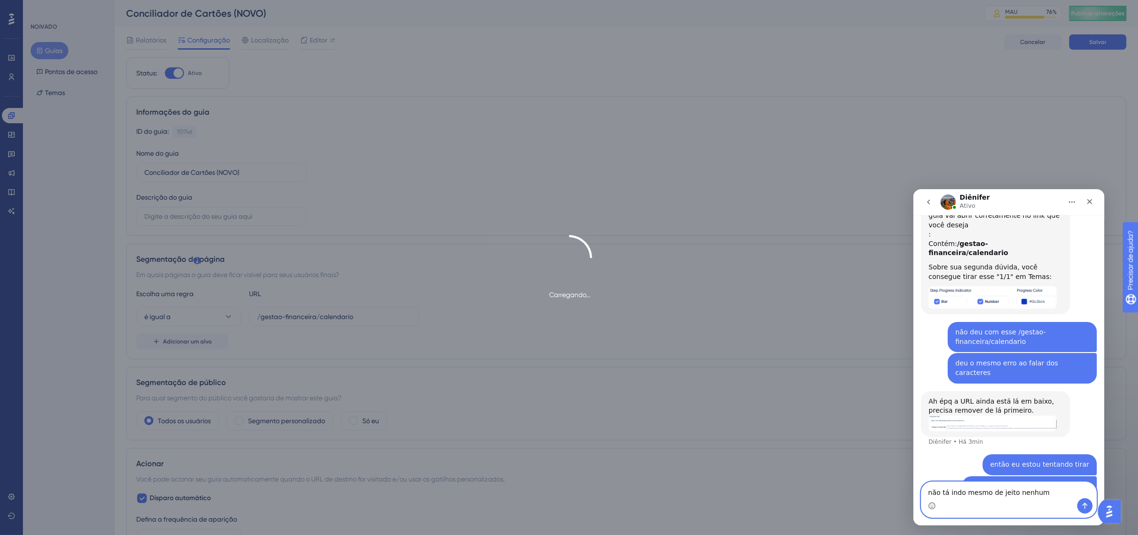
type textarea "não tá indo mesmo de jeito nenhum"
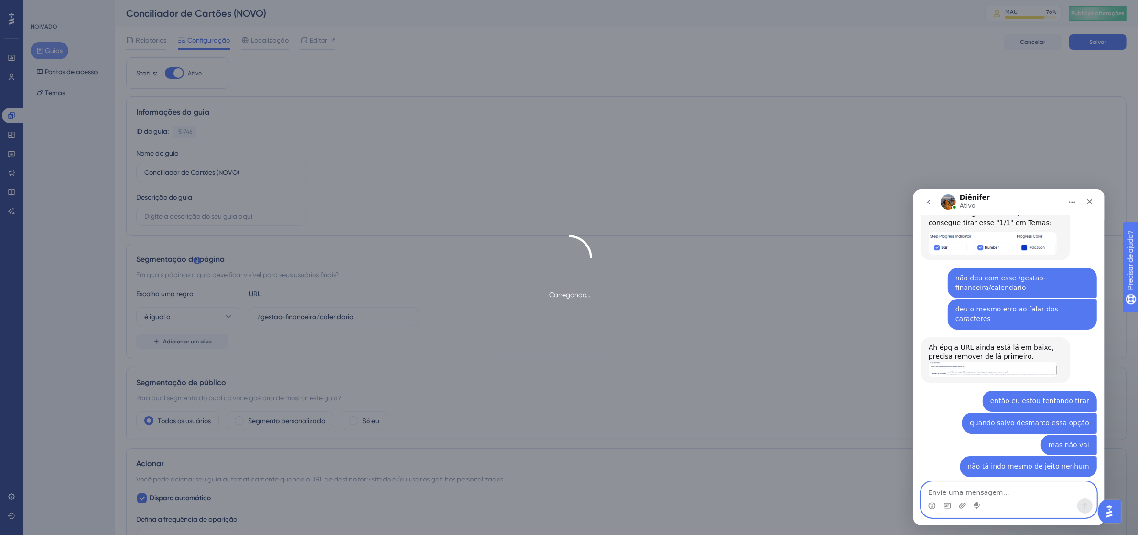
scroll to position [1403, 0]
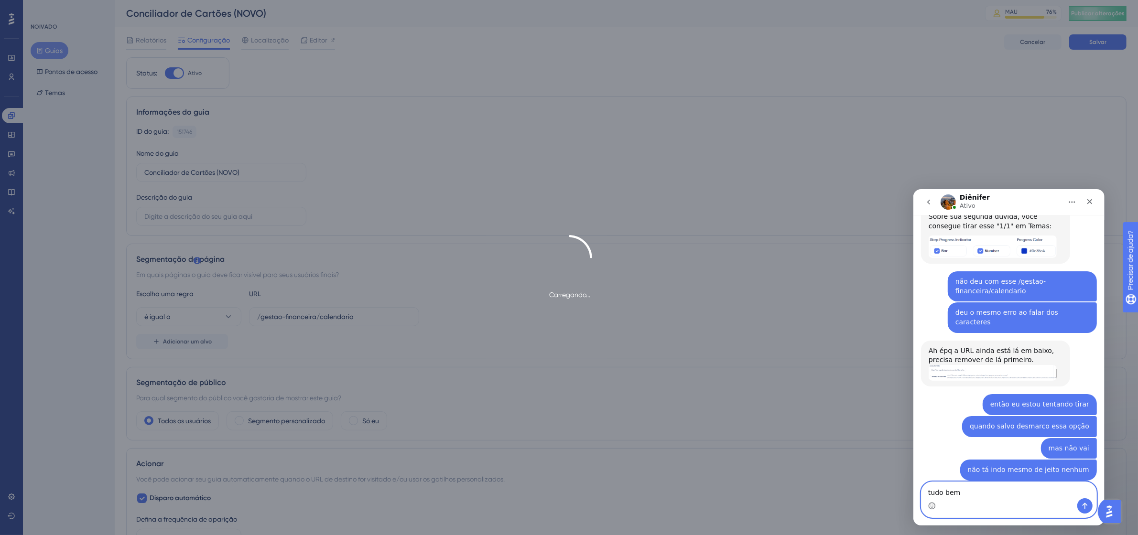
type textarea "tudo bem"
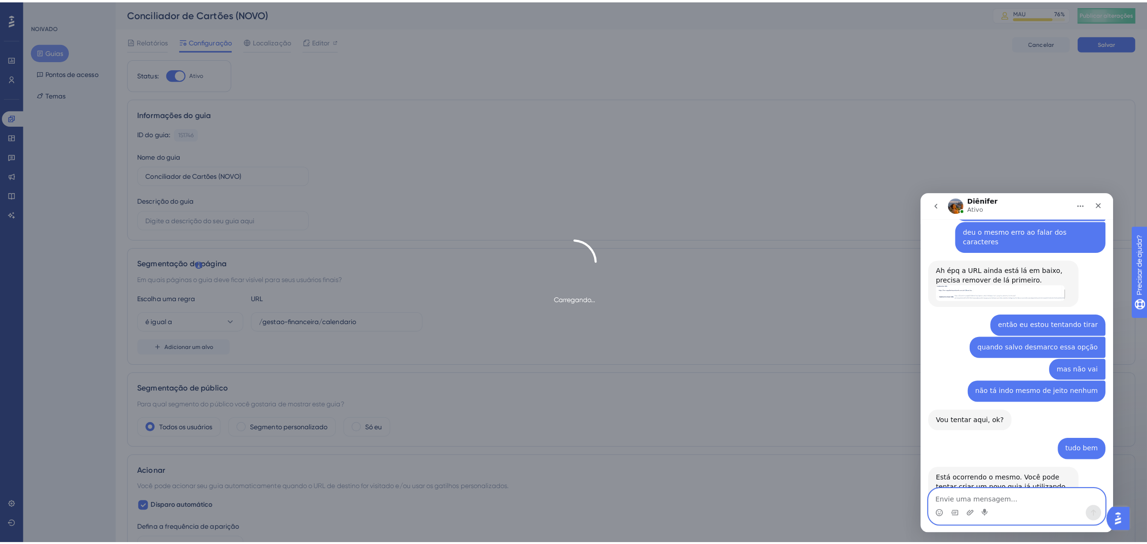
scroll to position [1517, 0]
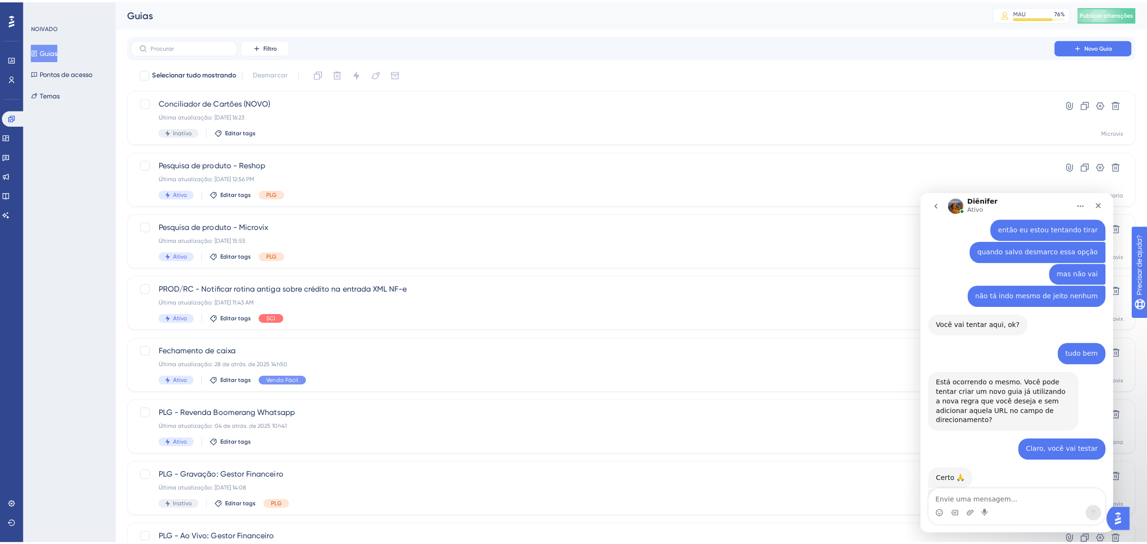
scroll to position [1567, 0]
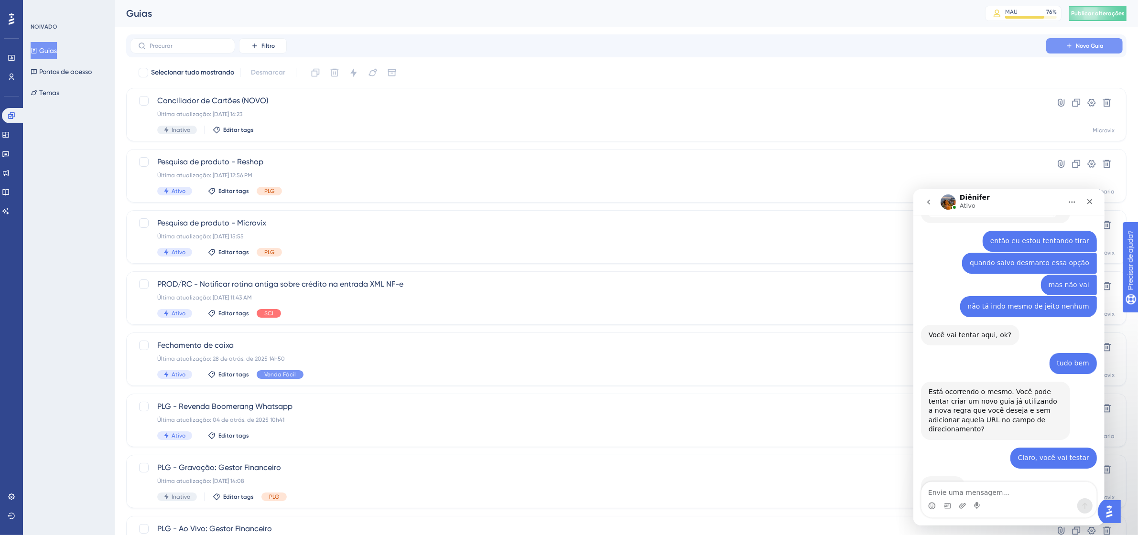
click at [1078, 38] on button "Novo Guia" at bounding box center [1084, 45] width 76 height 15
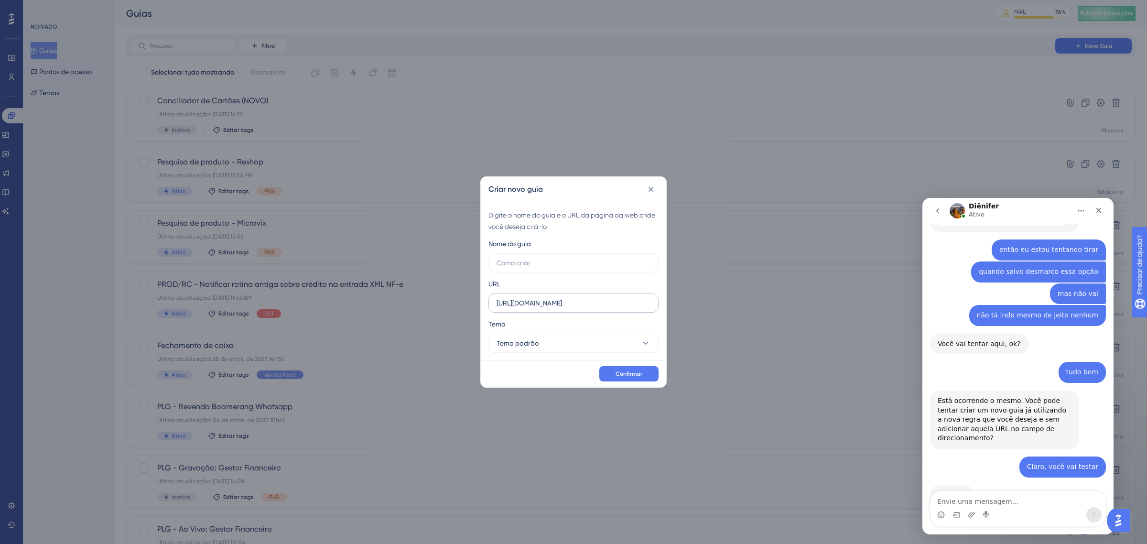
click at [578, 296] on label "[URL][DOMAIN_NAME]" at bounding box center [573, 302] width 170 height 19
click at [578, 298] on input "[URL][DOMAIN_NAME]" at bounding box center [574, 303] width 154 height 11
click at [578, 296] on label "[URL][DOMAIN_NAME]" at bounding box center [573, 302] width 170 height 19
click at [578, 298] on input "[URL][DOMAIN_NAME]" at bounding box center [574, 303] width 154 height 11
click at [578, 296] on label "https://linx-homologacao.microvix.com.br" at bounding box center [573, 302] width 170 height 19
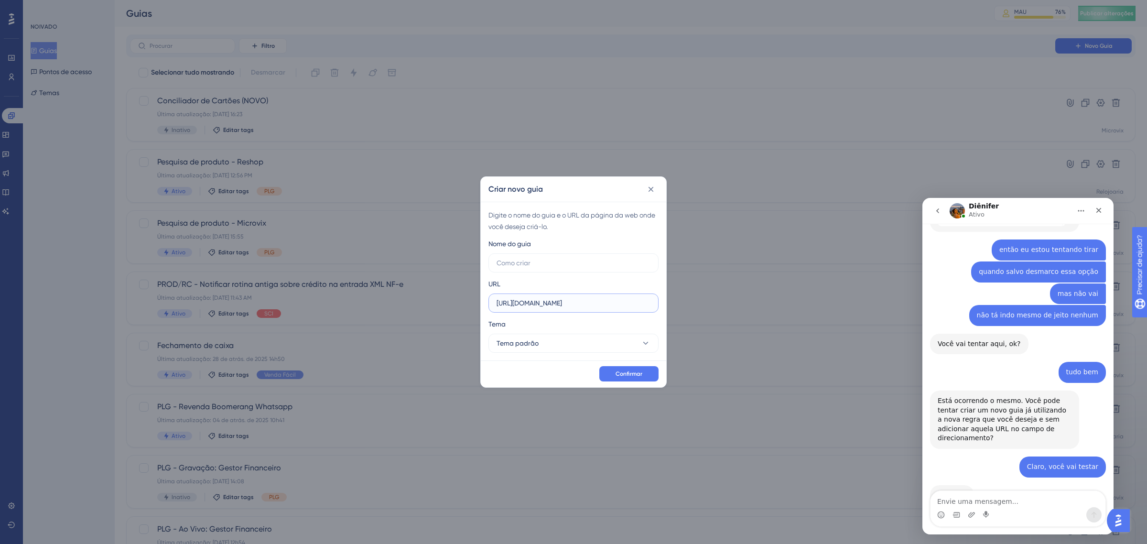
click at [578, 298] on input "https://linx-homologacao.microvix.com.br" at bounding box center [574, 303] width 154 height 11
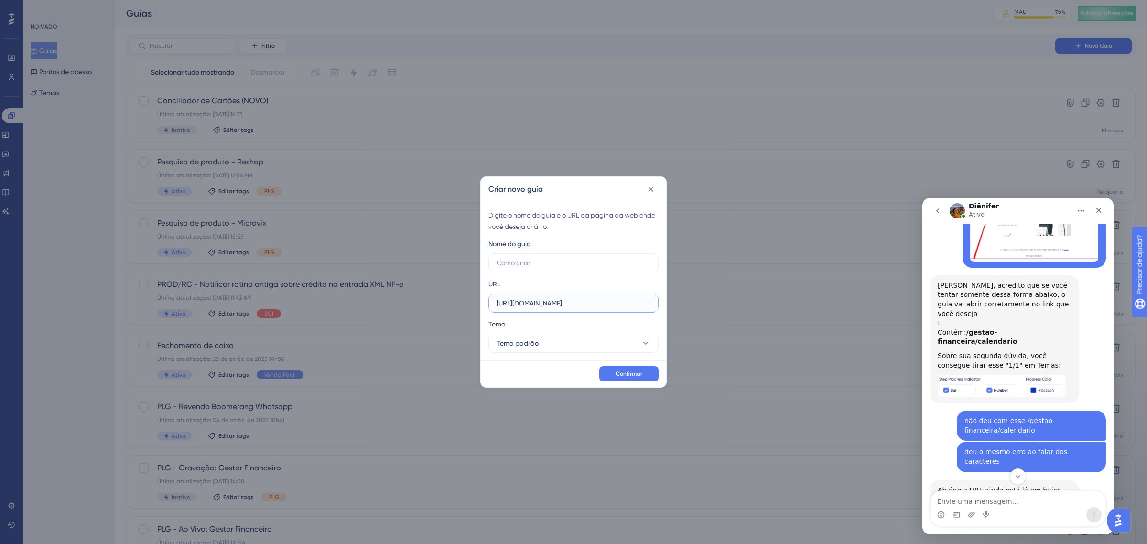
scroll to position [1268, 0]
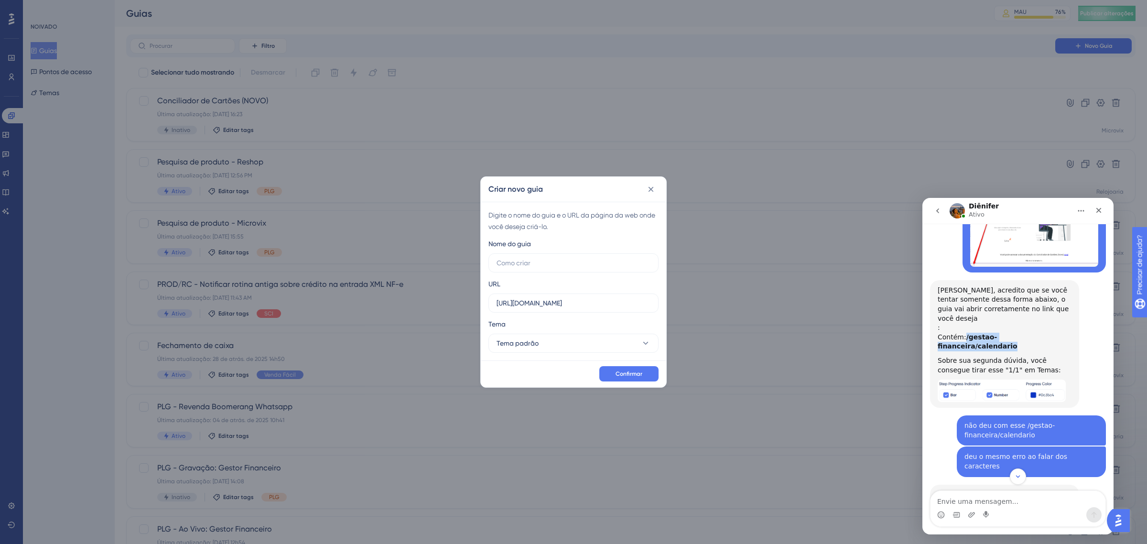
drag, startPoint x: 1055, startPoint y: 307, endPoint x: 965, endPoint y: 307, distance: 89.9
click at [965, 333] on div "Contém: /gestao-financeira/calendario" at bounding box center [1005, 342] width 134 height 19
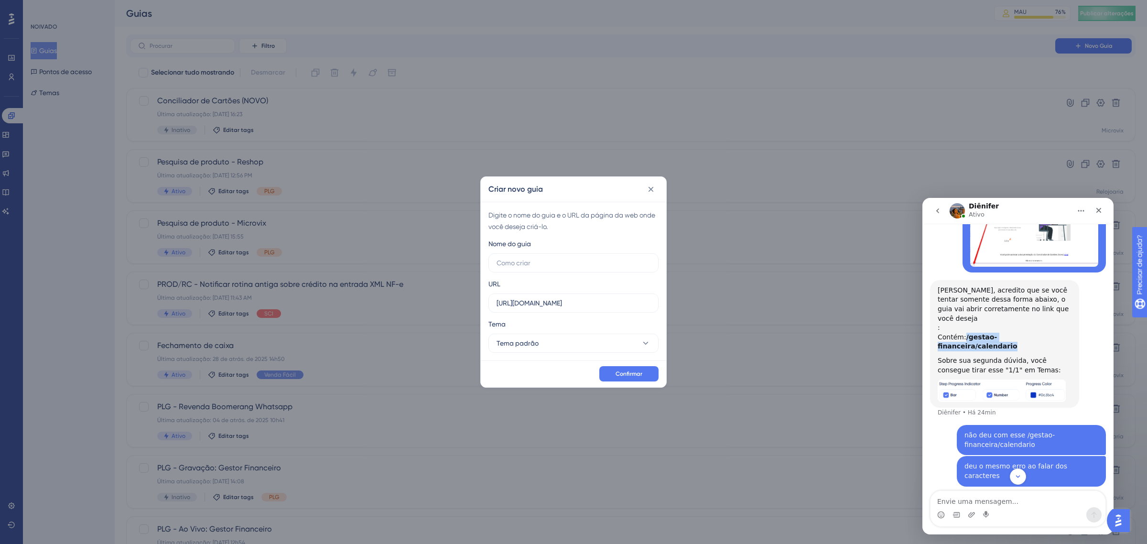
copy font "/gestao-financeira/calendario"
click at [995, 499] on textarea "Envie uma mensagem..." at bounding box center [1018, 499] width 175 height 16
paste textarea "/gestao-financeira/calendario"
type textarea "na url eu só coloca assim né? /gestao-financeira/calendario"
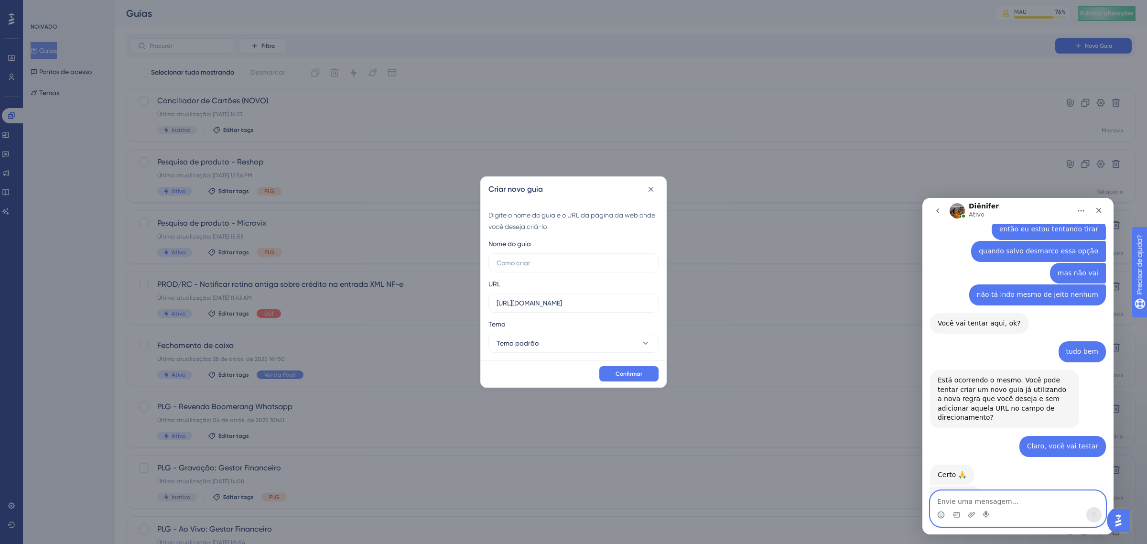
scroll to position [1614, 0]
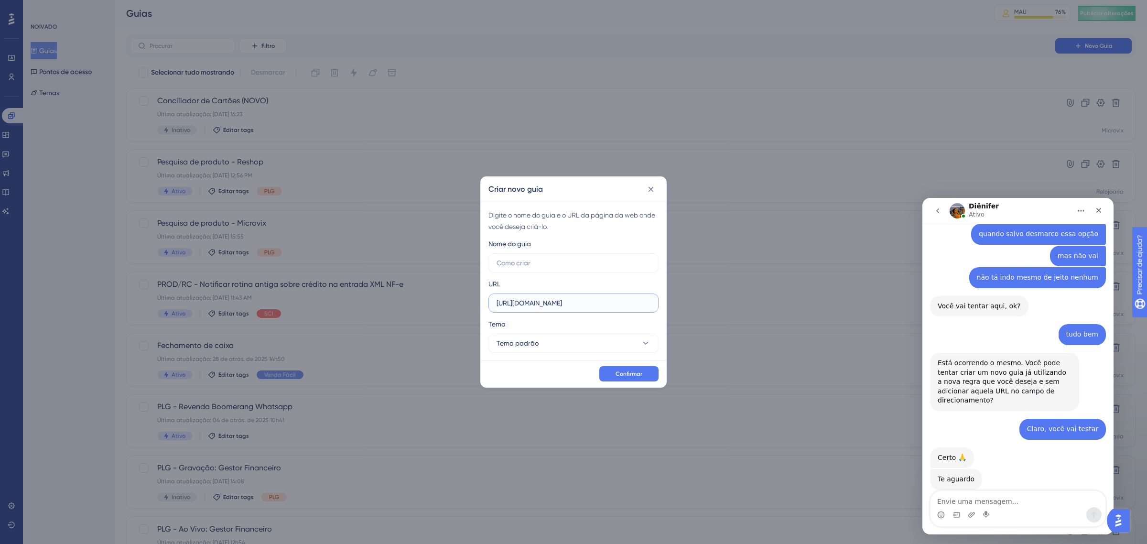
drag, startPoint x: 636, startPoint y: 304, endPoint x: 516, endPoint y: 303, distance: 119.5
click at [516, 303] on input "[URL][DOMAIN_NAME]" at bounding box center [574, 303] width 154 height 11
type input "https:/gestao-financeira/calendario"
click at [1017, 498] on textarea "Envie uma mensagem..." at bounding box center [1018, 499] width 175 height 16
type textarea "sem https?"
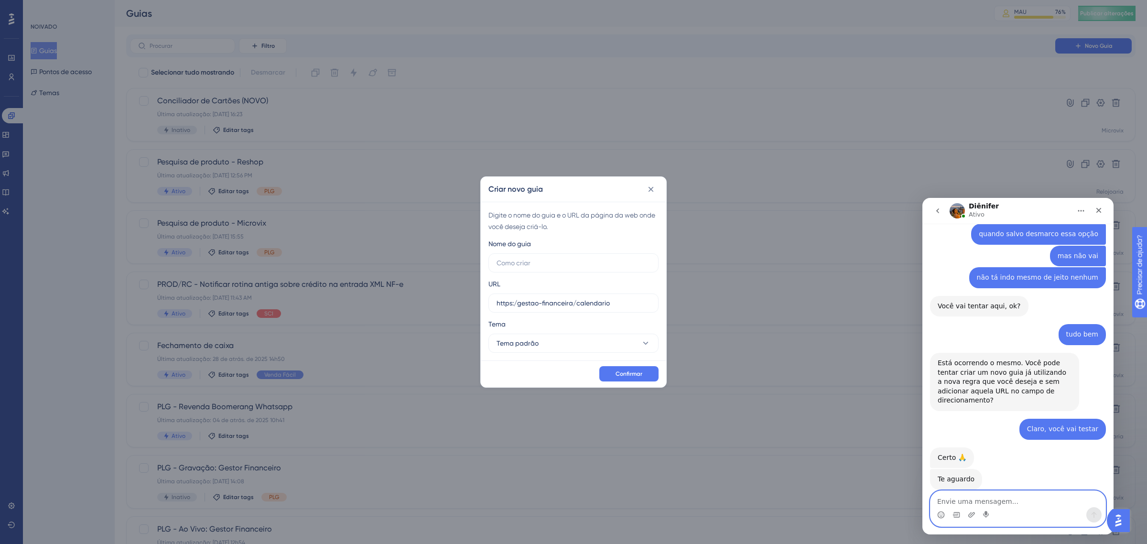
scroll to position [1636, 0]
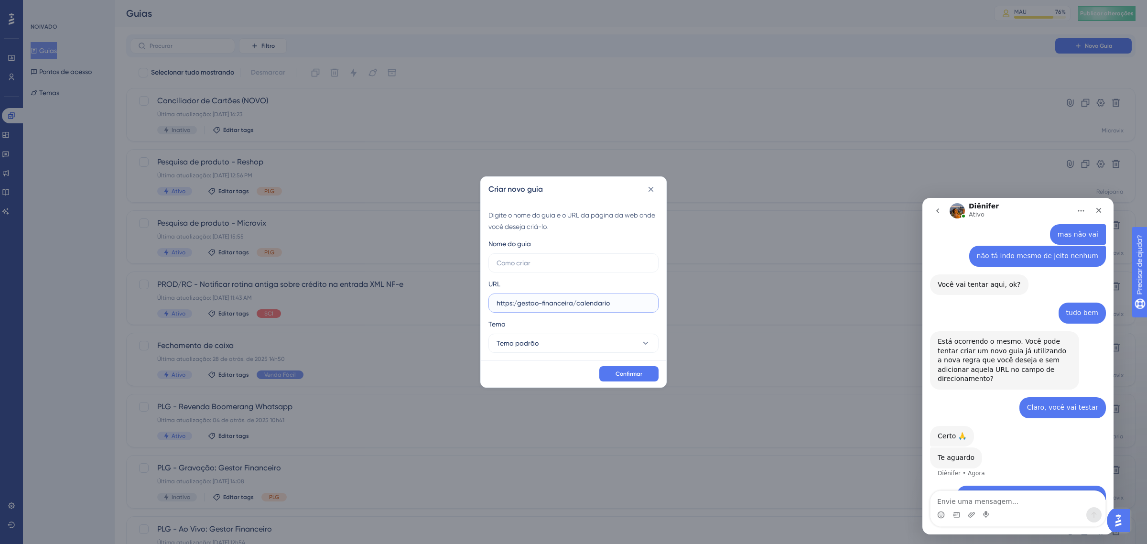
click at [517, 300] on input "https:/gestao-financeira/calendario" at bounding box center [574, 303] width 154 height 11
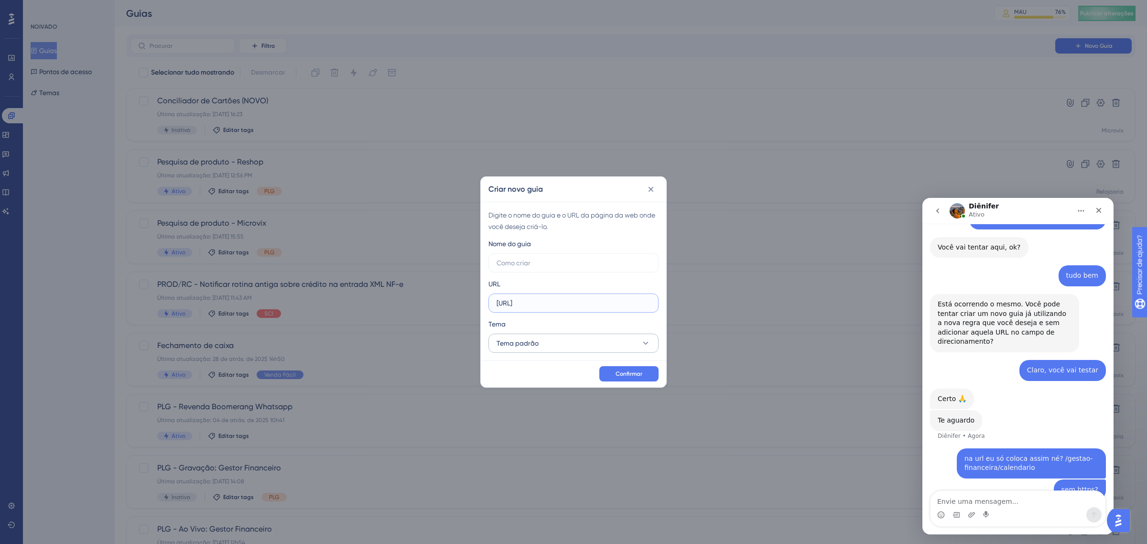
type input "https://gestao-financeira/calendario"
click at [550, 346] on button "Tema padrão" at bounding box center [573, 343] width 170 height 19
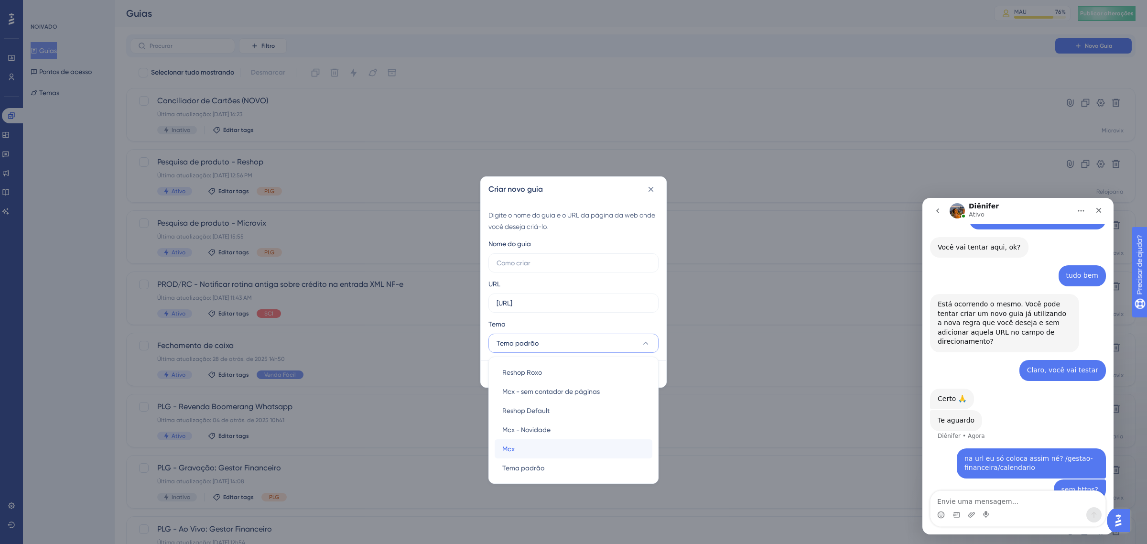
click at [541, 448] on div "Mcx Mcx" at bounding box center [573, 448] width 142 height 19
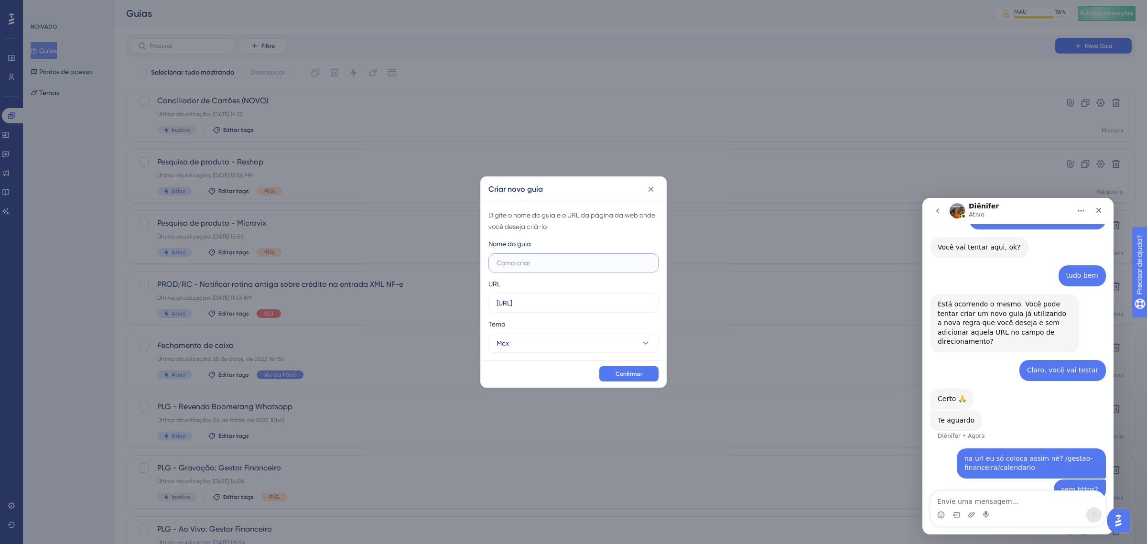
click at [541, 266] on input "text" at bounding box center [574, 263] width 154 height 11
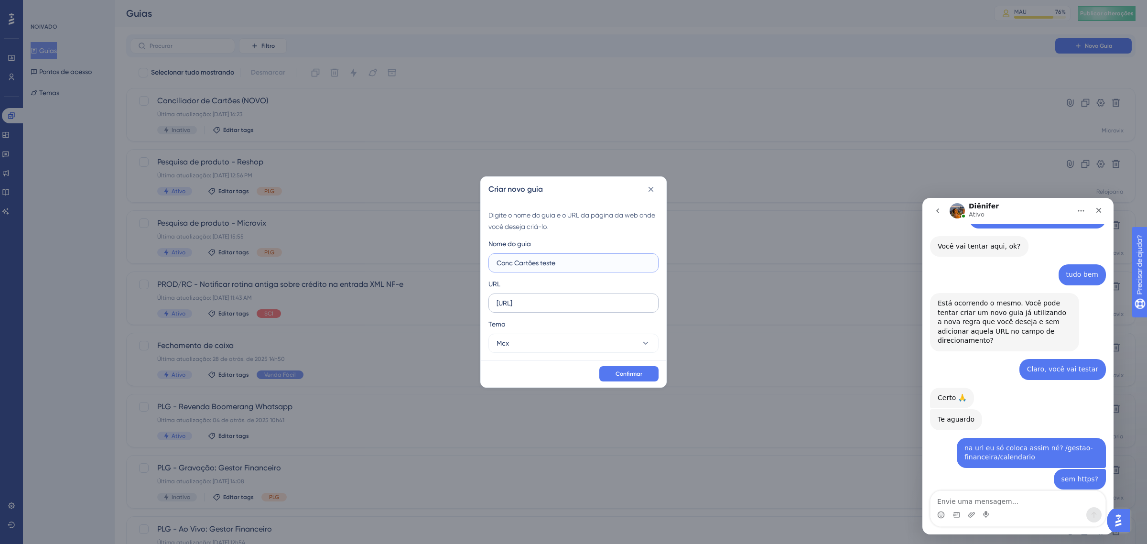
type input "Conc Cartões teste"
drag, startPoint x: 617, startPoint y: 302, endPoint x: 490, endPoint y: 302, distance: 127.1
click at [490, 302] on label "https://gestao-financeira/calendario" at bounding box center [573, 302] width 170 height 19
click at [564, 299] on input "text" at bounding box center [574, 303] width 154 height 11
paste input "[URL][DOMAIN_NAME]"
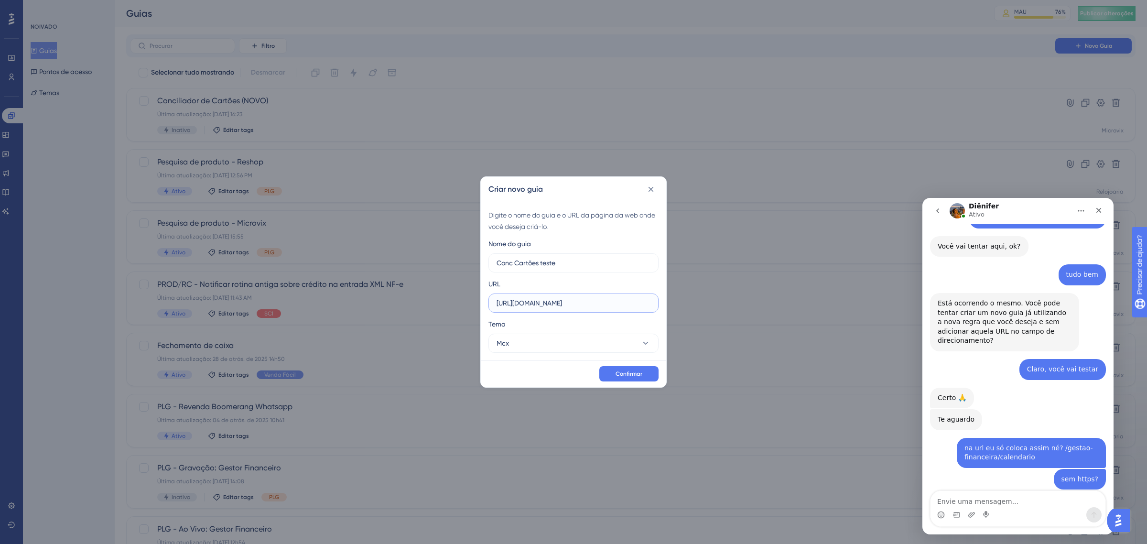
scroll to position [0, 67]
type input "[URL][DOMAIN_NAME]"
click at [1013, 504] on textarea "Envie uma mensagem..." at bounding box center [1018, 499] width 175 height 16
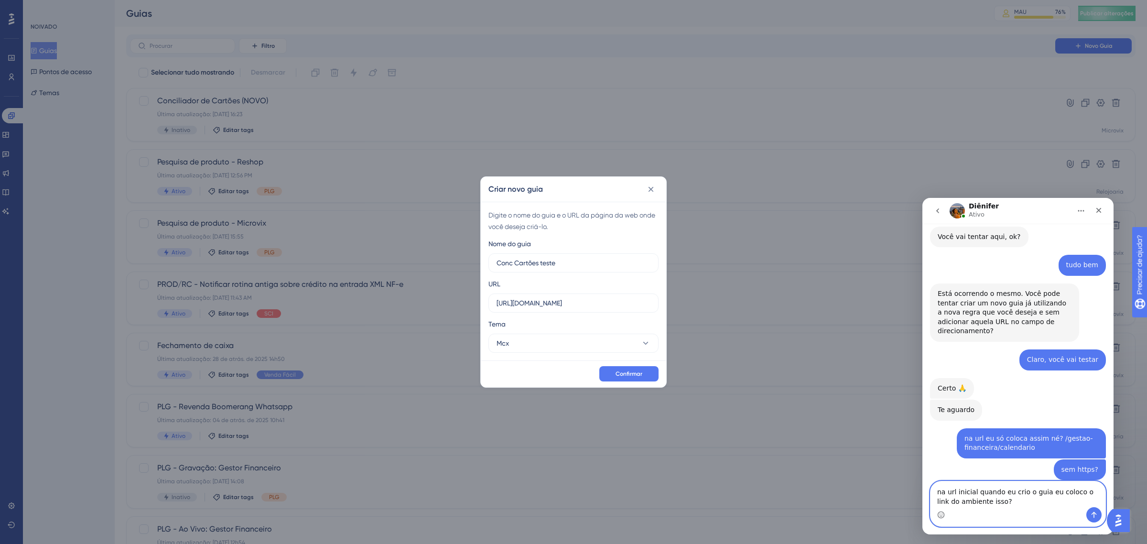
type textarea "na url inicial quando eu crio o guia eu coloco o link do ambiente isso?"
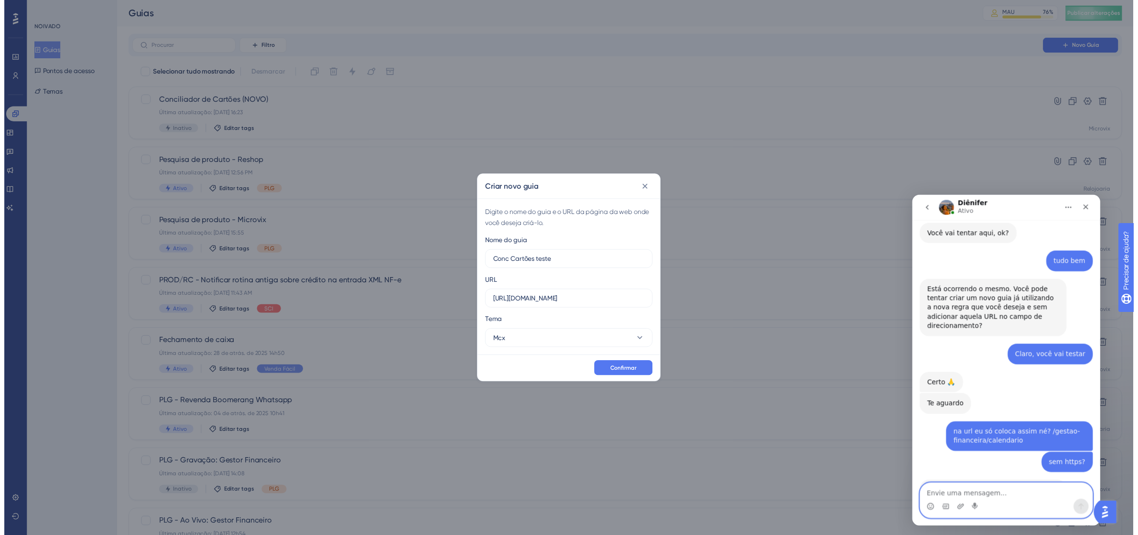
scroll to position [1712, 0]
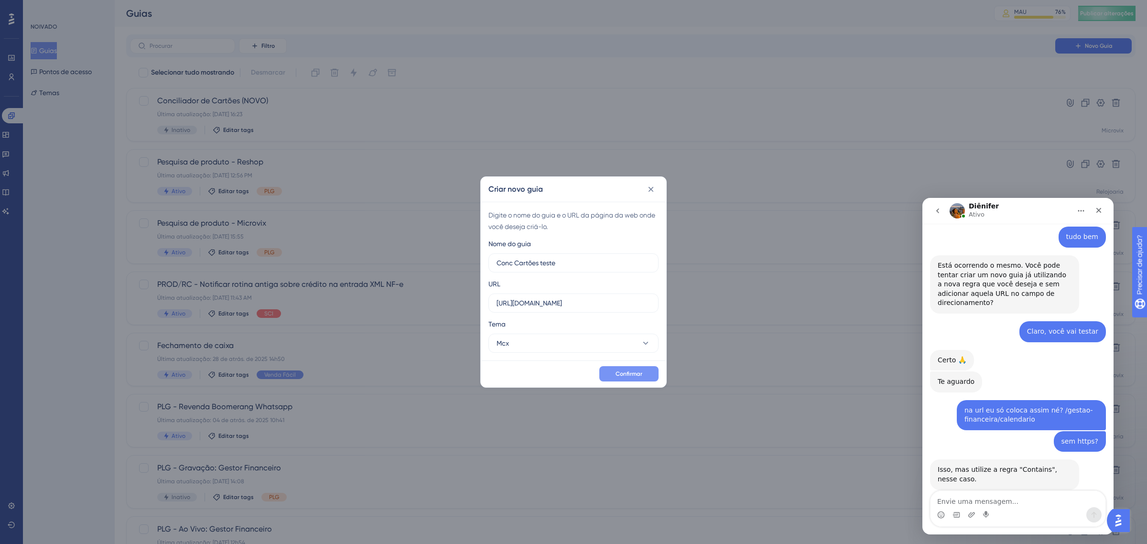
click at [625, 373] on font "Confirmar" at bounding box center [629, 373] width 27 height 7
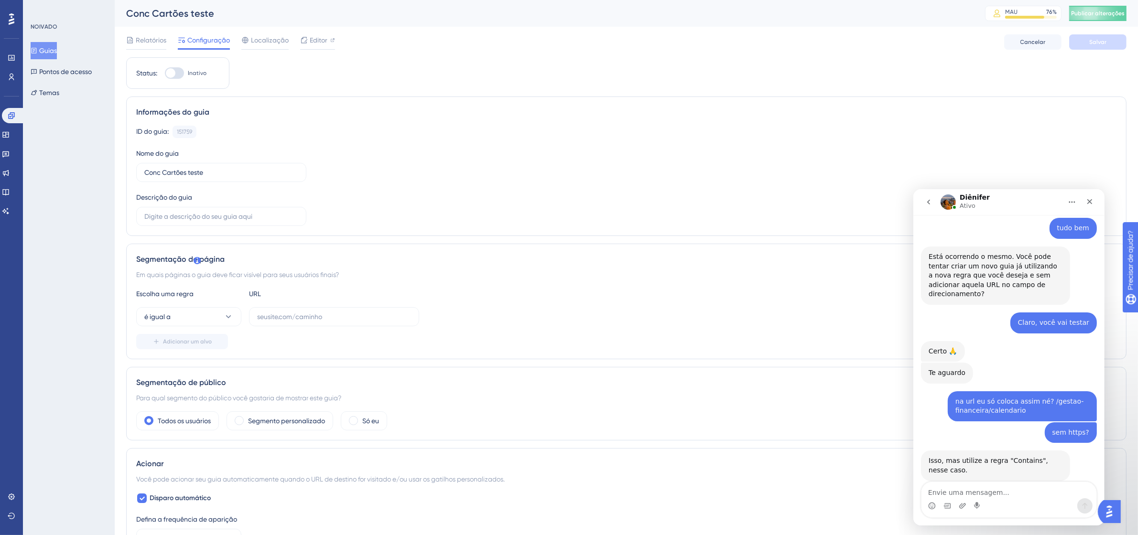
click at [180, 75] on div at bounding box center [174, 72] width 19 height 11
click at [165, 74] on input "Inativo" at bounding box center [164, 73] width 0 height 0
checkbox input "false"
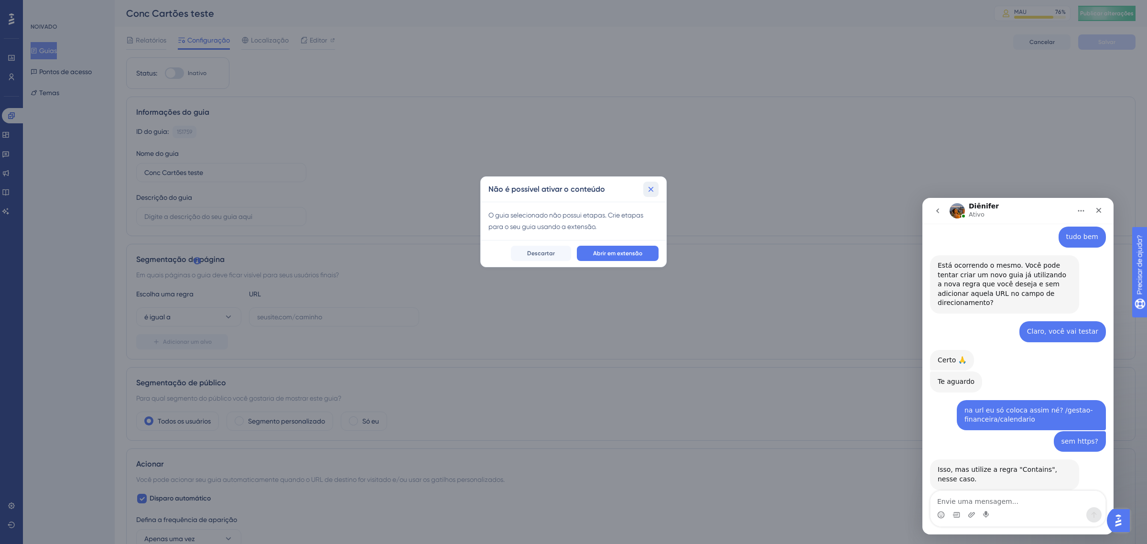
click at [652, 188] on icon at bounding box center [651, 189] width 5 height 5
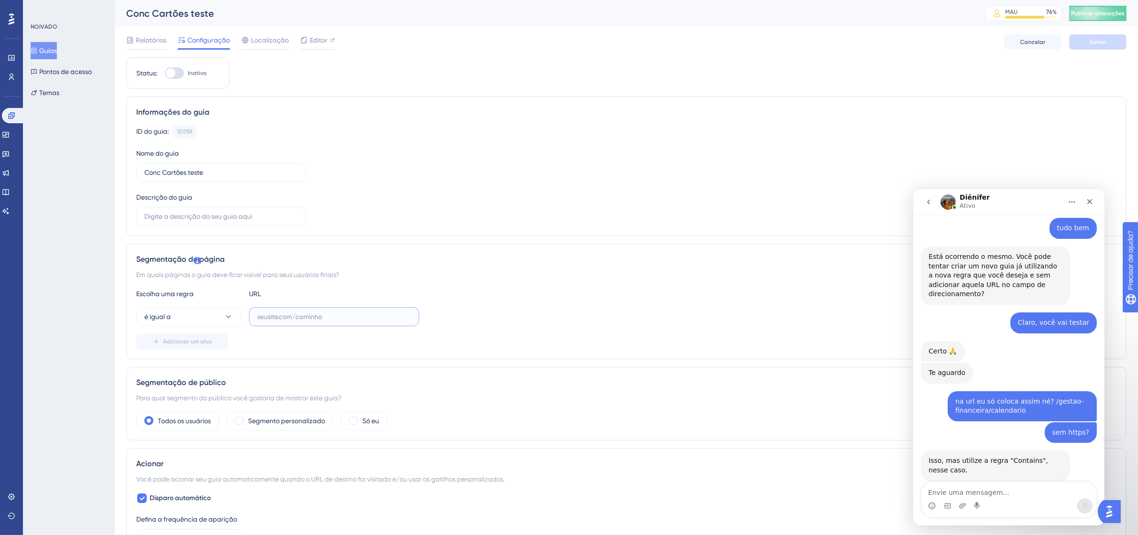
click at [300, 319] on input "text" at bounding box center [334, 317] width 154 height 11
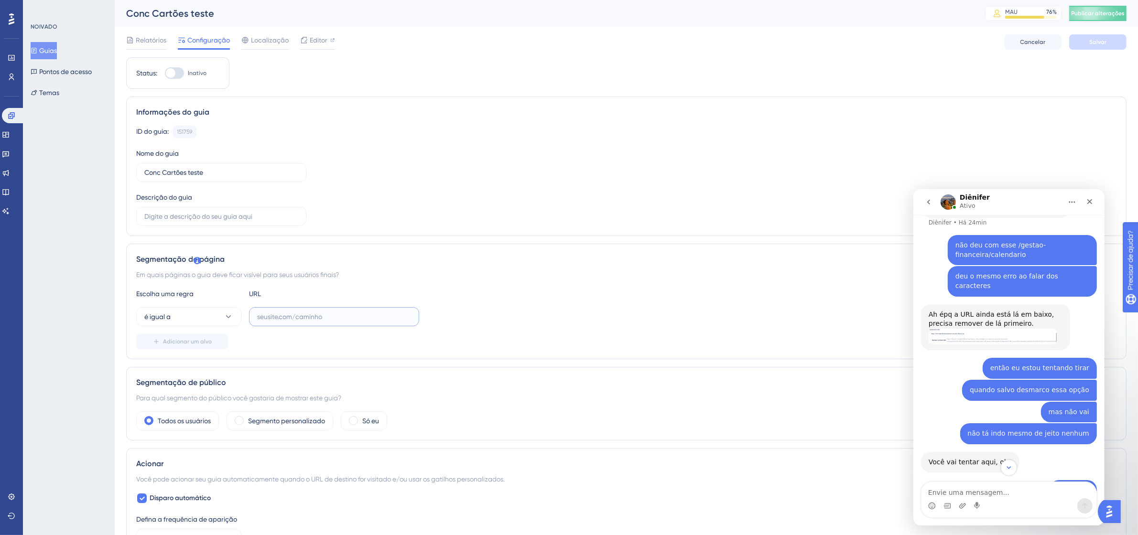
scroll to position [1413, 0]
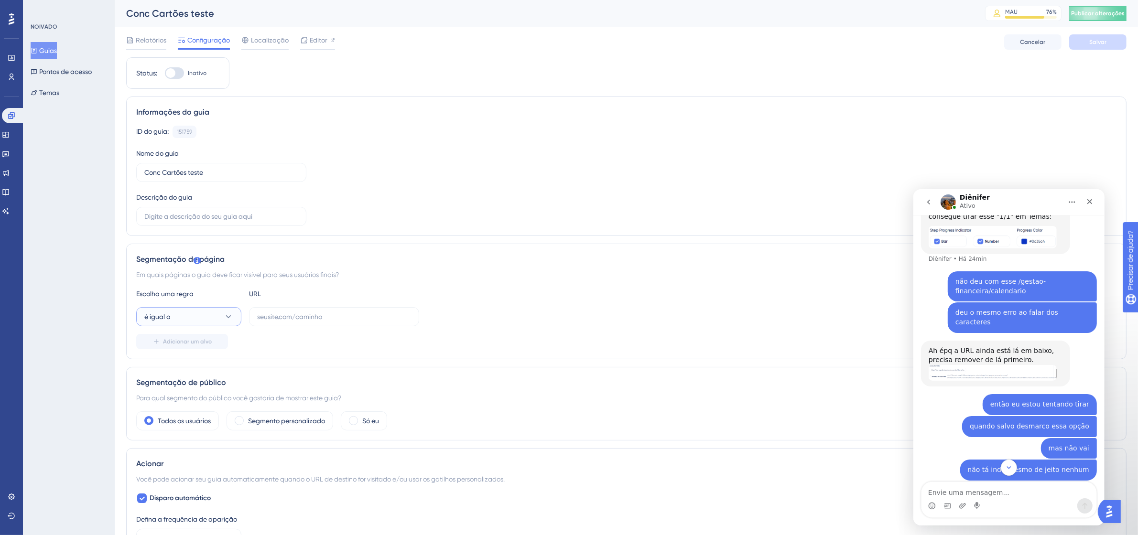
click at [188, 309] on button "é igual a" at bounding box center [188, 316] width 105 height 19
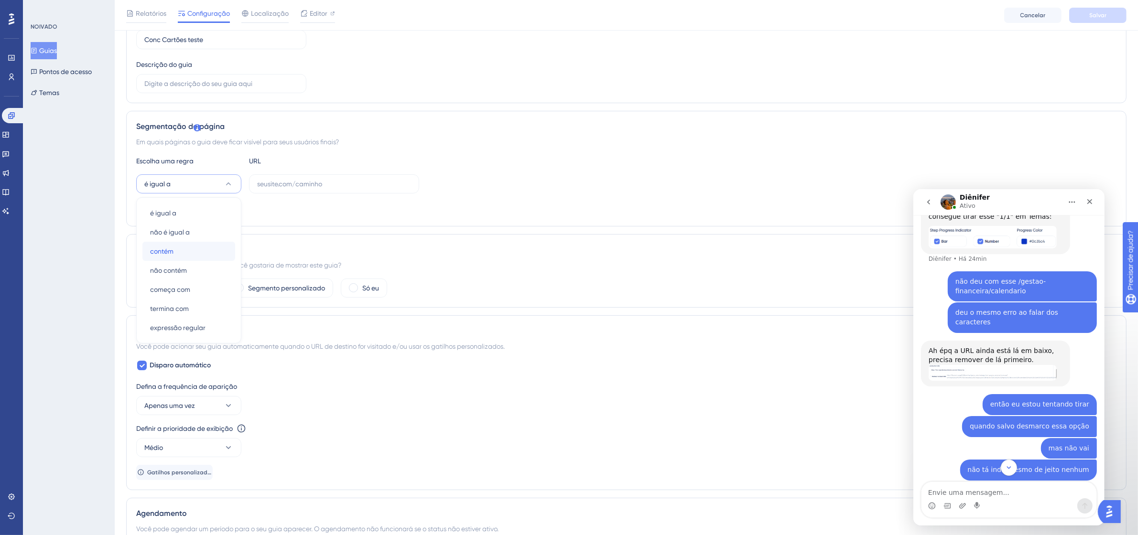
click at [197, 247] on div "contém contém" at bounding box center [188, 251] width 77 height 19
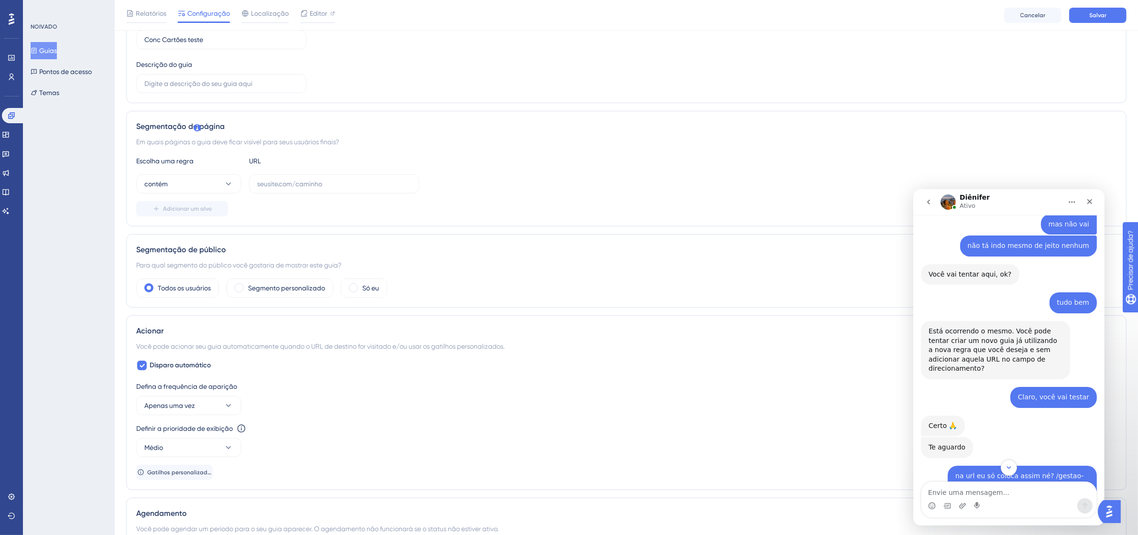
scroll to position [1712, 0]
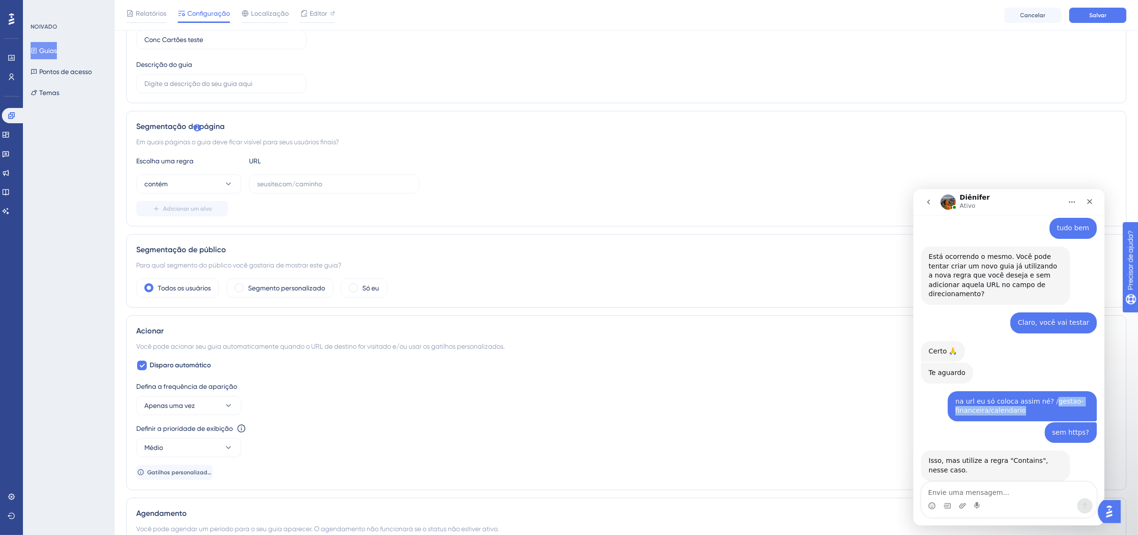
drag, startPoint x: 1039, startPoint y: 343, endPoint x: 1055, endPoint y: 352, distance: 19.0
click at [1055, 397] on div "na url eu só coloca assim né? /gestao-financeira/calendario" at bounding box center [1022, 406] width 134 height 19
drag, startPoint x: 1035, startPoint y: 342, endPoint x: 1046, endPoint y: 354, distance: 15.9
click at [1046, 397] on div "na url eu só coloca assim né? /gestao-financeira/calendario" at bounding box center [1022, 406] width 134 height 19
copy div "/gestao-financeira/calendario"
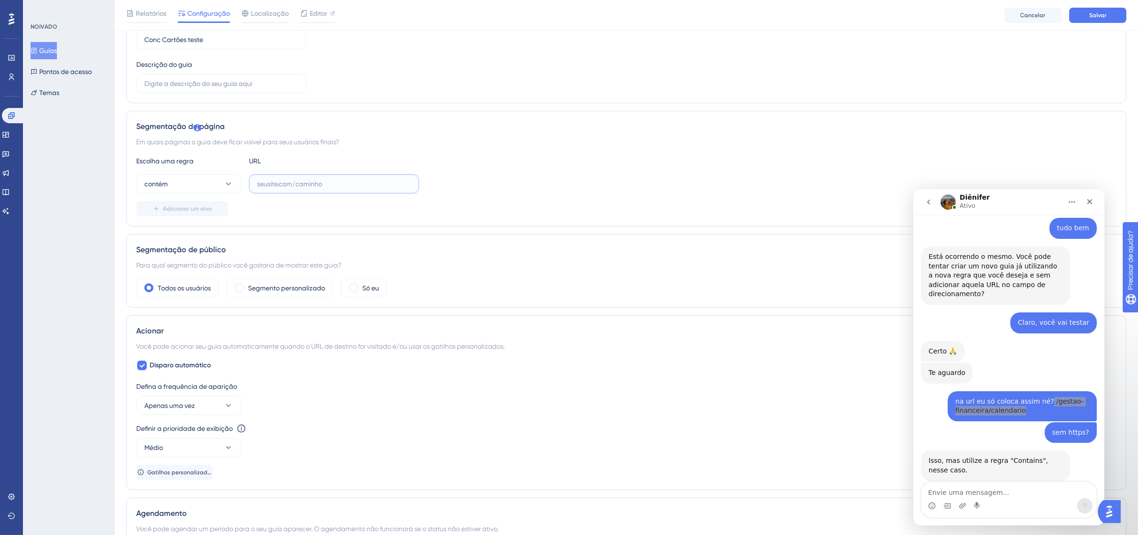
click at [297, 182] on input "text" at bounding box center [334, 184] width 154 height 11
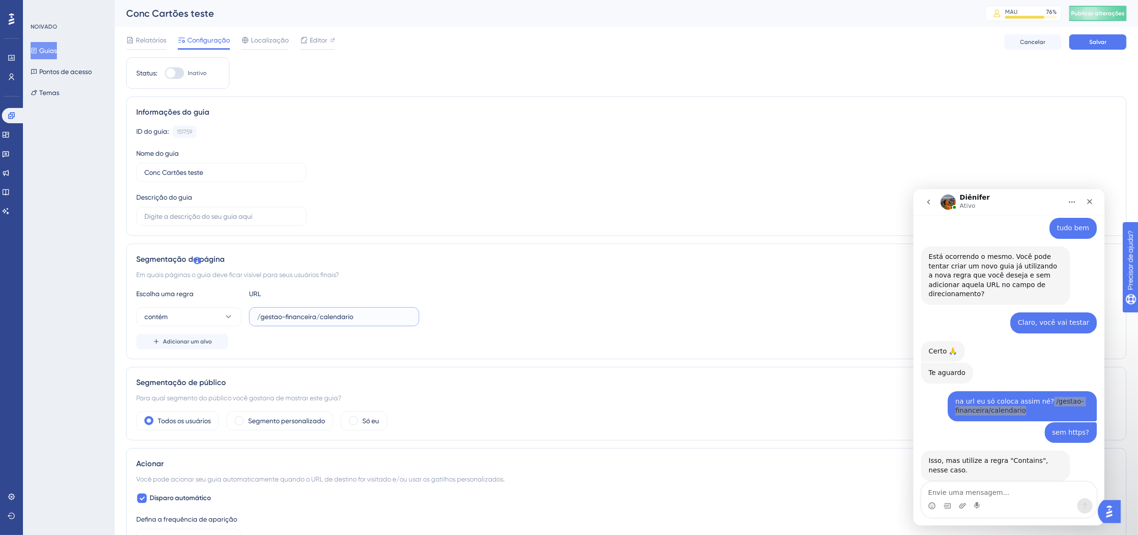
type input "/gestao-financeira/calendario"
click at [178, 72] on div at bounding box center [174, 72] width 19 height 11
click at [165, 73] on input "Inativo" at bounding box center [164, 73] width 0 height 0
checkbox input "false"
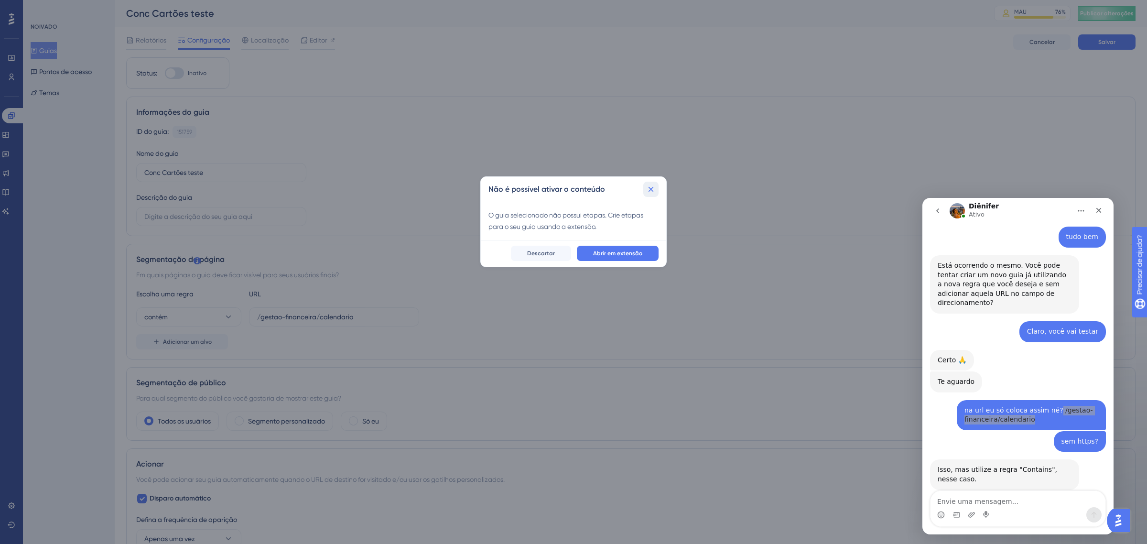
click at [649, 188] on icon at bounding box center [651, 189] width 10 height 10
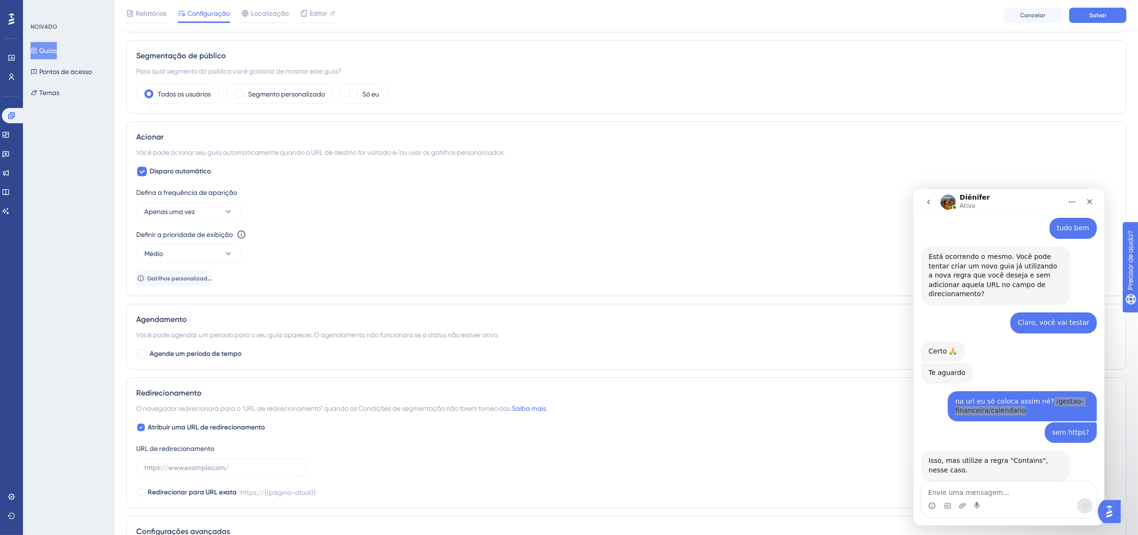
scroll to position [358, 0]
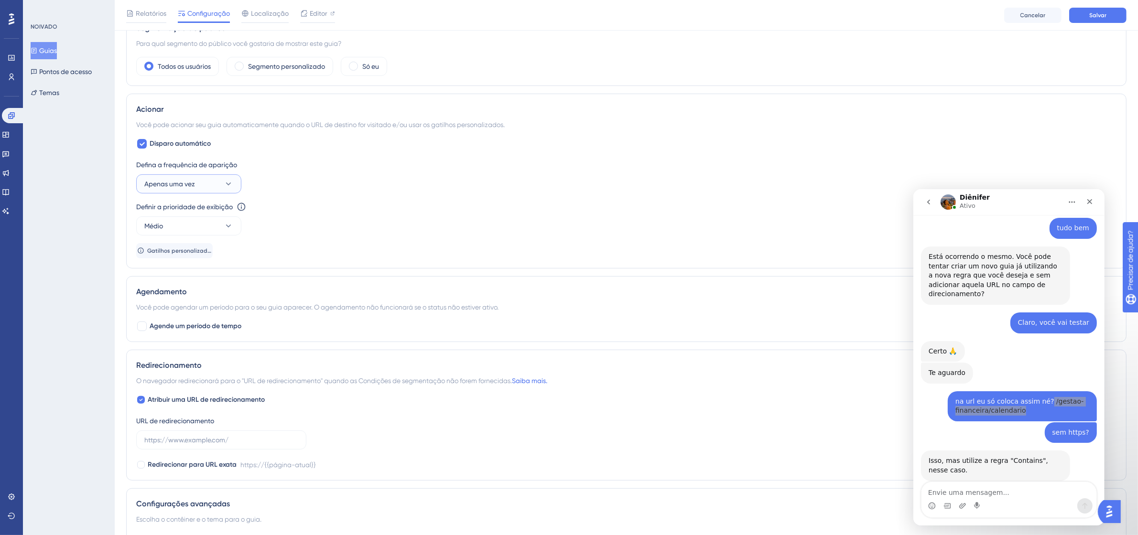
click at [188, 187] on font "Apenas uma vez" at bounding box center [169, 184] width 51 height 8
click at [202, 322] on div "Sempre Sempre" at bounding box center [188, 327] width 77 height 19
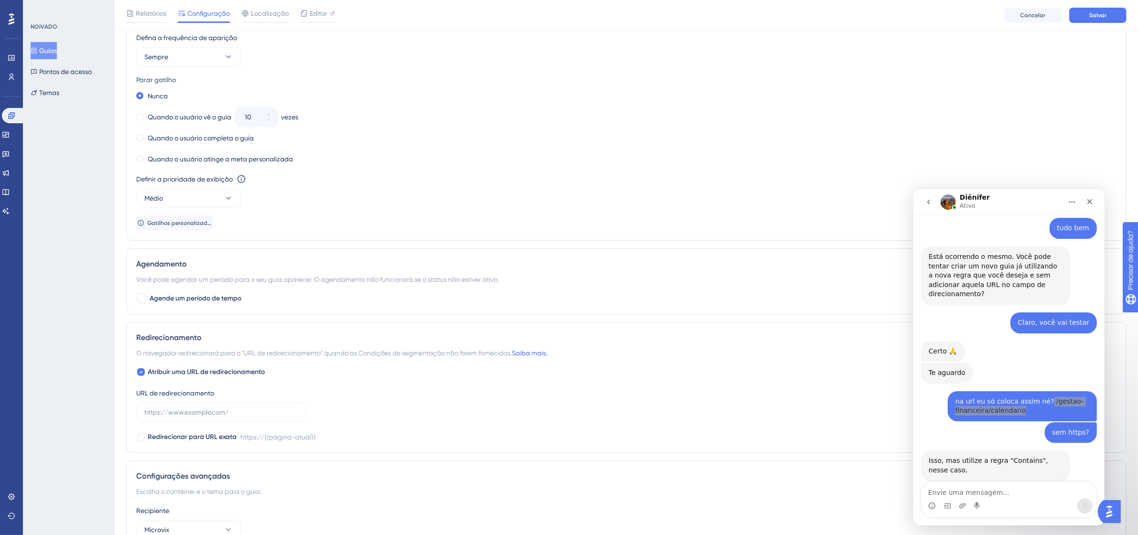
scroll to position [538, 0]
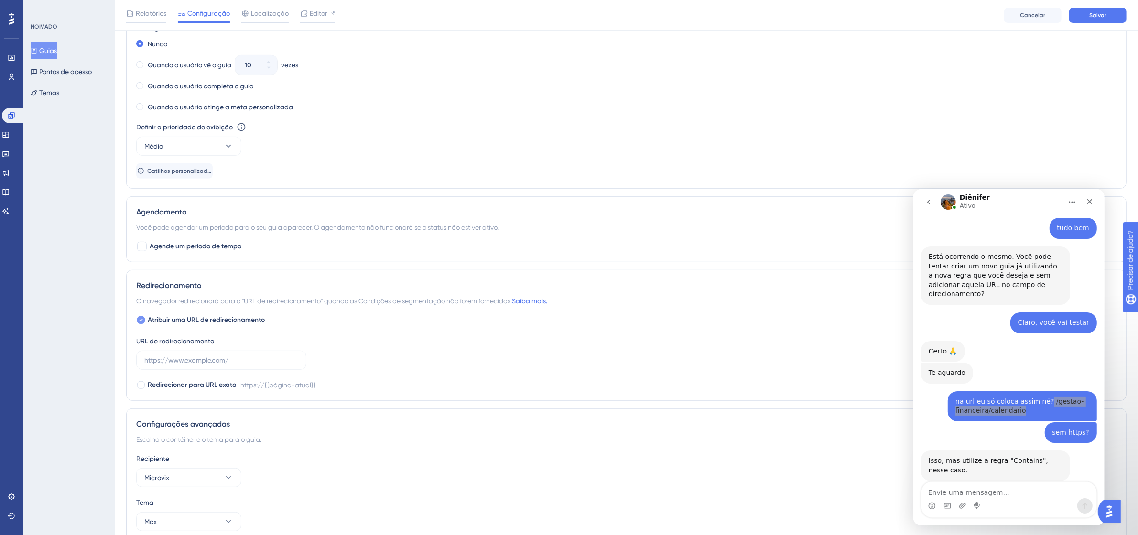
click at [141, 322] on icon at bounding box center [141, 320] width 3 height 2
checkbox input "false"
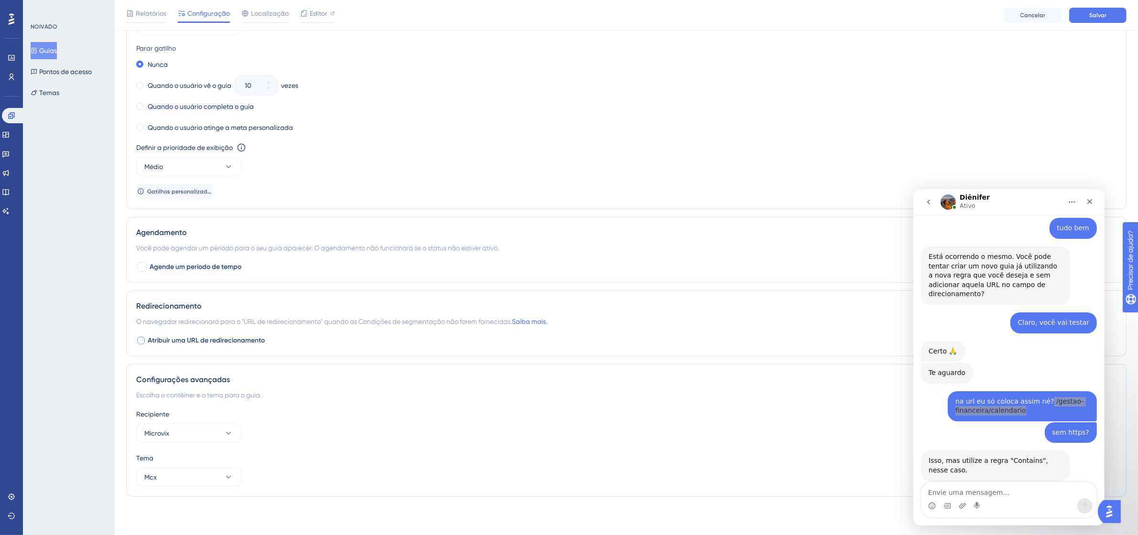
scroll to position [519, 0]
click at [1106, 11] on button "Salvar" at bounding box center [1097, 15] width 57 height 15
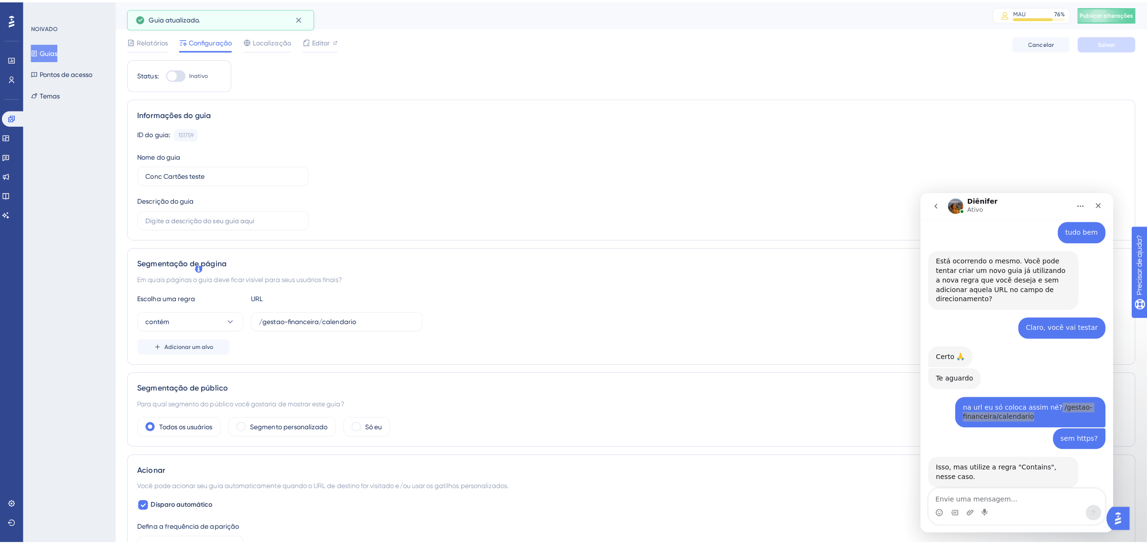
scroll to position [1748, 0]
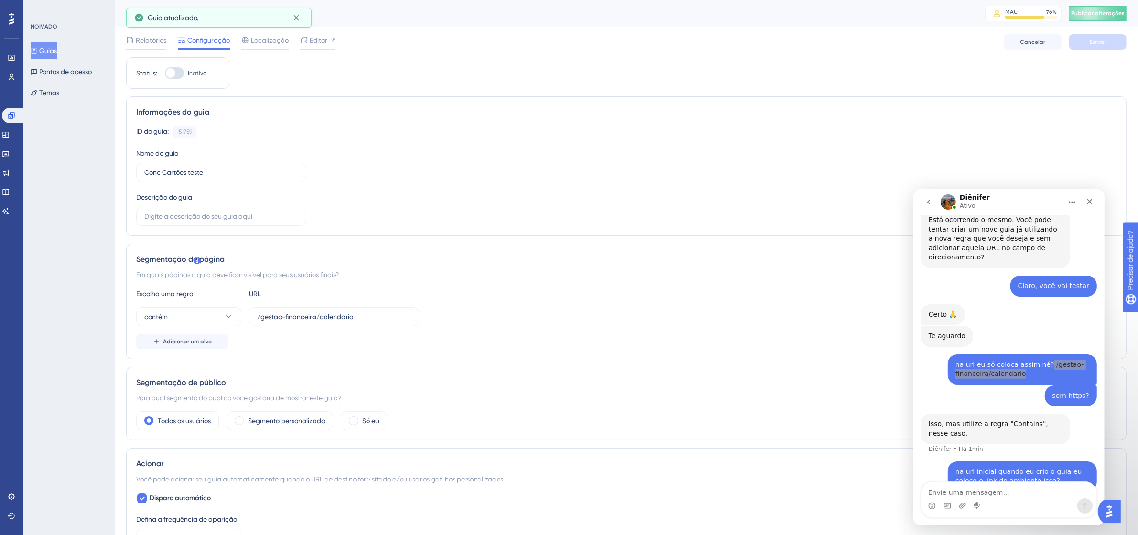
click at [186, 73] on label "Inativo" at bounding box center [186, 72] width 42 height 11
click at [165, 73] on input "Inativo" at bounding box center [164, 73] width 0 height 0
checkbox input "false"
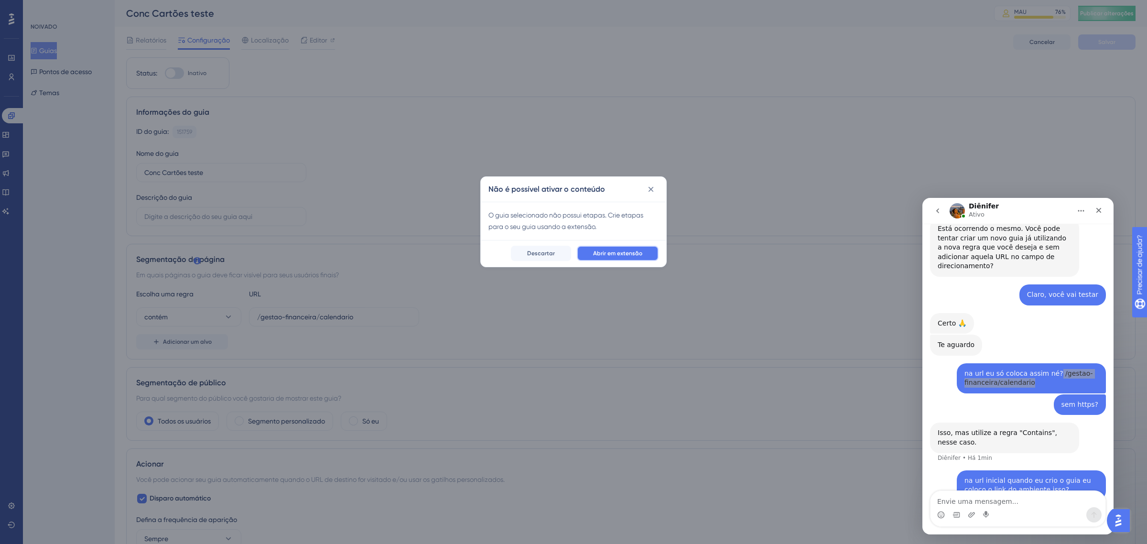
click at [613, 253] on font "Abrir em extensão" at bounding box center [617, 253] width 49 height 7
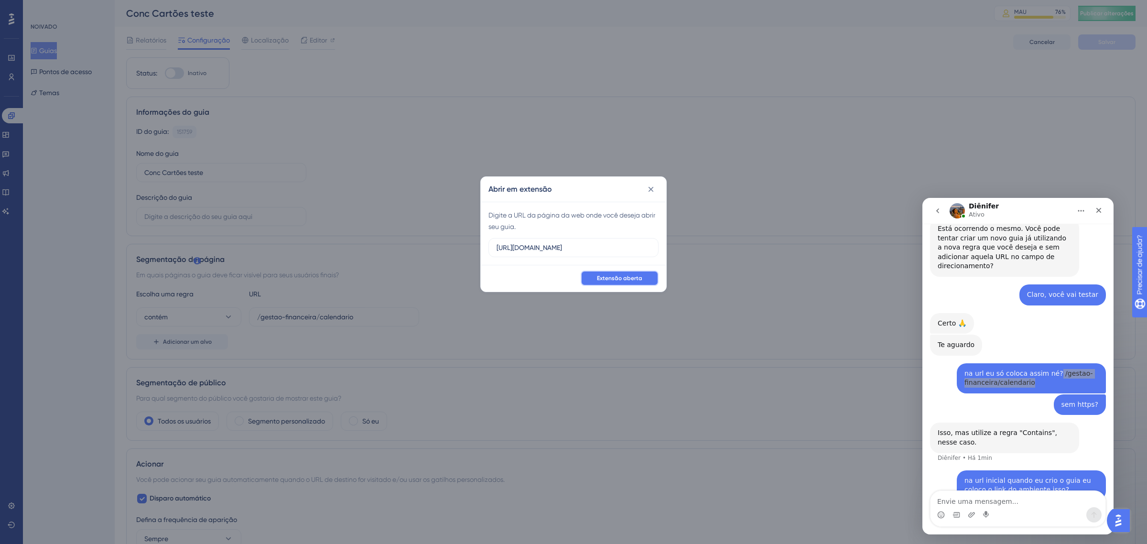
click at [643, 277] on button "Extensão aberta" at bounding box center [620, 278] width 78 height 15
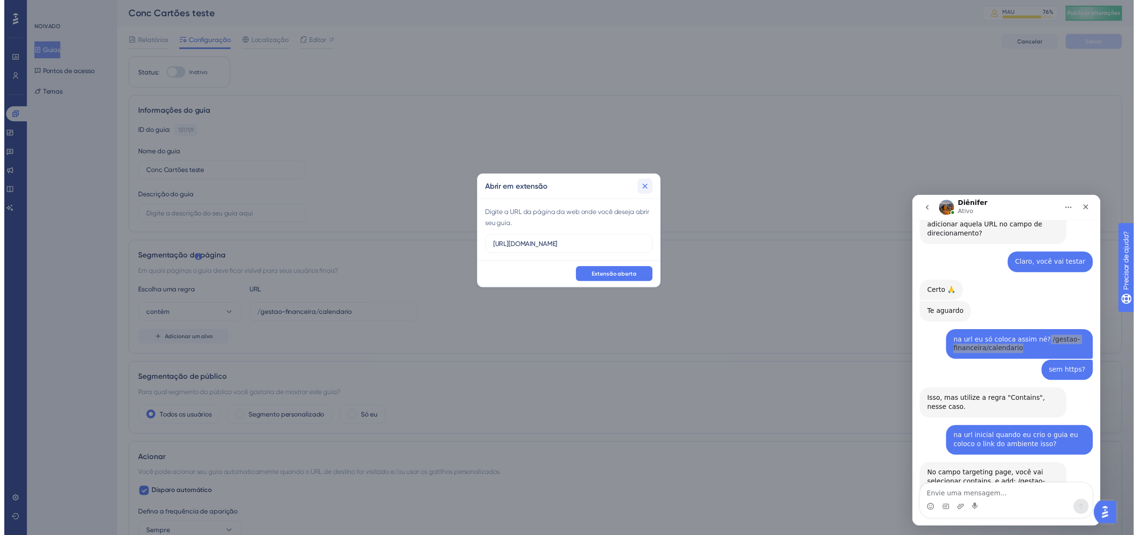
scroll to position [1814, 0]
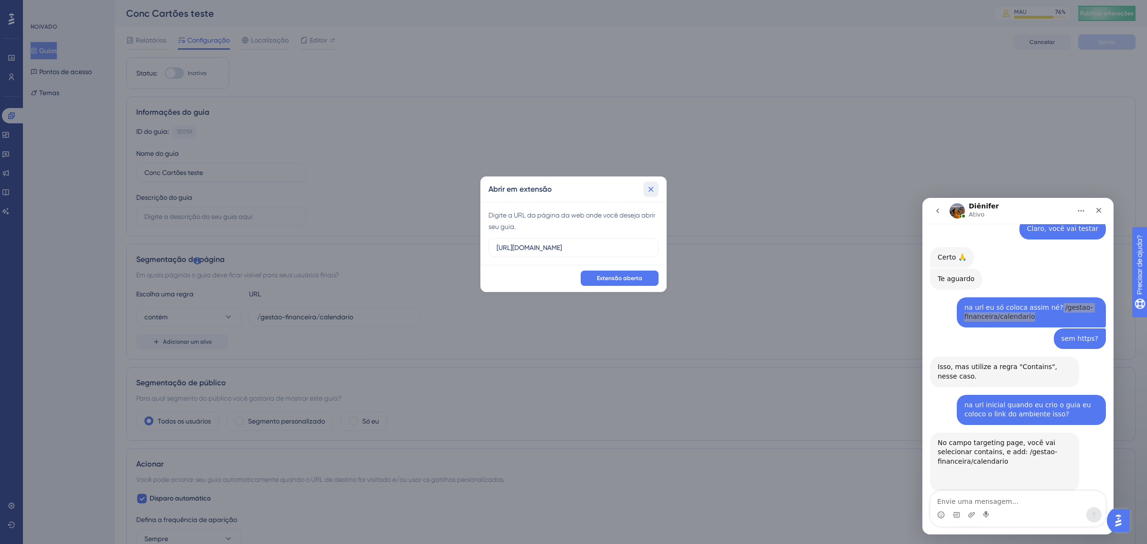
click at [653, 186] on icon at bounding box center [651, 189] width 10 height 10
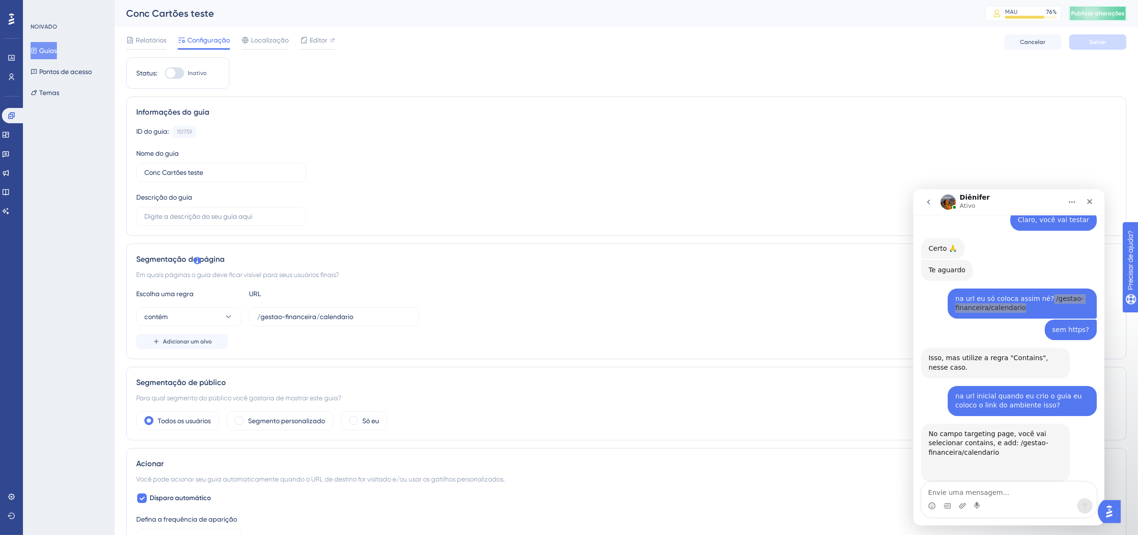
click at [1115, 8] on button "Publicar alterações" at bounding box center [1097, 13] width 57 height 15
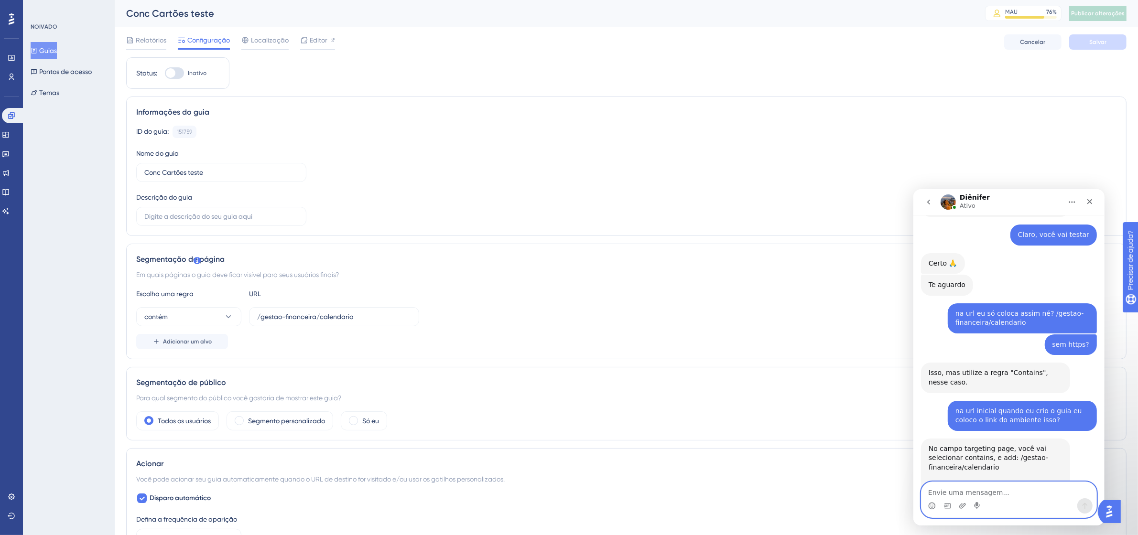
click at [987, 490] on textarea "Envie uma mensagem..." at bounding box center [1008, 490] width 175 height 16
type textarea "sim mas quando cria o guia pede uma url no inicio"
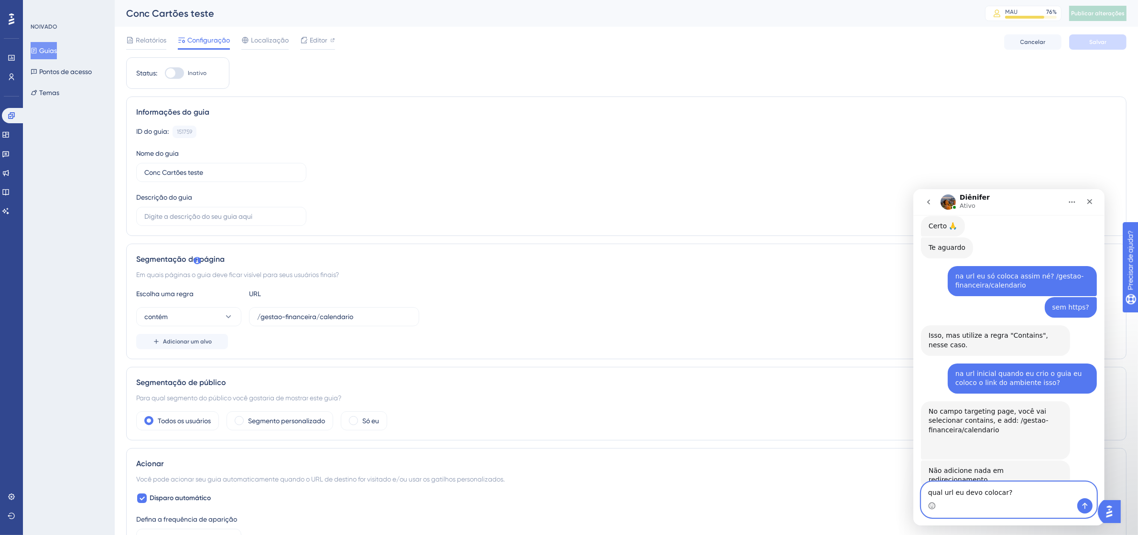
type textarea "qual url eu devo colocar?"
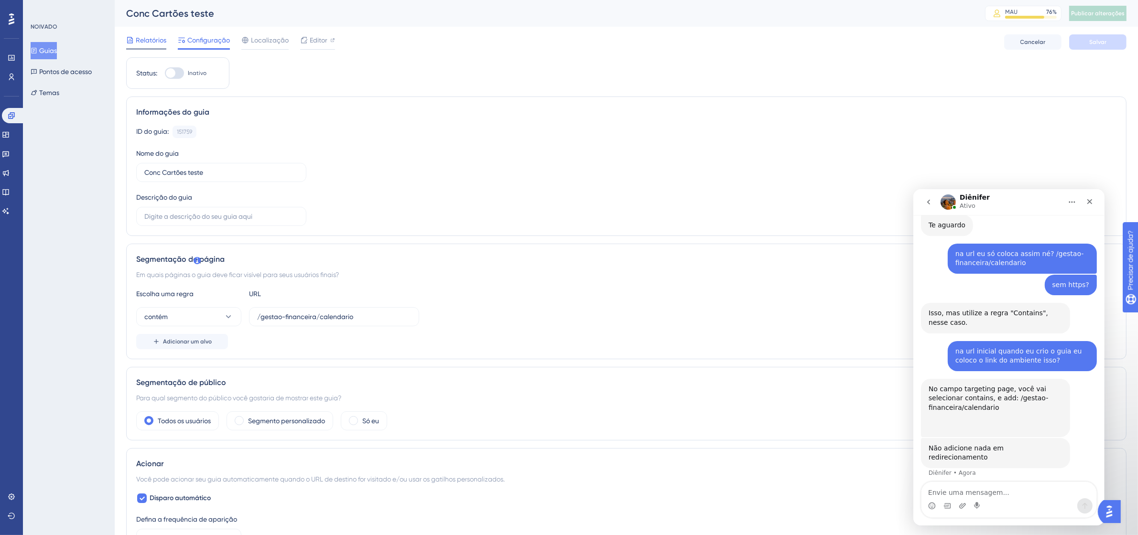
click at [160, 37] on font "Relatórios" at bounding box center [151, 40] width 31 height 8
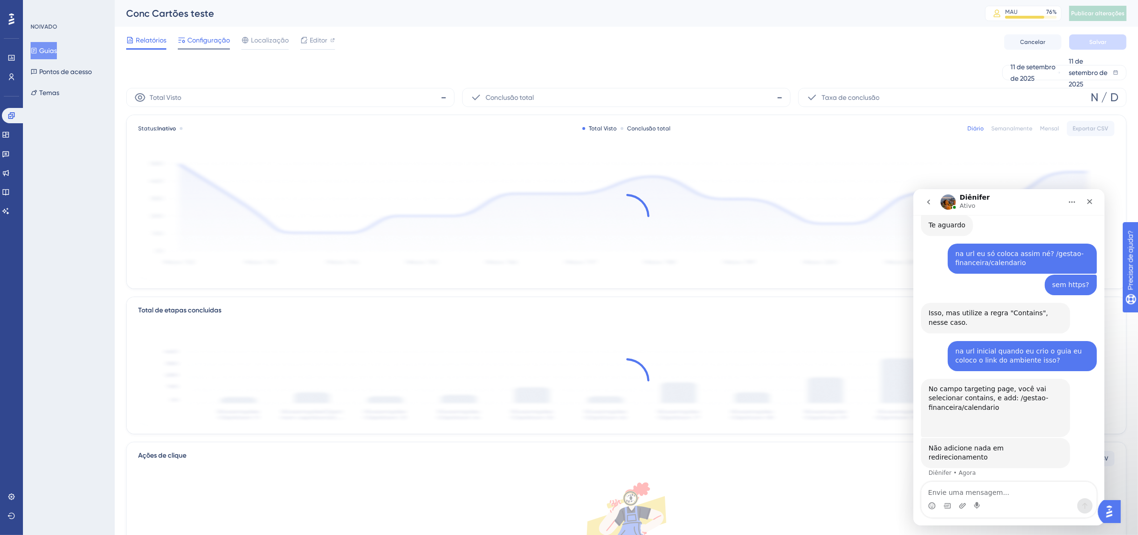
click at [206, 36] on font "Configuração" at bounding box center [208, 40] width 43 height 8
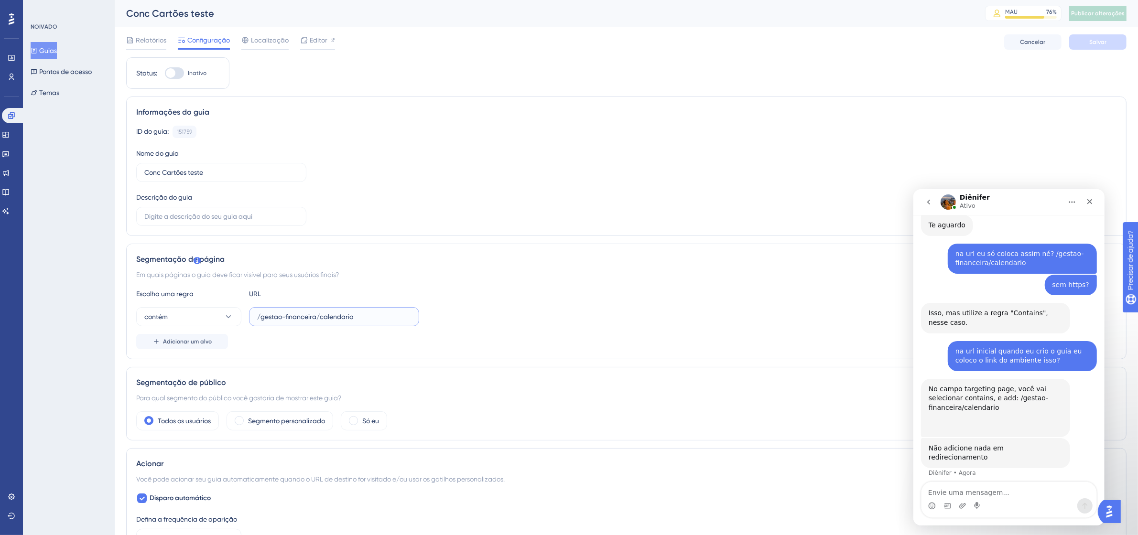
click at [347, 316] on input "/gestao-financeira/calendario" at bounding box center [334, 317] width 154 height 11
paste input "[URL][DOMAIN_NAME]"
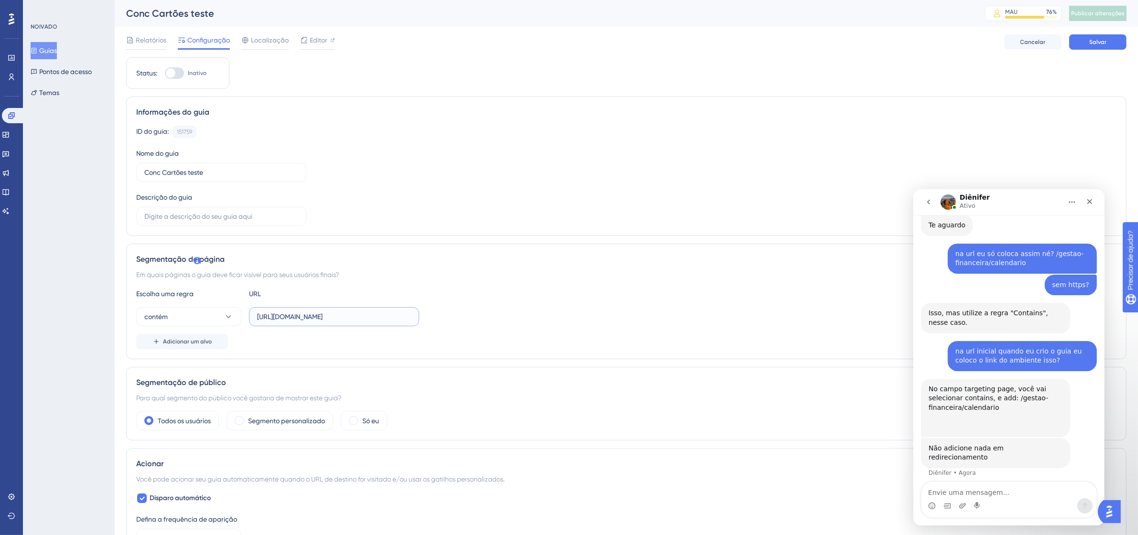
type input "/gestao-financeira/calendario"
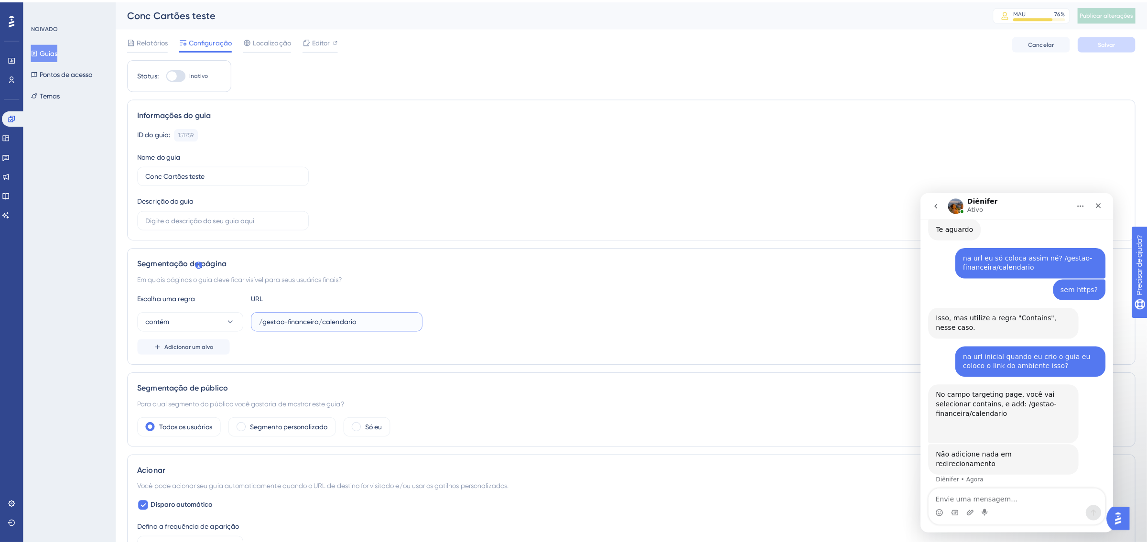
scroll to position [0, 0]
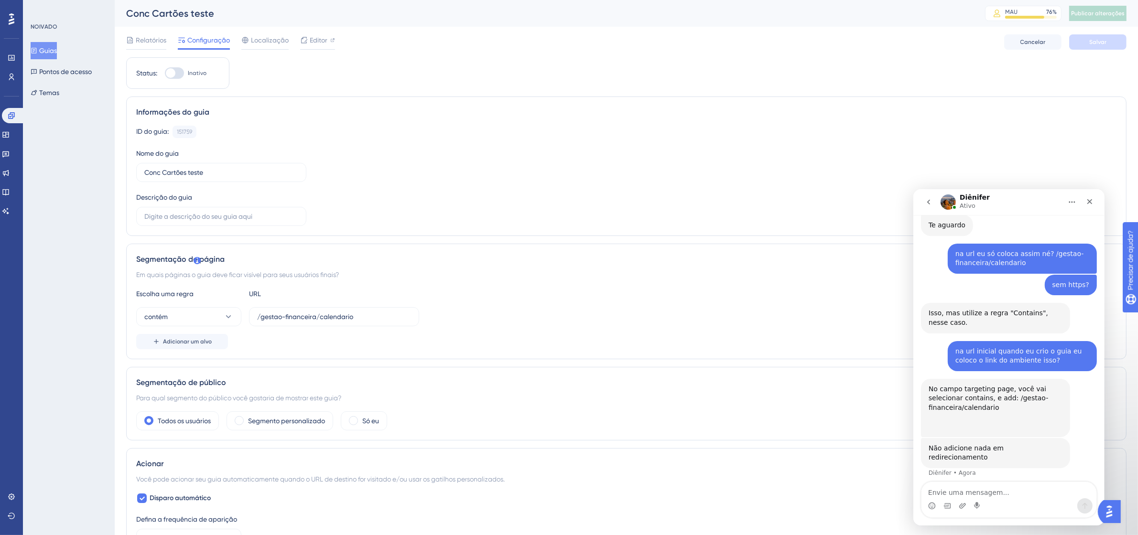
click at [55, 51] on font "Guias" at bounding box center [48, 51] width 18 height 8
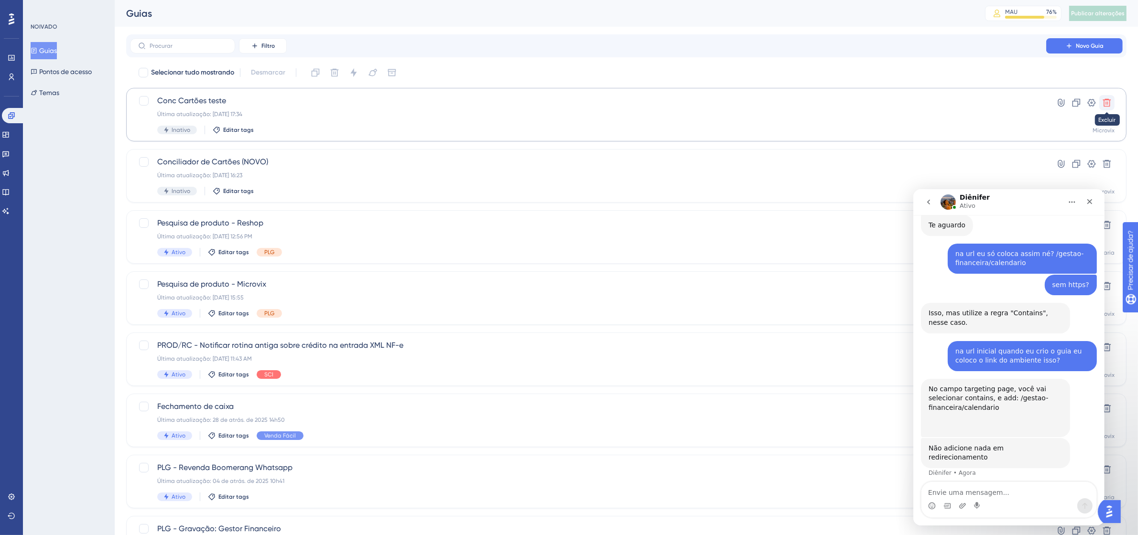
click at [1107, 99] on icon at bounding box center [1107, 103] width 8 height 8
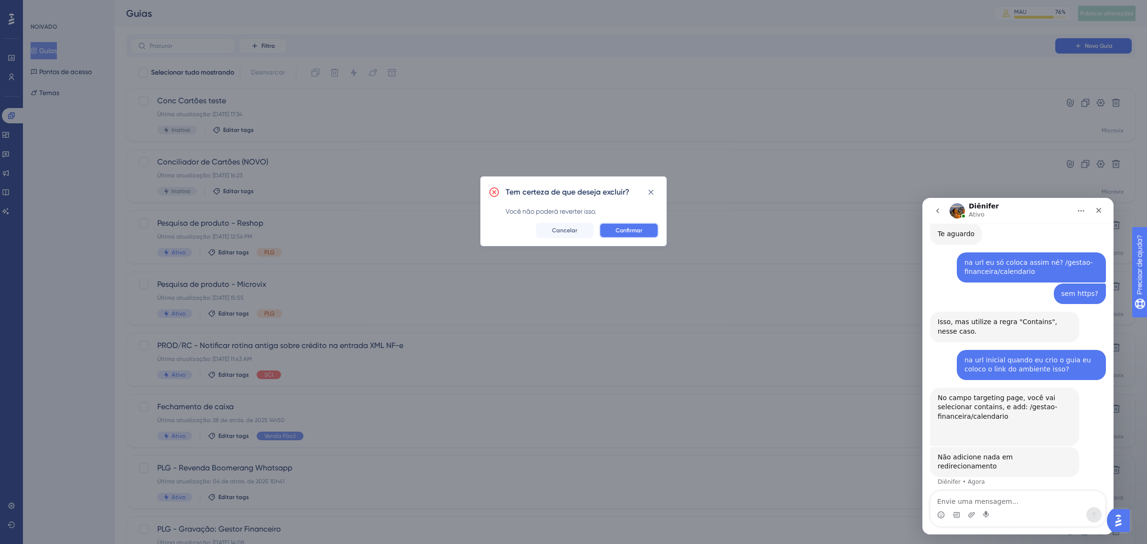
click at [631, 231] on font "Confirmar" at bounding box center [629, 230] width 27 height 7
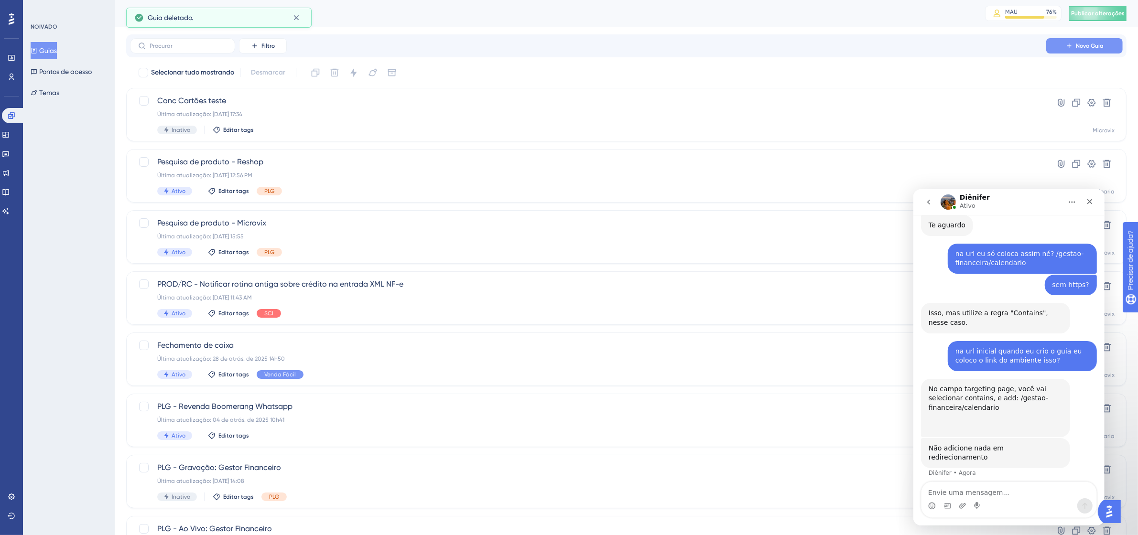
click at [1090, 43] on font "Novo Guia" at bounding box center [1090, 46] width 28 height 7
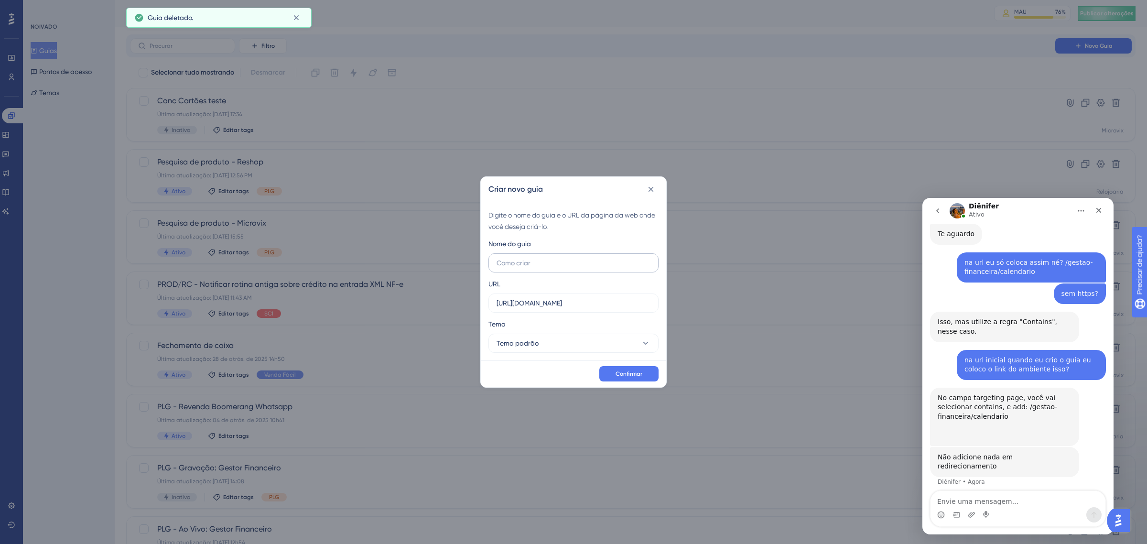
click at [543, 258] on input "text" at bounding box center [574, 263] width 154 height 11
click at [586, 301] on input "https://linx-homologacao.microvix.com.br" at bounding box center [574, 303] width 154 height 11
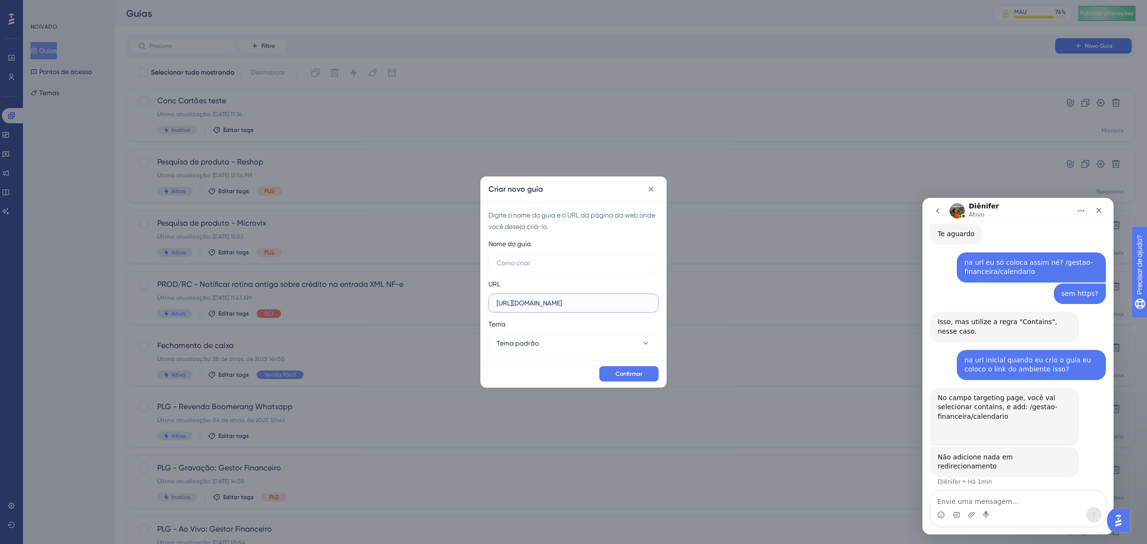
drag, startPoint x: 639, startPoint y: 301, endPoint x: 472, endPoint y: 296, distance: 167.3
click at [472, 296] on div "Criar novo guia Digite o nome do guia e o URL da página da web onde você deseja…" at bounding box center [573, 272] width 1147 height 544
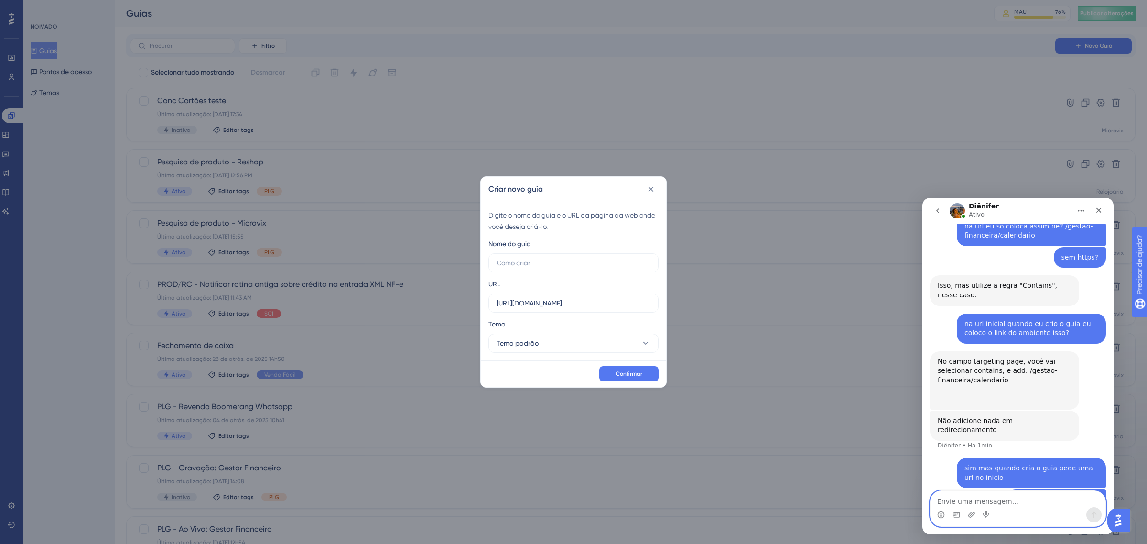
click at [1026, 504] on textarea "Envie uma mensagem..." at bounding box center [1018, 499] width 175 height 16
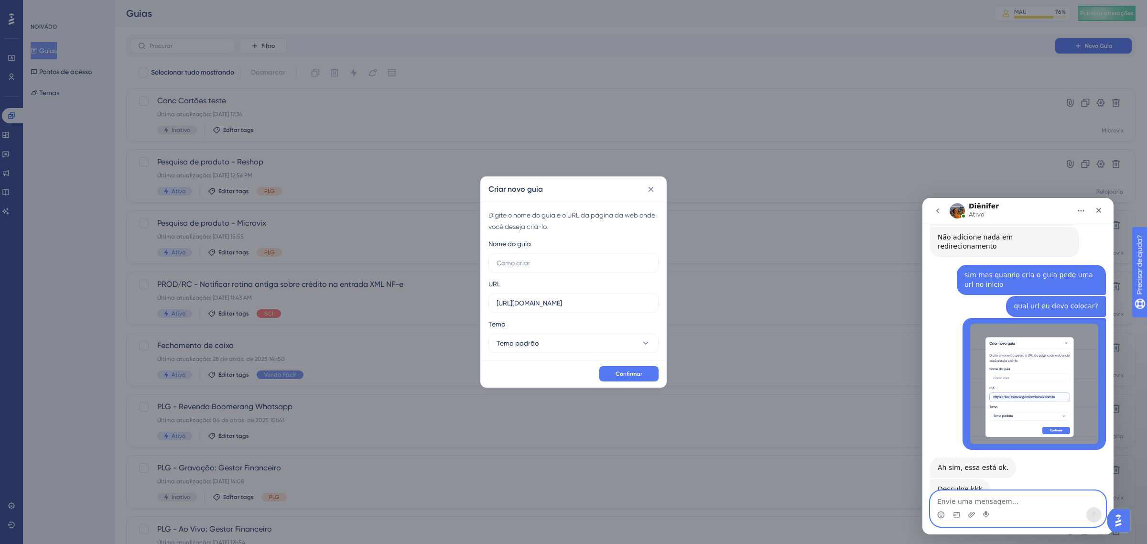
scroll to position [2064, 0]
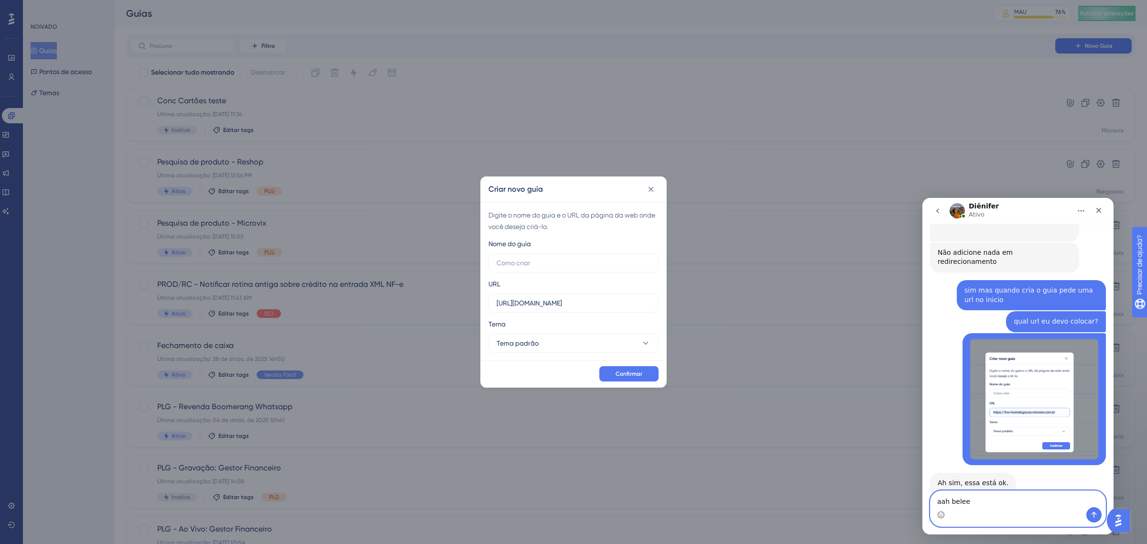
type textarea "aah beleee"
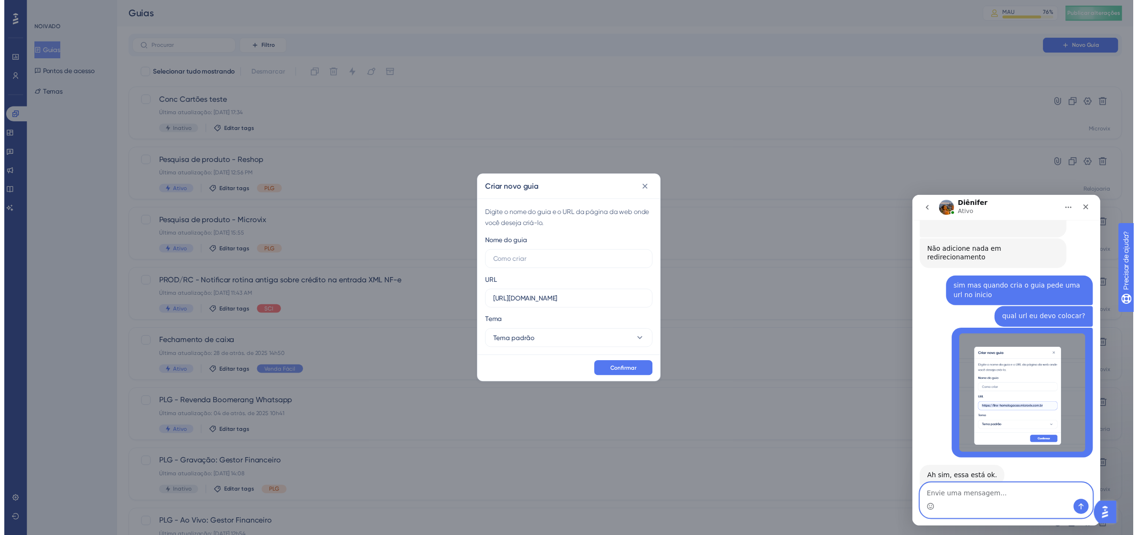
scroll to position [2092, 0]
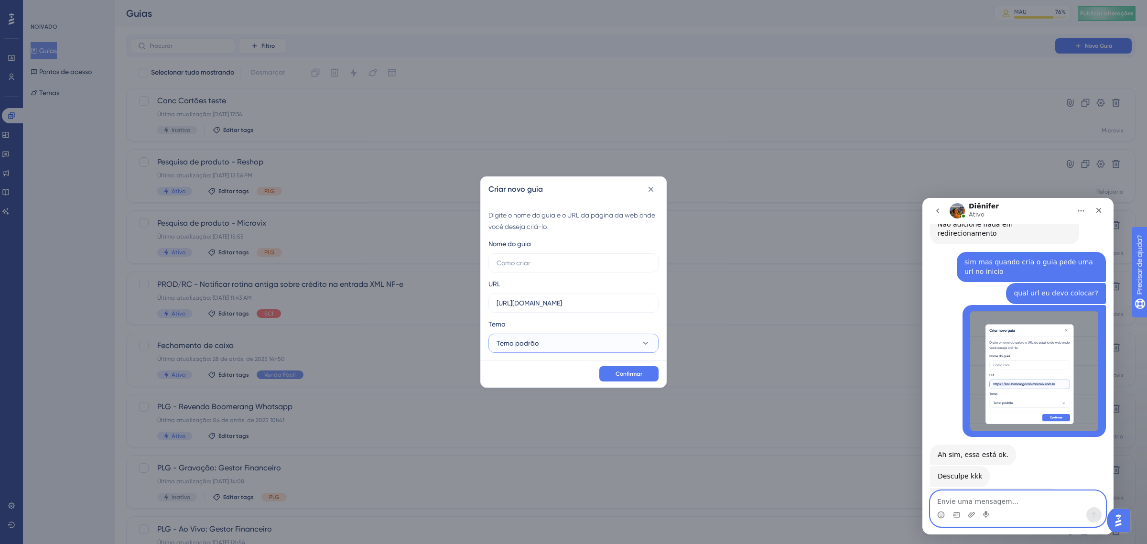
click at [574, 334] on button "Tema padrão" at bounding box center [573, 343] width 170 height 19
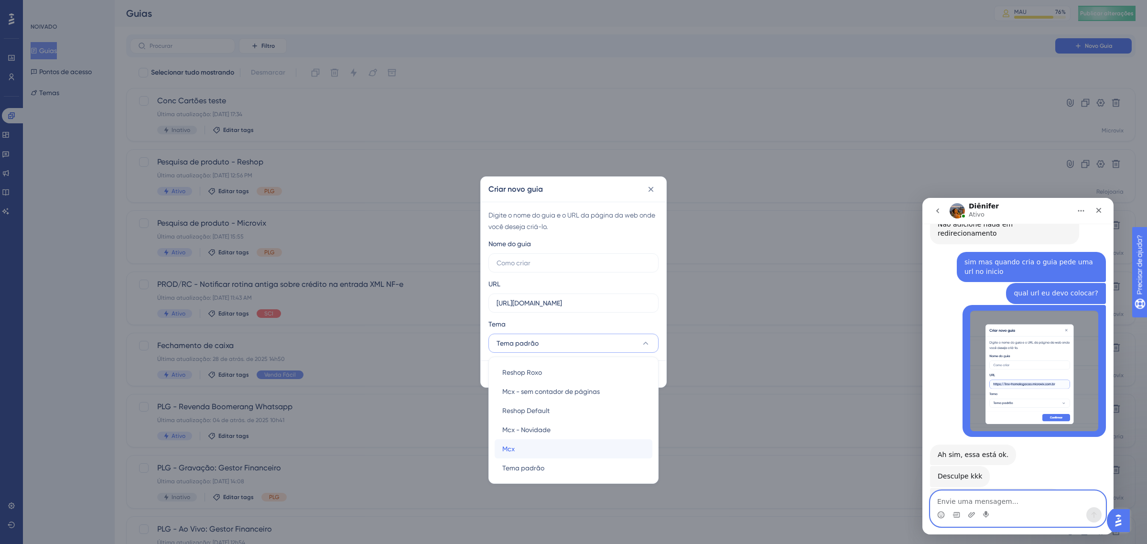
click at [545, 446] on div "Mcx Mcx" at bounding box center [573, 448] width 142 height 19
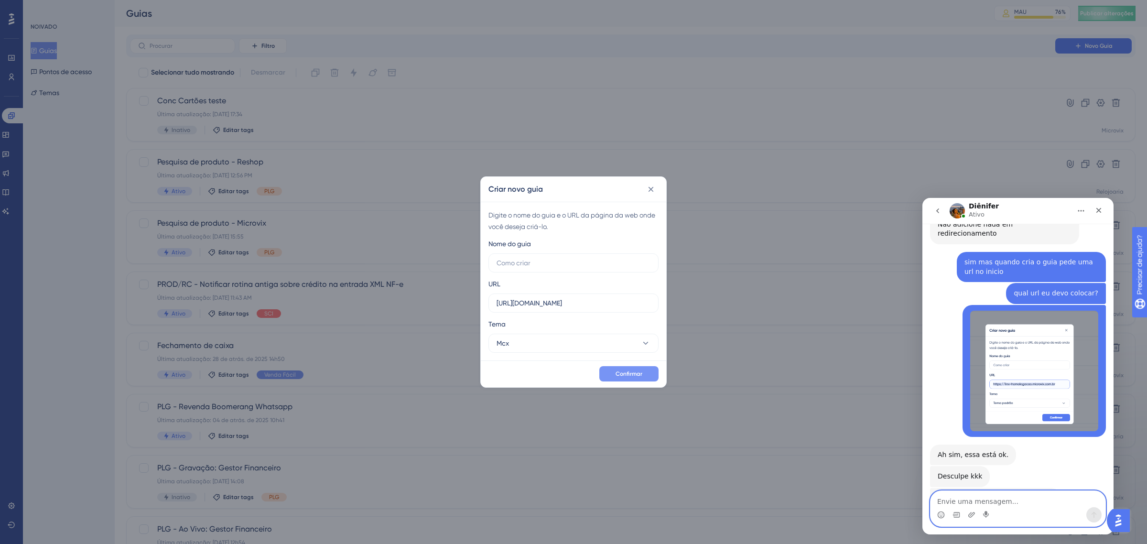
click at [635, 371] on font "Confirmar" at bounding box center [629, 373] width 27 height 7
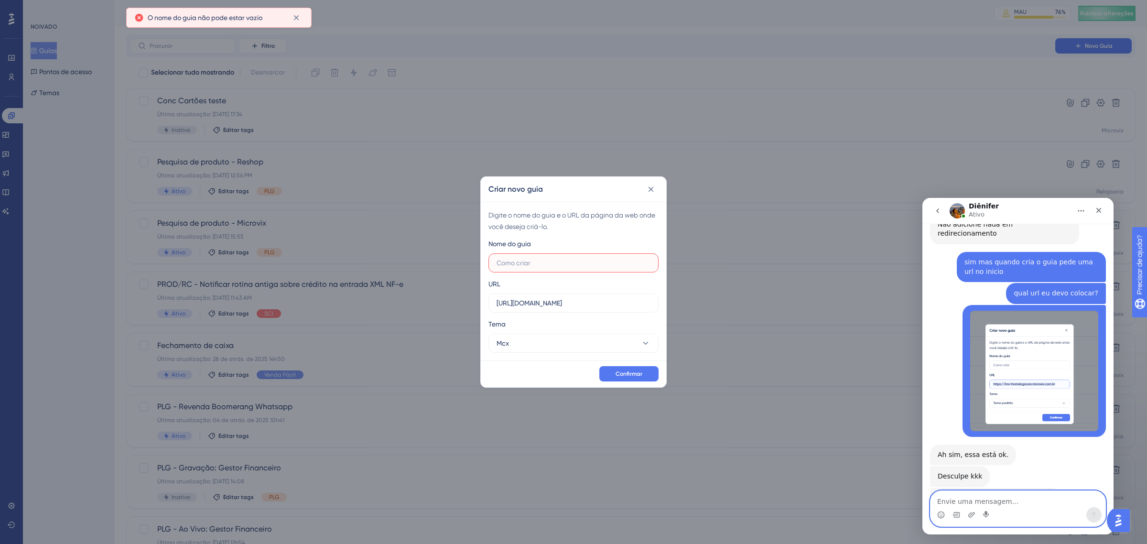
click at [541, 264] on input "text" at bounding box center [574, 263] width 154 height 11
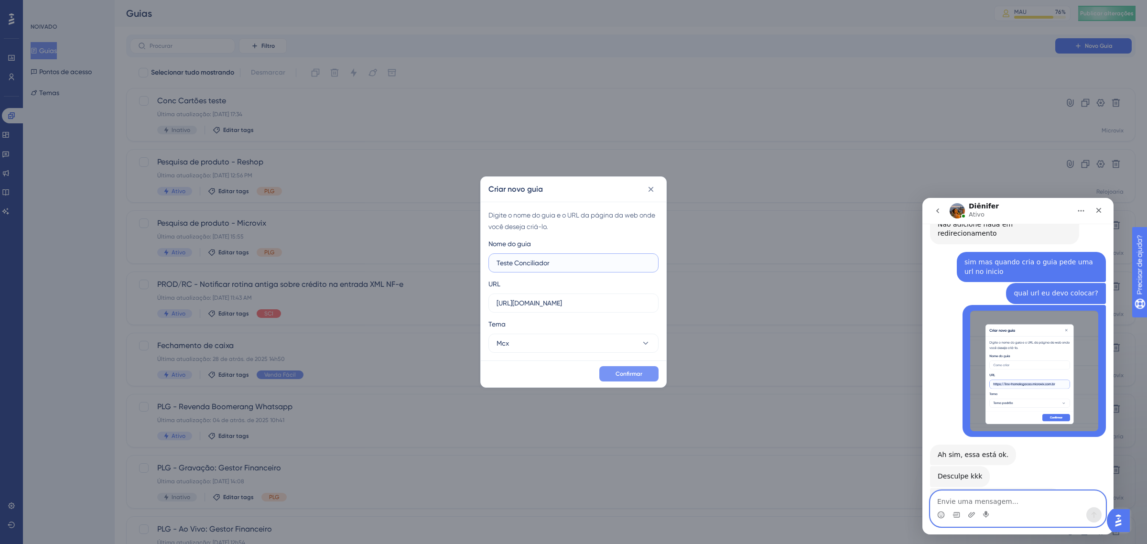
type input "Teste Conciliador"
click at [637, 370] on font "Confirmar" at bounding box center [629, 373] width 27 height 7
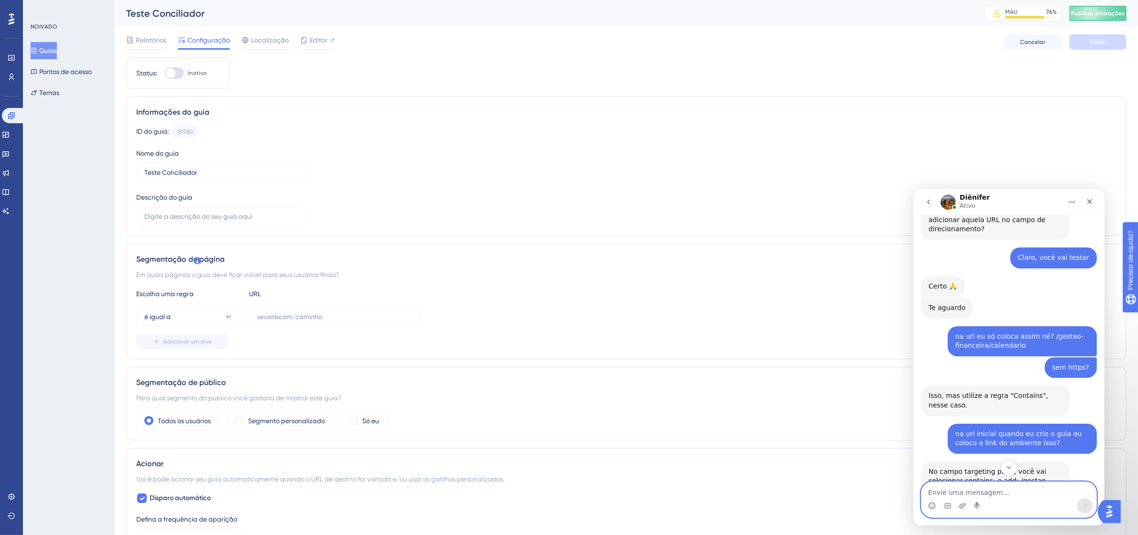
scroll to position [1793, 0]
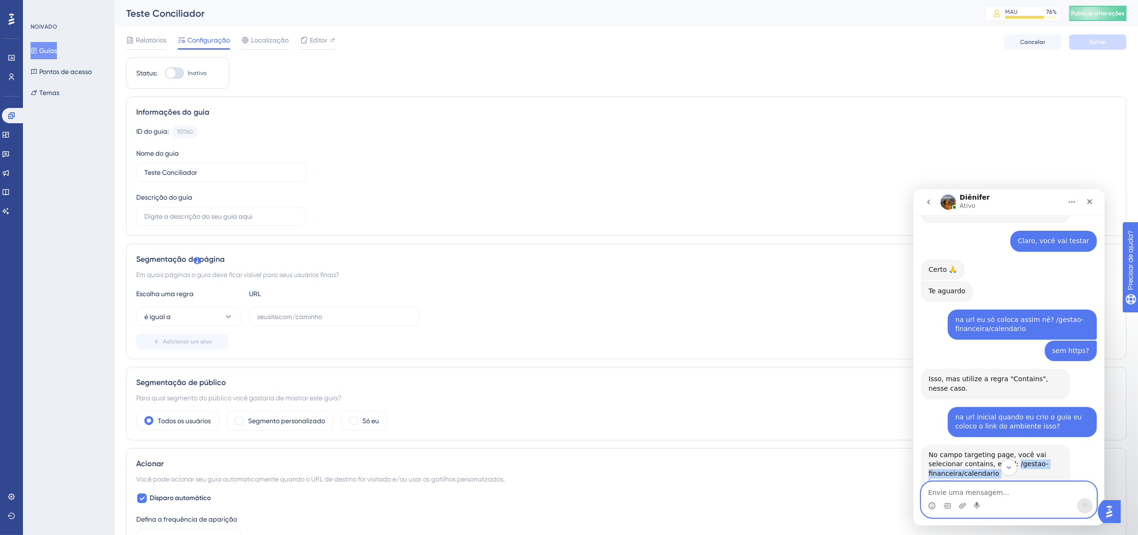
copy div "/gestao-financeira/calendario"
drag, startPoint x: 1007, startPoint y: 410, endPoint x: 1005, endPoint y: 422, distance: 12.7
click at [1005, 450] on div "No campo targeting page, você vai selecionar contains, e add: /gestao-financeir…" at bounding box center [995, 473] width 134 height 47
click at [208, 314] on button "é igual a" at bounding box center [188, 316] width 105 height 19
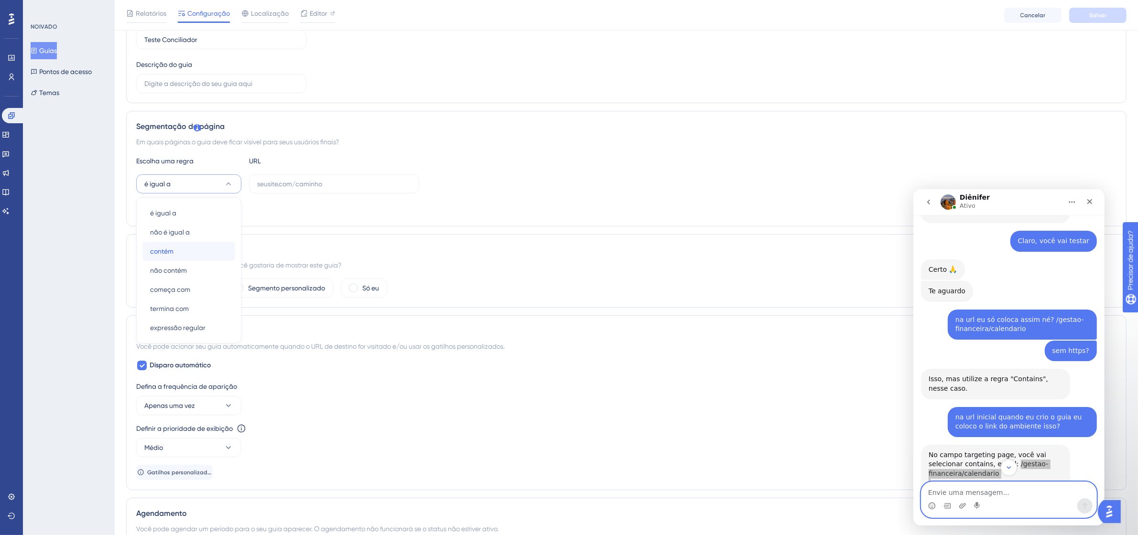
click at [192, 253] on div "contém contém" at bounding box center [188, 251] width 77 height 19
click at [315, 180] on input "text" at bounding box center [334, 184] width 154 height 11
paste input "/gestao-financeira/calendario"
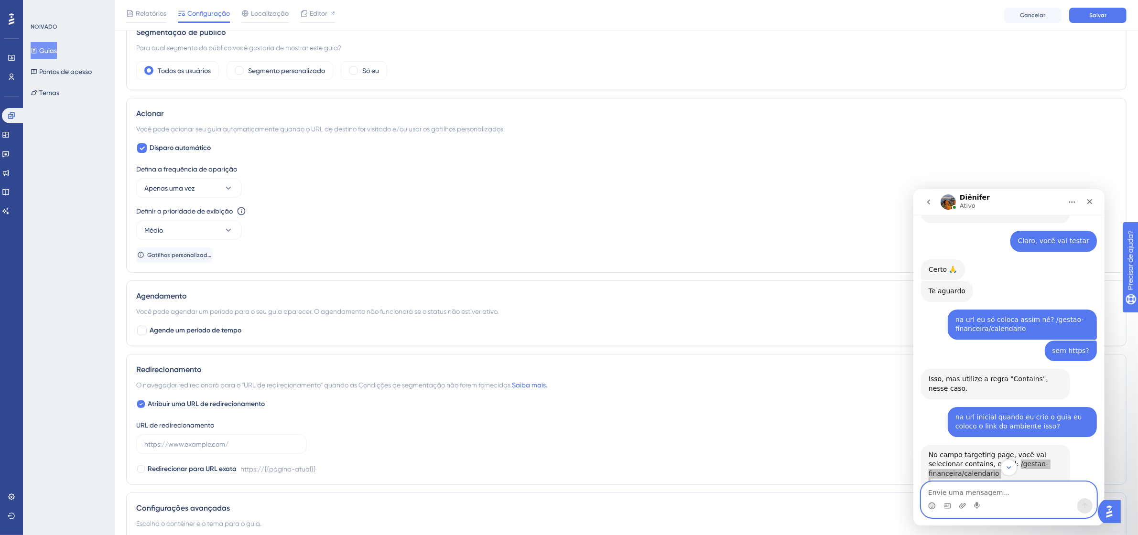
scroll to position [376, 0]
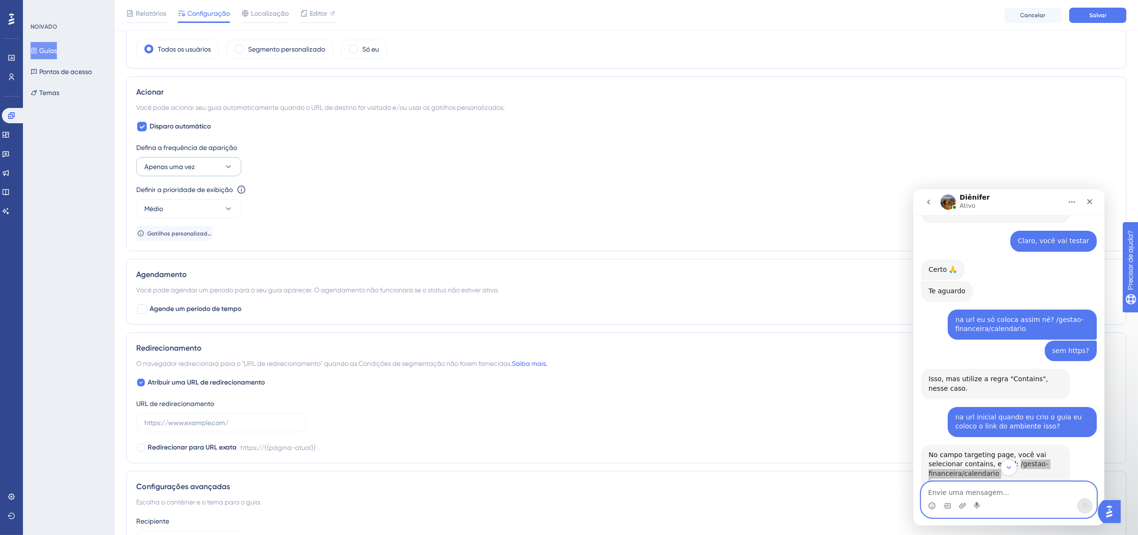
type input "/gestao-financeira/calendario"
click at [173, 164] on font "Apenas uma vez" at bounding box center [169, 167] width 51 height 8
click at [162, 314] on font "Sempre" at bounding box center [162, 311] width 24 height 8
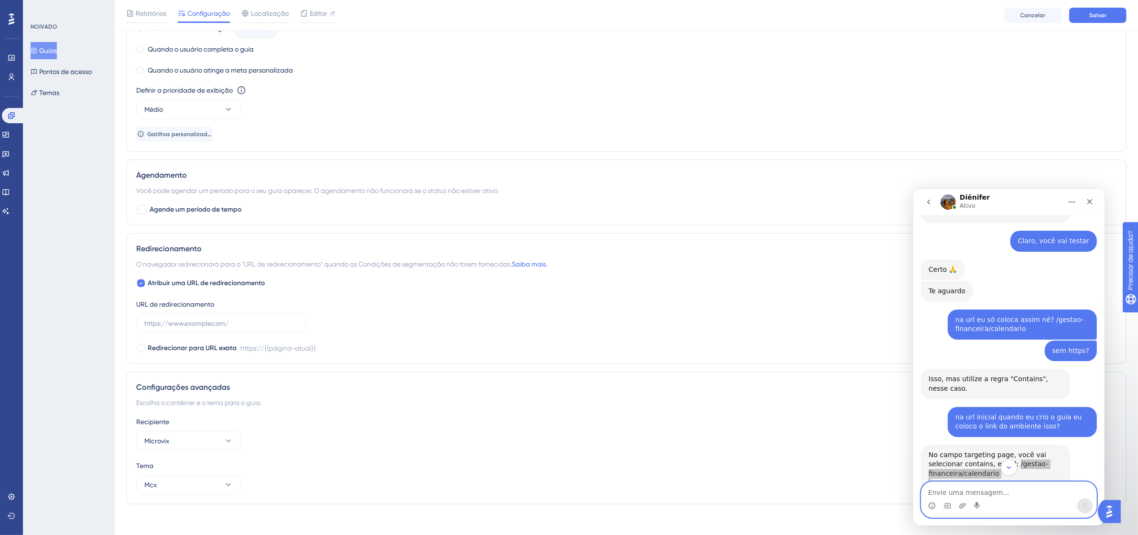
scroll to position [584, 0]
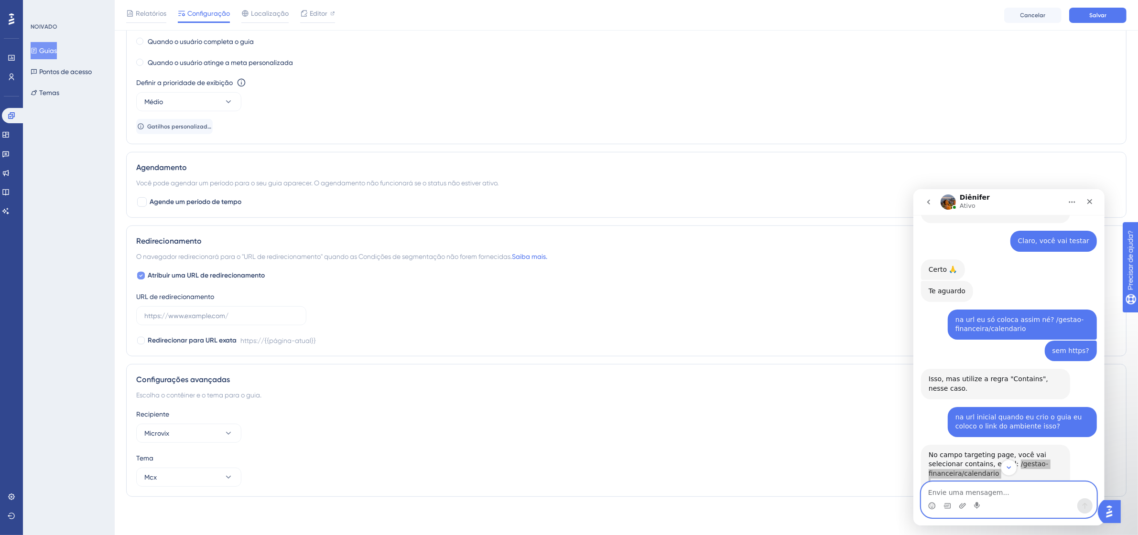
click at [138, 273] on div at bounding box center [141, 276] width 8 height 8
checkbox input "false"
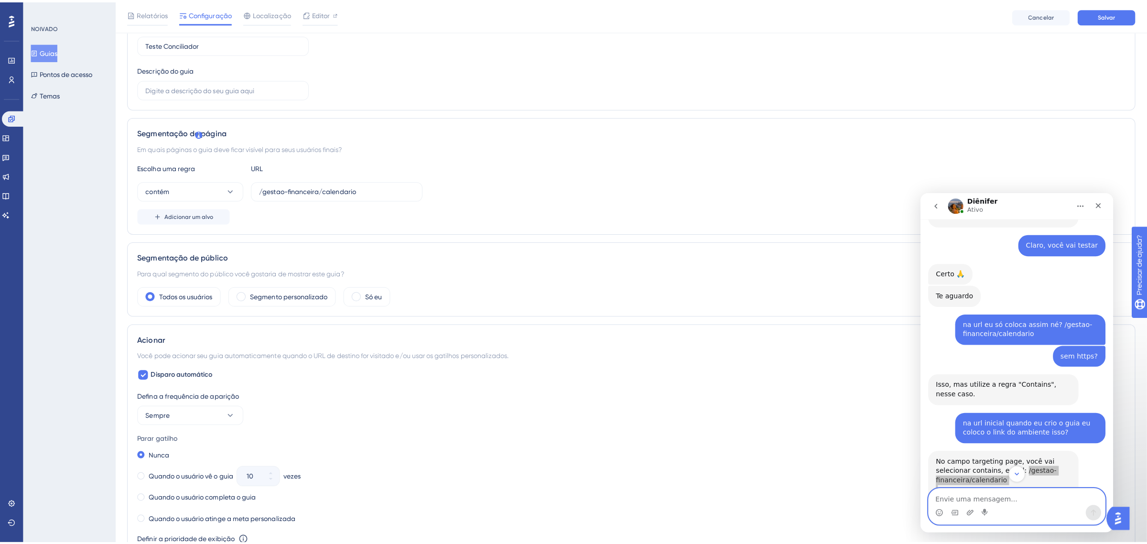
scroll to position [0, 0]
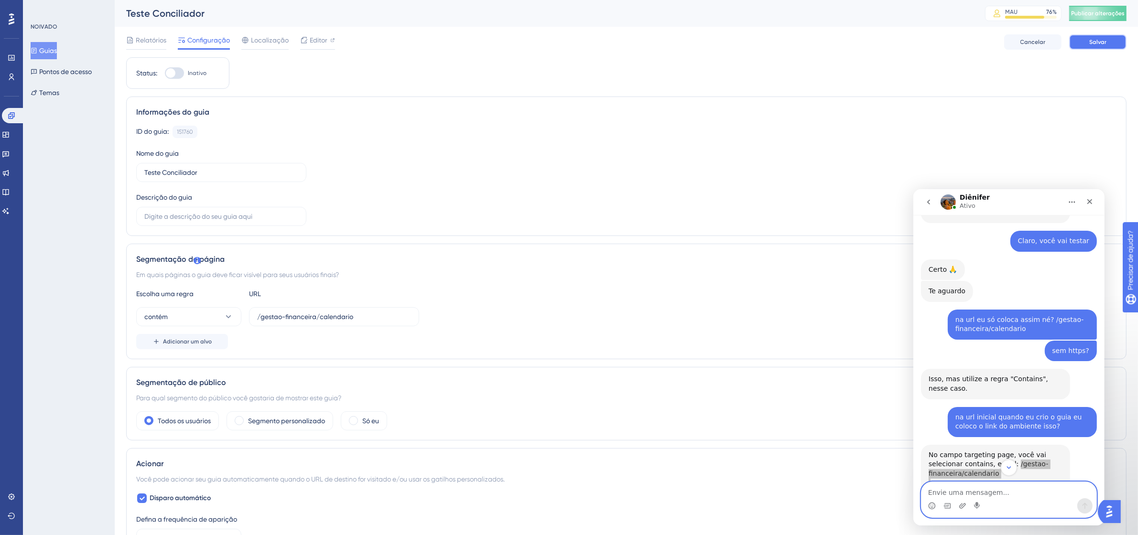
click at [1102, 42] on font "Salvar" at bounding box center [1097, 42] width 17 height 7
click at [1115, 13] on font "Publicar alterações" at bounding box center [1098, 13] width 54 height 7
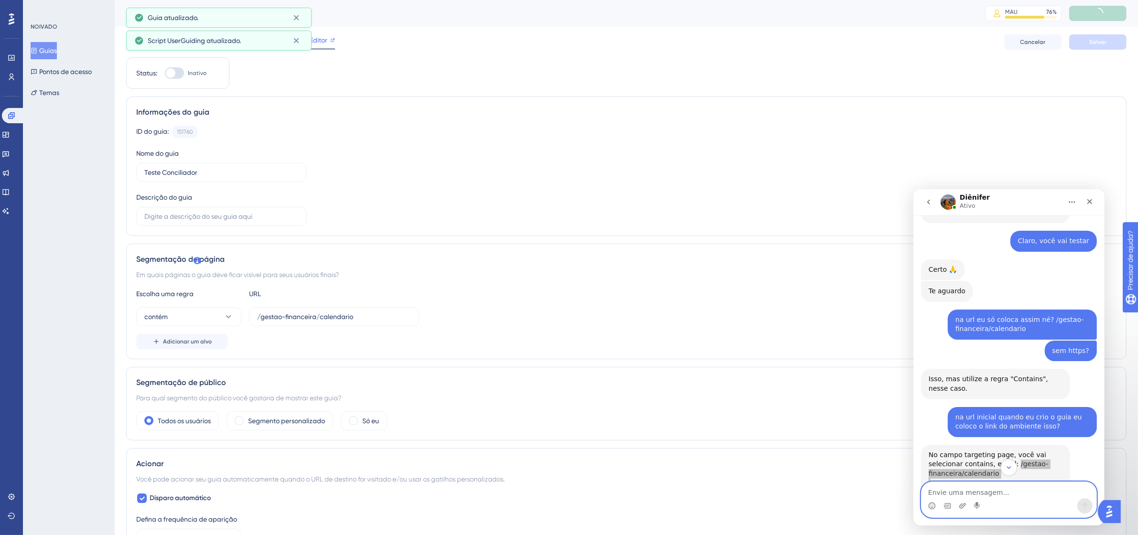
click at [318, 39] on font "Editor" at bounding box center [319, 40] width 18 height 8
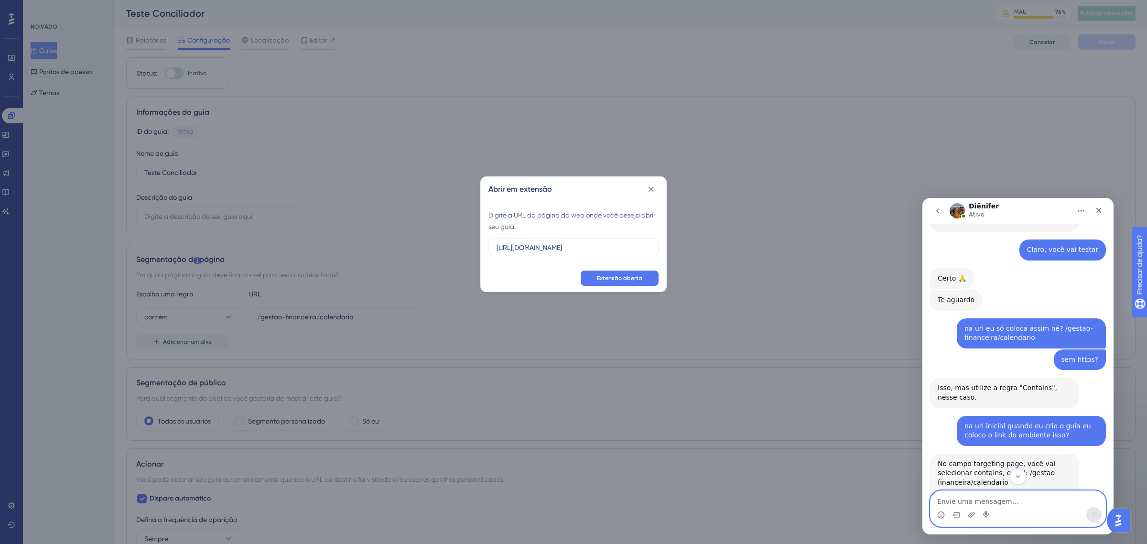
click at [1032, 500] on textarea "Envie uma mensagem..." at bounding box center [1018, 499] width 175 height 16
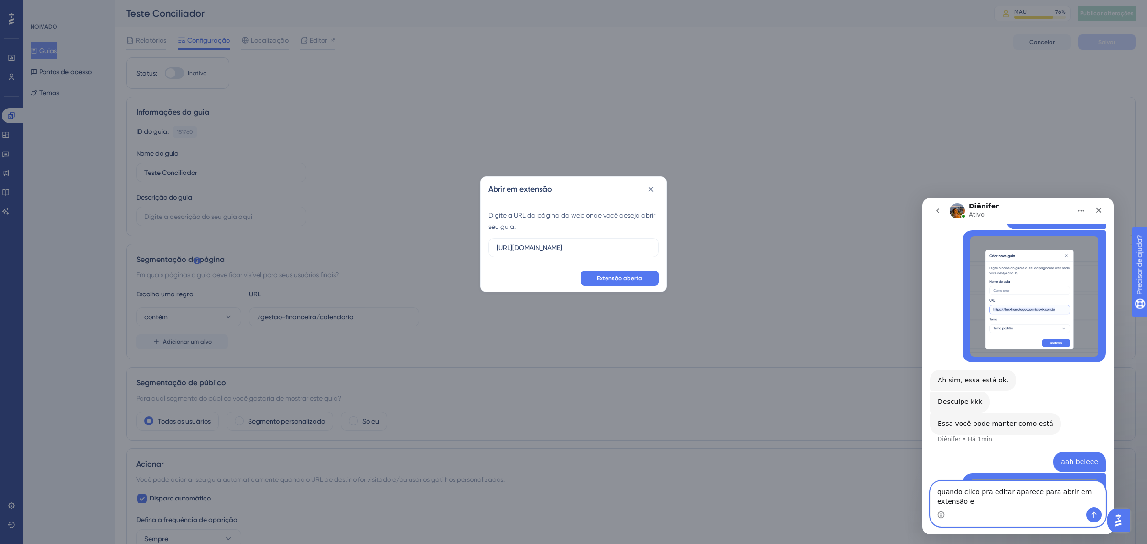
scroll to position [2186, 0]
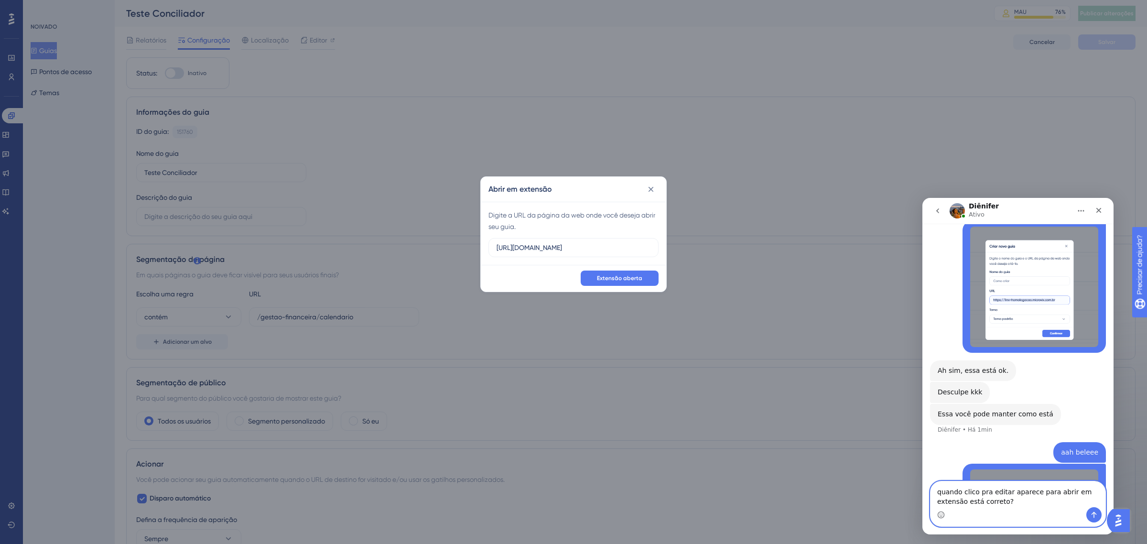
type textarea "quando clico pra editar aparece para abrir em extensão está correto?"
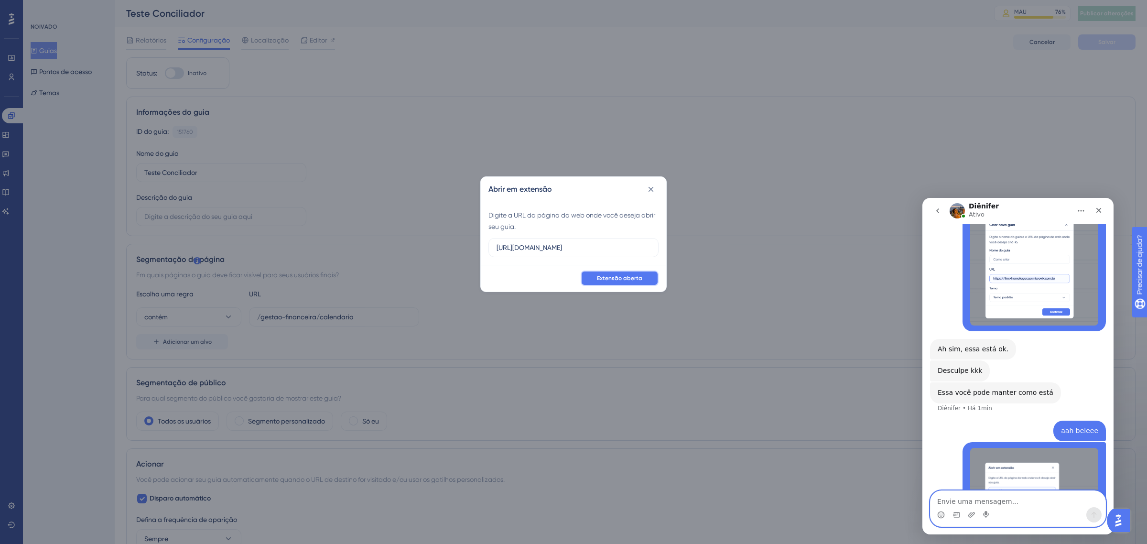
click at [622, 273] on button "Extensão aberta" at bounding box center [620, 278] width 78 height 15
click at [648, 186] on icon at bounding box center [651, 189] width 10 height 10
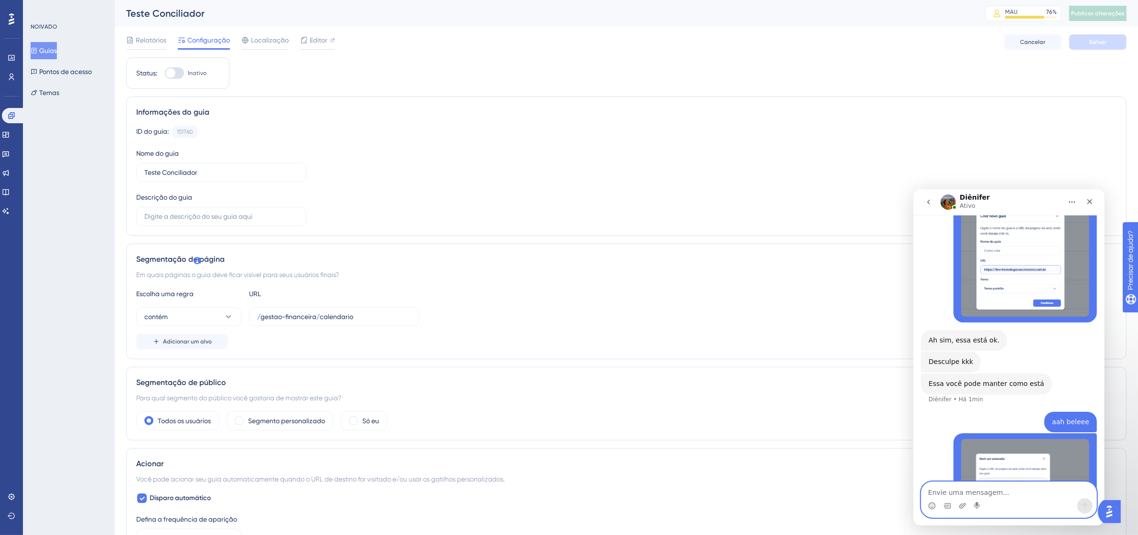
click at [180, 74] on div at bounding box center [174, 72] width 19 height 11
click at [165, 74] on input "Inativo" at bounding box center [164, 73] width 0 height 0
checkbox input "false"
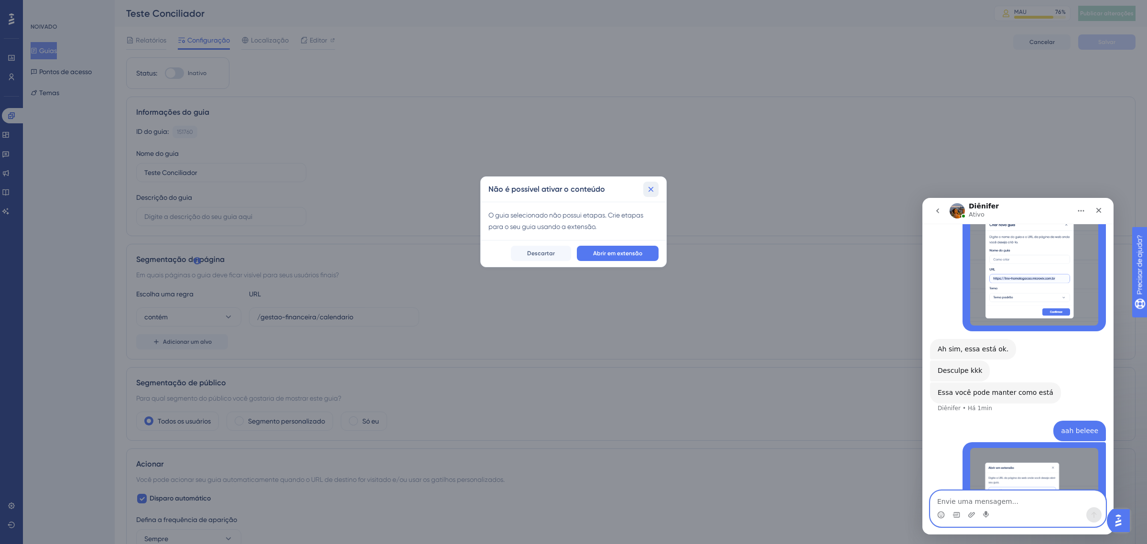
click at [648, 189] on icon at bounding box center [651, 189] width 10 height 10
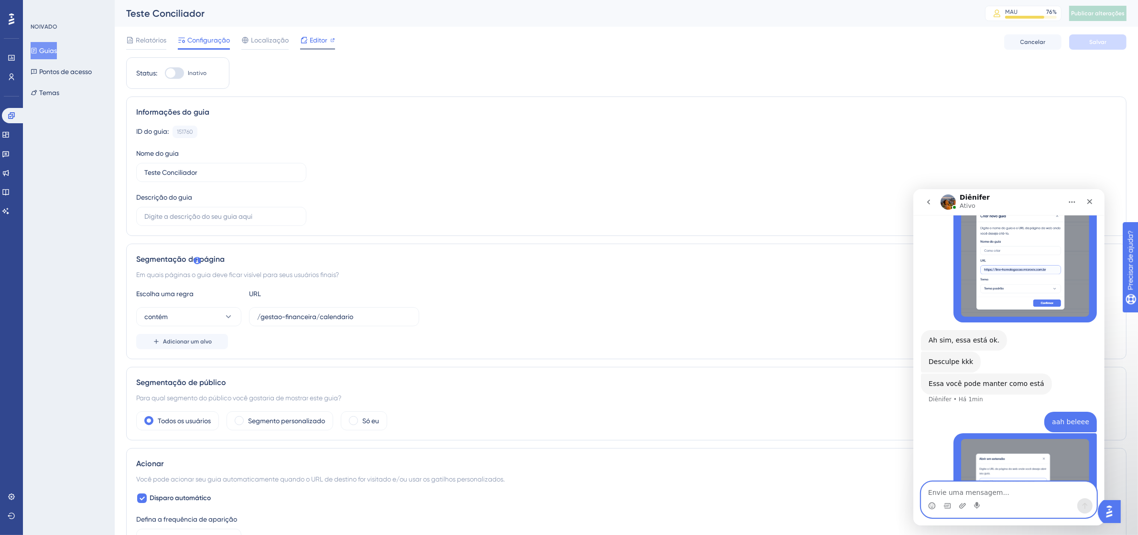
click at [327, 42] on div "Editor" at bounding box center [317, 39] width 35 height 11
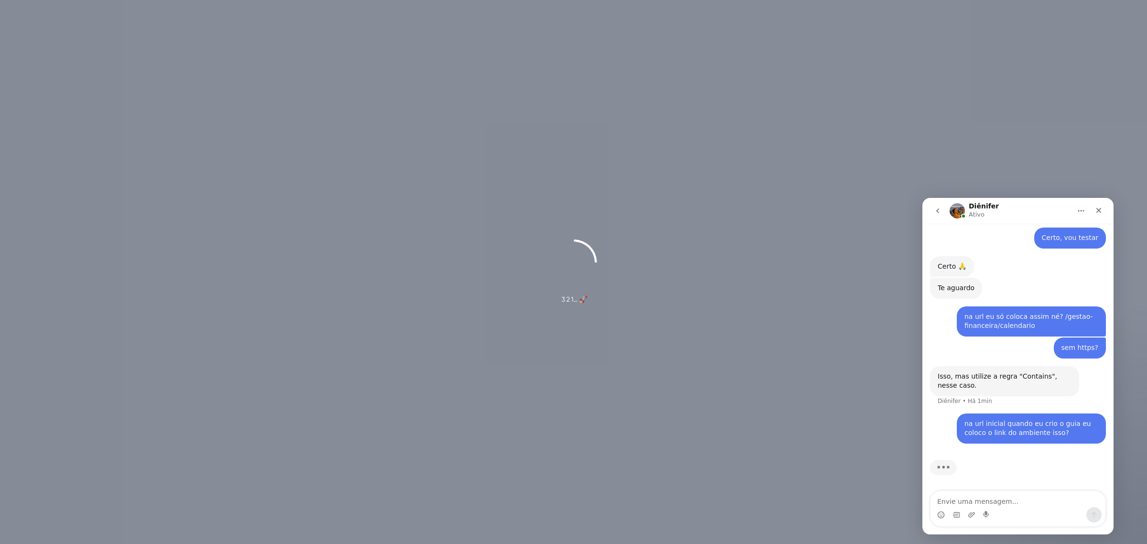
scroll to position [1776, 0]
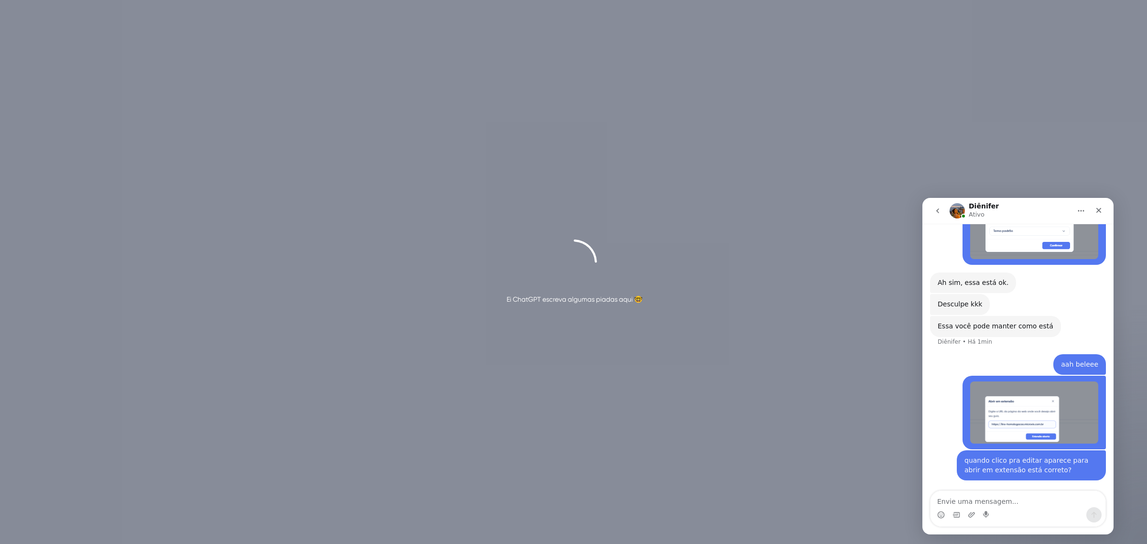
scroll to position [2226, 0]
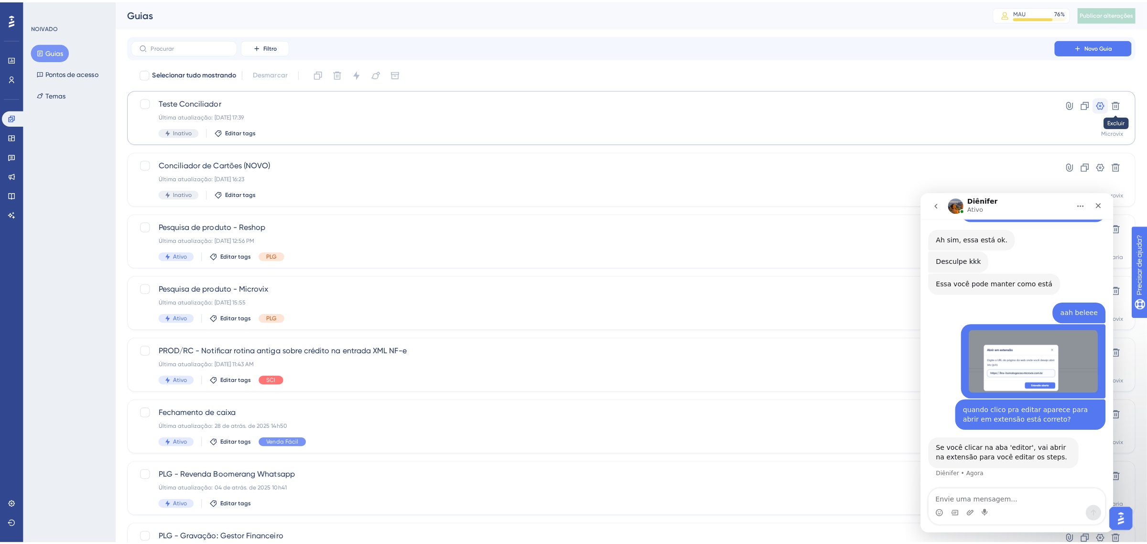
scroll to position [2226, 0]
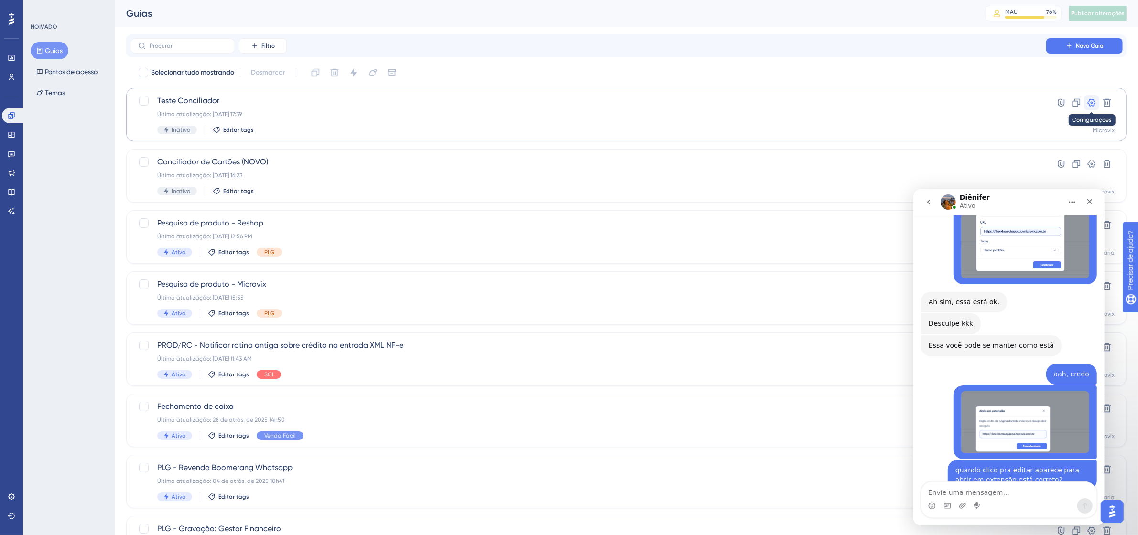
click at [1091, 102] on icon at bounding box center [1092, 103] width 8 height 8
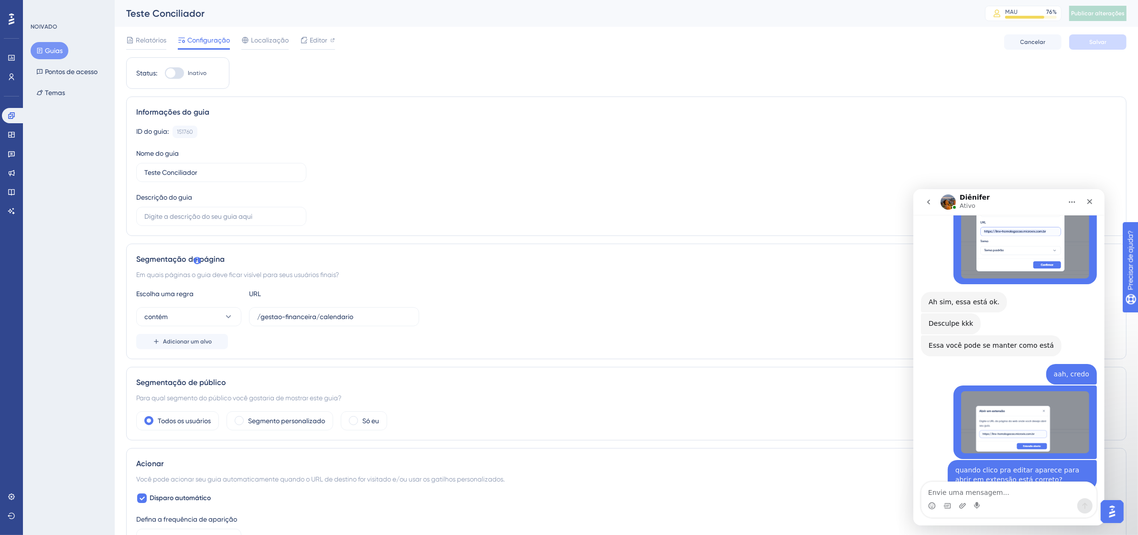
click at [180, 75] on div at bounding box center [174, 72] width 19 height 11
click at [165, 74] on input "Inativo" at bounding box center [164, 73] width 0 height 0
checkbox input "false"
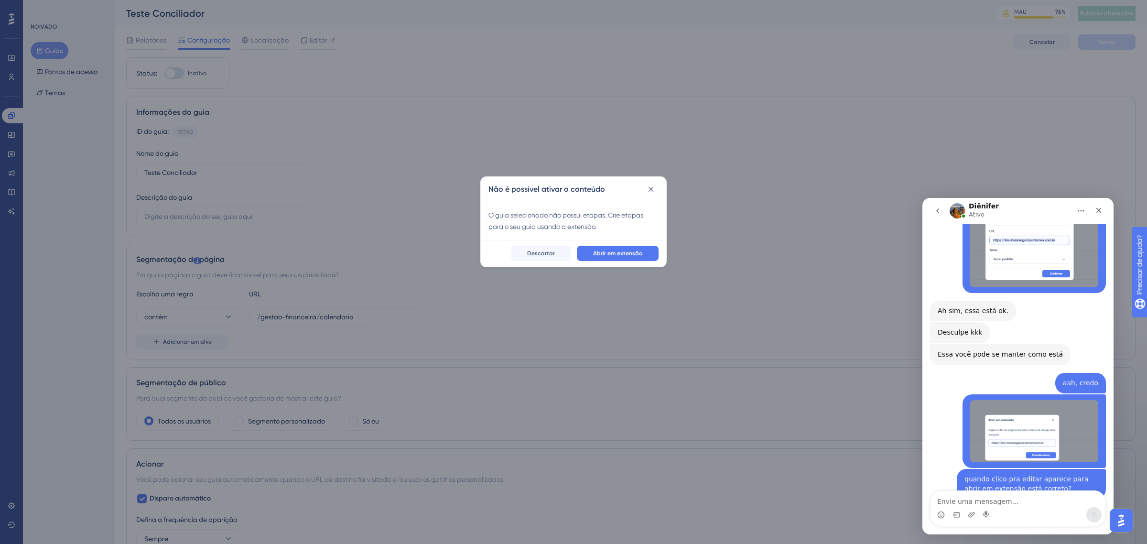
click at [655, 189] on button at bounding box center [650, 189] width 15 height 15
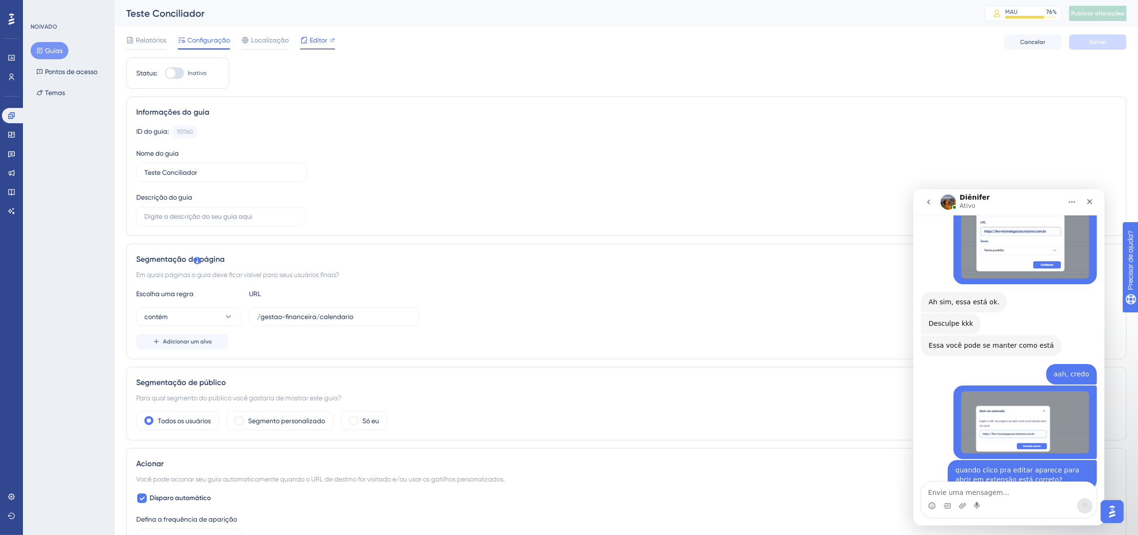
click at [316, 42] on font "Editor" at bounding box center [319, 40] width 18 height 8
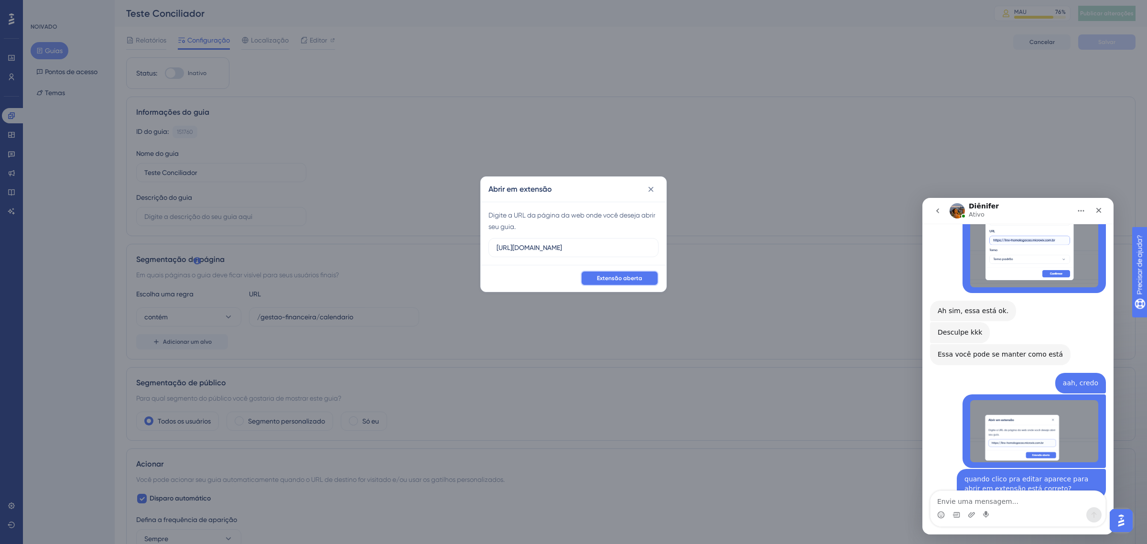
click at [617, 275] on font "Extensão aberta" at bounding box center [619, 278] width 45 height 7
click at [1019, 502] on textarea "Envie uma mensagem..." at bounding box center [1018, 499] width 175 height 16
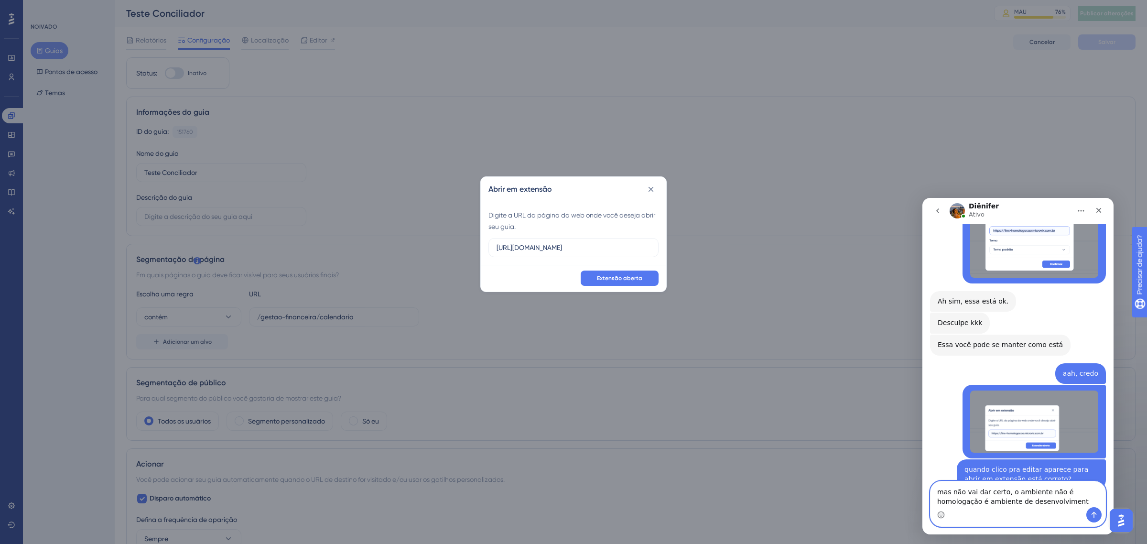
type textarea "mas não vai dar certo, o ambiente não é homologação é ambiente de desenvolvimen…"
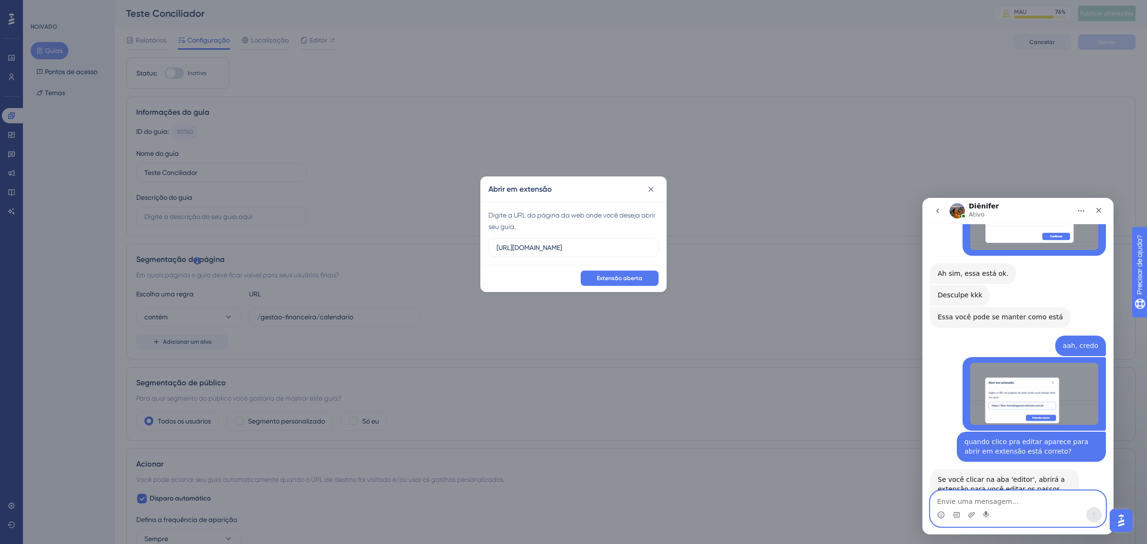
scroll to position [2274, 0]
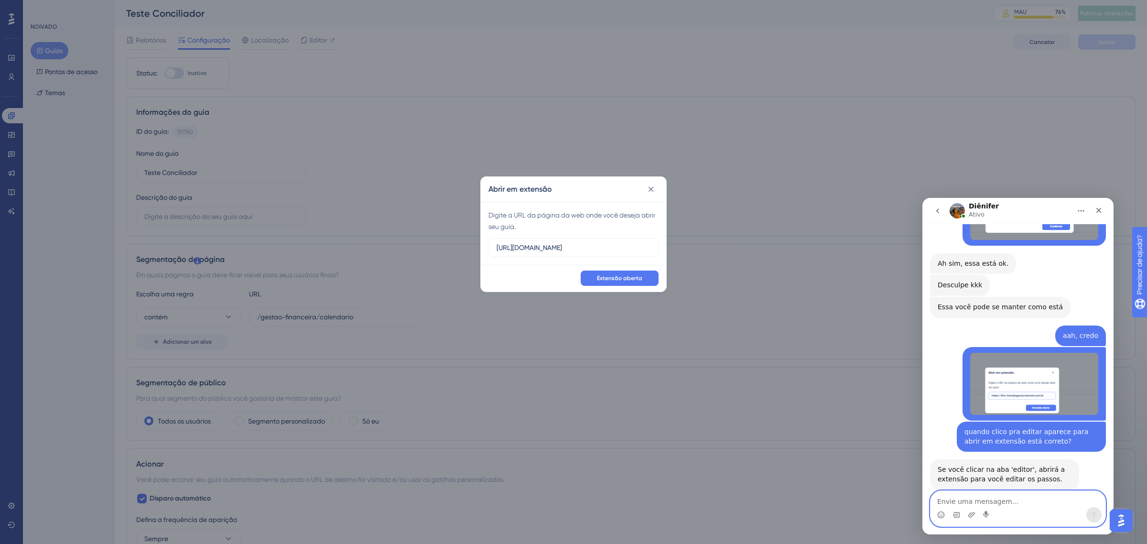
click at [997, 498] on textarea "Envie uma mensagem..." at bounding box center [1018, 499] width 175 height 16
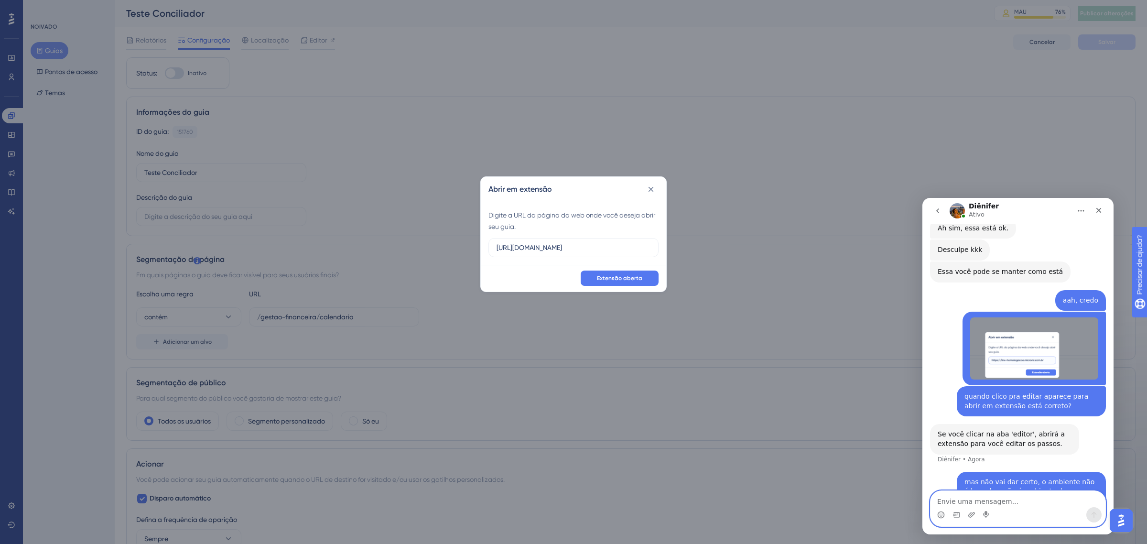
scroll to position [2344, 0]
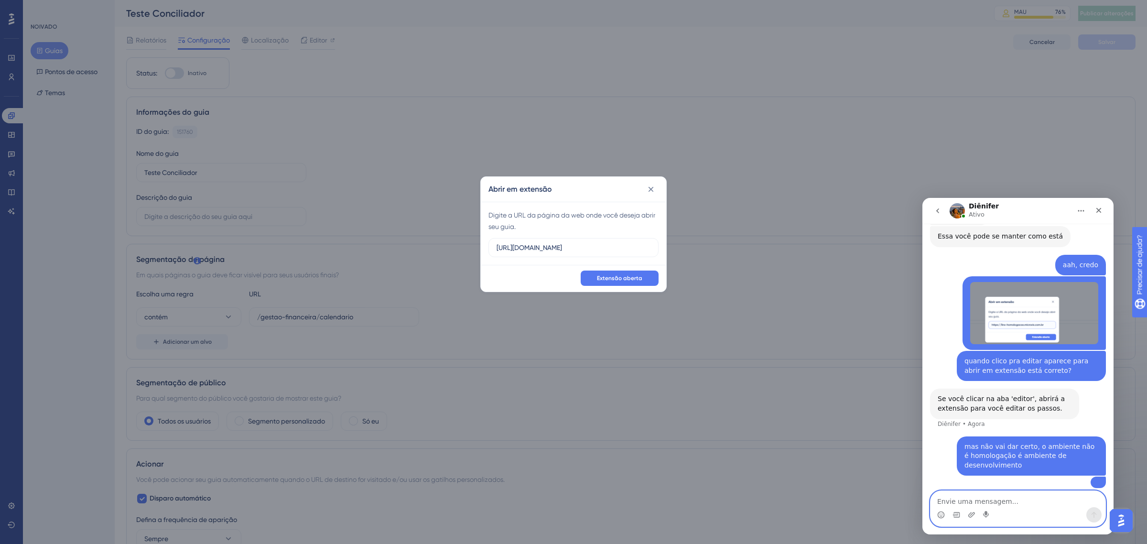
click at [986, 504] on textarea "Envie uma mensagem..." at bounding box center [1018, 499] width 175 height 16
type textarea "c"
type textarea "deixando a url inicial que estava ffica assim"
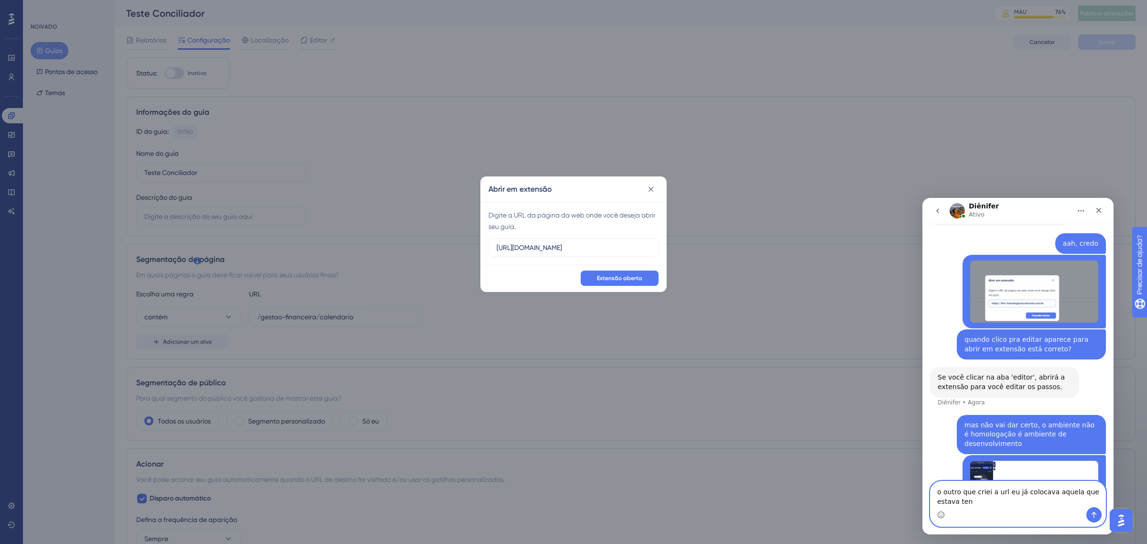
scroll to position [2375, 0]
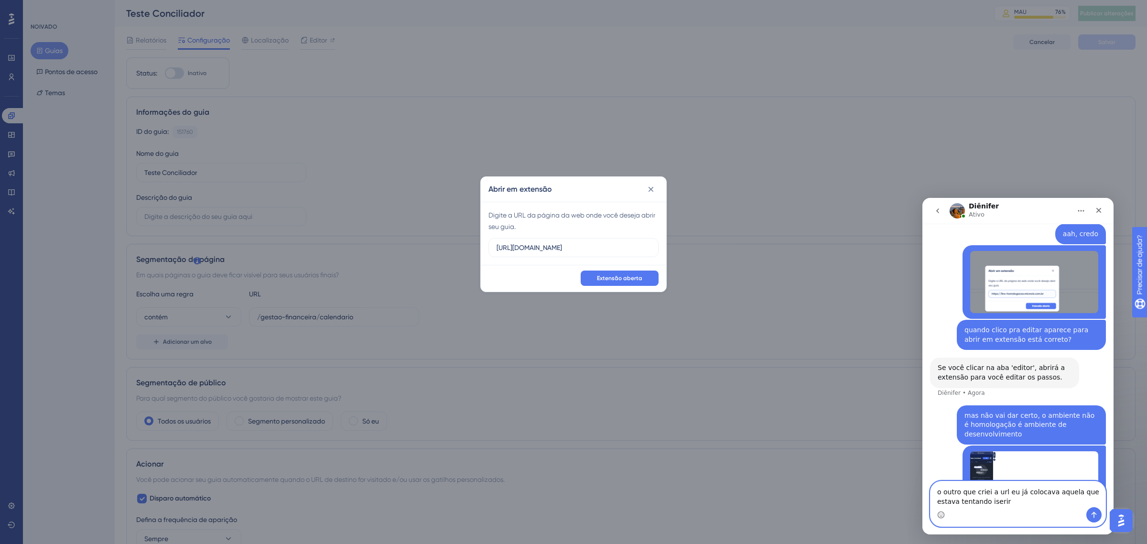
type textarea "o outro que criei a url eu já colocava aquela que estava tentando iserir"
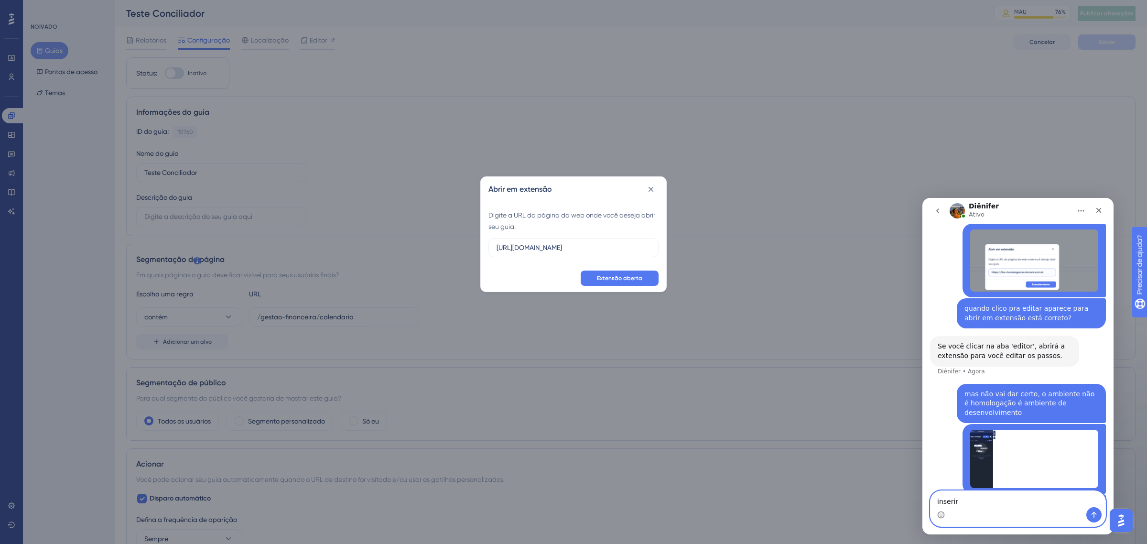
type textarea "inserir"
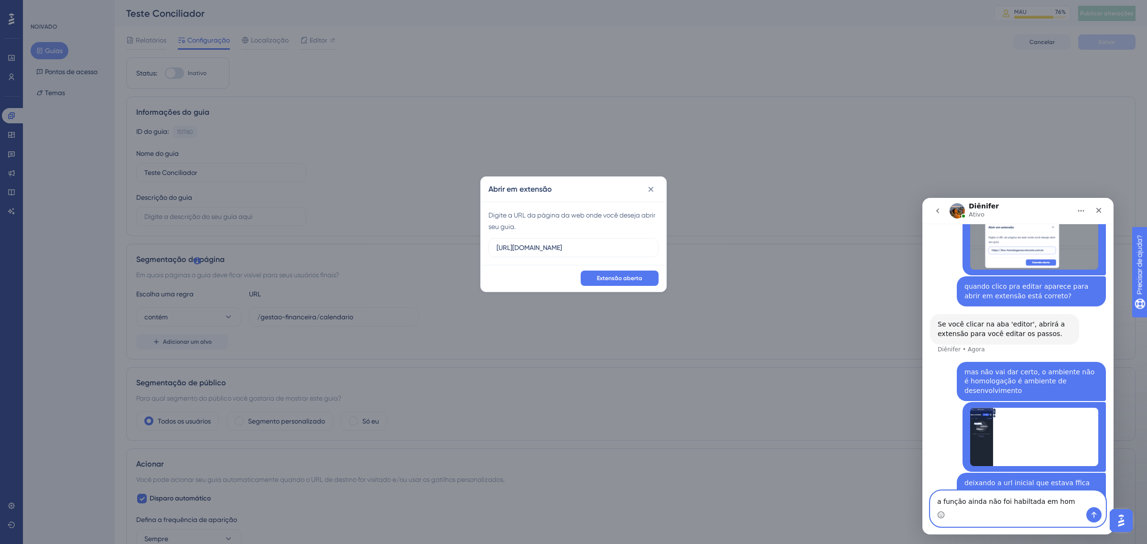
scroll to position [2455, 0]
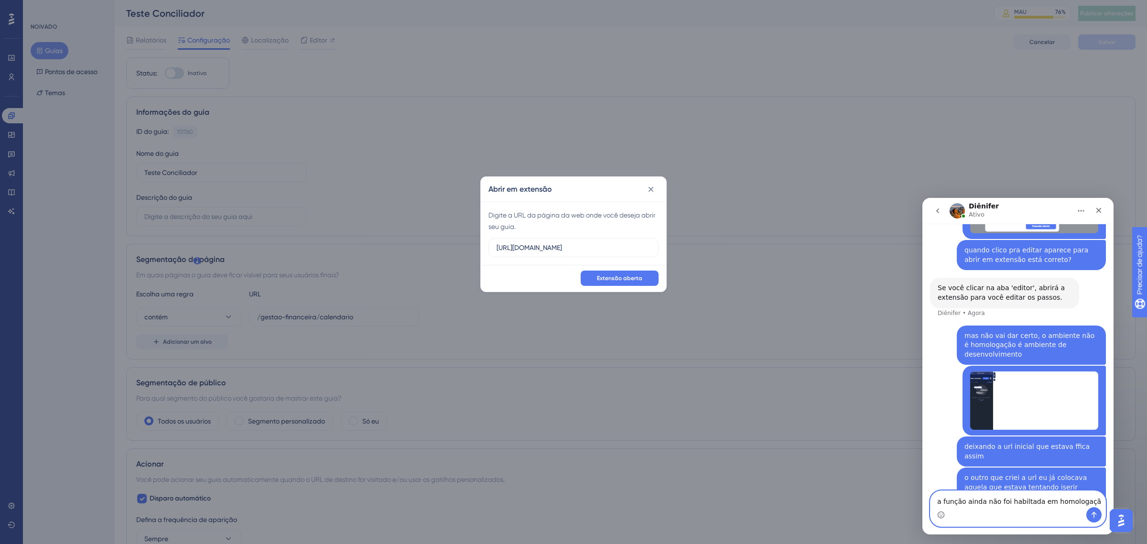
type textarea "a função ainda não foi habiltada em homologação"
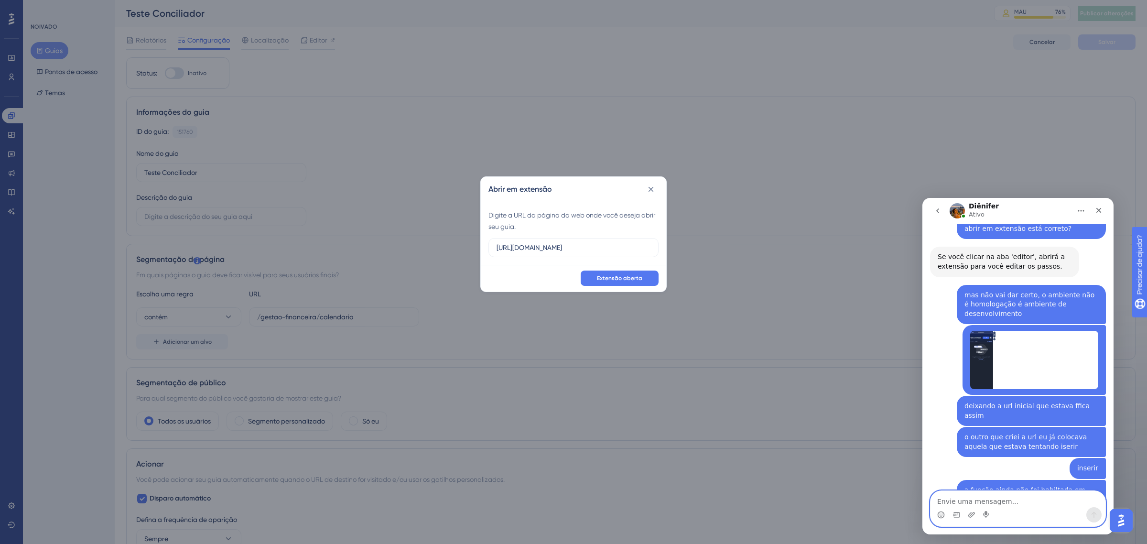
scroll to position [2515, 0]
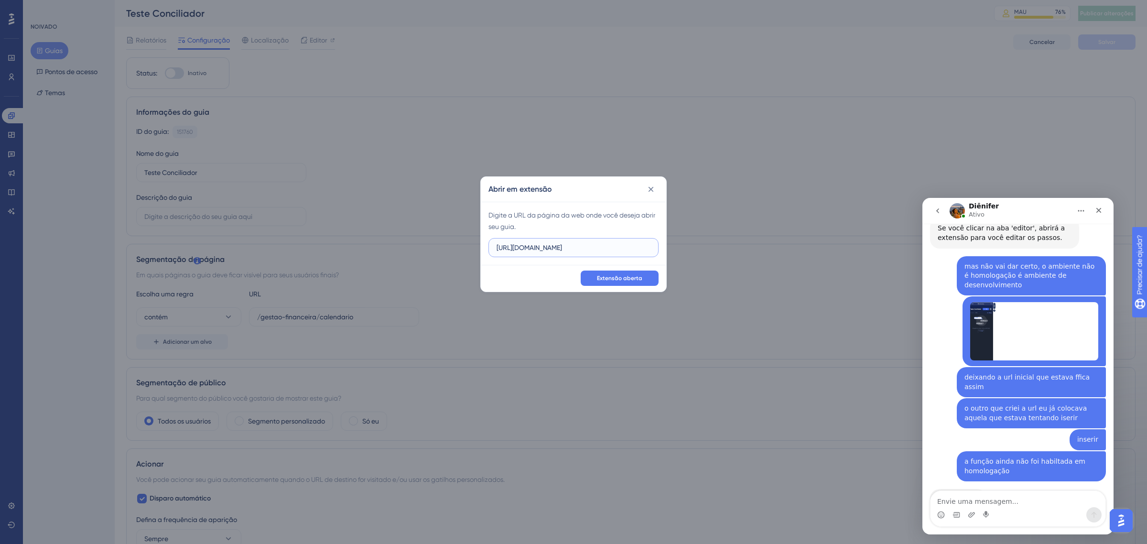
drag, startPoint x: 632, startPoint y: 249, endPoint x: 502, endPoint y: 233, distance: 131.0
click at [502, 233] on div "Digite a URL da página da web onde você deseja abrir seu guia. https://linx-hom…" at bounding box center [573, 233] width 185 height 63
type input "h"
click at [1009, 508] on div "Mensageiro da Intercom" at bounding box center [1018, 514] width 175 height 15
click at [1003, 501] on textarea "Envie uma mensagem..." at bounding box center [1018, 499] width 175 height 16
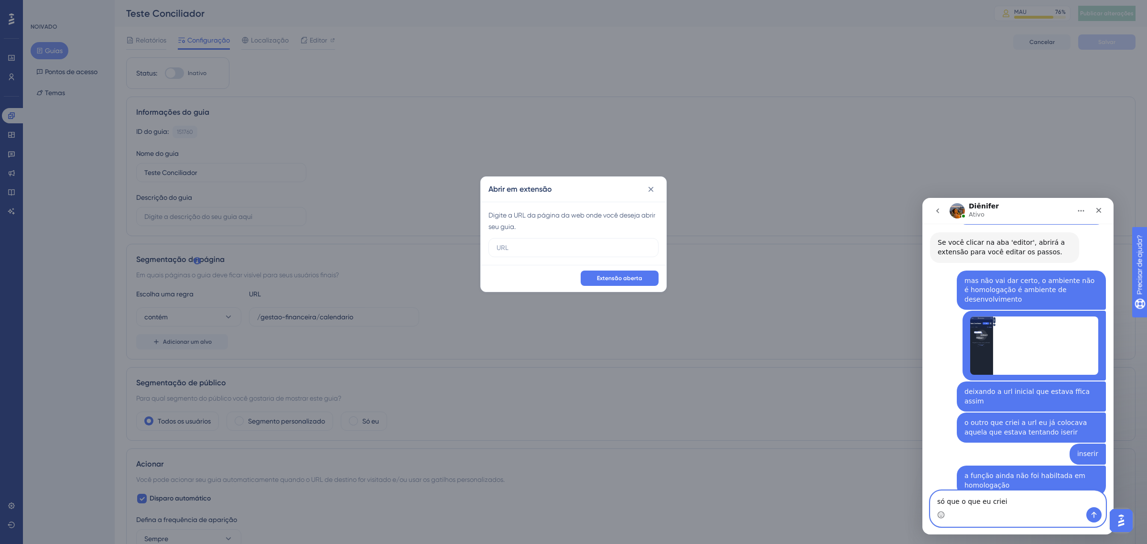
scroll to position [2500, 0]
type textarea "s"
type textarea "n"
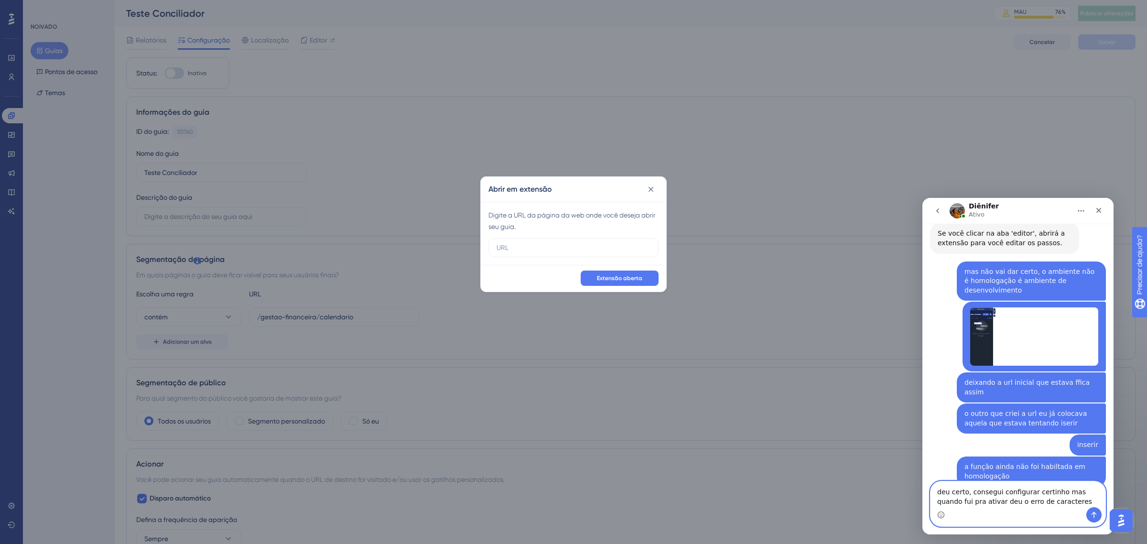
type textarea "deu certo, consegui configurar certinho mas quando fui pra ativar deu o erro de…"
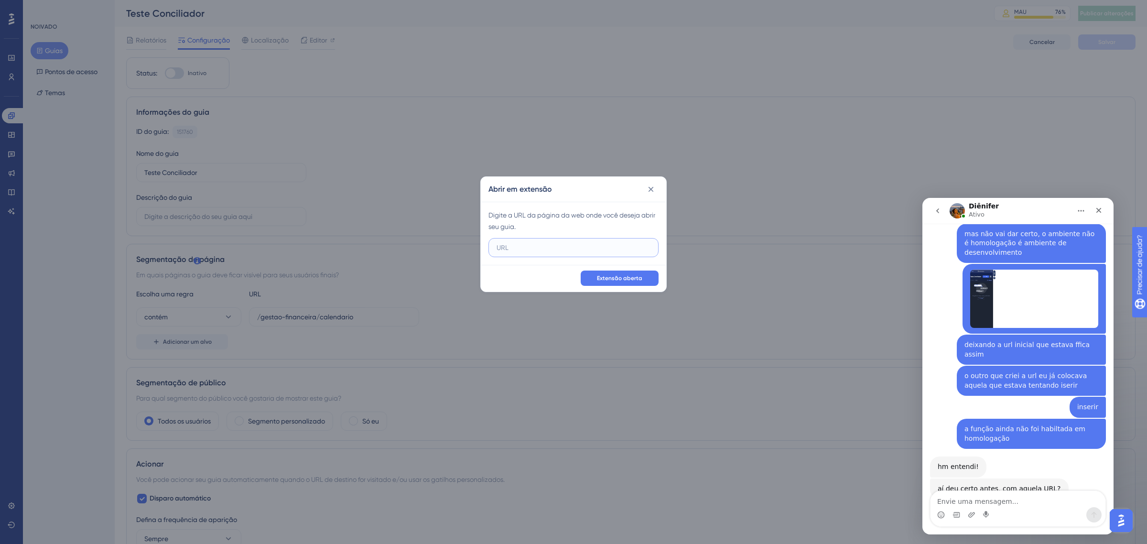
click at [533, 247] on input "text" at bounding box center [574, 247] width 154 height 11
click at [612, 240] on label at bounding box center [573, 247] width 170 height 19
click at [612, 242] on input "text" at bounding box center [574, 247] width 154 height 11
paste input "[URL][DOMAIN_NAME]"
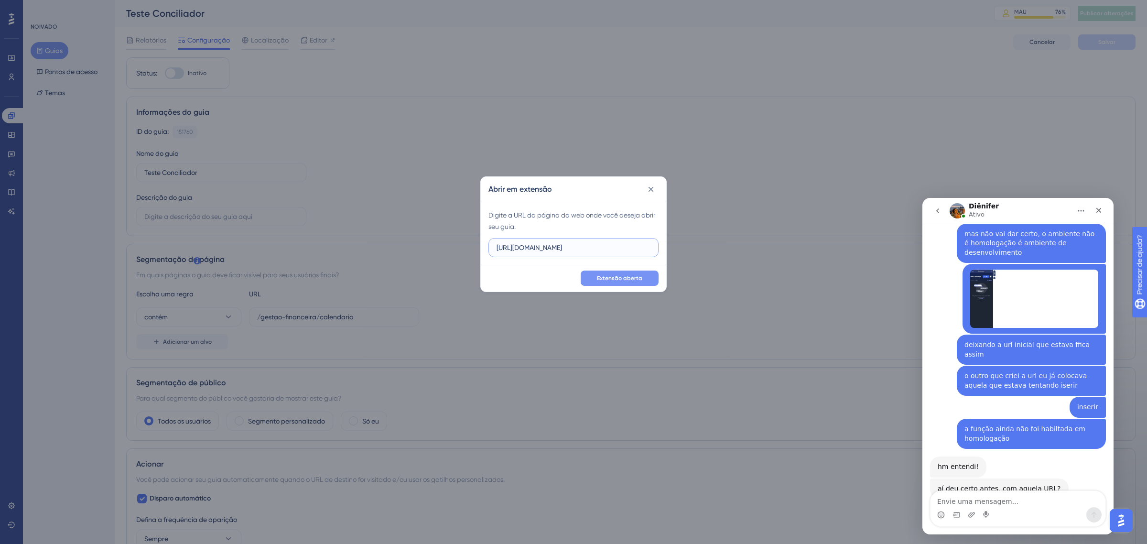
type input "[URL][DOMAIN_NAME]"
click at [628, 279] on font "Extensão aberta" at bounding box center [619, 278] width 45 height 7
click at [1003, 497] on textarea "Envie uma mensagem..." at bounding box center [1018, 499] width 175 height 16
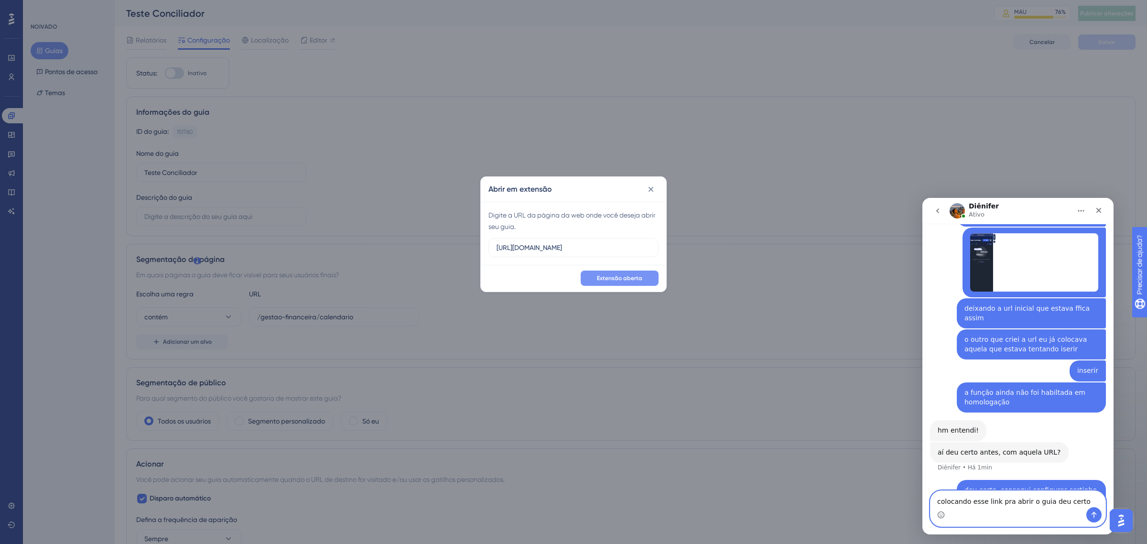
paste textarea "[URL][DOMAIN_NAME]"
type textarea "colocando esse link pra abrir o guia deu certo http://linx-expclientes.microvix…"
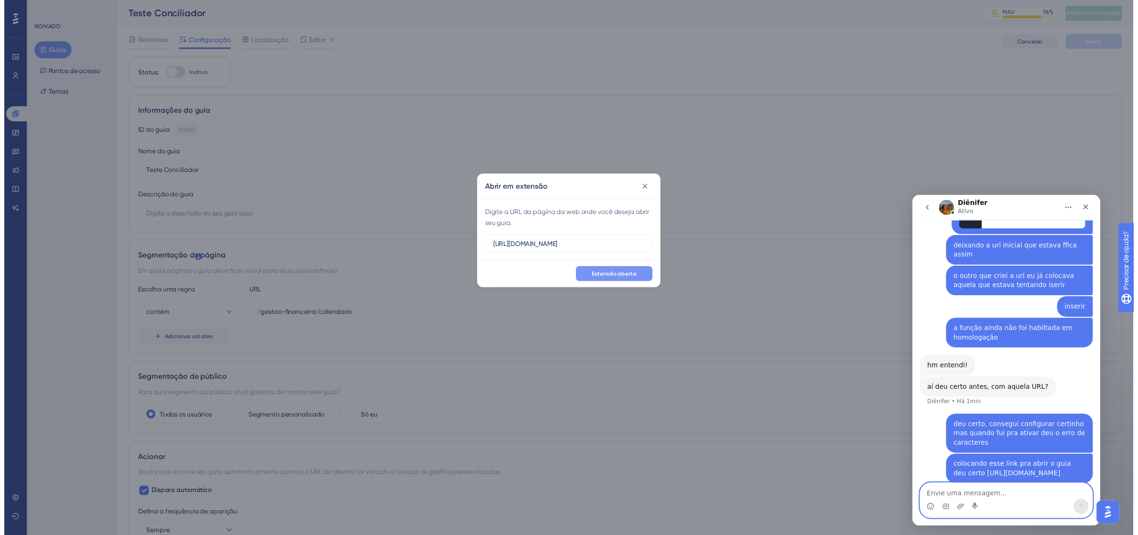
scroll to position [2690, 0]
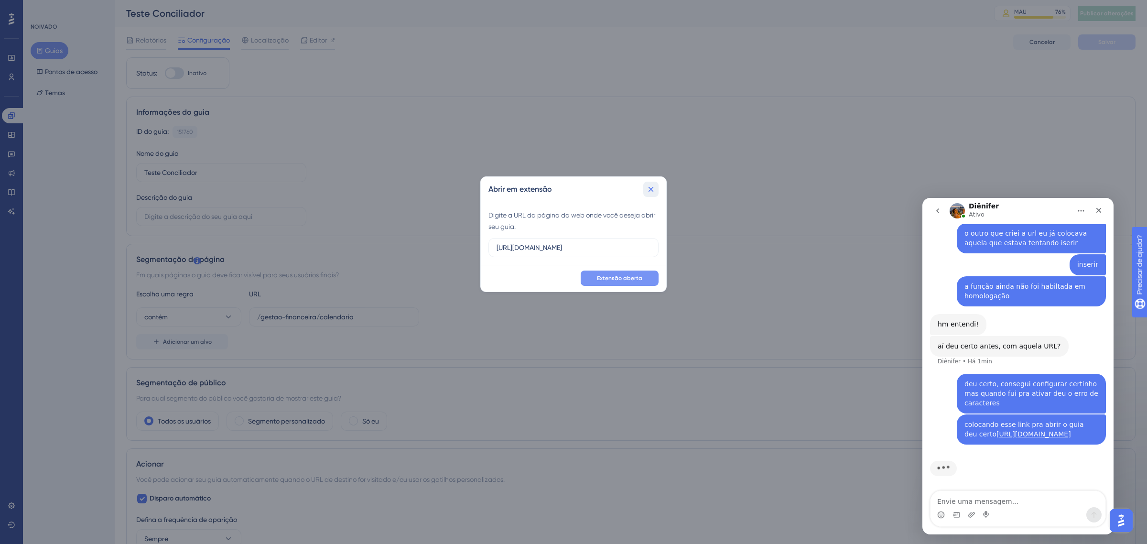
click at [647, 191] on icon at bounding box center [651, 189] width 10 height 10
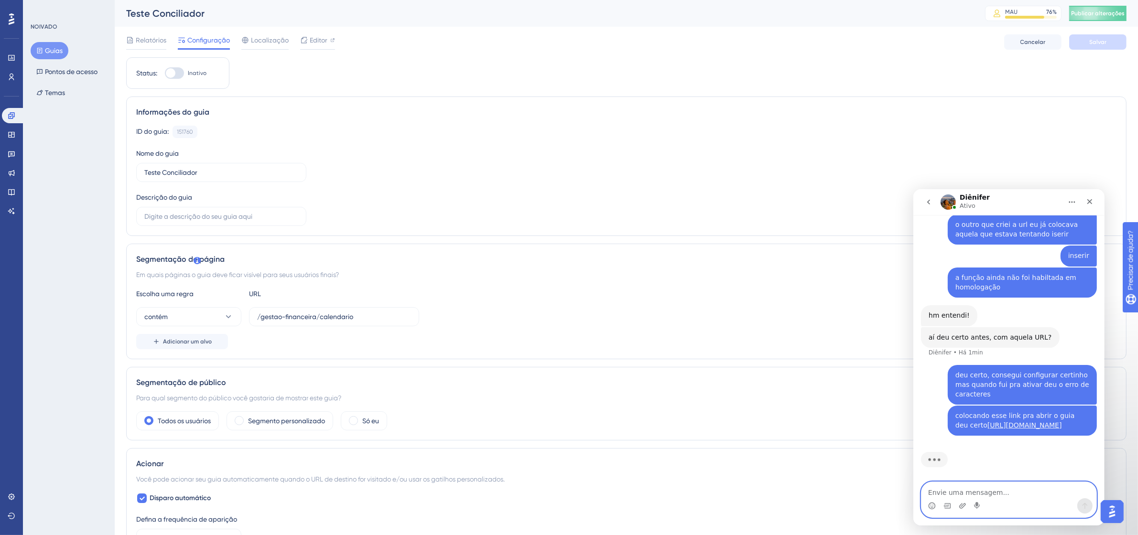
click at [966, 490] on textarea "Envie uma mensagem..." at bounding box center [1008, 490] width 175 height 16
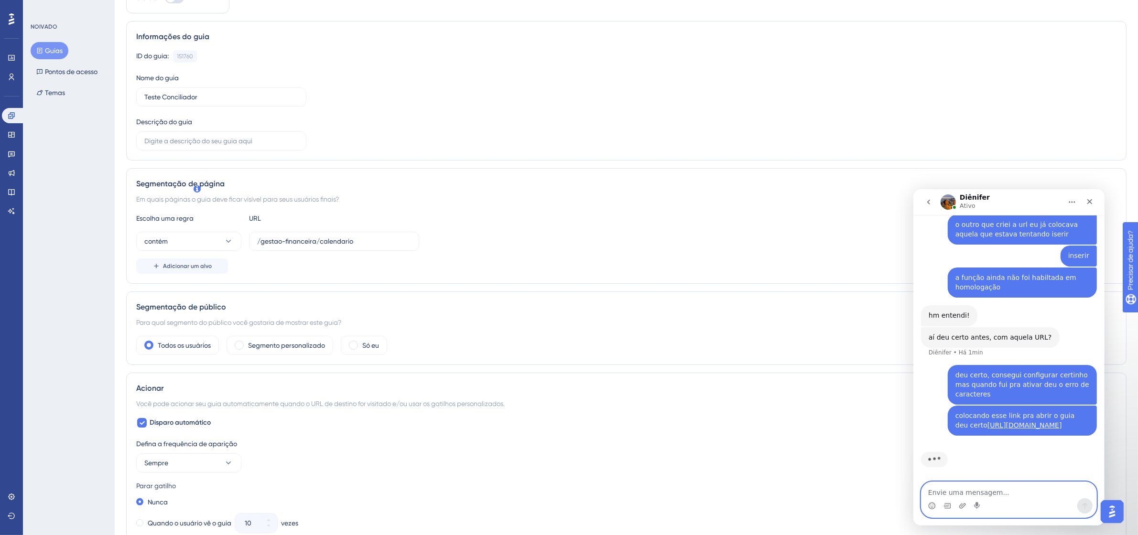
scroll to position [0, 0]
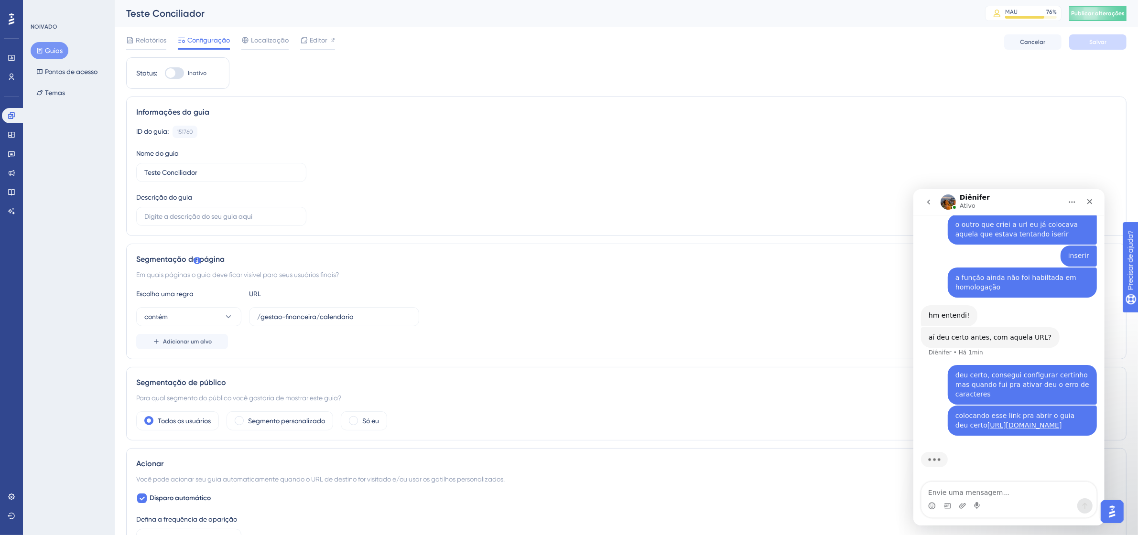
click at [182, 72] on div at bounding box center [174, 72] width 19 height 11
click at [165, 73] on input "Inativo" at bounding box center [164, 73] width 0 height 0
checkbox input "true"
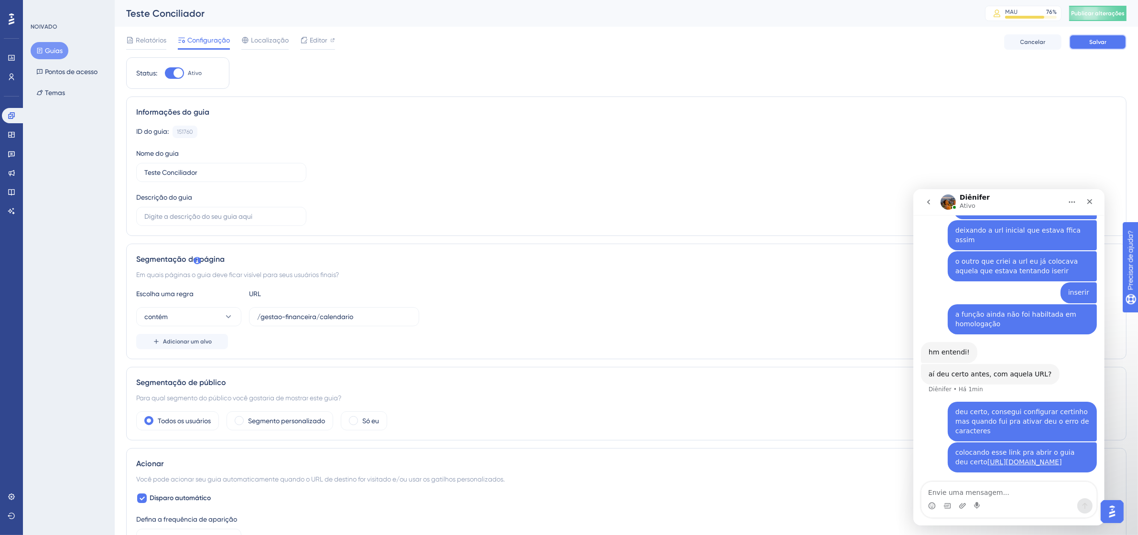
click at [1105, 39] on font "Salvar" at bounding box center [1097, 42] width 17 height 7
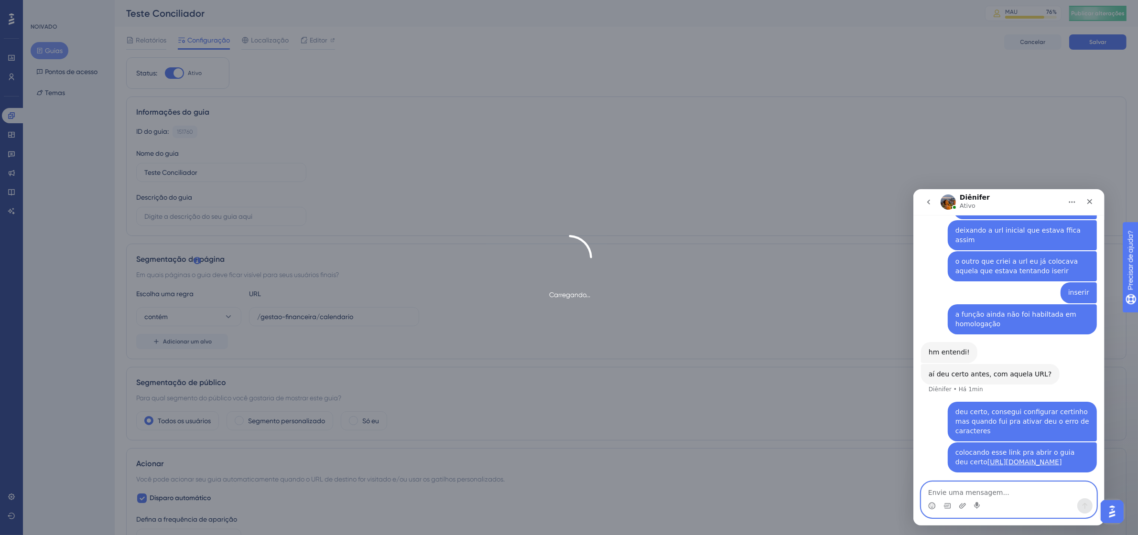
click at [987, 493] on textarea "Envie uma mensagem..." at bounding box center [1008, 490] width 175 height 16
type textarea "deu a mesma coisa agora no novo que ffui ativar"
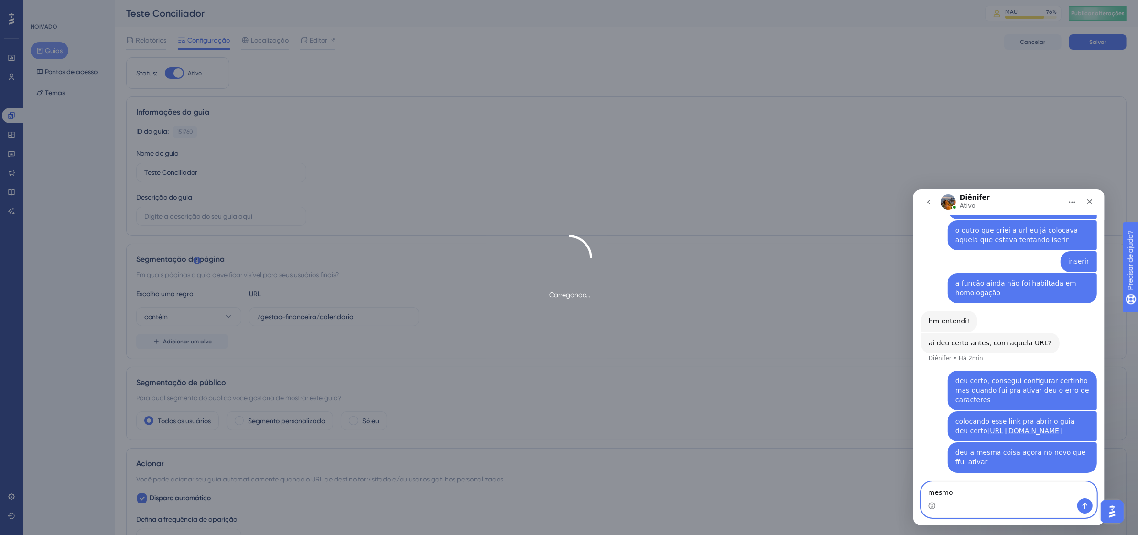
scroll to position [2721, 0]
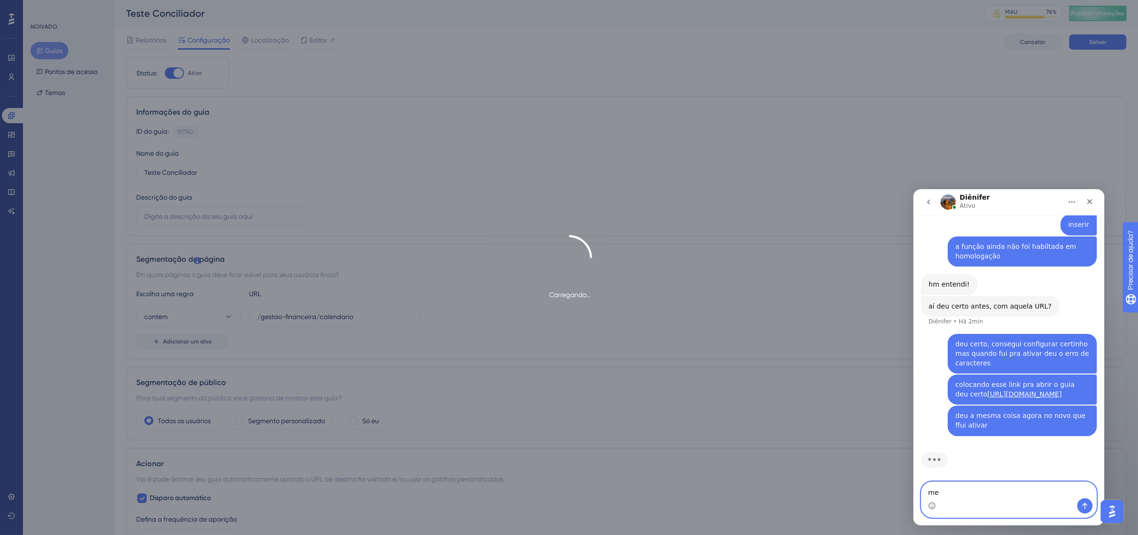
type textarea "m"
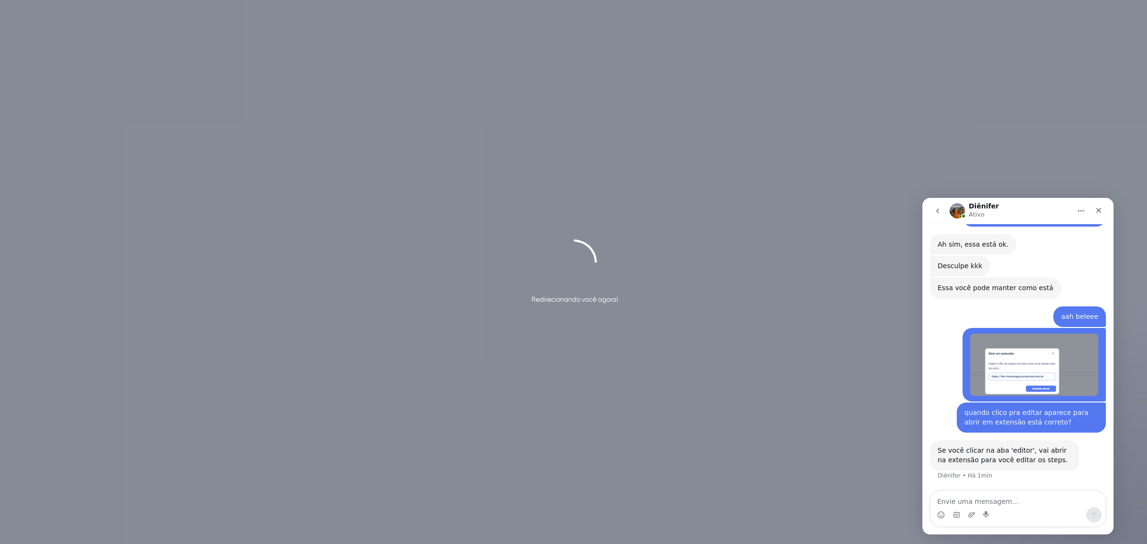
scroll to position [2264, 0]
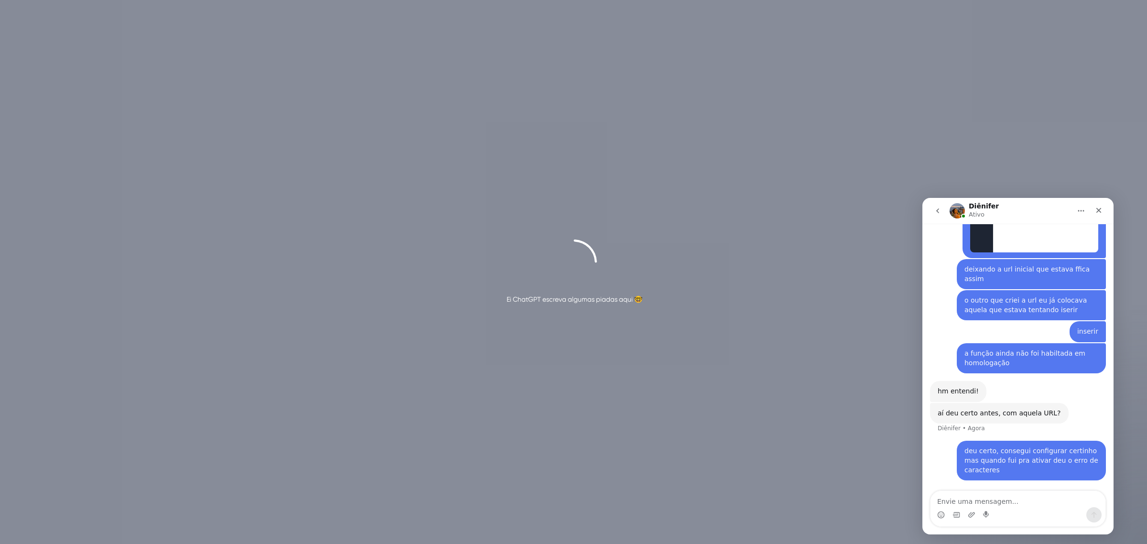
scroll to position [2585, 0]
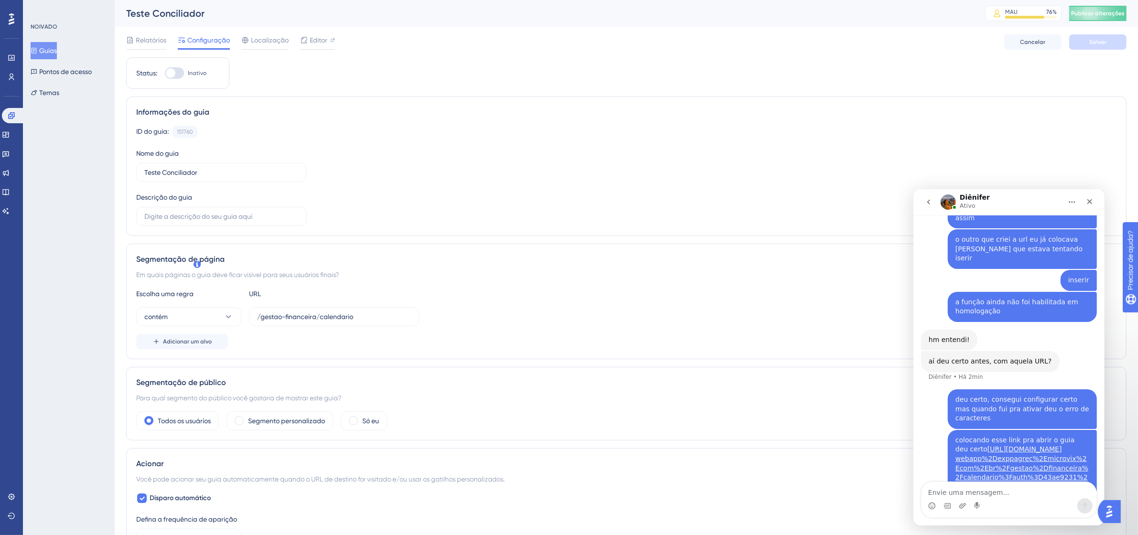
click at [1001, 489] on textarea "Envie uma mensagem..." at bounding box center [1008, 490] width 175 height 16
type textarea "sem url de direcionamento"
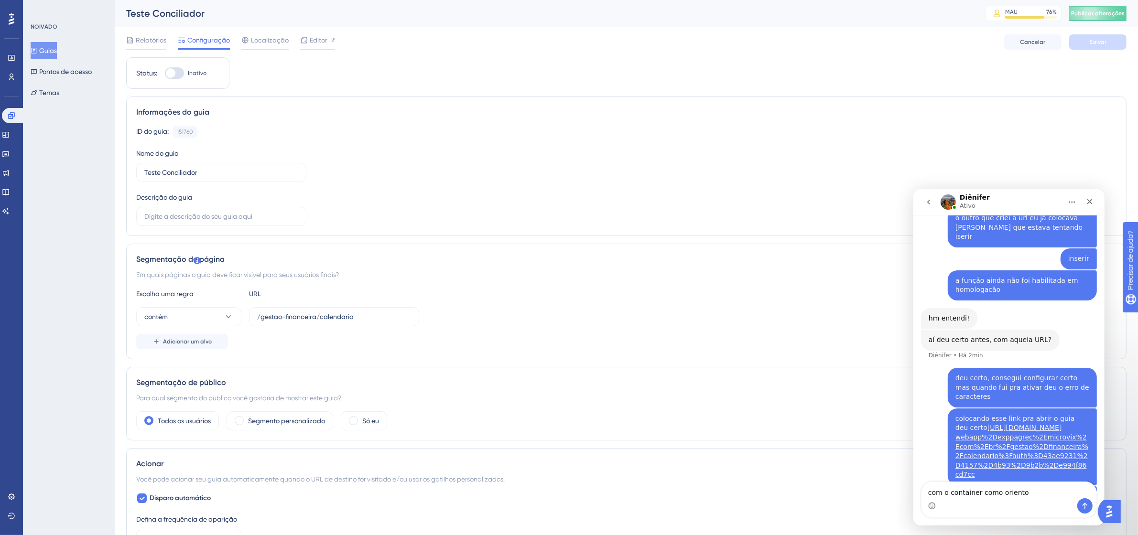
type textarea "com o container como orientou"
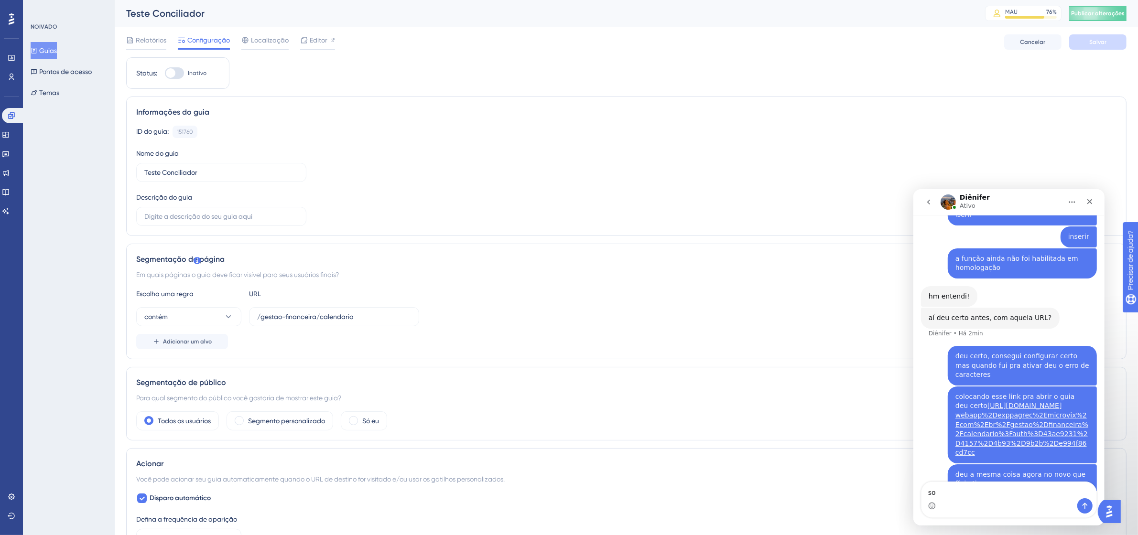
type textarea "s"
click at [1014, 491] on textarea "Envie uma mensagem..." at bounding box center [1008, 490] width 175 height 16
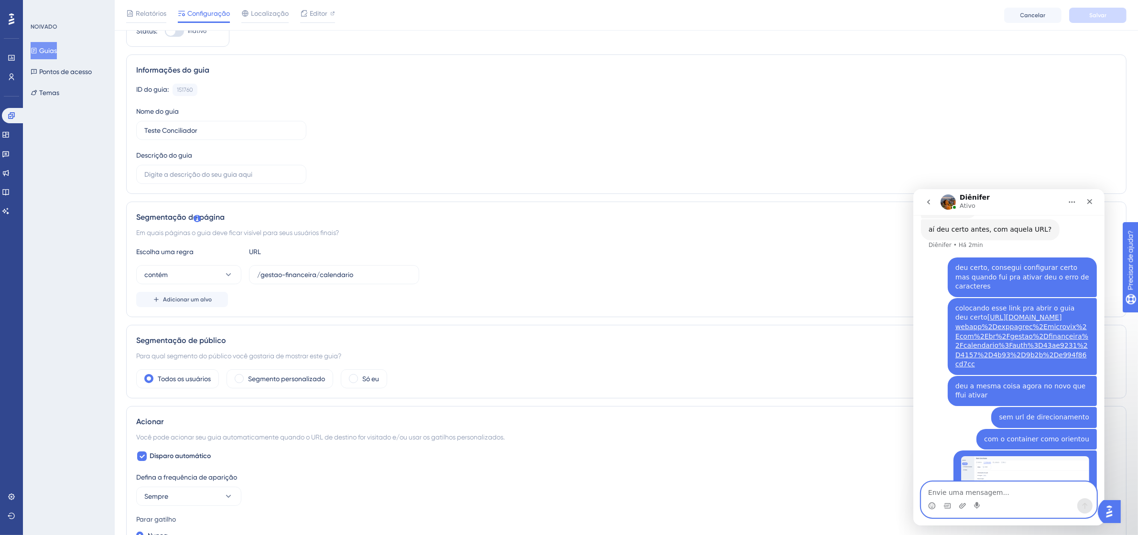
scroll to position [0, 0]
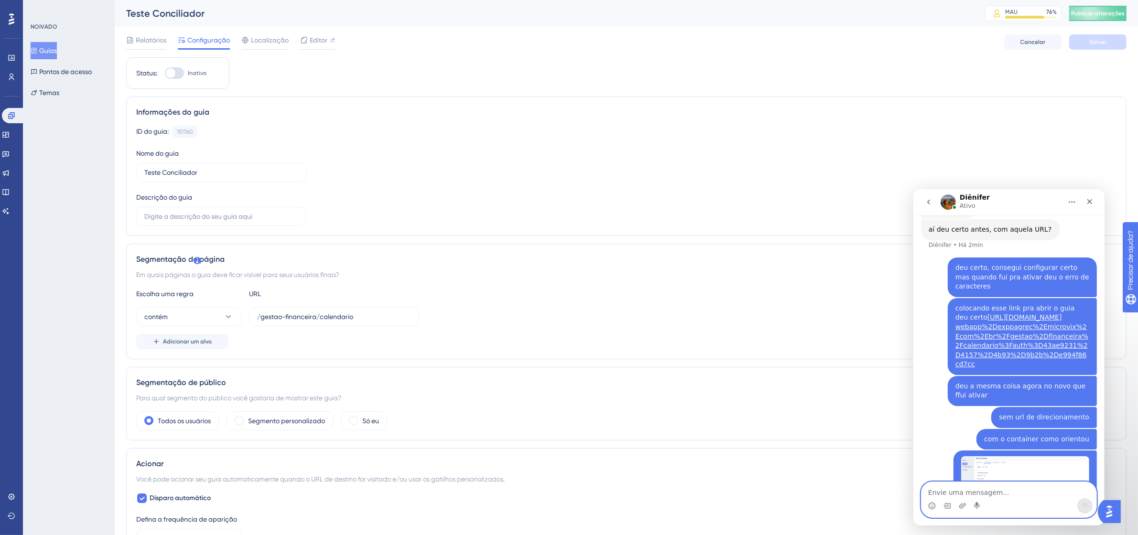
click at [181, 72] on div at bounding box center [174, 72] width 19 height 11
click at [165, 73] on input "Inativo" at bounding box center [164, 73] width 0 height 0
checkbox input "true"
click at [1115, 36] on button "Salvar" at bounding box center [1097, 41] width 57 height 15
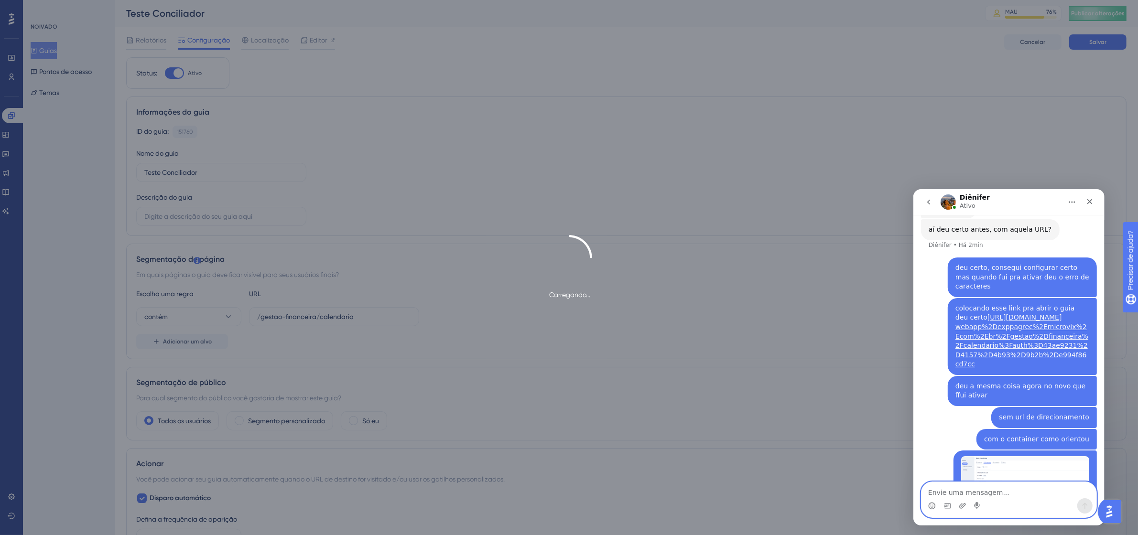
click at [1000, 496] on textarea "Envie uma mensagem..." at bounding box center [1008, 490] width 175 height 16
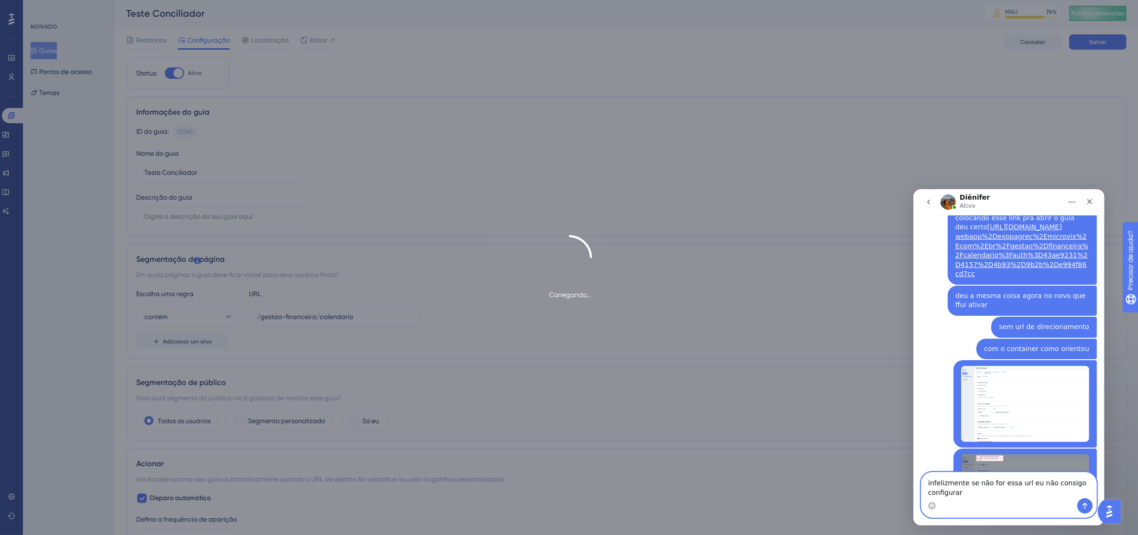
scroll to position [2907, 0]
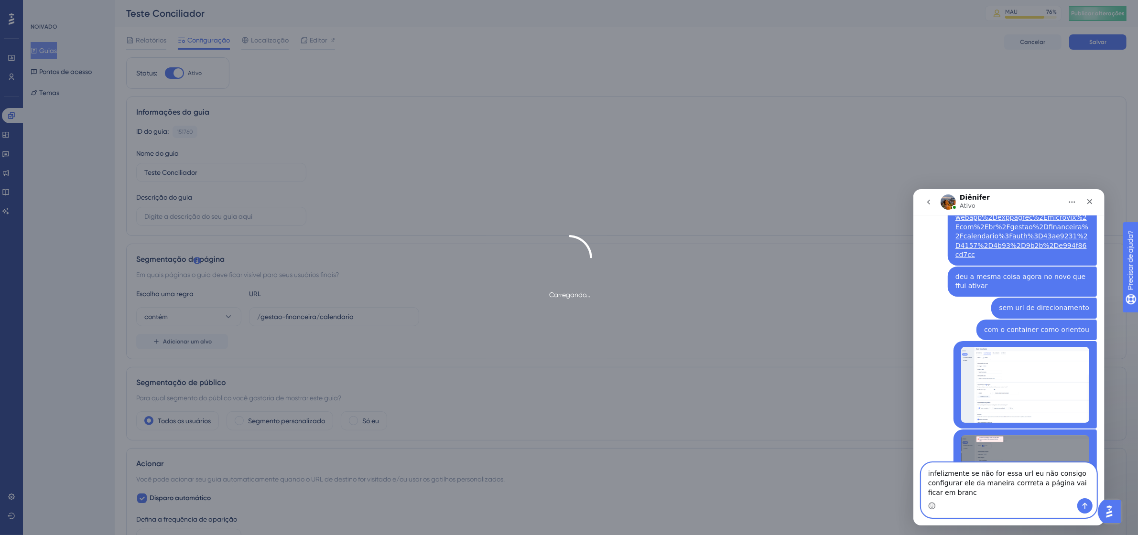
type textarea "infelizmente se não for essa url eu não consigo configurar ele da maneira corrr…"
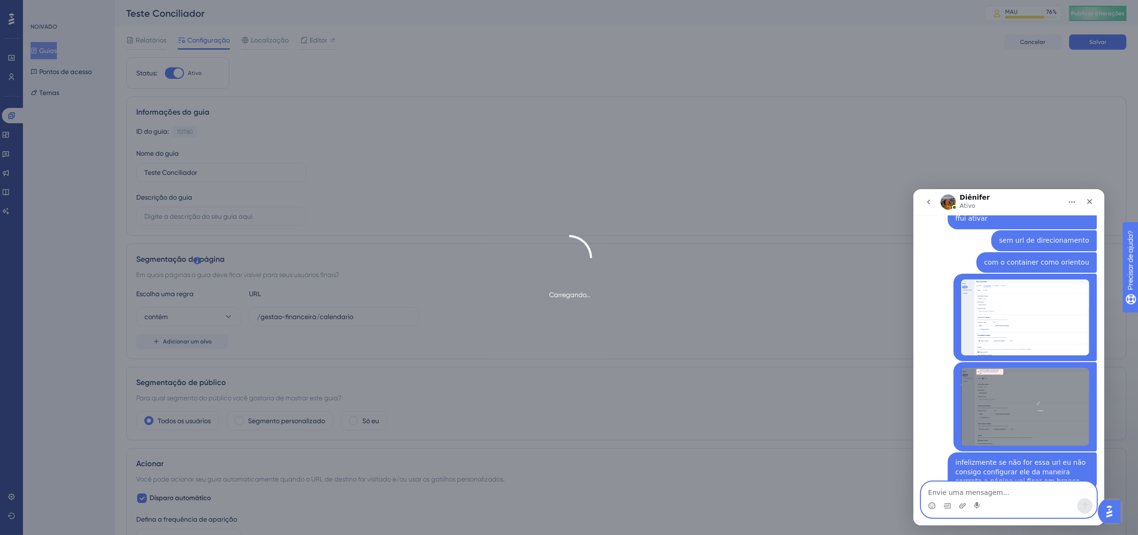
scroll to position [3022, 0]
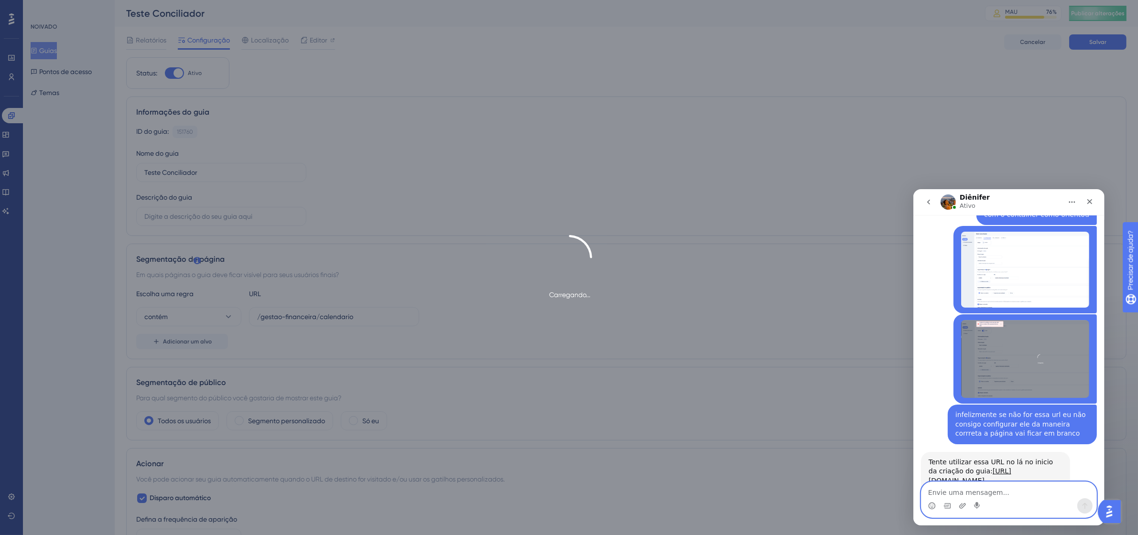
drag, startPoint x: 997, startPoint y: 423, endPoint x: 975, endPoint y: 407, distance: 26.6
click at [975, 457] on div "Tente utilizar essa URL no lá no inicio da criação do guia: https://9011-erpweb…" at bounding box center [995, 471] width 134 height 28
copy div "[URL][DOMAIN_NAME]"
click at [972, 488] on textarea "Envie uma mensagem..." at bounding box center [1008, 490] width 175 height 16
type textarea "eu consigo editar ela depois de criar ou precsia uma nova"
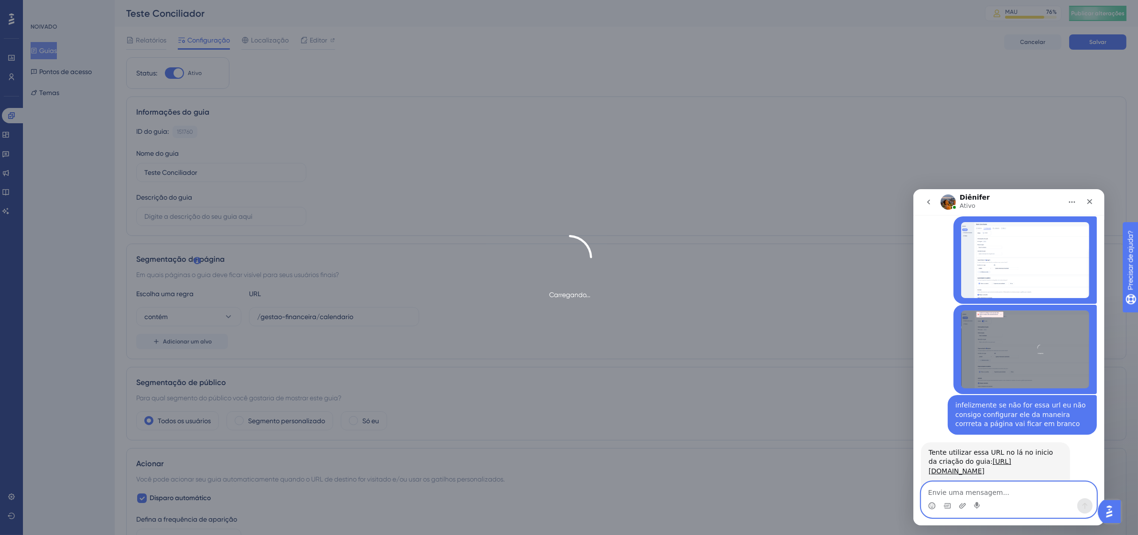
scroll to position [3060, 0]
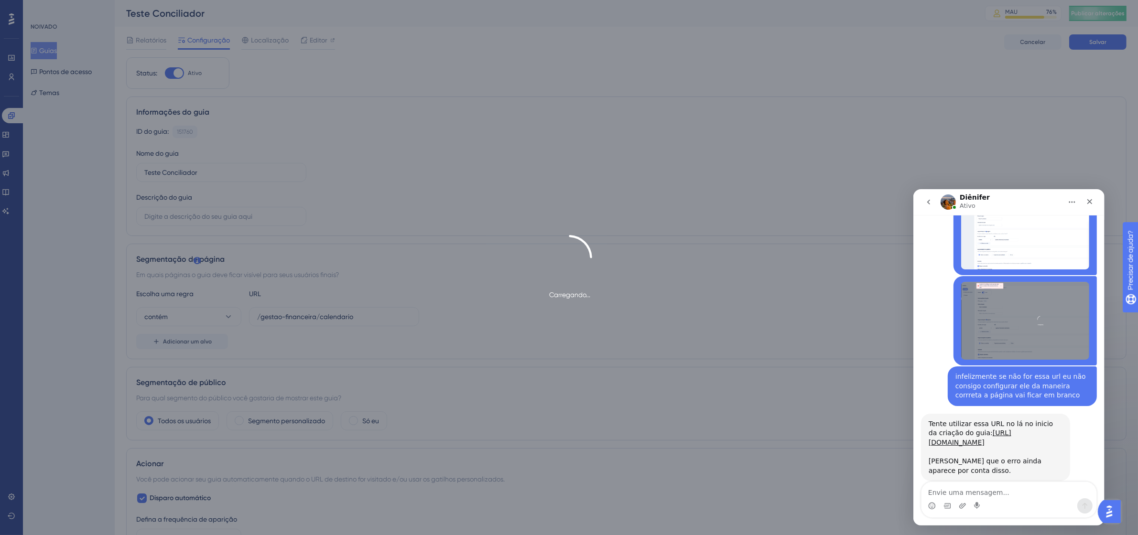
click at [887, 89] on div "Carregando..." at bounding box center [569, 267] width 1138 height 535
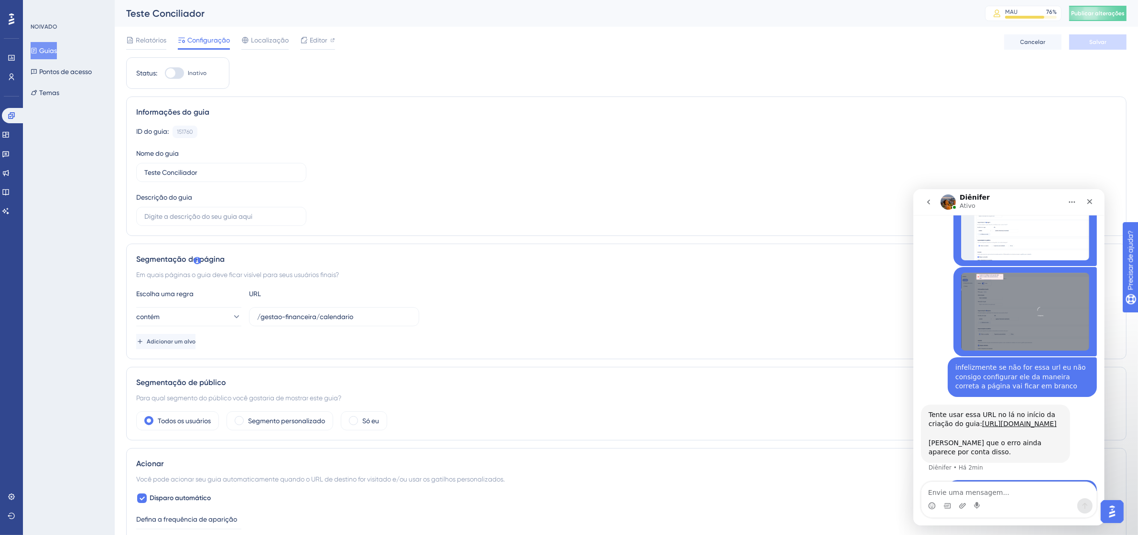
click at [177, 70] on div at bounding box center [174, 72] width 19 height 11
click at [165, 73] on input "Inativo" at bounding box center [164, 73] width 0 height 0
checkbox input "true"
click at [330, 40] on icon at bounding box center [332, 40] width 5 height 5
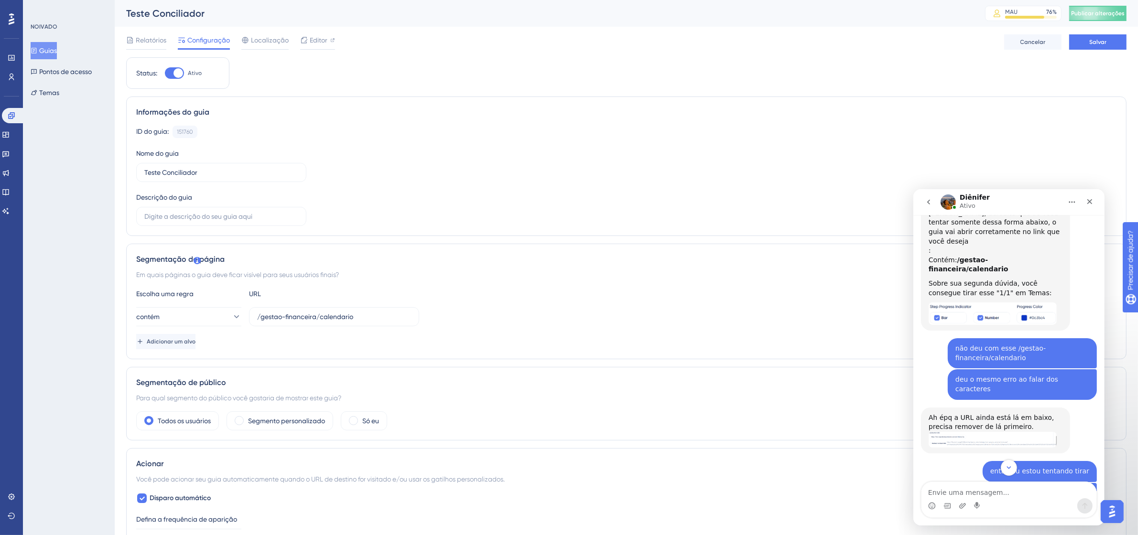
scroll to position [1337, 0]
click at [1008, 431] on img "Diênifer diz…" at bounding box center [992, 439] width 128 height 16
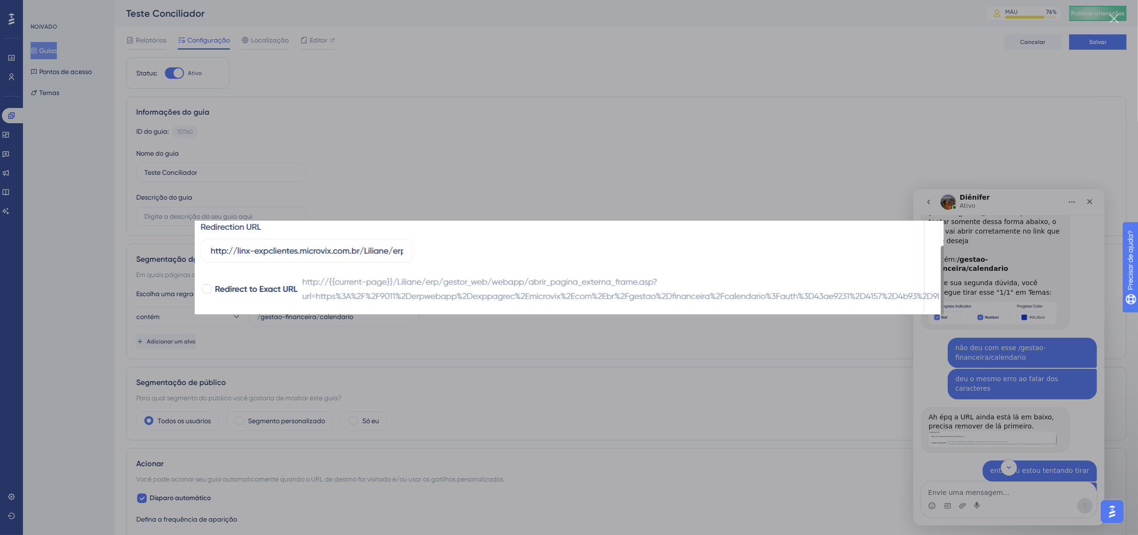
scroll to position [0, 0]
click at [1023, 395] on div "Messenger da Intercom" at bounding box center [569, 267] width 1138 height 535
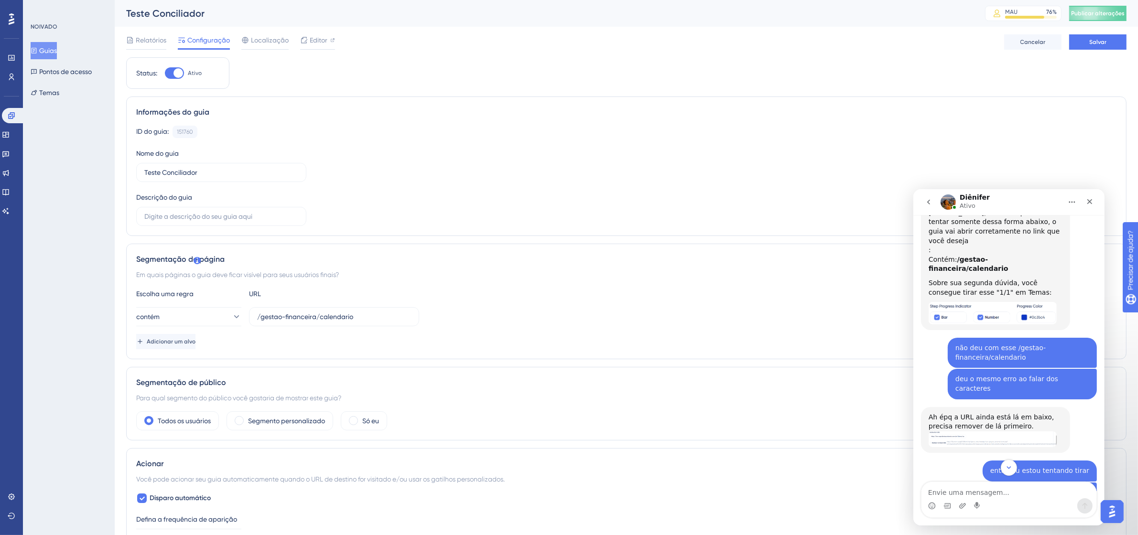
scroll to position [1277, 0]
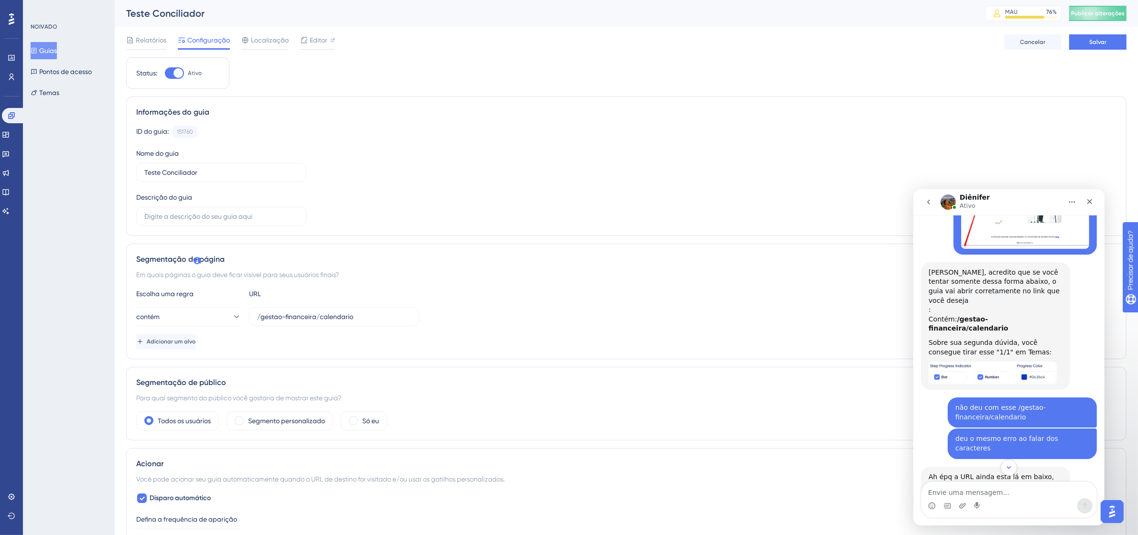
click at [999, 361] on img "Diênifer diz…" at bounding box center [992, 372] width 128 height 22
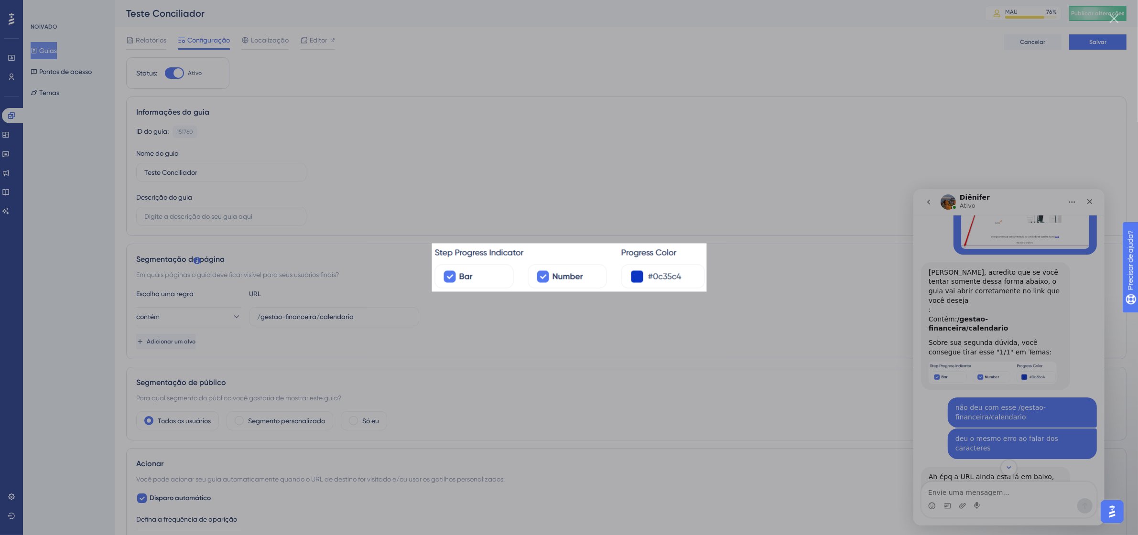
click at [978, 508] on div "Messenger da Intercom" at bounding box center [569, 267] width 1138 height 535
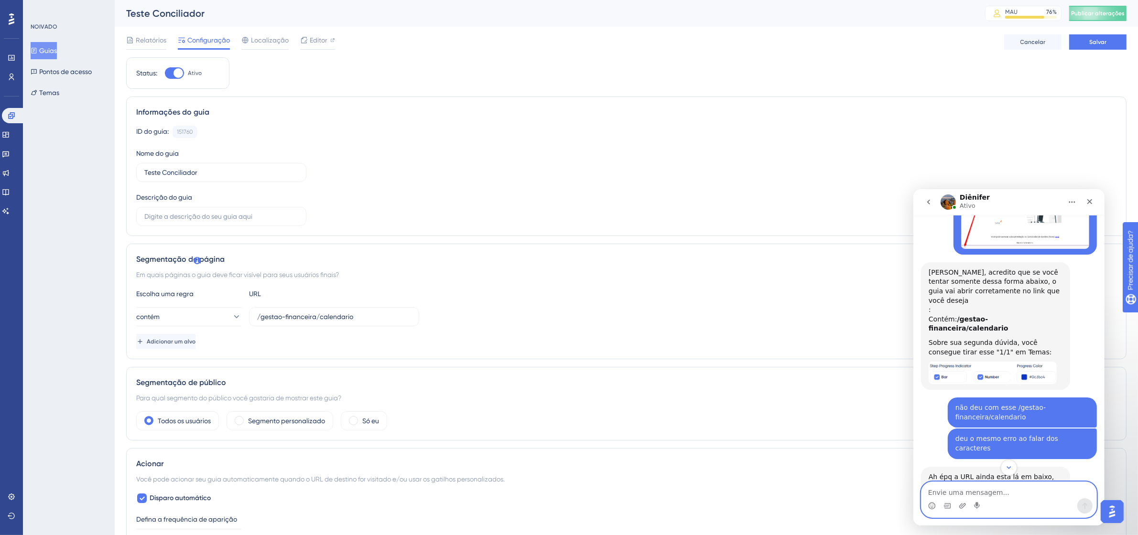
click at [1000, 486] on textarea "Envie uma mensagem..." at bounding box center [1008, 490] width 175 height 16
paste textarea "Envie uma mensagem..."
type textarea "esse aqui onde fica mesmo?"
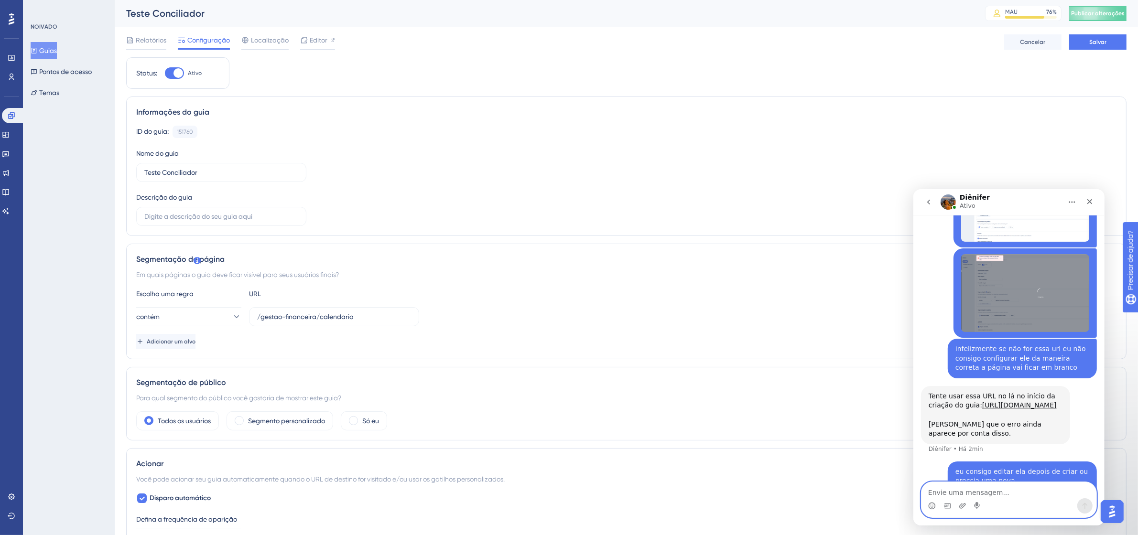
scroll to position [3091, 0]
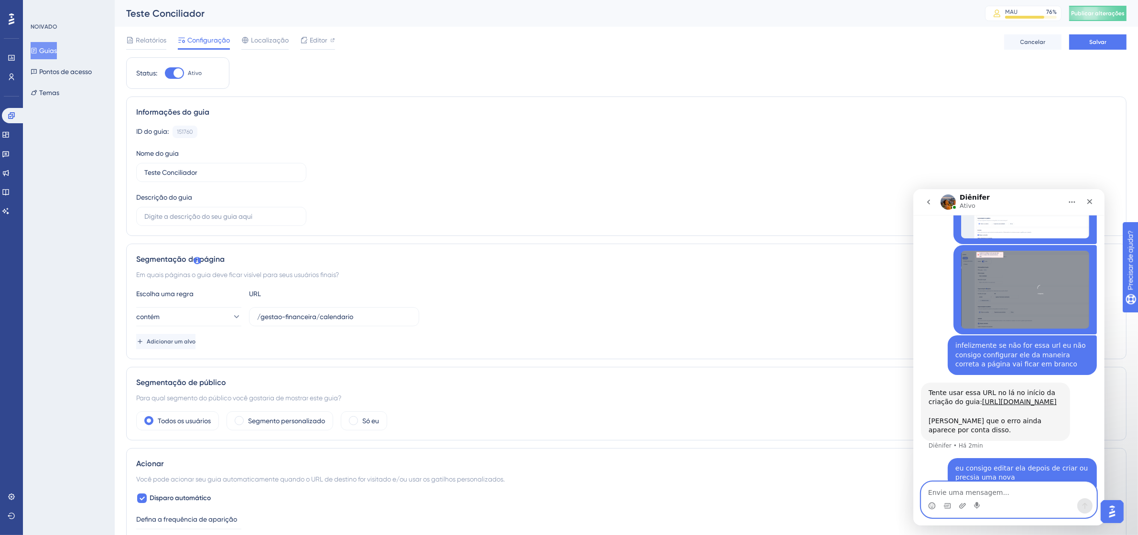
paste textarea "a"
click at [945, 483] on textarea "Envie uma mensagem..." at bounding box center [1008, 490] width 175 height 16
type textarea "aquela parte pra tirar o 1/1"
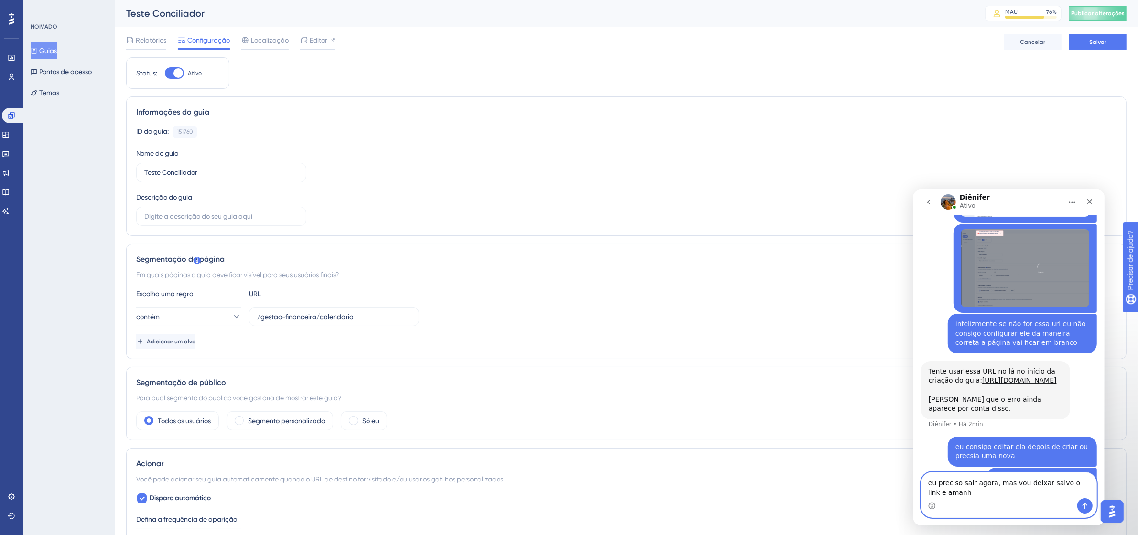
scroll to position [3122, 0]
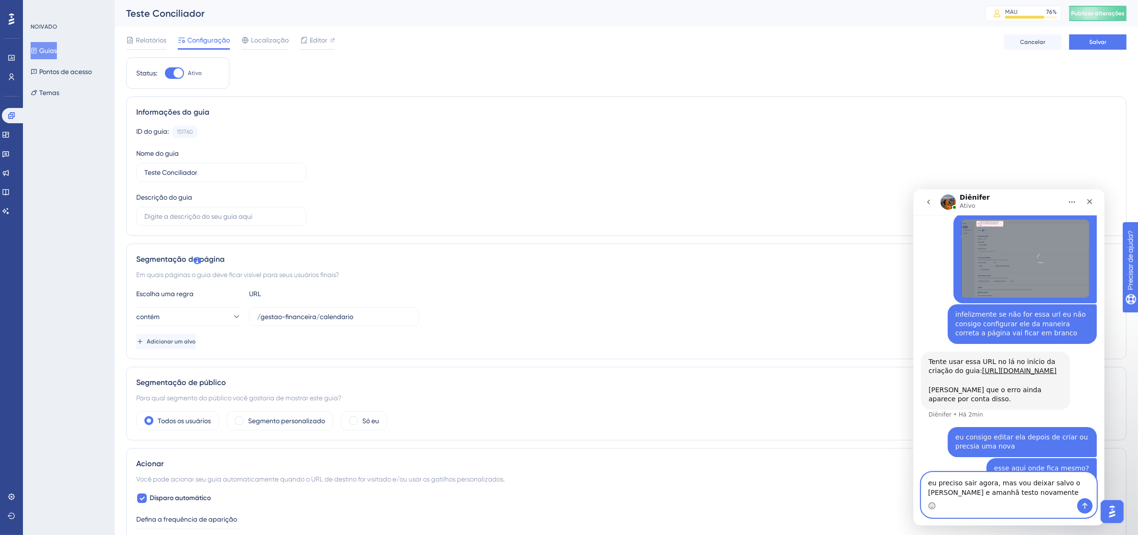
type textarea "eu preciso sair agora, mas vou deixar salvo o [PERSON_NAME] e amanhã testo nova…"
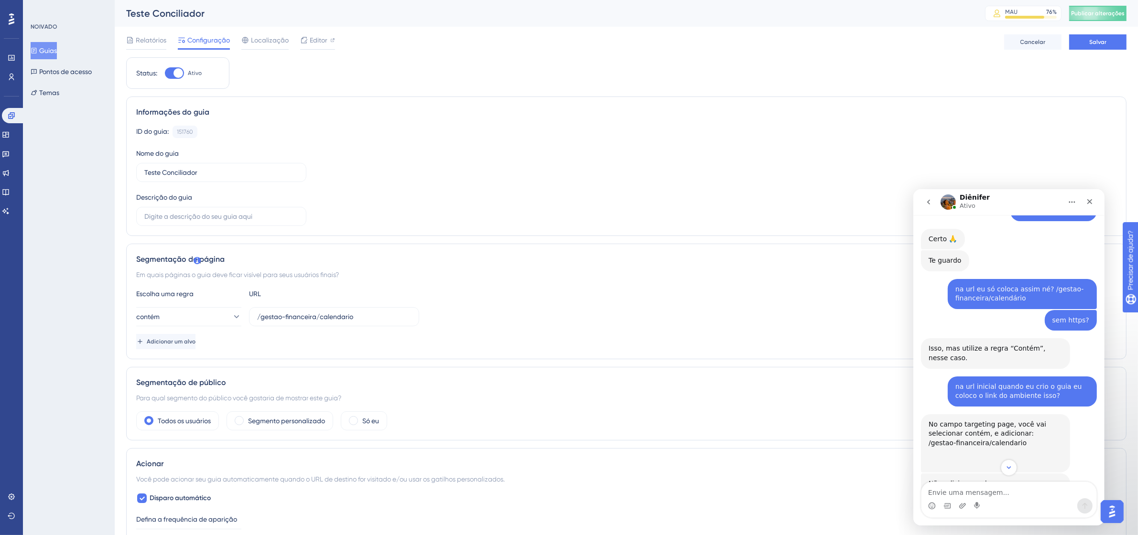
scroll to position [1889, 0]
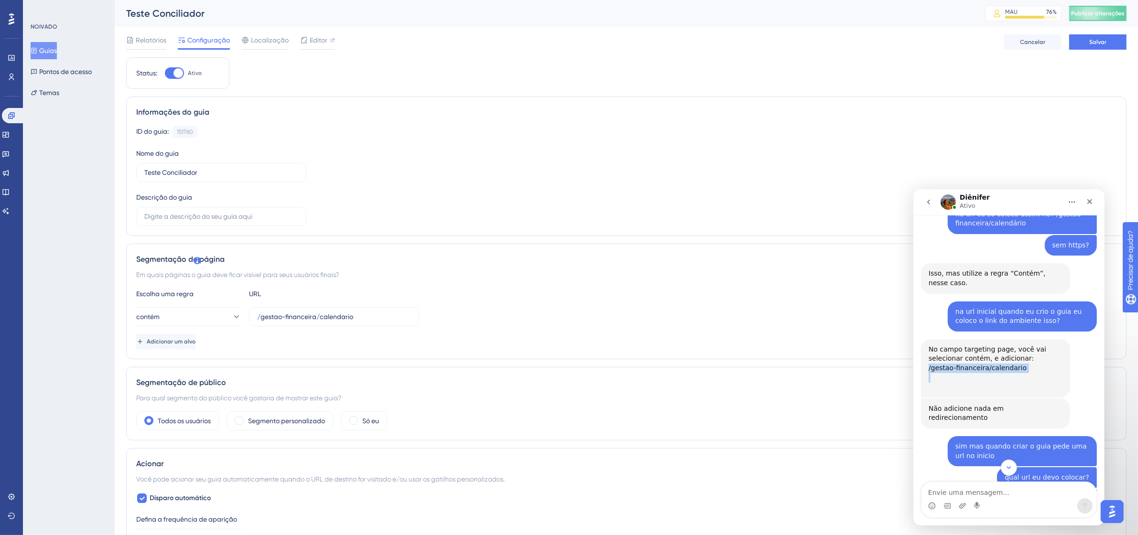
drag, startPoint x: 1019, startPoint y: 301, endPoint x: 1042, endPoint y: 321, distance: 30.5
click at [1042, 345] on div "No campo targeting page, você vai selecionar contém, e adicionar: /gestao-finan…" at bounding box center [995, 368] width 134 height 47
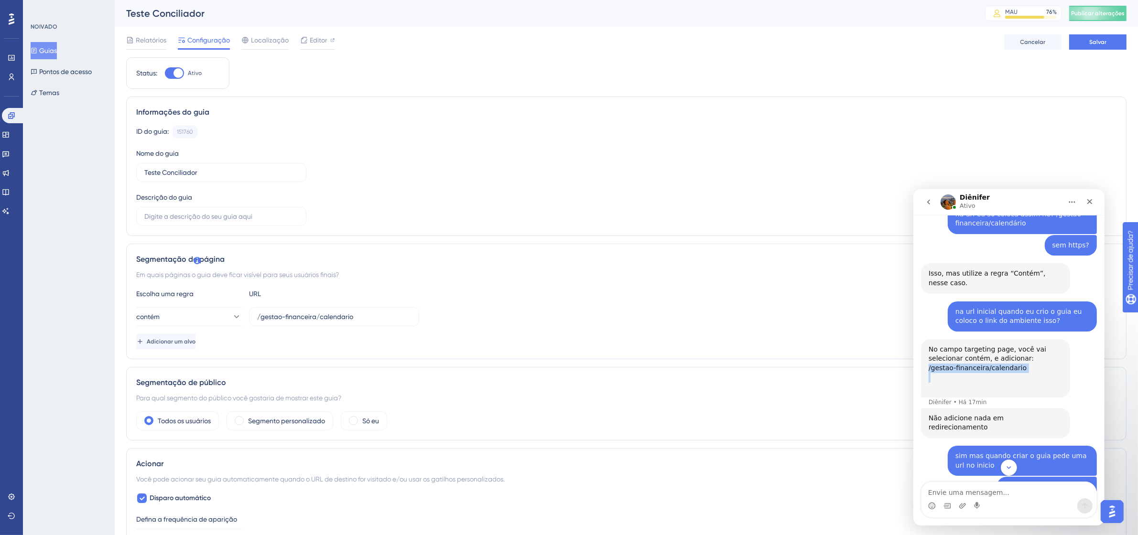
copy font "/gestao-financeira/calendario"
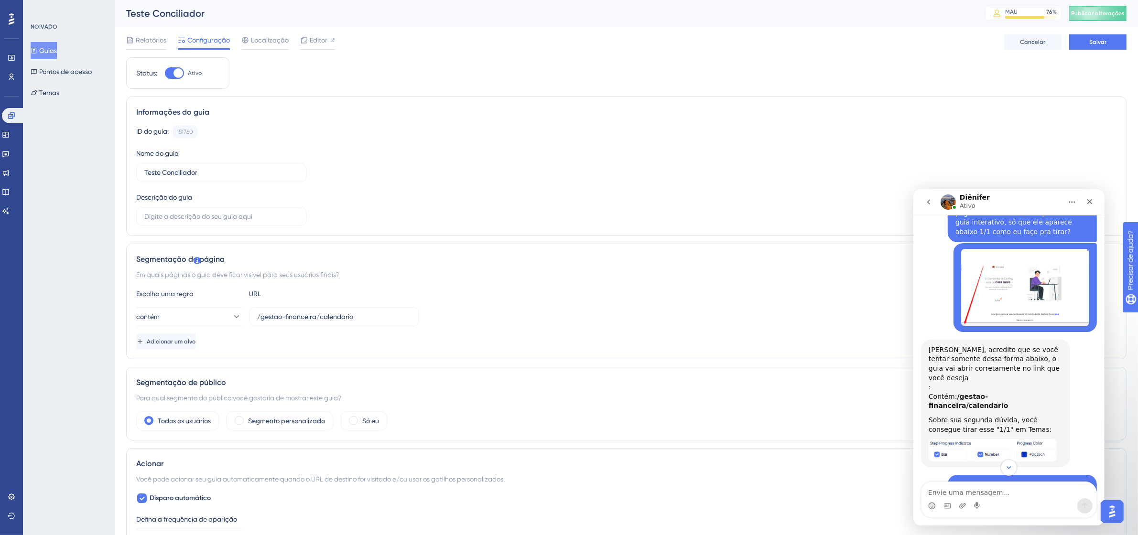
scroll to position [1279, 0]
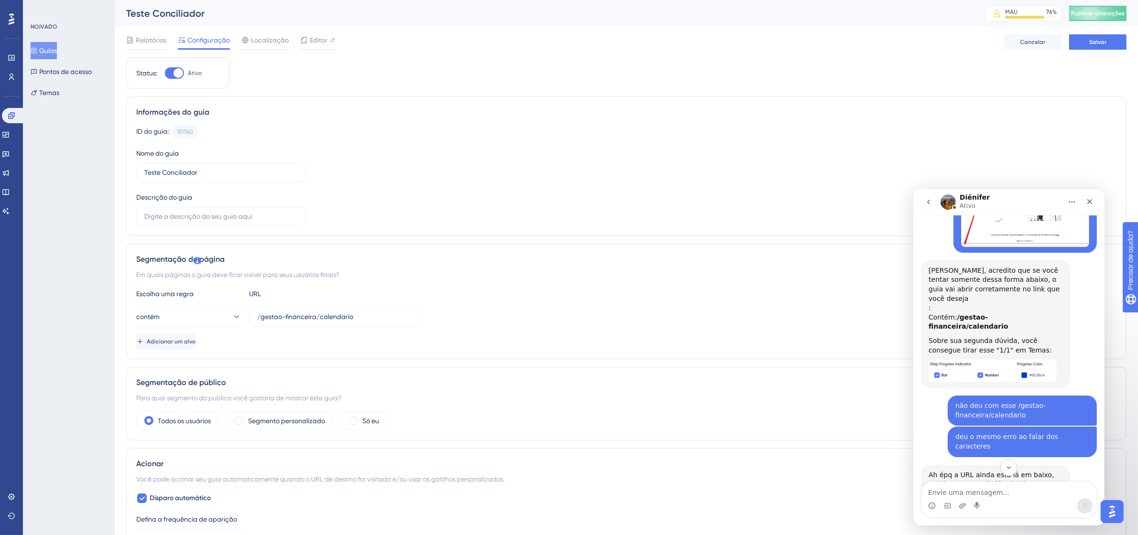
click at [976, 359] on img "Diênifer diz…" at bounding box center [992, 370] width 128 height 22
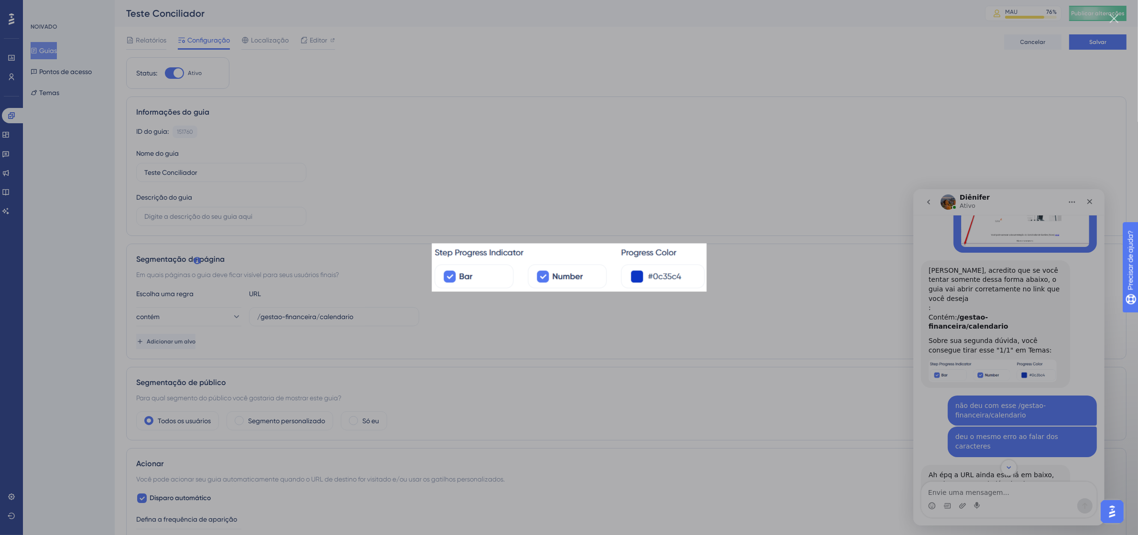
click at [654, 195] on div "Messenger da Intercom" at bounding box center [569, 267] width 1138 height 535
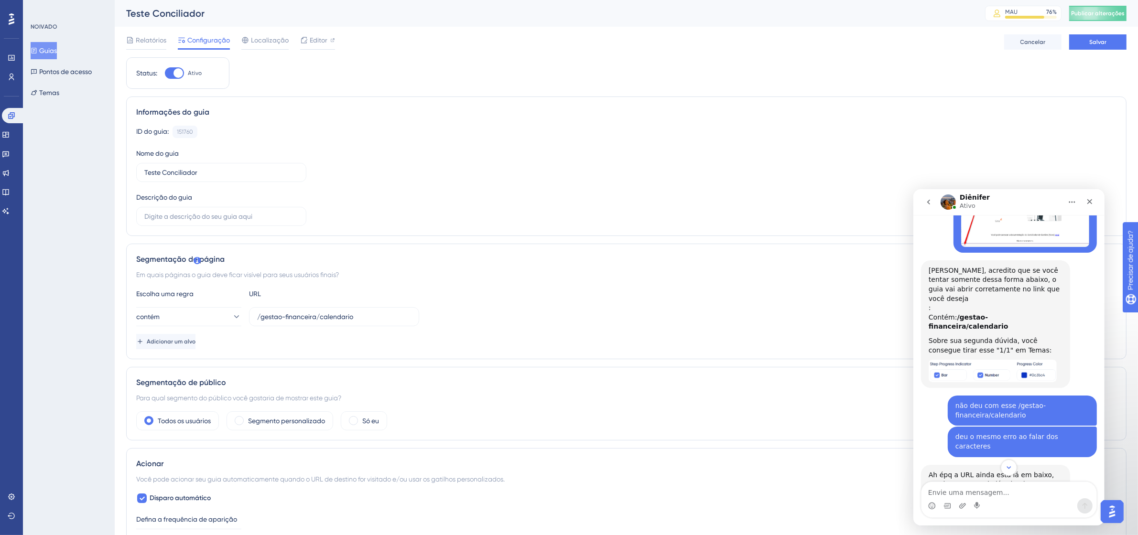
click at [57, 46] on font "Guias" at bounding box center [48, 50] width 18 height 11
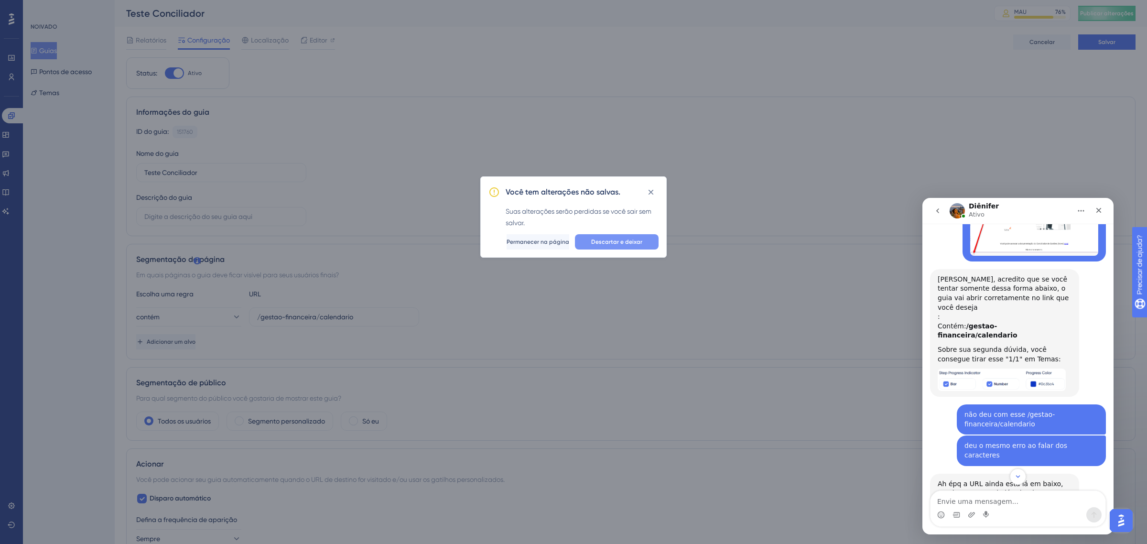
click at [613, 242] on font "Descartar e deixar" at bounding box center [616, 241] width 51 height 7
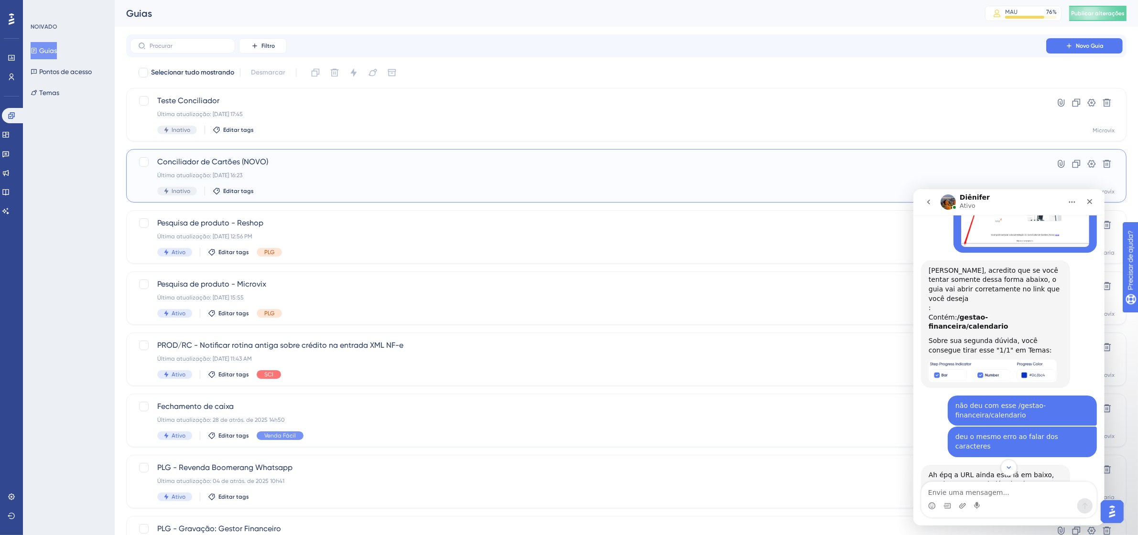
click at [1017, 161] on span "Conciliador de Cartões (NOVO)" at bounding box center [588, 161] width 862 height 11
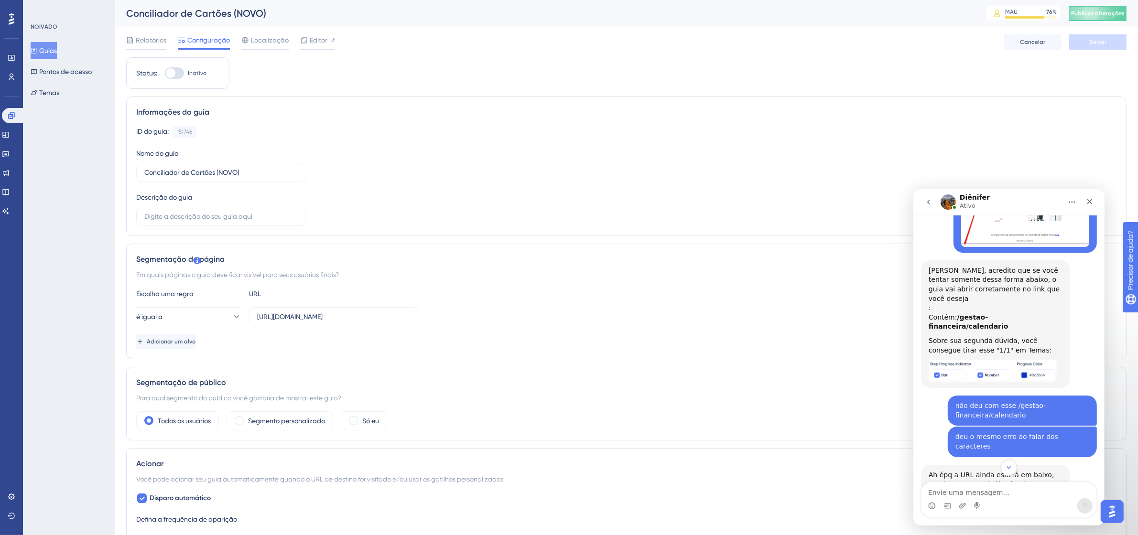
click at [181, 73] on div at bounding box center [174, 72] width 19 height 11
click at [165, 73] on input "Inativo" at bounding box center [164, 73] width 0 height 0
checkbox input "true"
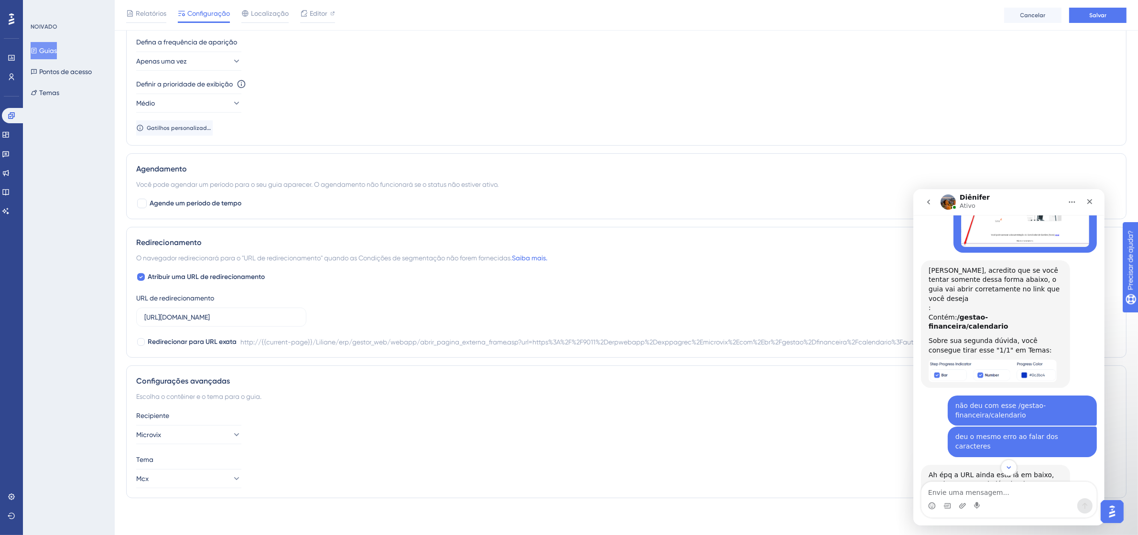
scroll to position [485, 0]
click at [146, 276] on label "Atribuir uma URL de redirecionamento" at bounding box center [200, 275] width 129 height 11
checkbox input "false"
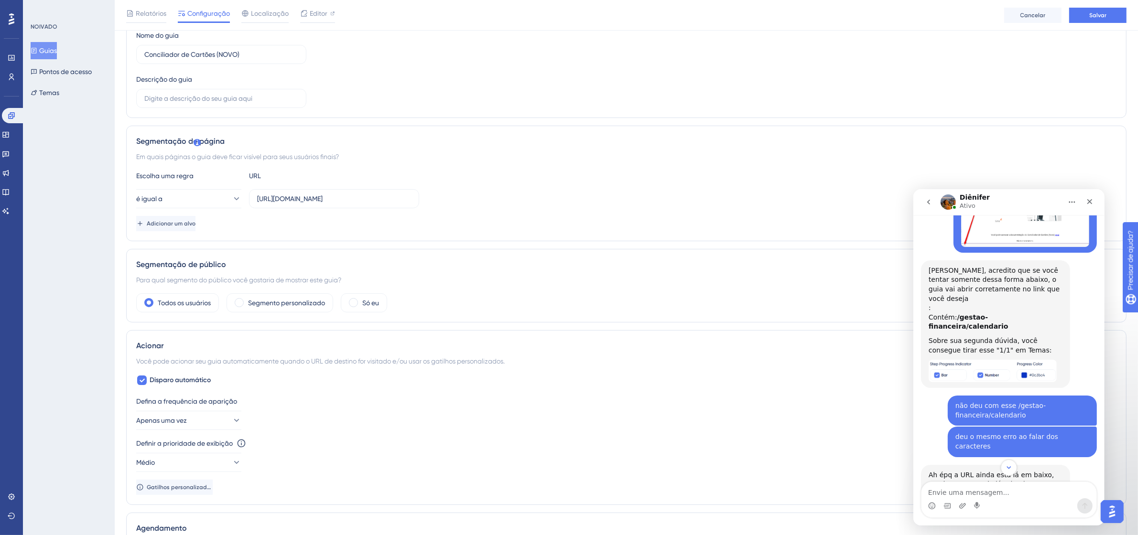
scroll to position [0, 0]
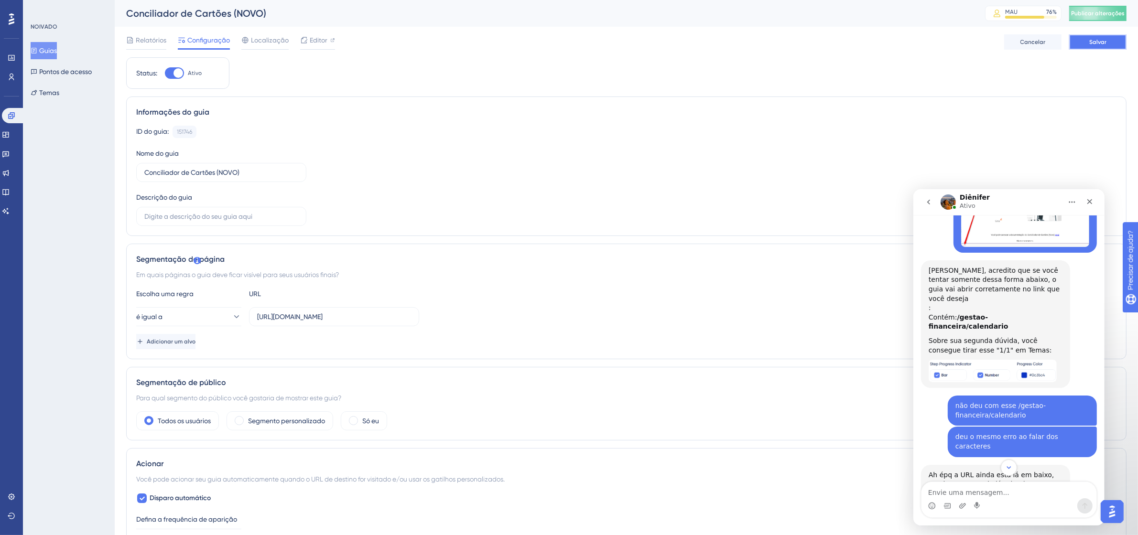
click at [1109, 37] on button "Salvar" at bounding box center [1097, 41] width 57 height 15
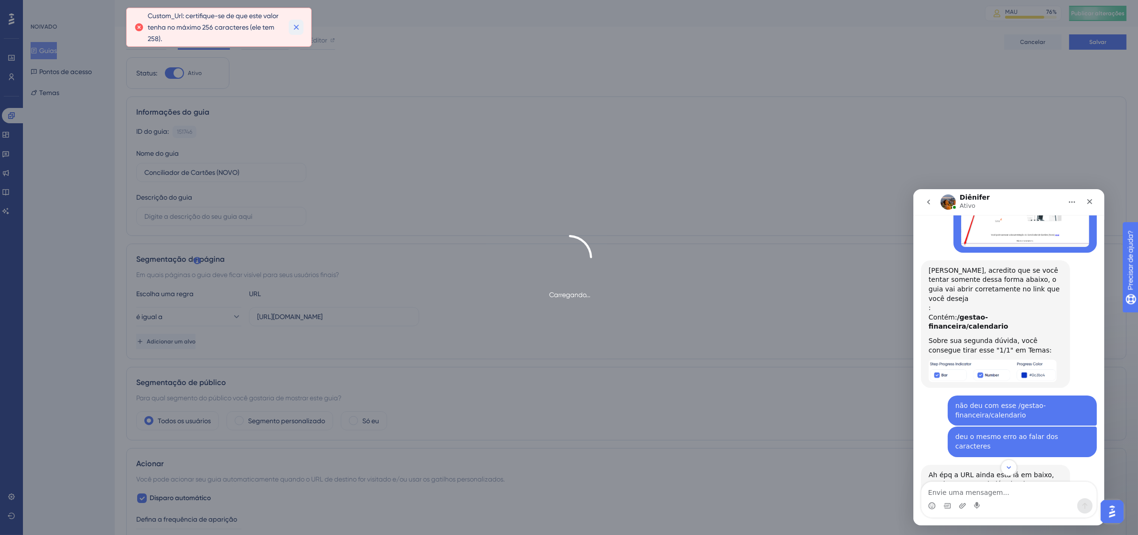
click at [292, 25] on icon at bounding box center [297, 27] width 10 height 10
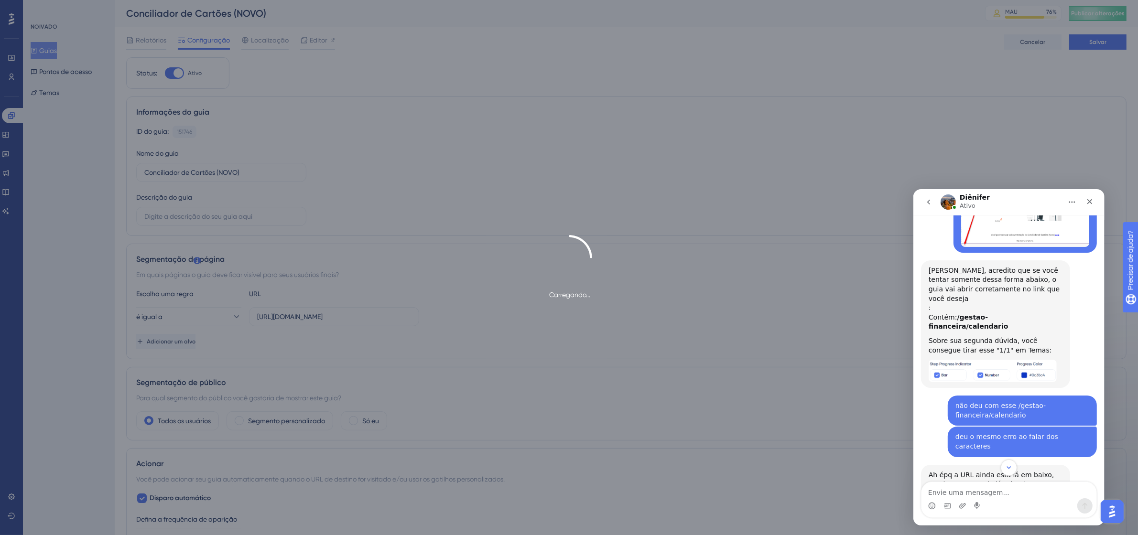
click at [477, 44] on div "Carregando..." at bounding box center [569, 267] width 1138 height 535
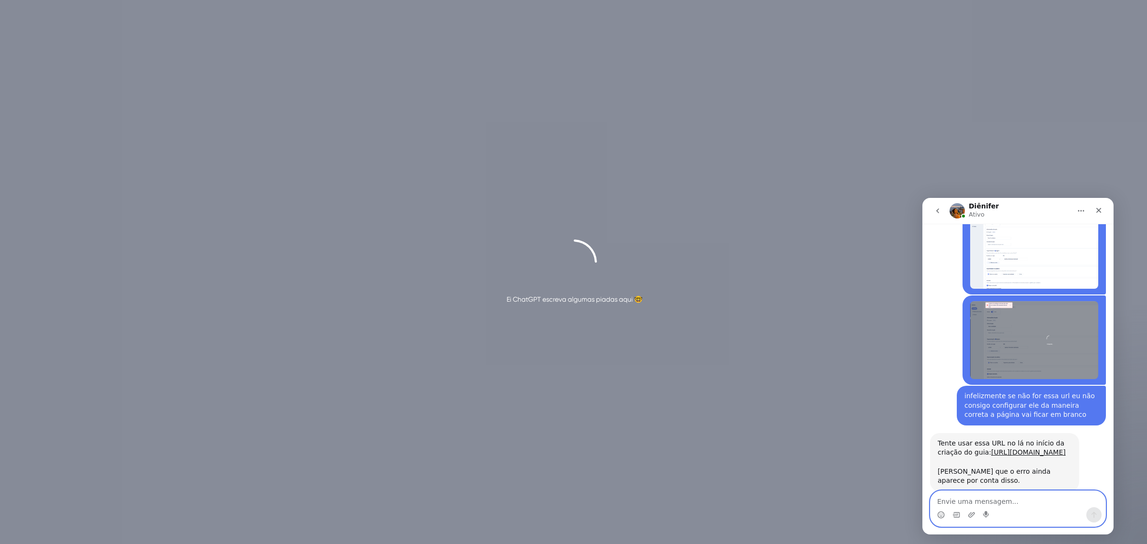
scroll to position [3069, 0]
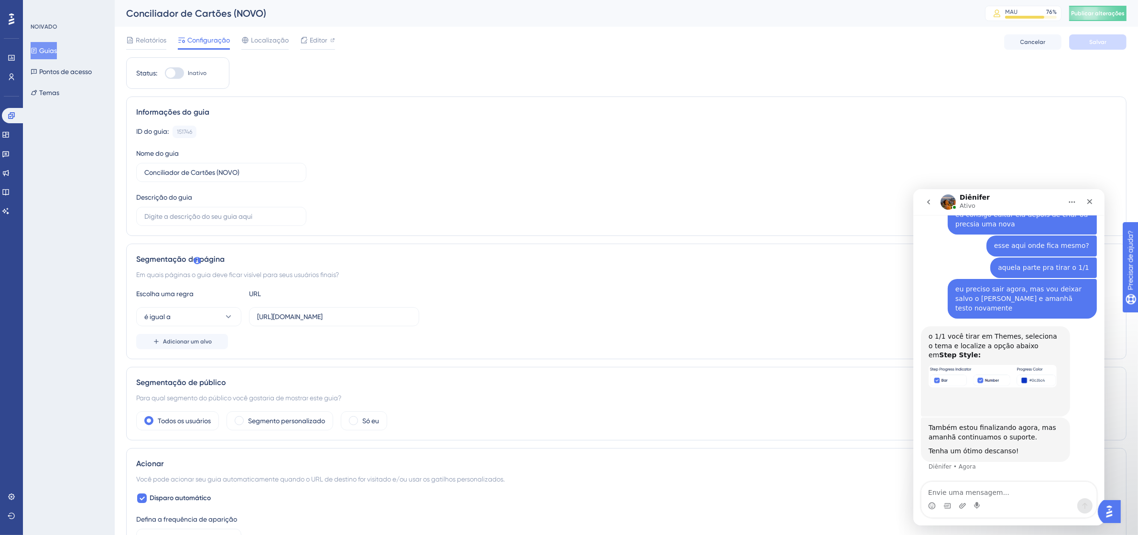
scroll to position [3315, 0]
click at [993, 379] on img "Diênifer diz…" at bounding box center [992, 376] width 128 height 22
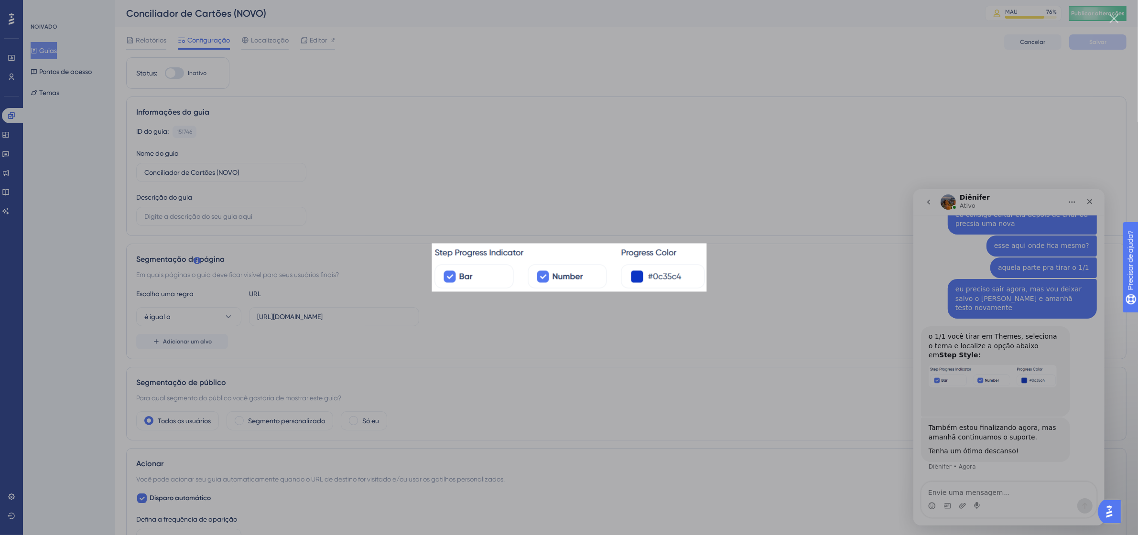
scroll to position [3269, 0]
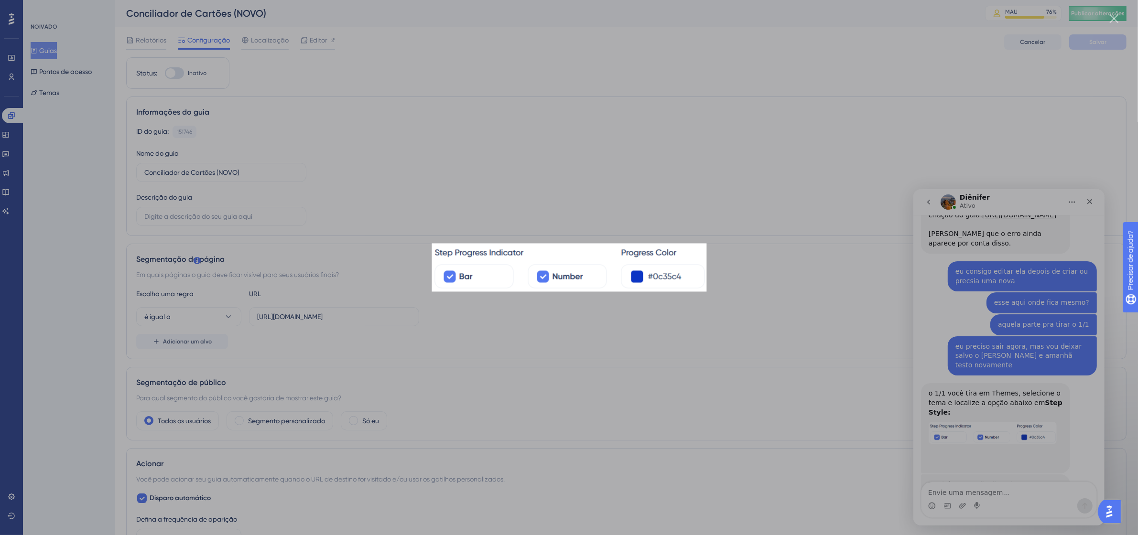
click at [996, 441] on div "Messenger da Intercom" at bounding box center [569, 267] width 1138 height 535
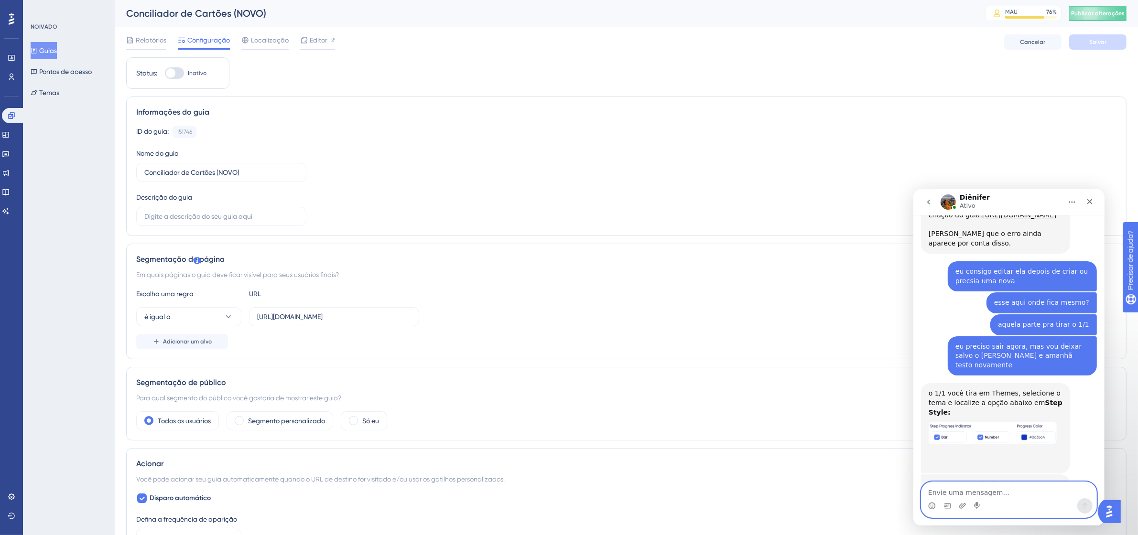
click at [1011, 486] on textarea "Envie uma mensagem..." at bounding box center [1008, 490] width 175 height 16
type textarea "tudo bem obrigada Diênifer pra você também :)"
